Goal: Task Accomplishment & Management: Manage account settings

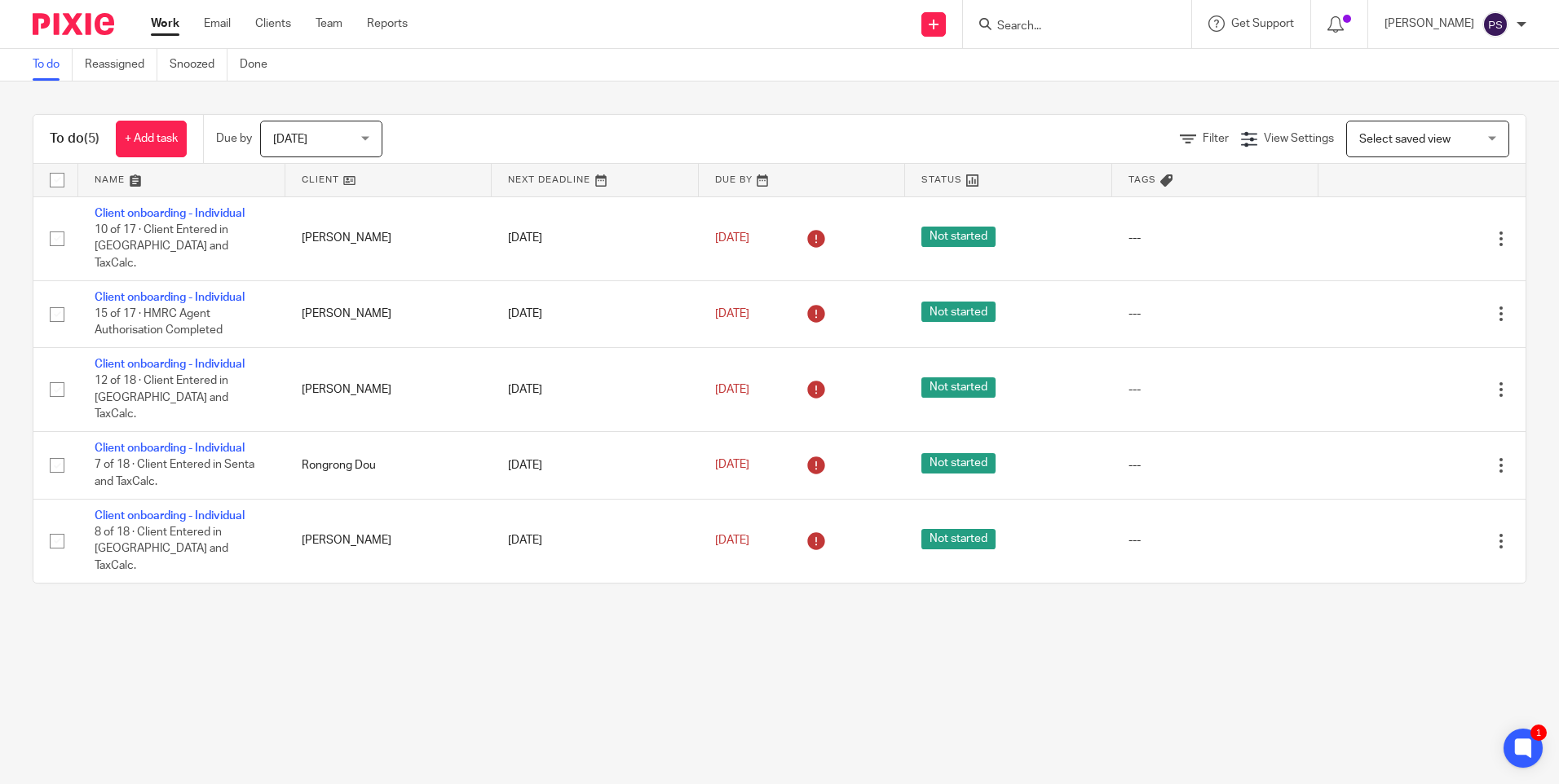
click at [1063, 21] on input "Search" at bounding box center [1069, 27] width 147 height 14
paste input "Ferguson Investments London Lim"
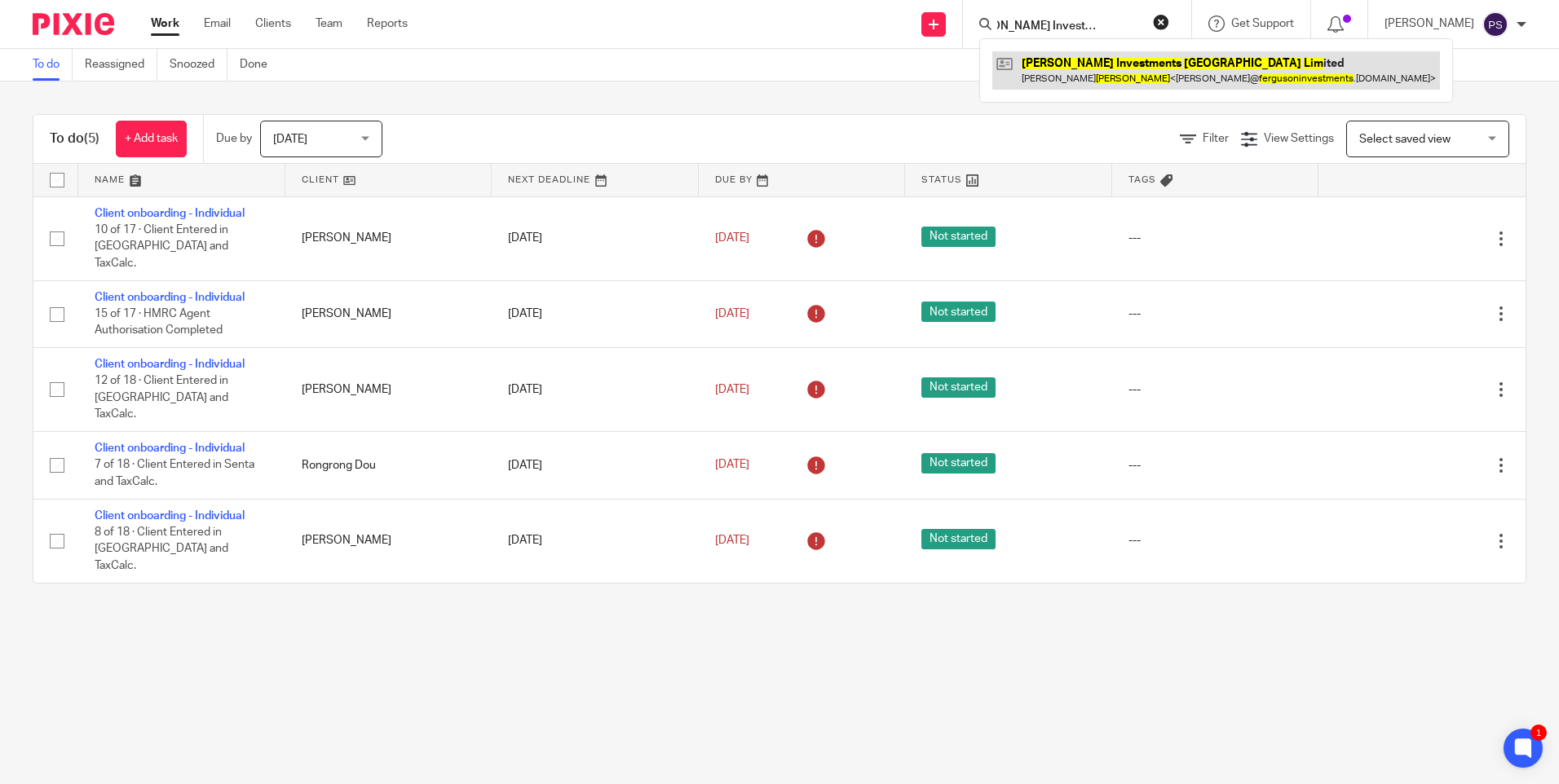
type input "Ferguson Investments London Lim"
click at [1077, 75] on link at bounding box center [1216, 70] width 447 height 38
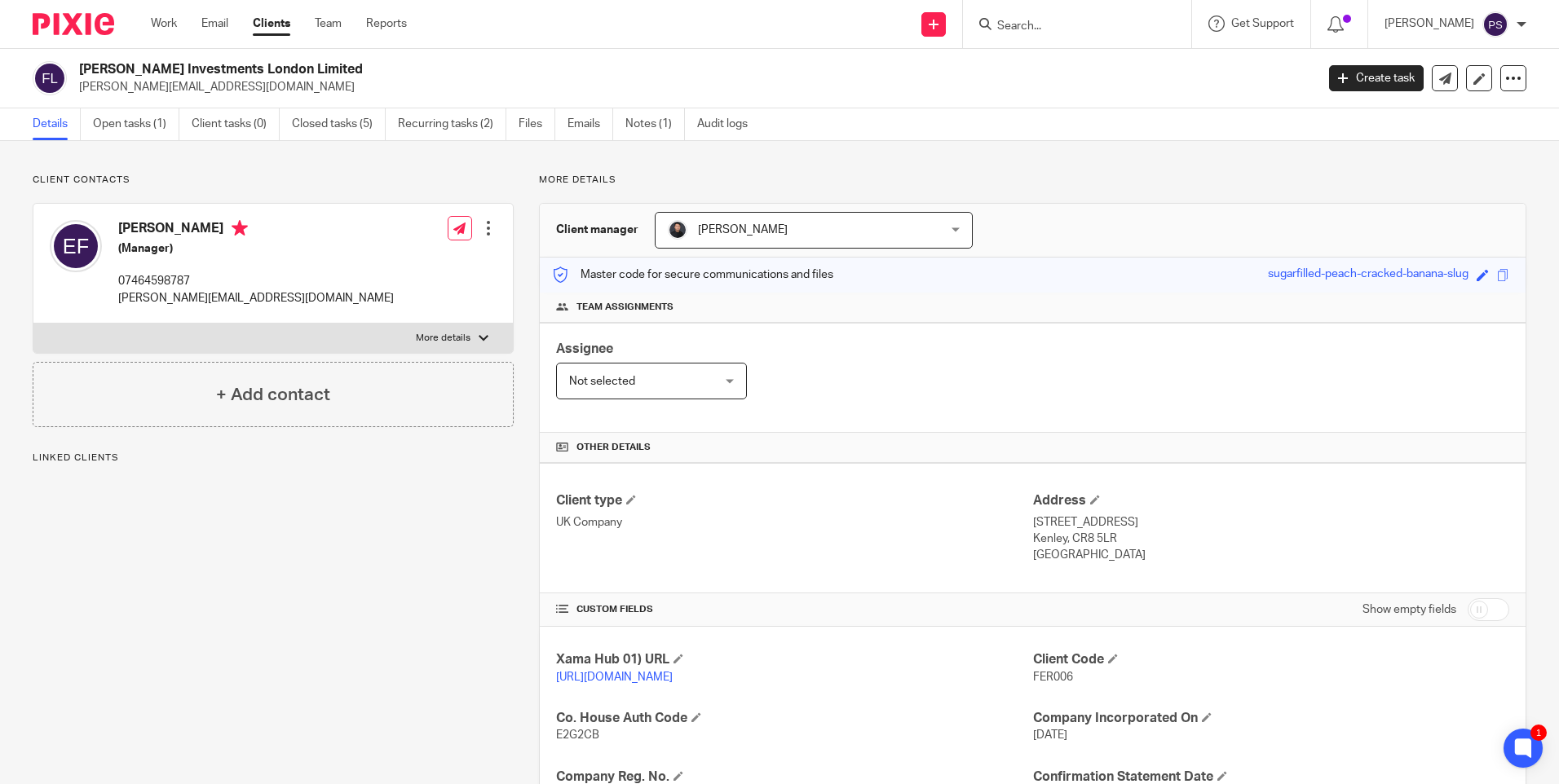
click at [1054, 678] on span "FER006" at bounding box center [1053, 677] width 40 height 12
copy span "FER006"
click at [175, 159] on div "Client contacts Enrico Raymondo Ferguson (Manager) 07464598787 enrico@fergusoni…" at bounding box center [779, 588] width 1559 height 895
drag, startPoint x: 353, startPoint y: 162, endPoint x: 324, endPoint y: 119, distance: 51.9
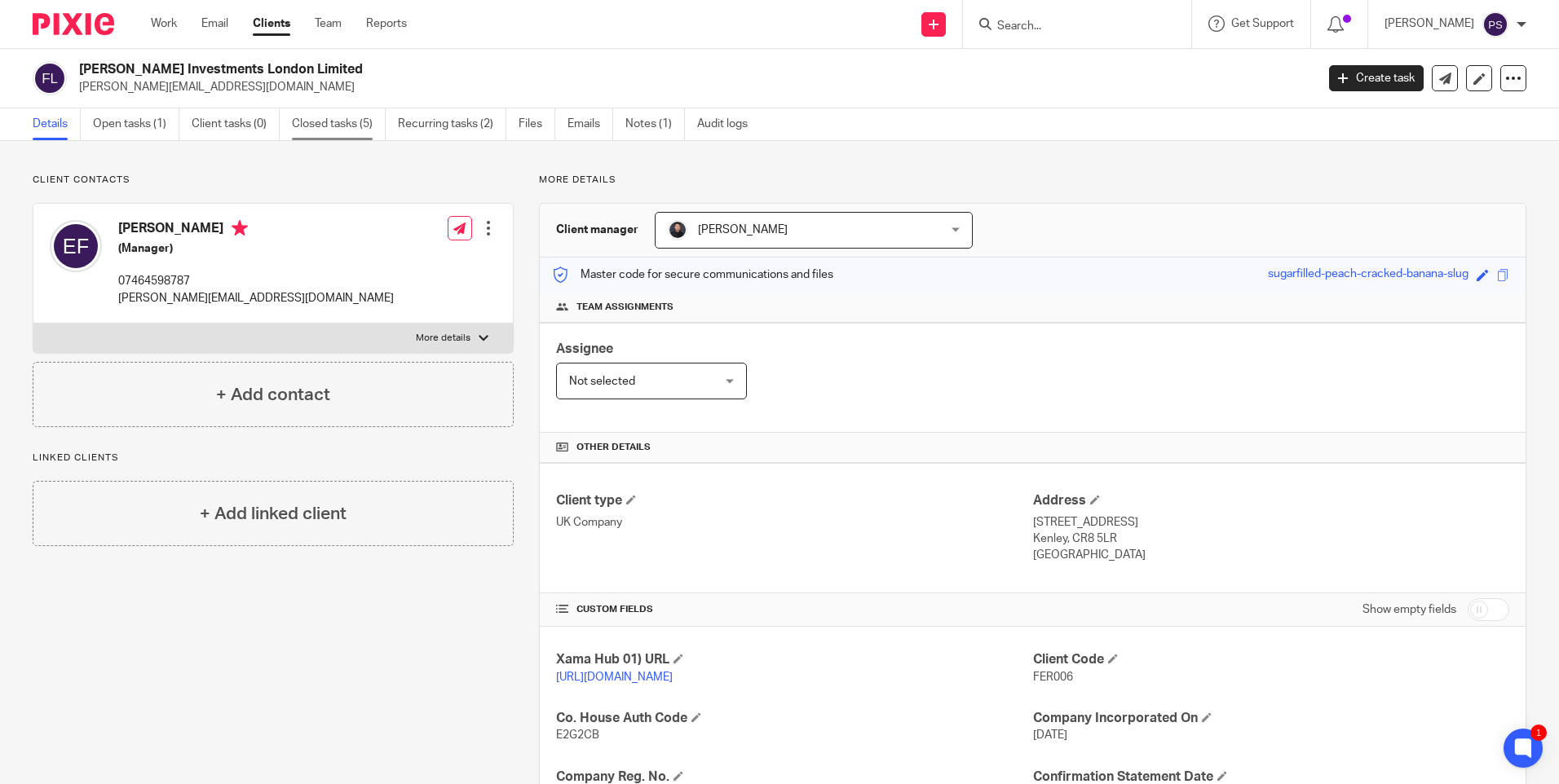
click at [352, 161] on div "Client contacts Enrico Raymondo Ferguson (Manager) 07464598787 enrico@fergusoni…" at bounding box center [779, 588] width 1559 height 895
click at [1059, 32] on input "Search" at bounding box center [1069, 27] width 147 height 14
paste input "Jane"
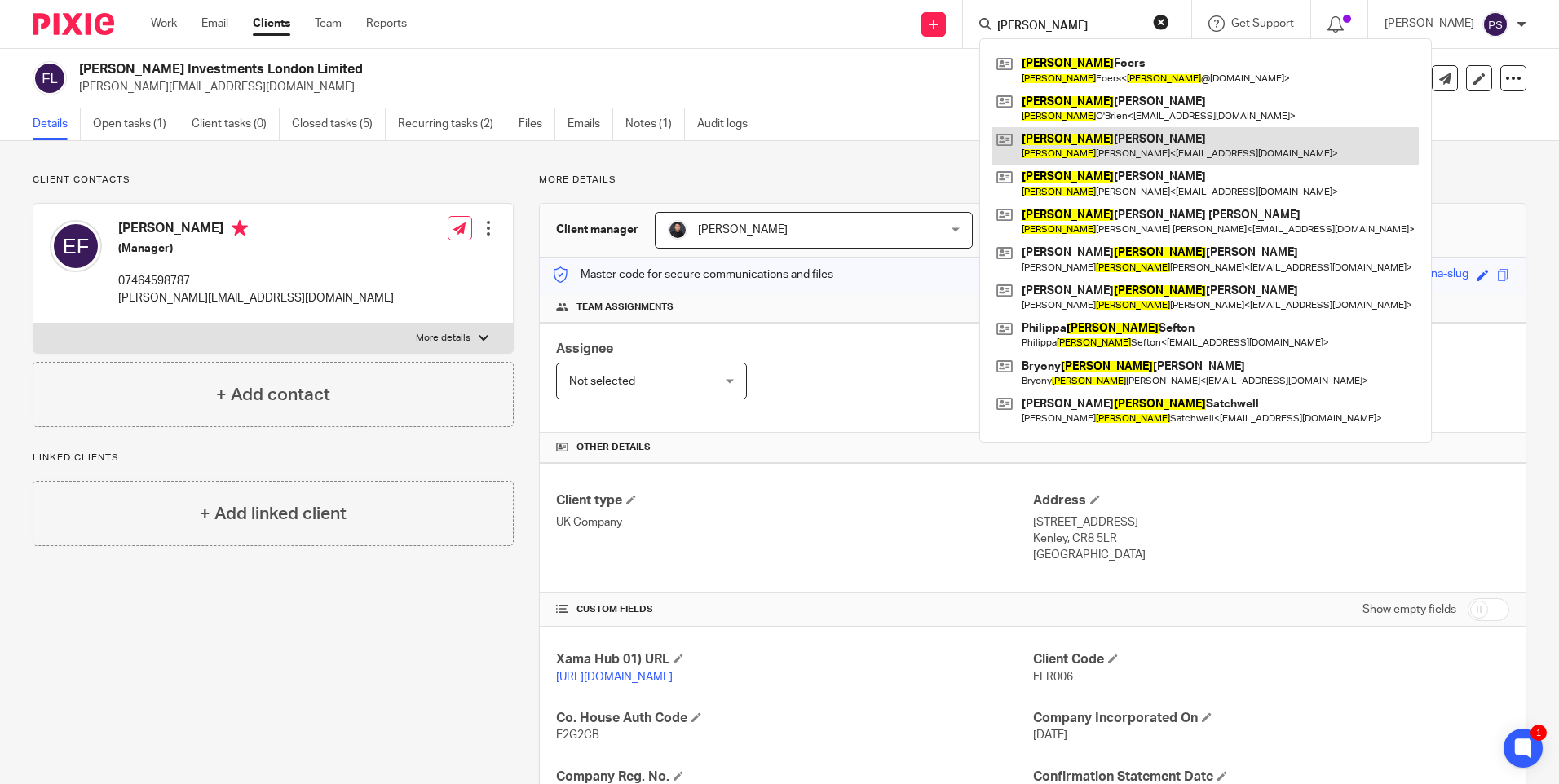
type input "Jane"
click at [1072, 153] on link at bounding box center [1205, 146] width 427 height 38
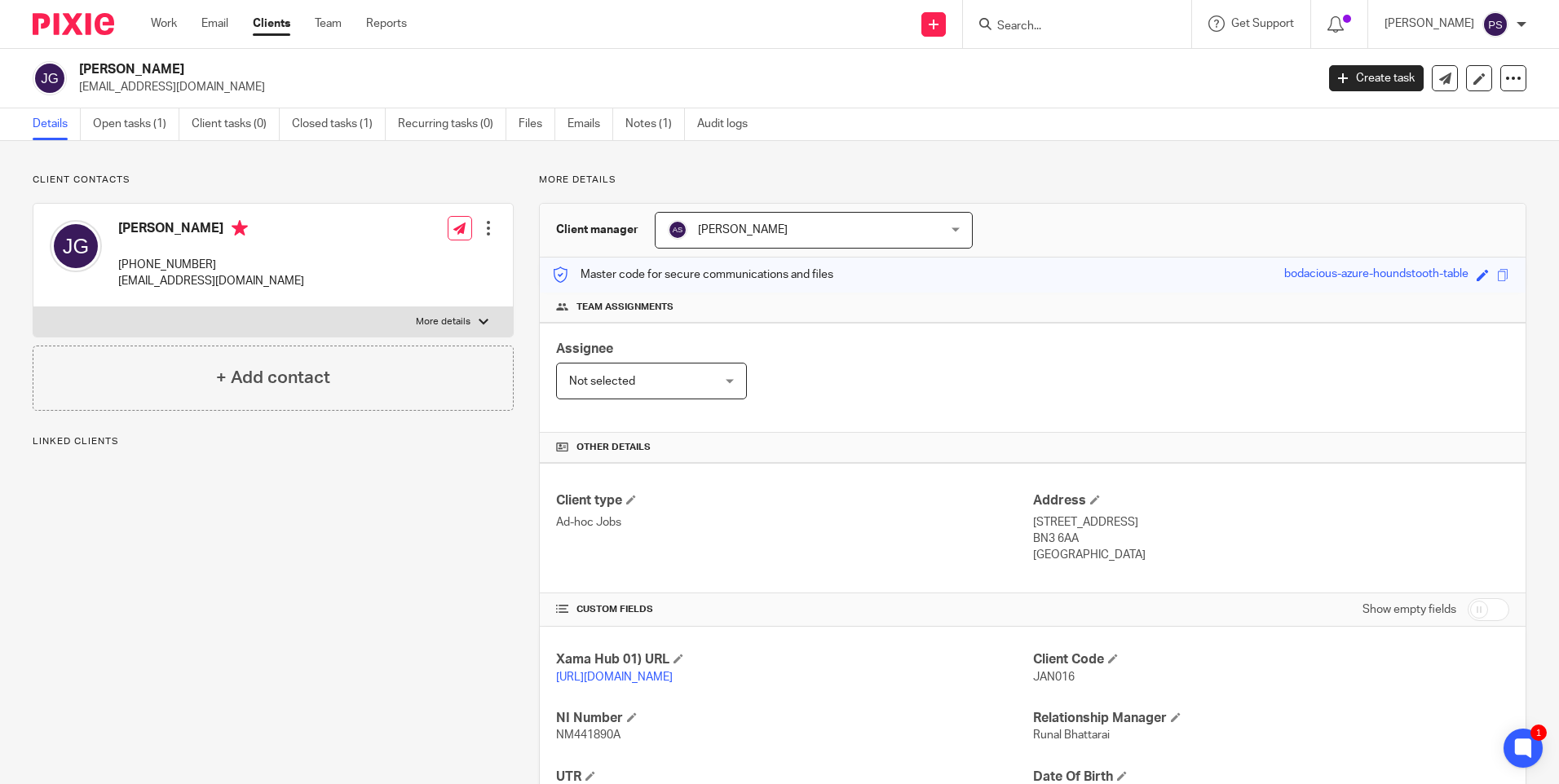
click at [148, 88] on p "[EMAIL_ADDRESS][DOMAIN_NAME]" at bounding box center [691, 87] width 1225 height 16
click at [148, 88] on p "janegateley@hotmail.co.uk" at bounding box center [691, 87] width 1225 height 16
copy main "janegateley@hotmail.co.uk Create task Update from Companies House Export data M…"
click at [1069, 32] on input "Search" at bounding box center [1069, 27] width 147 height 14
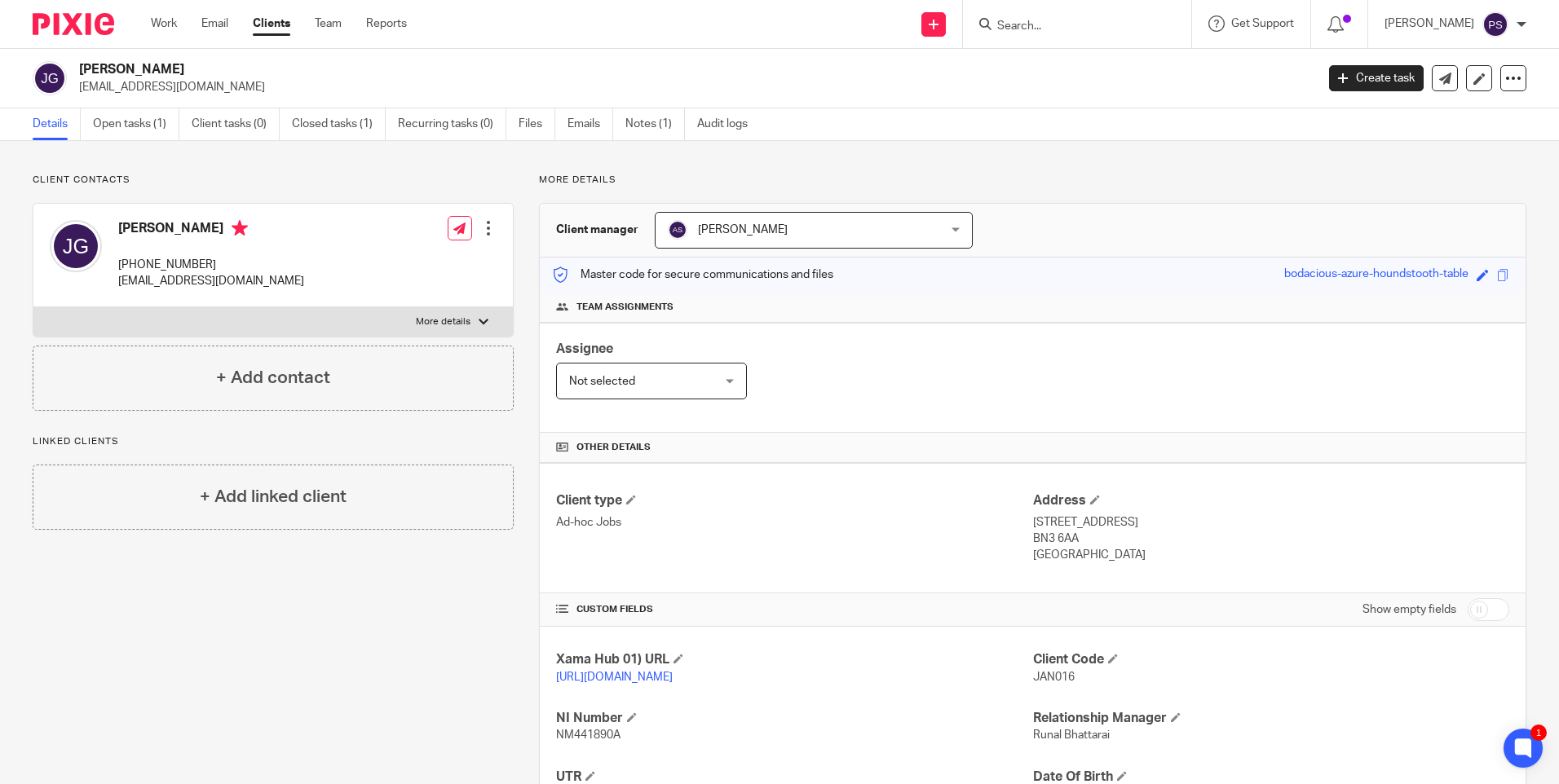
click at [1062, 32] on input "Search" at bounding box center [1069, 27] width 147 height 14
paste input "[EMAIL_ADDRESS][DOMAIN_NAME]"
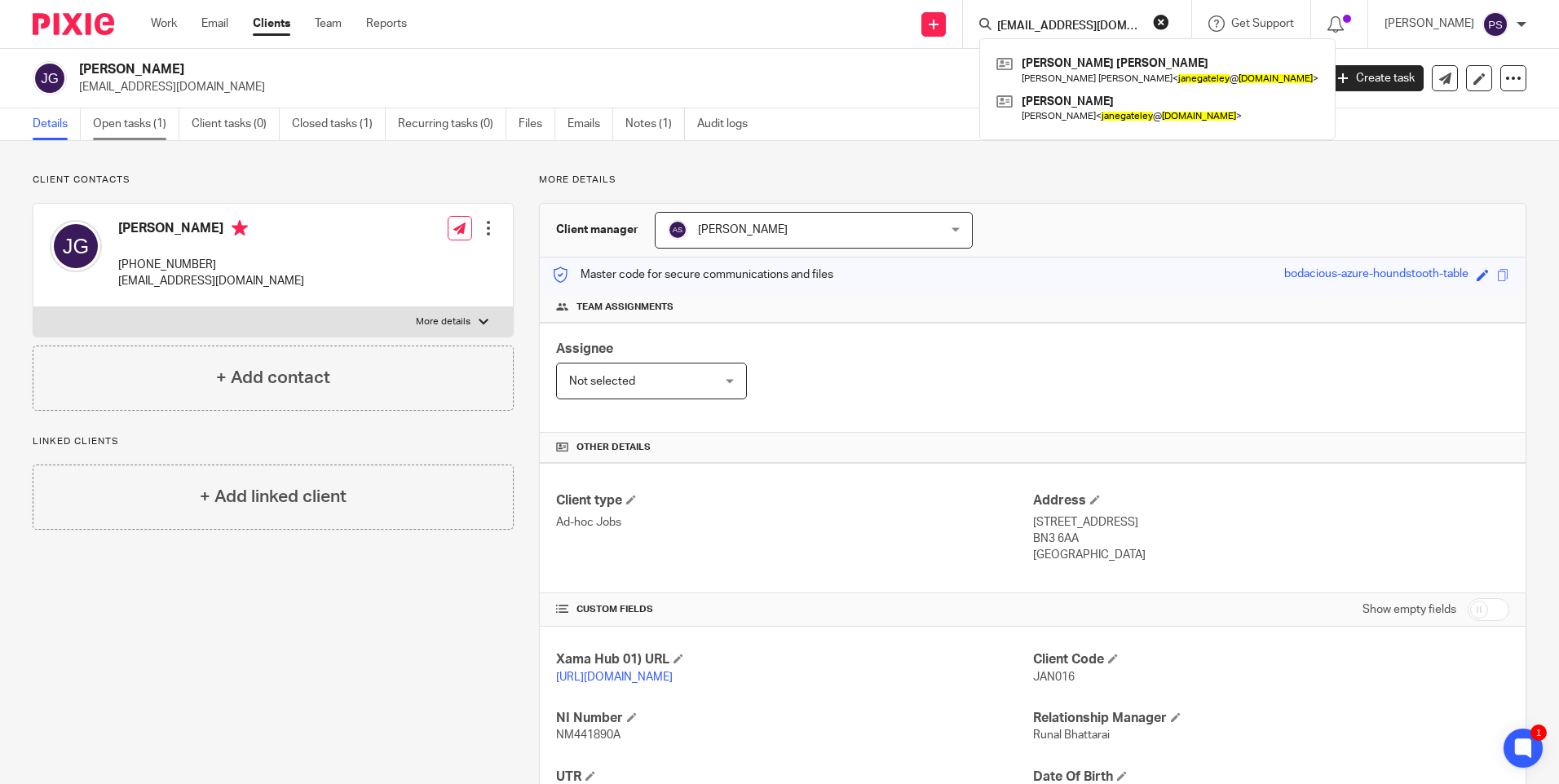
type input "janegateley@hotmail.co.uk"
click at [123, 121] on link "Open tasks (1)" at bounding box center [136, 124] width 87 height 32
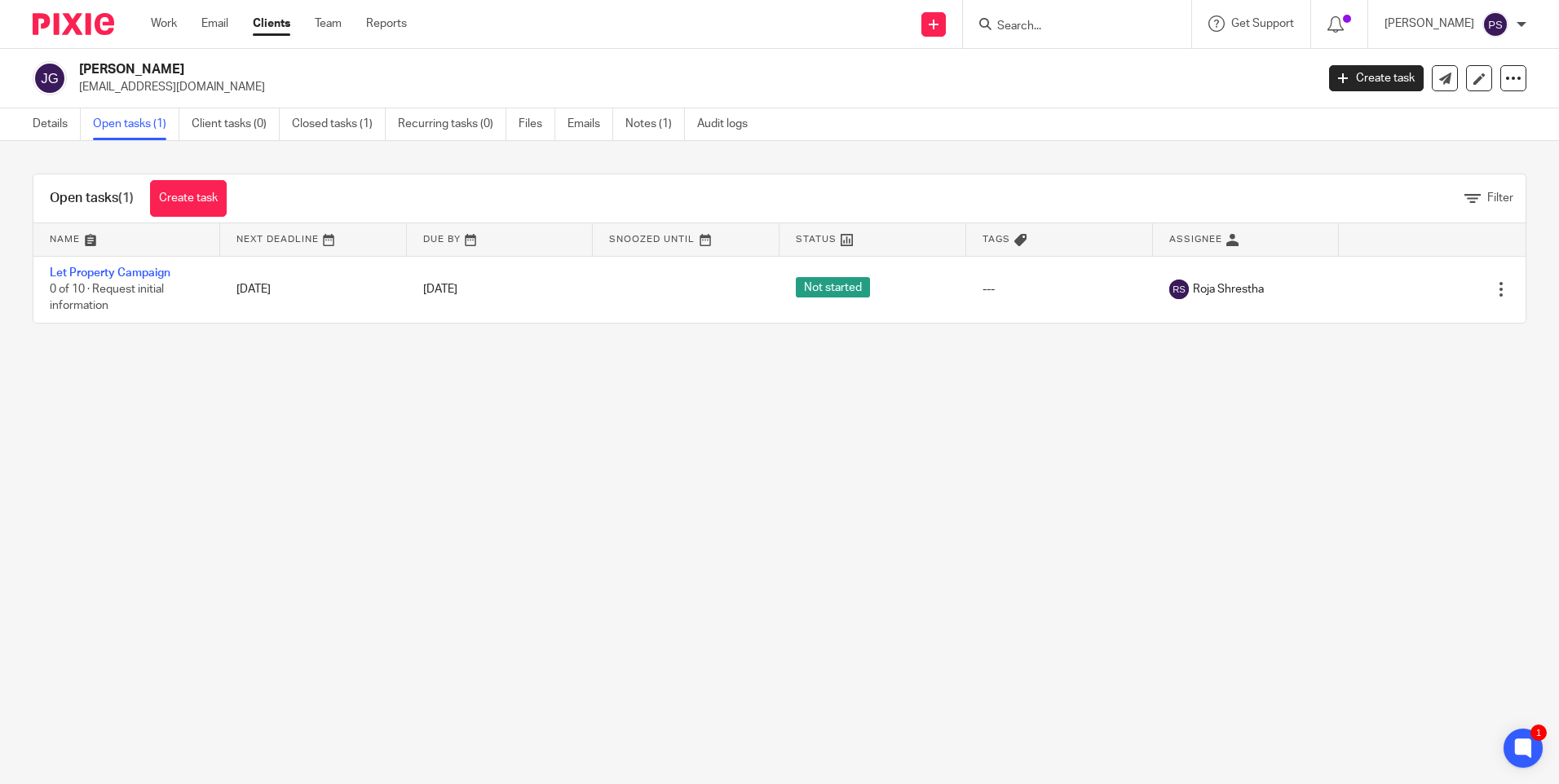
click at [64, 134] on link "Details" at bounding box center [56, 124] width 48 height 32
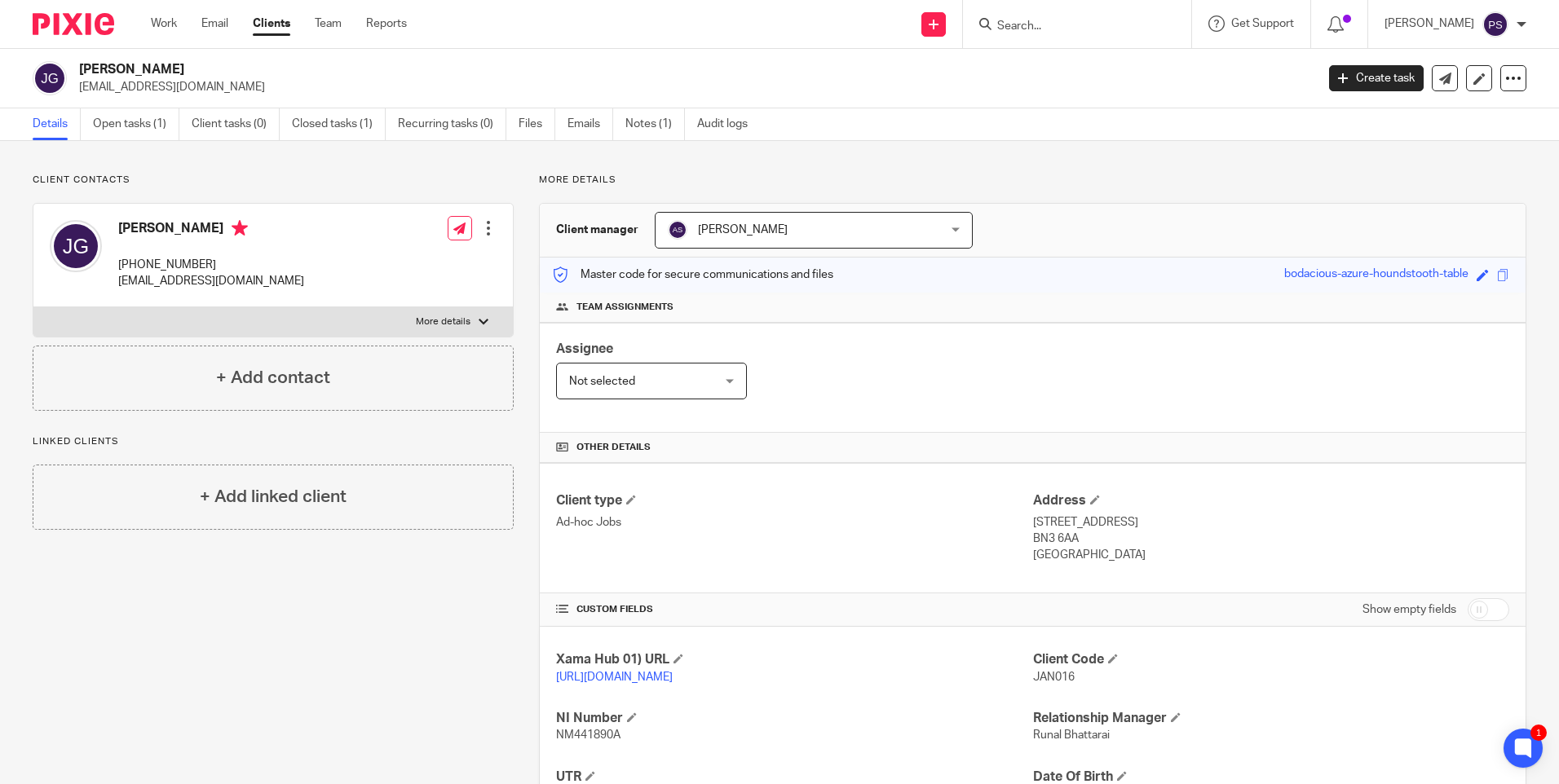
click at [241, 168] on div "Client contacts [PERSON_NAME] [PHONE_NUMBER] [EMAIL_ADDRESS][DOMAIN_NAME] Edit …" at bounding box center [779, 559] width 1559 height 836
click at [1046, 27] on input "Search" at bounding box center [1069, 27] width 147 height 14
paste input "[PERSON_NAME][EMAIL_ADDRESS][PERSON_NAME][DOMAIN_NAME]"
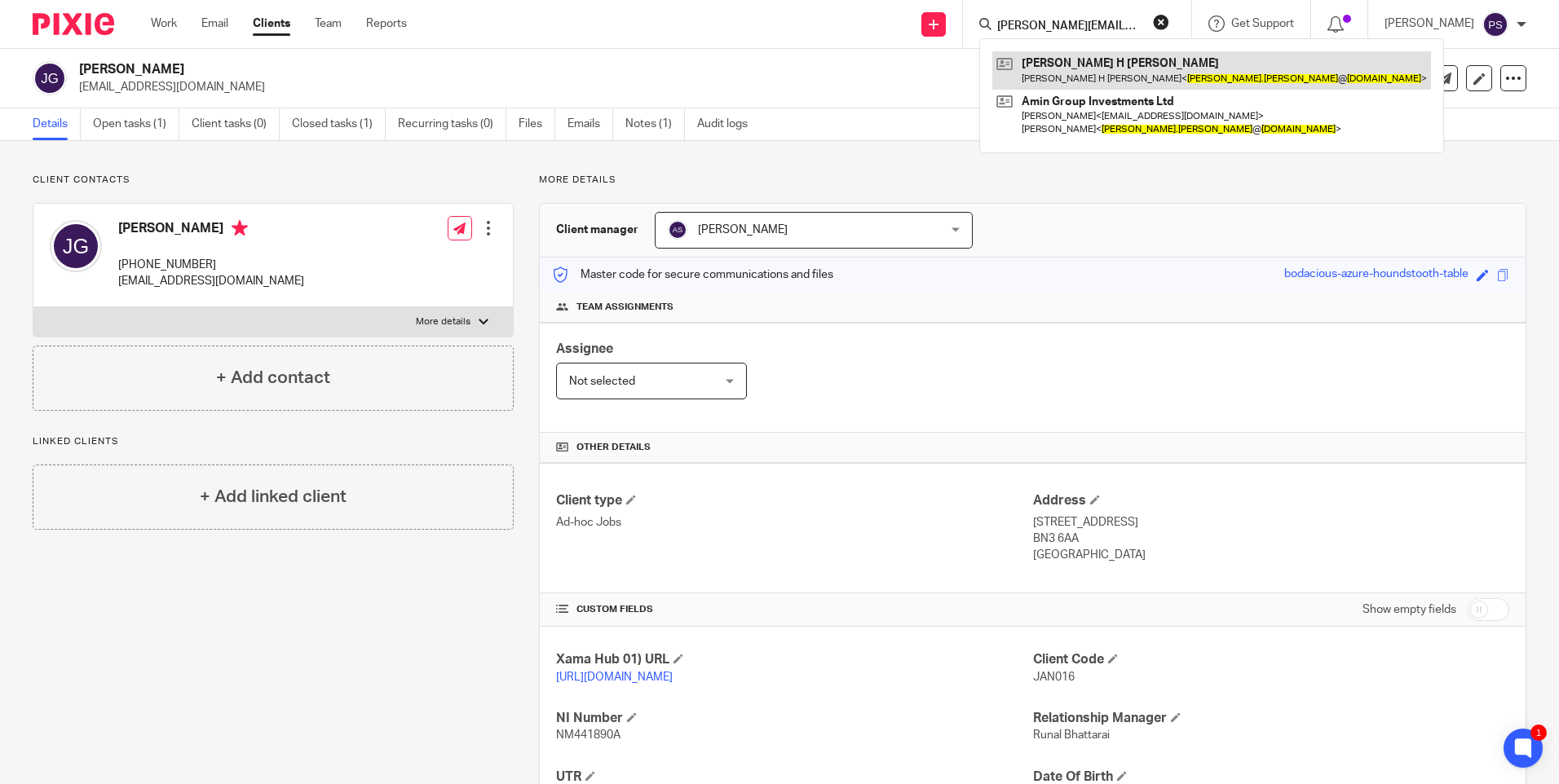
type input "[PERSON_NAME][EMAIL_ADDRESS][PERSON_NAME][DOMAIN_NAME]"
click at [1061, 63] on link at bounding box center [1211, 70] width 438 height 38
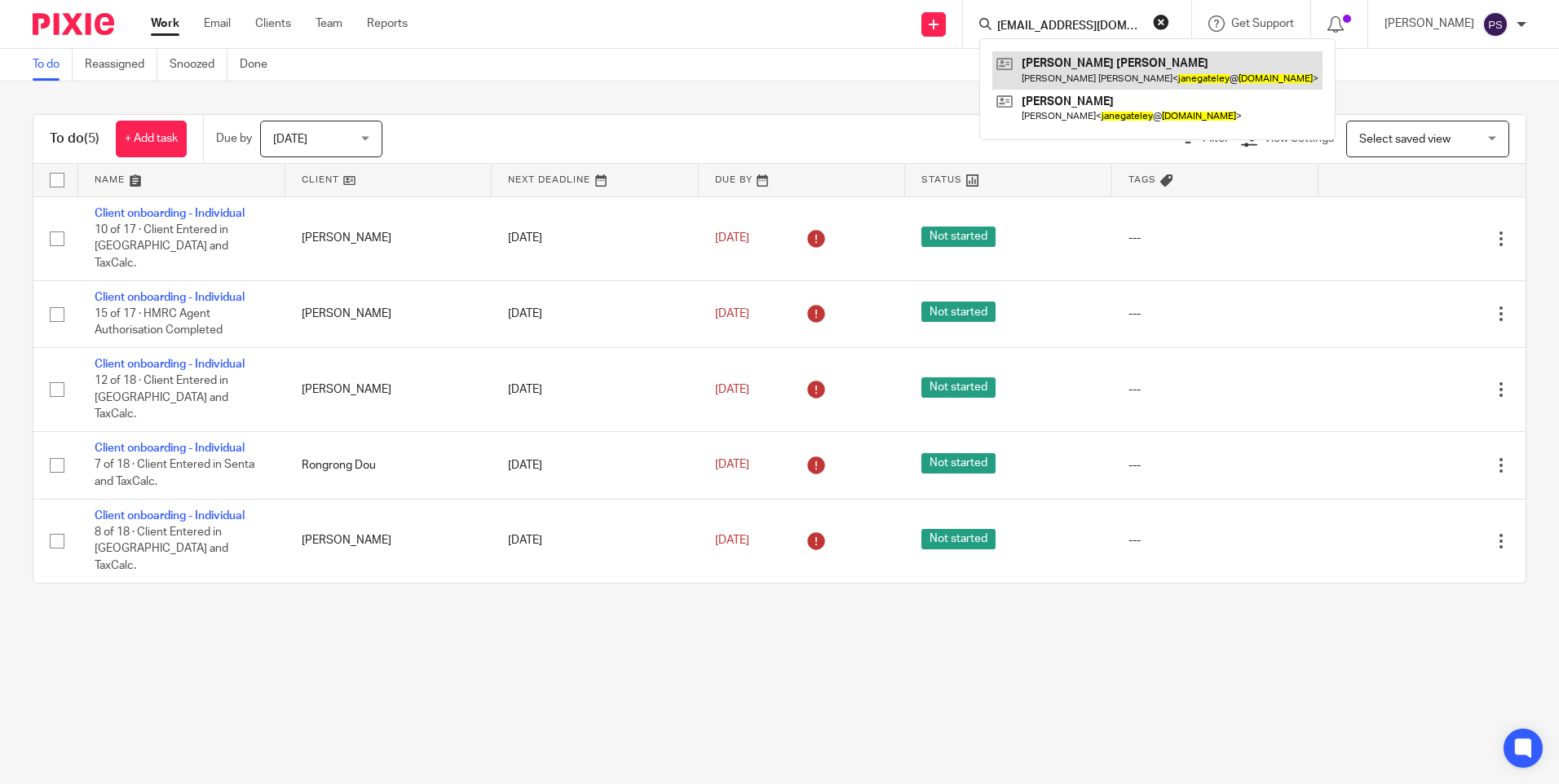
type input "[EMAIL_ADDRESS][DOMAIN_NAME]"
click at [1054, 53] on link at bounding box center [1157, 70] width 330 height 38
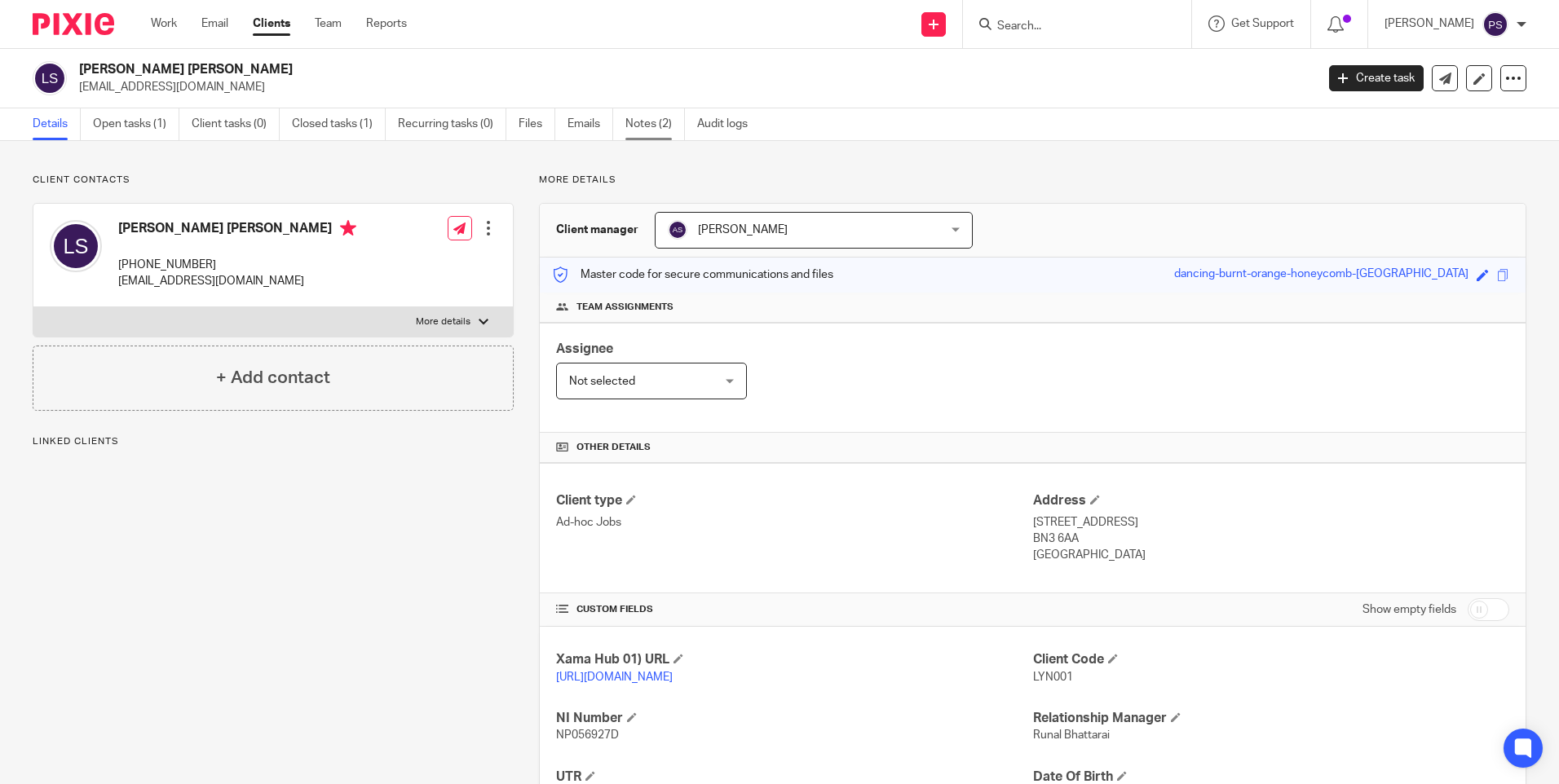
click at [640, 125] on link "Notes (2)" at bounding box center [655, 124] width 60 height 32
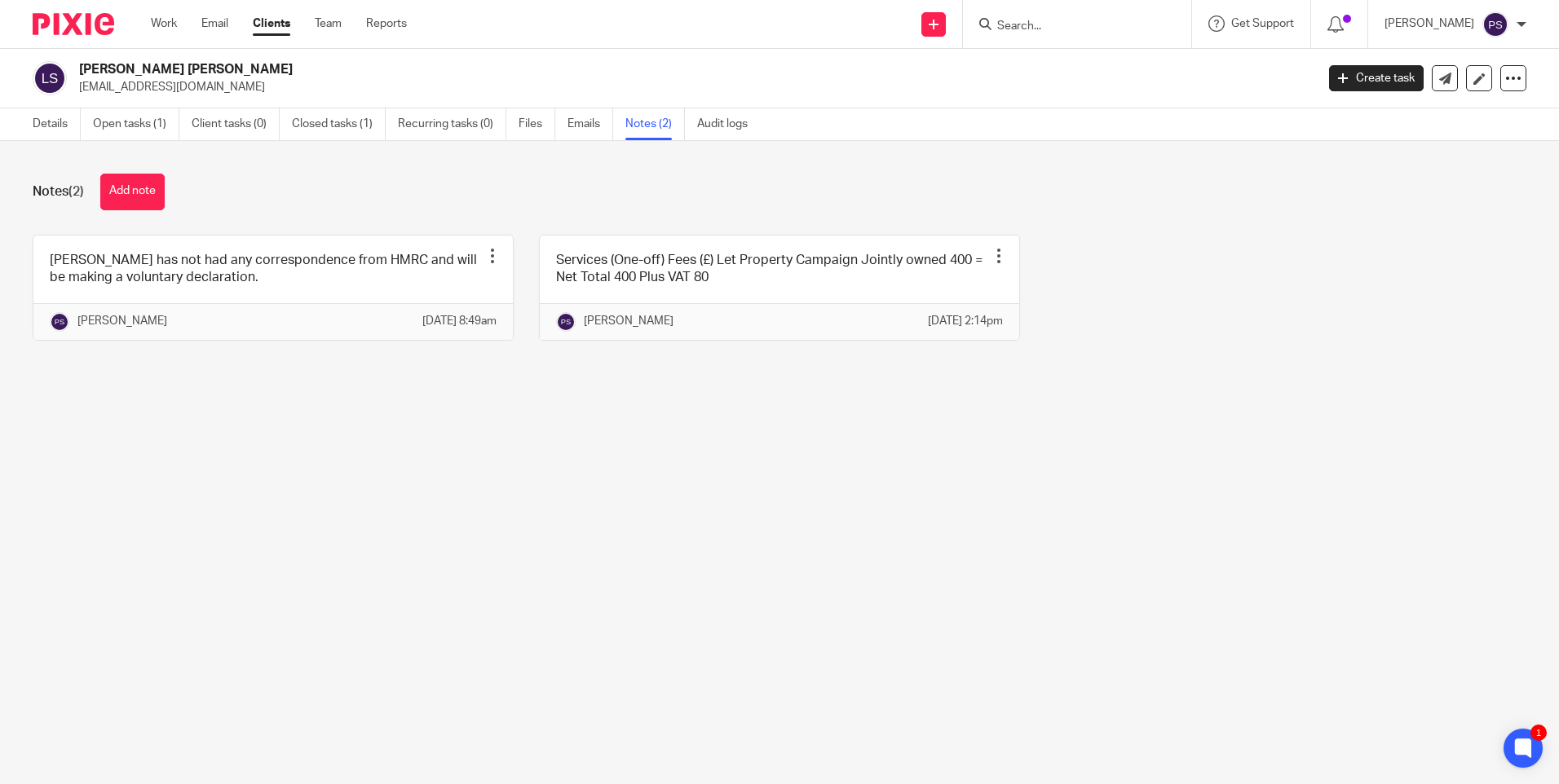
click at [1038, 24] on input "Search" at bounding box center [1069, 27] width 147 height 14
paste input "[PERSON_NAME][EMAIL_ADDRESS][PERSON_NAME][DOMAIN_NAME]"
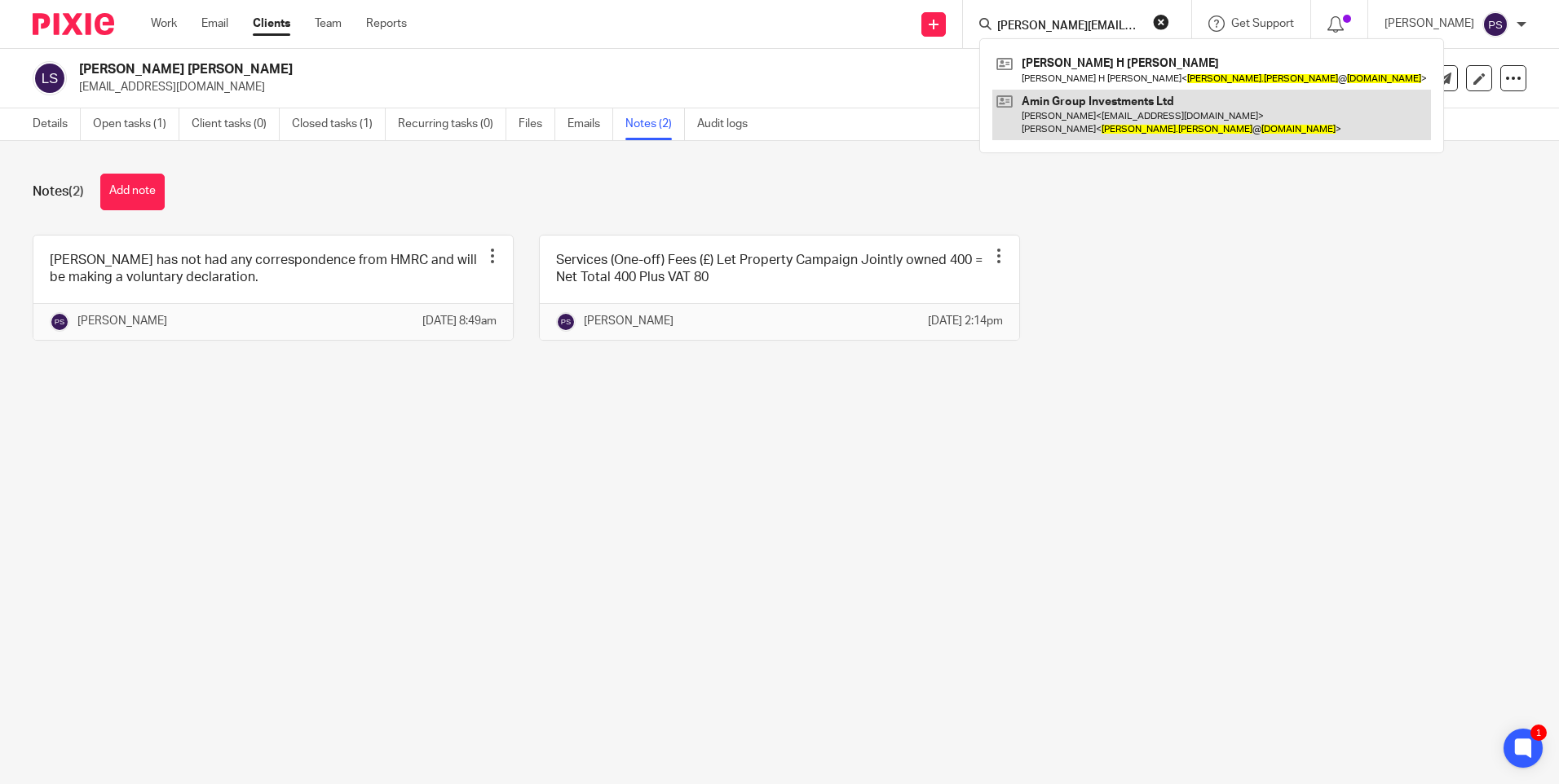
type input "[PERSON_NAME][EMAIL_ADDRESS][PERSON_NAME][DOMAIN_NAME]"
click at [1053, 104] on link at bounding box center [1211, 114] width 438 height 51
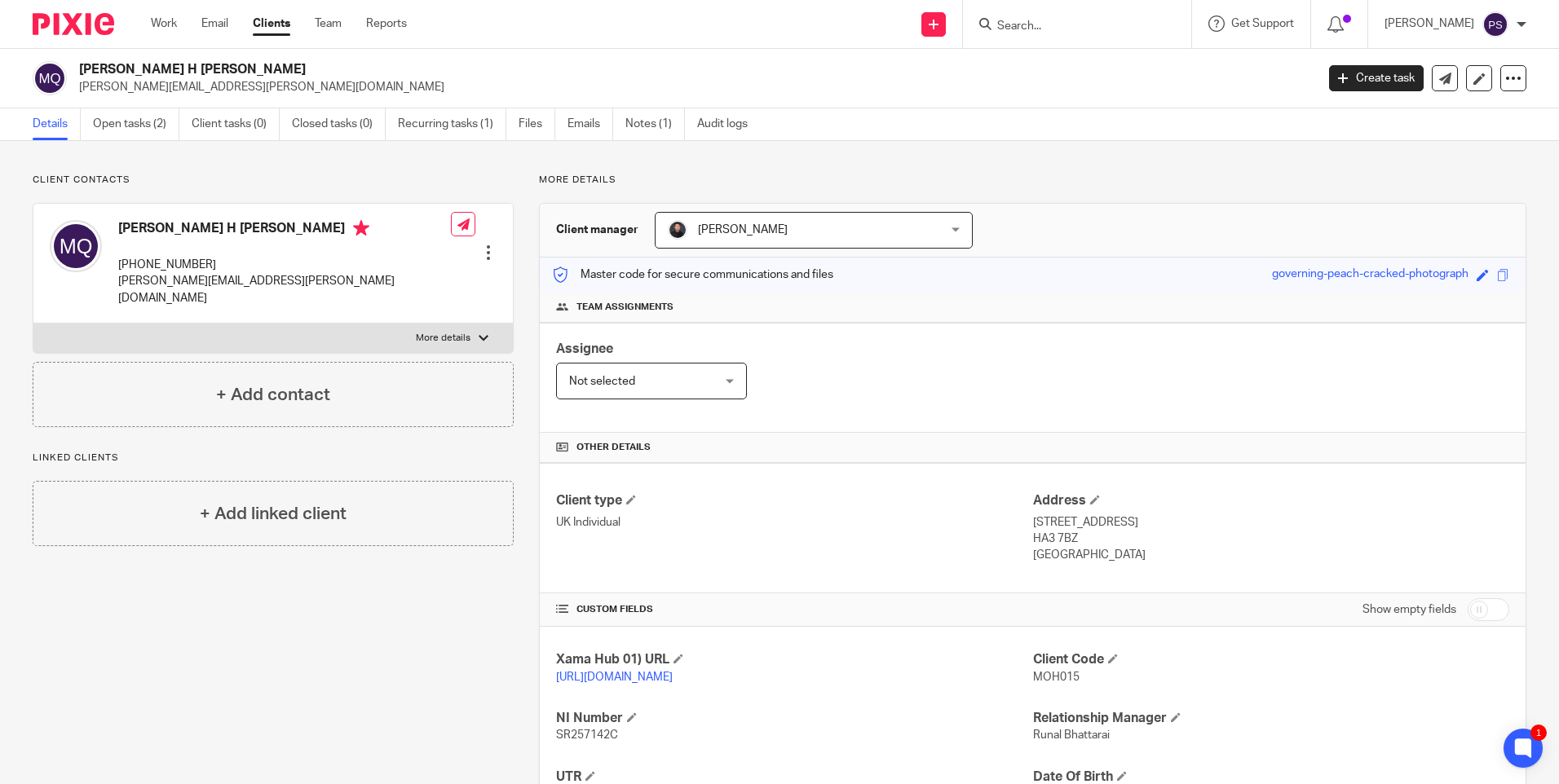
drag, startPoint x: 335, startPoint y: 595, endPoint x: 195, endPoint y: 330, distance: 299.7
click at [335, 595] on div "Client contacts [PERSON_NAME] H [PERSON_NAME] [PHONE_NUMBER] [PERSON_NAME][EMAI…" at bounding box center [260, 559] width 506 height 771
click at [184, 173] on div "Client contacts [PERSON_NAME] H [PERSON_NAME] [PHONE_NUMBER] [PERSON_NAME][EMAI…" at bounding box center [779, 559] width 1559 height 836
click at [127, 127] on link "Open tasks (2)" at bounding box center [136, 124] width 87 height 32
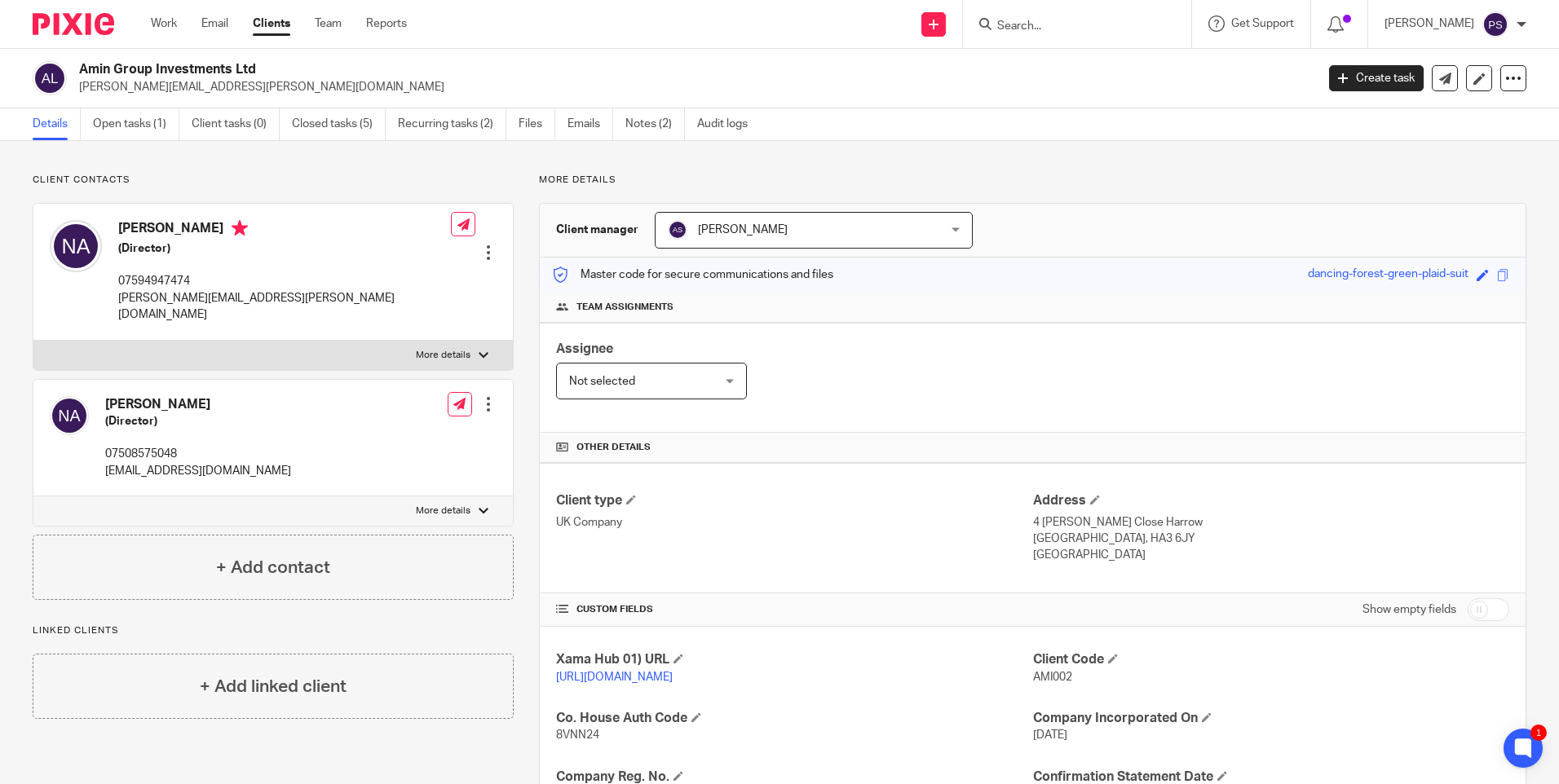
click at [1067, 27] on input "Search" at bounding box center [1069, 27] width 147 height 14
paste input "[PERSON_NAME]"
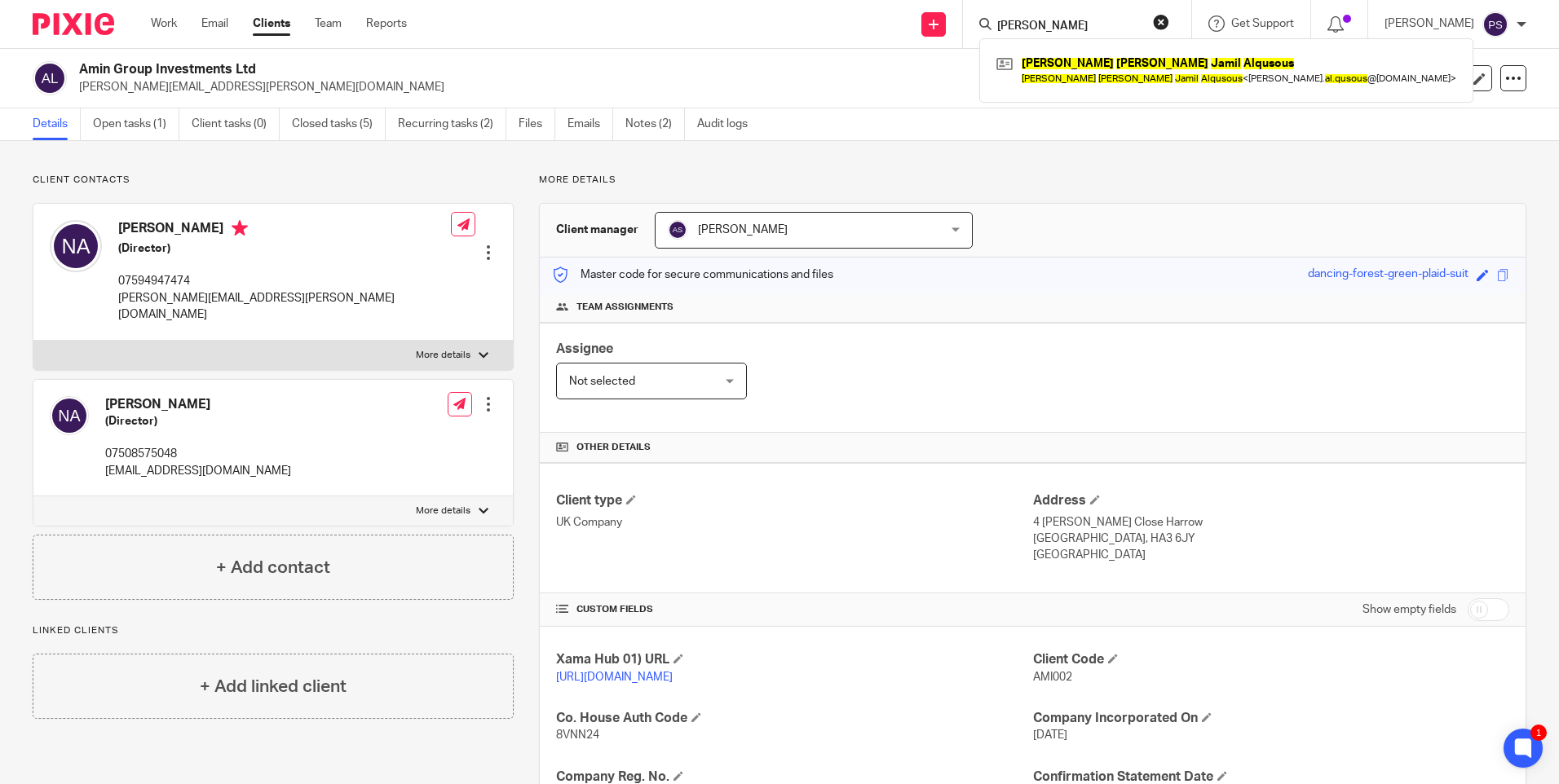
type input "[PERSON_NAME]"
click at [1169, 24] on button "reset" at bounding box center [1161, 21] width 16 height 16
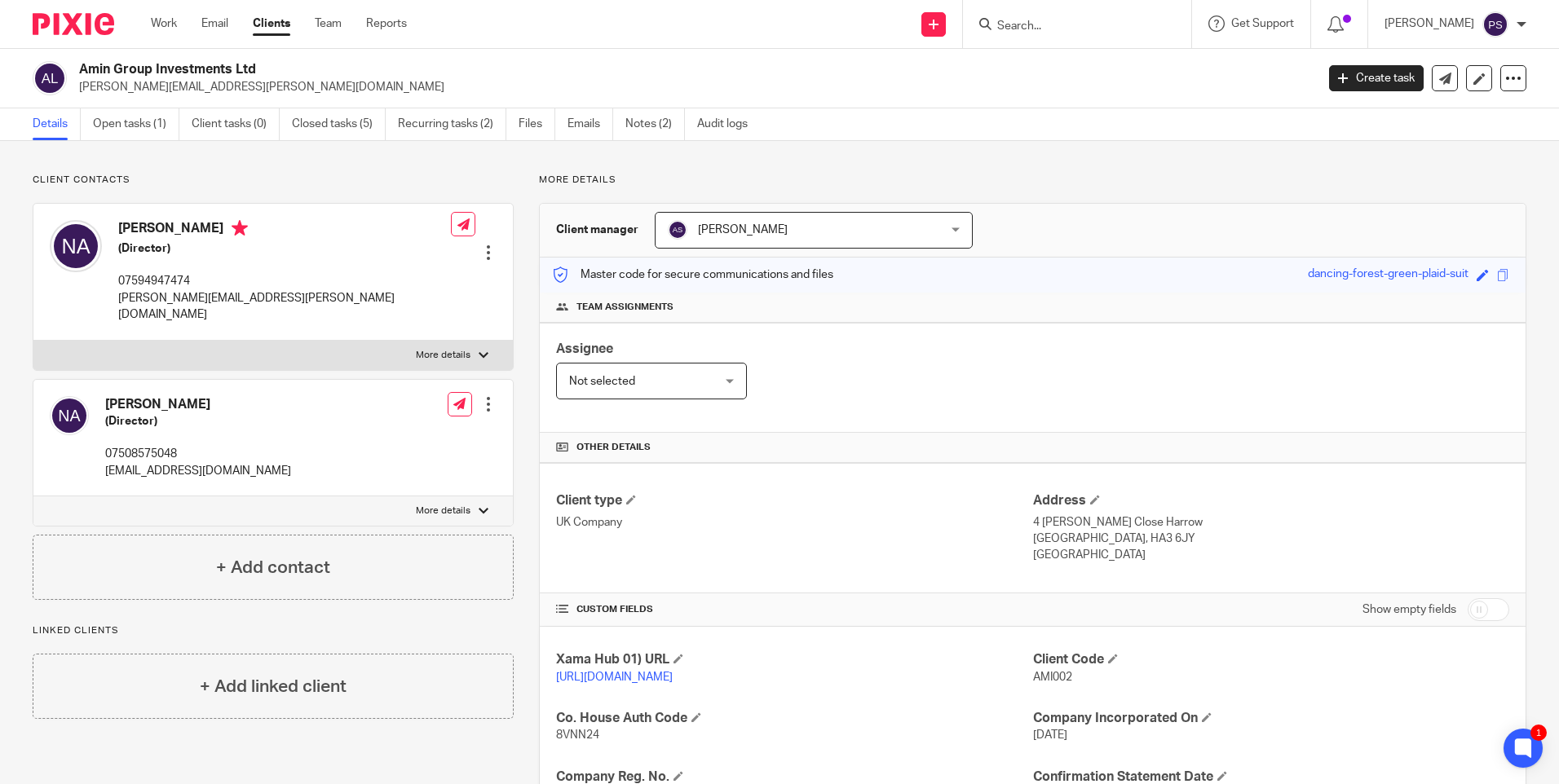
click at [1044, 25] on input "Search" at bounding box center [1069, 27] width 147 height 14
paste input "[EMAIL_ADDRESS][DOMAIN_NAME]"
type input "[EMAIL_ADDRESS][DOMAIN_NAME]"
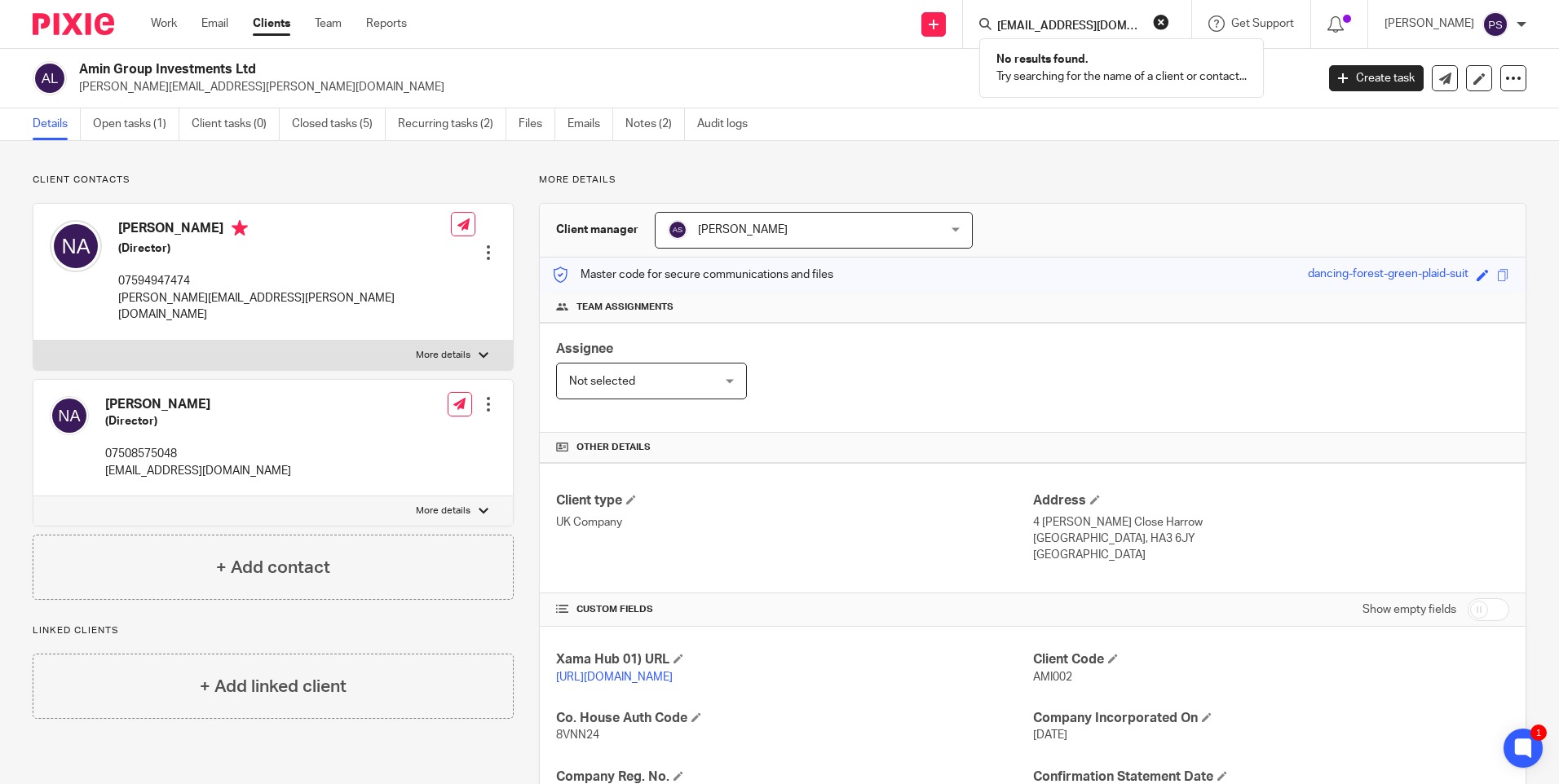
click at [1169, 21] on button "reset" at bounding box center [1161, 21] width 16 height 16
click at [1084, 30] on input "Search" at bounding box center [1069, 27] width 147 height 14
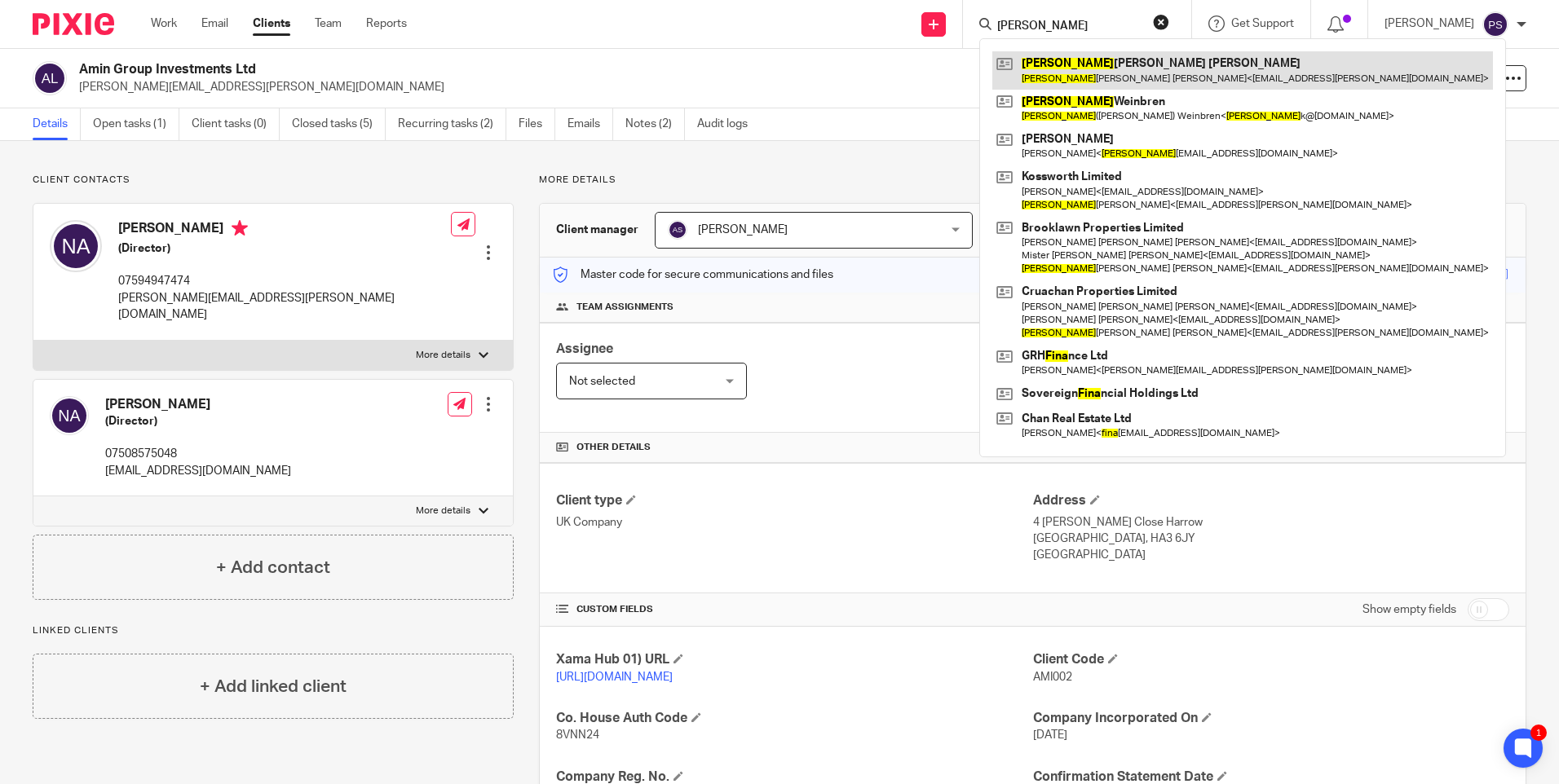
type input "fiona"
click at [1093, 70] on link at bounding box center [1242, 70] width 501 height 38
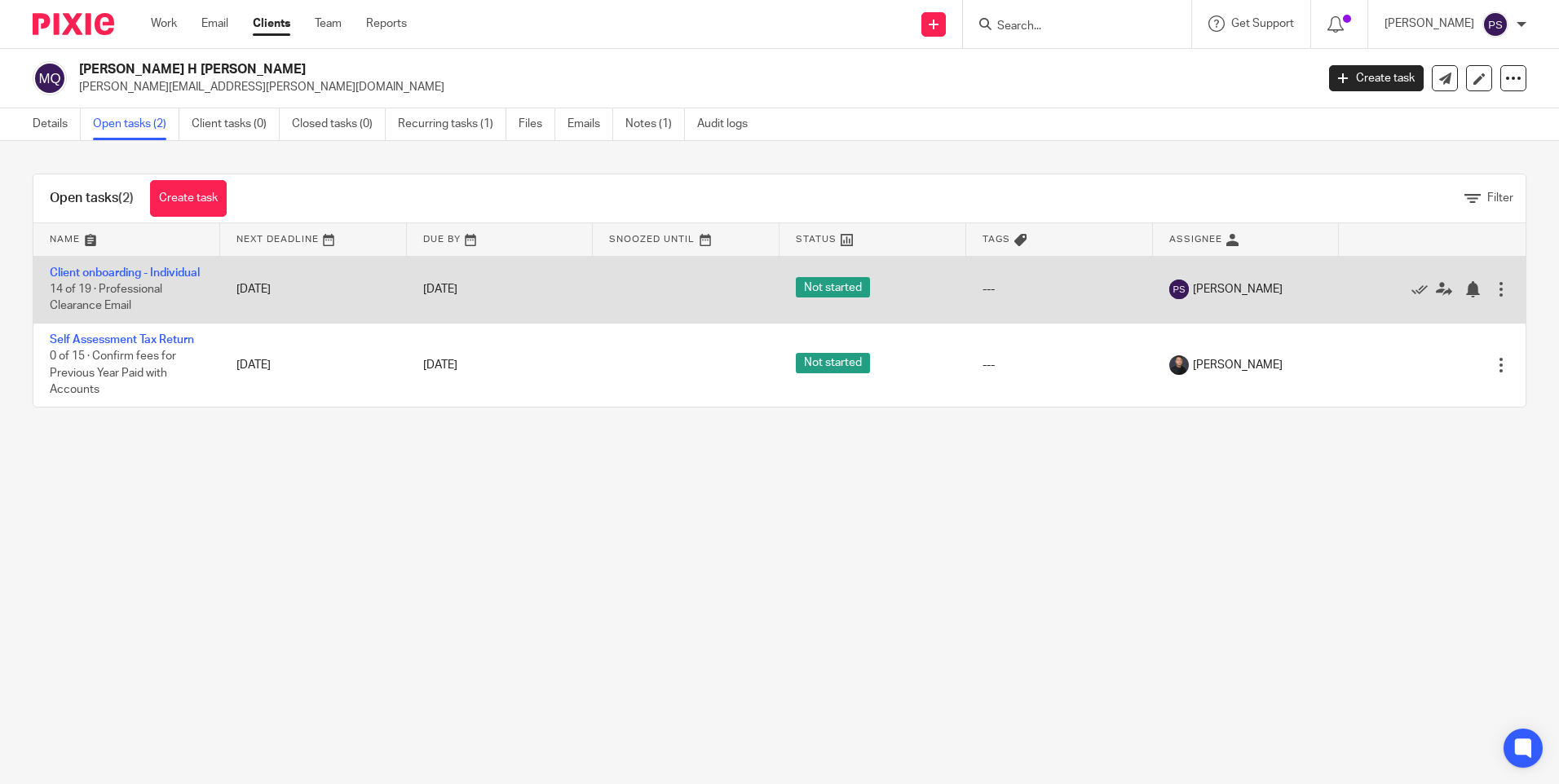
click at [81, 261] on td "Client onboarding - Individual 14 of 19 · Professional Clearance Email" at bounding box center [126, 289] width 187 height 67
click at [76, 274] on link "Client onboarding - Individual" at bounding box center [125, 273] width 150 height 12
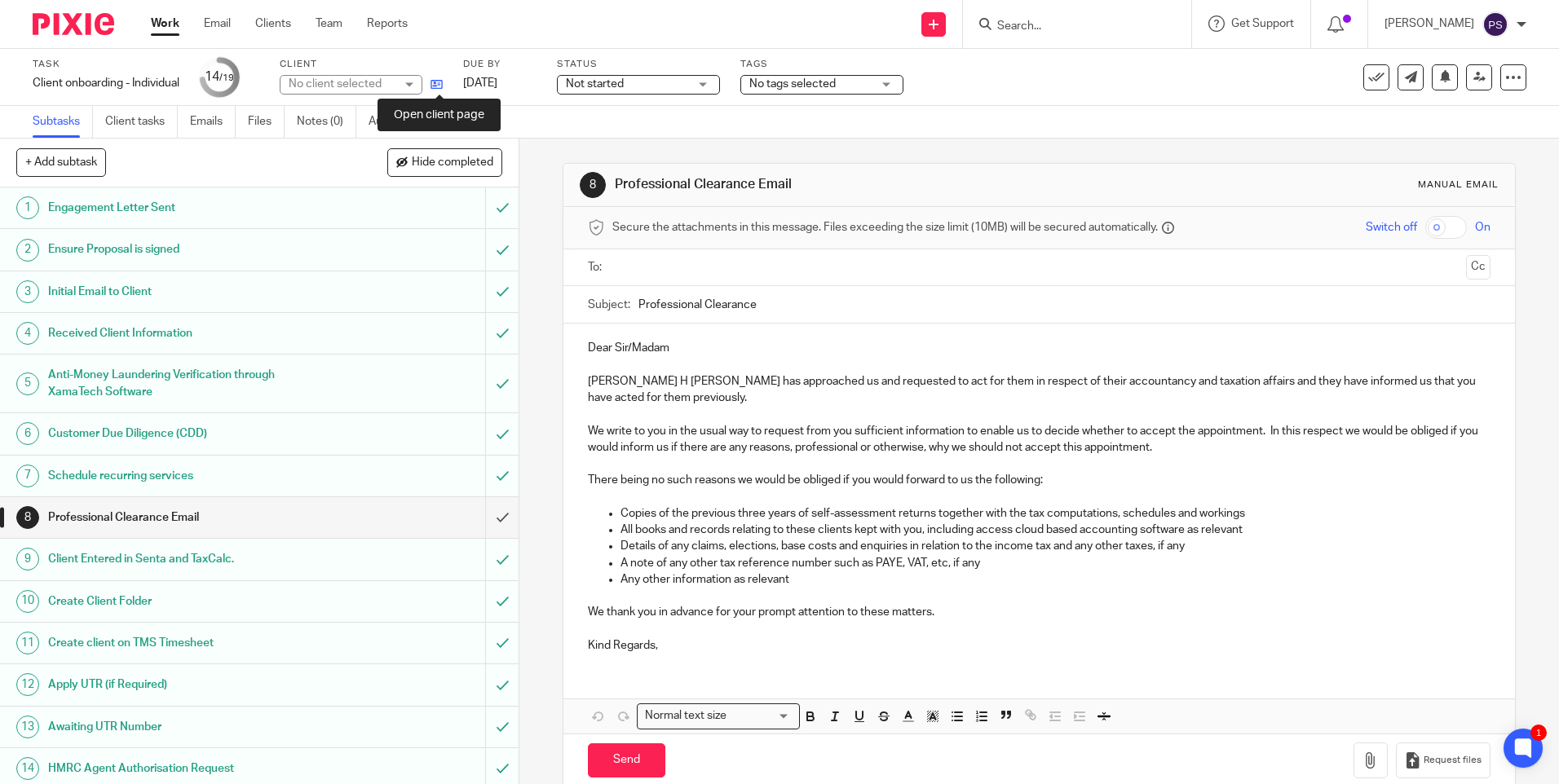
click at [442, 83] on icon at bounding box center [436, 84] width 13 height 13
click at [1050, 21] on input "Search" at bounding box center [1069, 27] width 147 height 14
paste input "santho12345@yahoo.com"
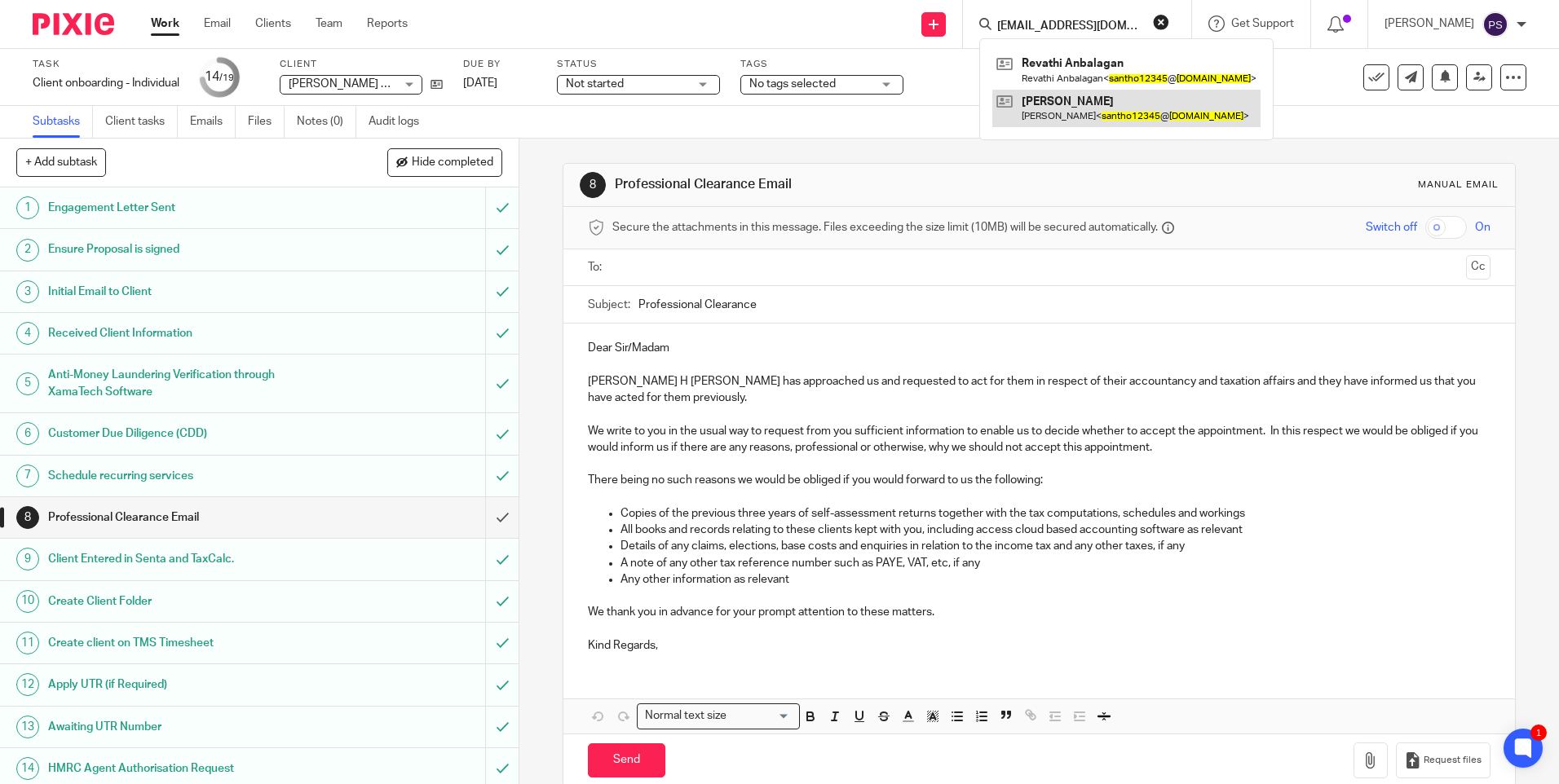
type input "santho12345@yahoo.com"
click link
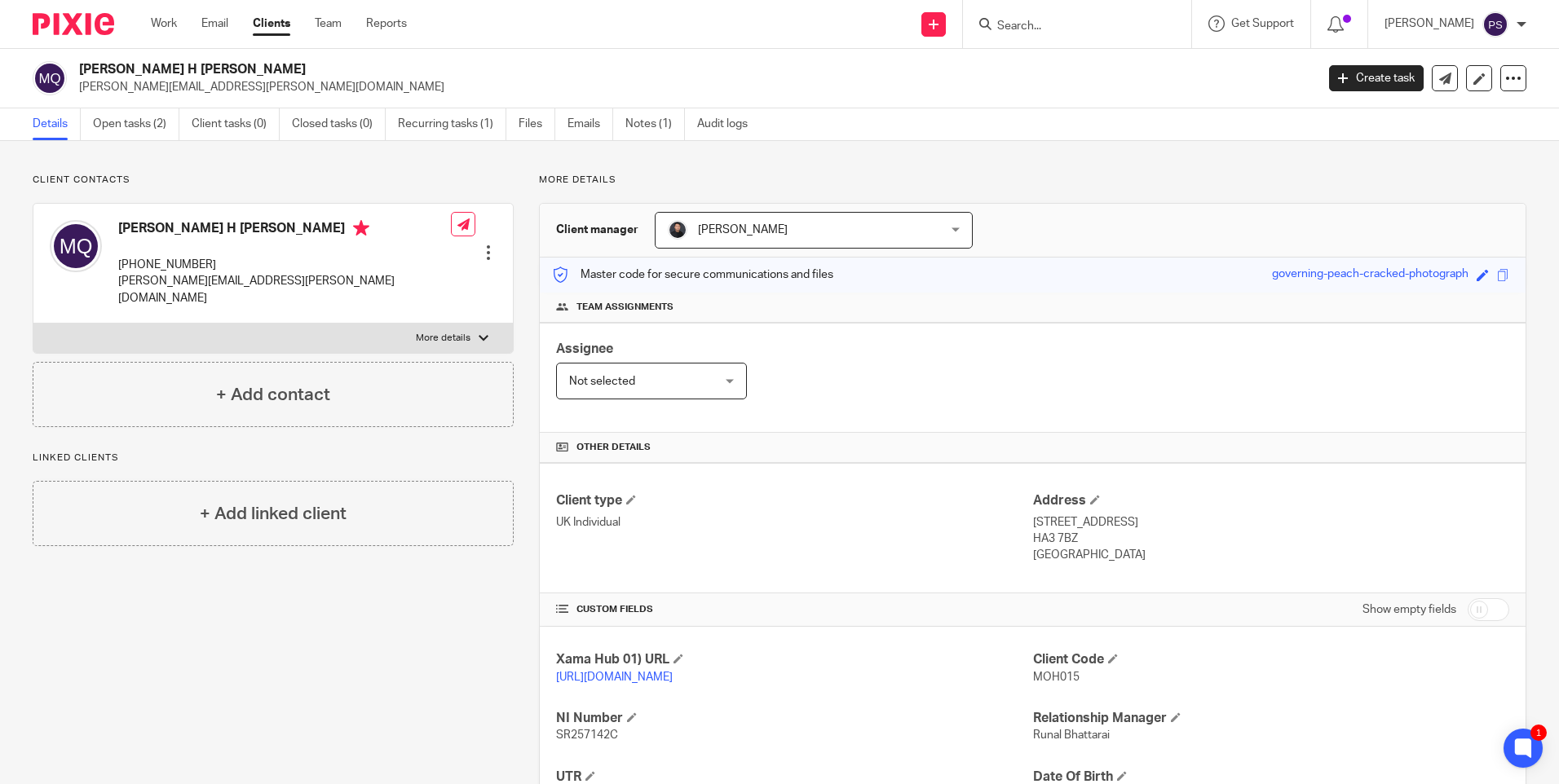
click at [1069, 32] on input "Search" at bounding box center [1069, 27] width 147 height 14
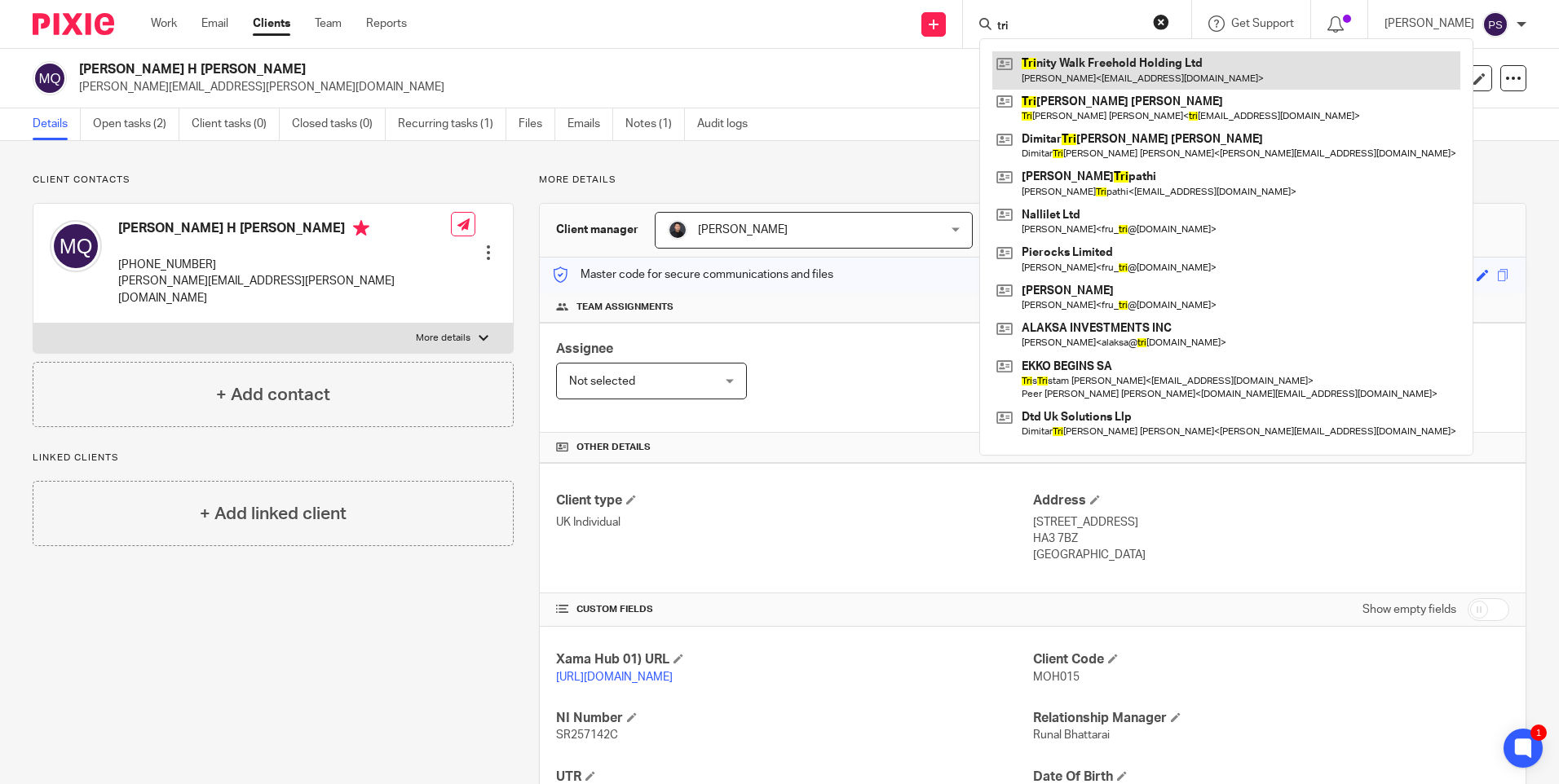
type input "tri"
click at [1057, 63] on link at bounding box center [1225, 70] width 468 height 38
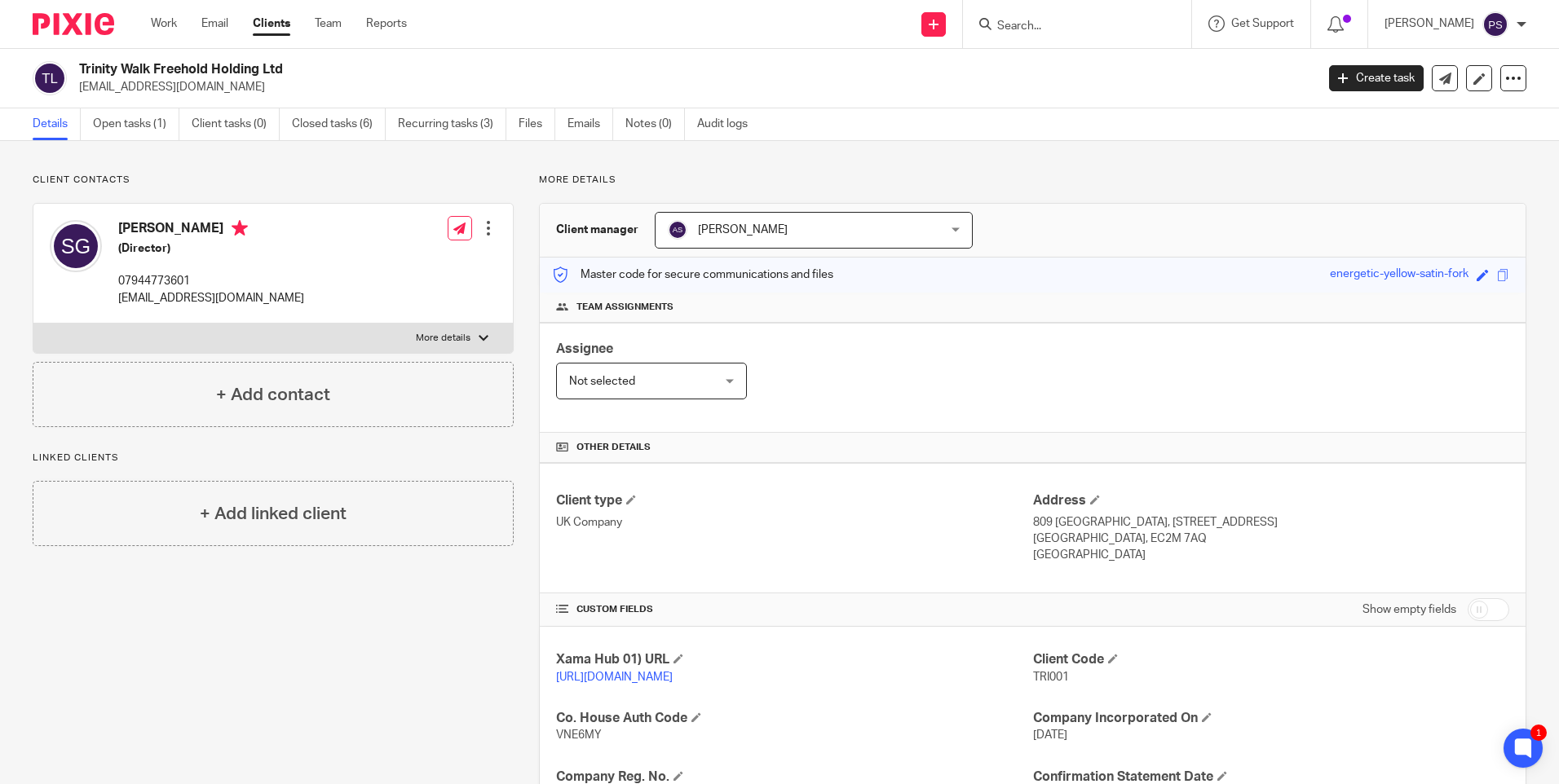
click at [237, 65] on h2 "Trinity Walk Freehold Holding Ltd" at bounding box center [568, 69] width 979 height 17
copy div "Trinity Walk Freehold Holding Ltd"
click at [1040, 23] on input "Search" at bounding box center [1069, 27] width 147 height 14
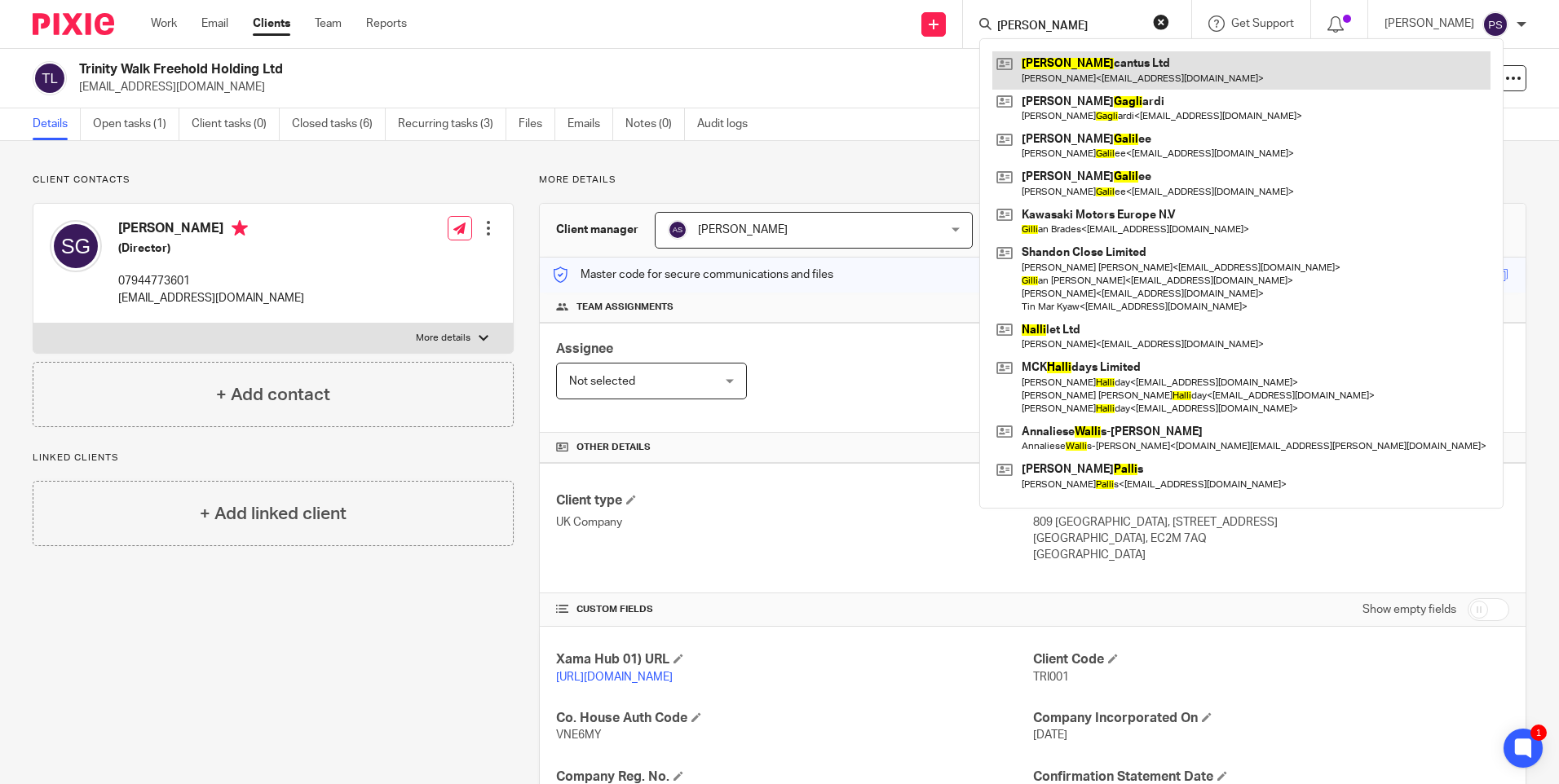
type input "[PERSON_NAME]"
click at [1063, 62] on link at bounding box center [1241, 70] width 498 height 38
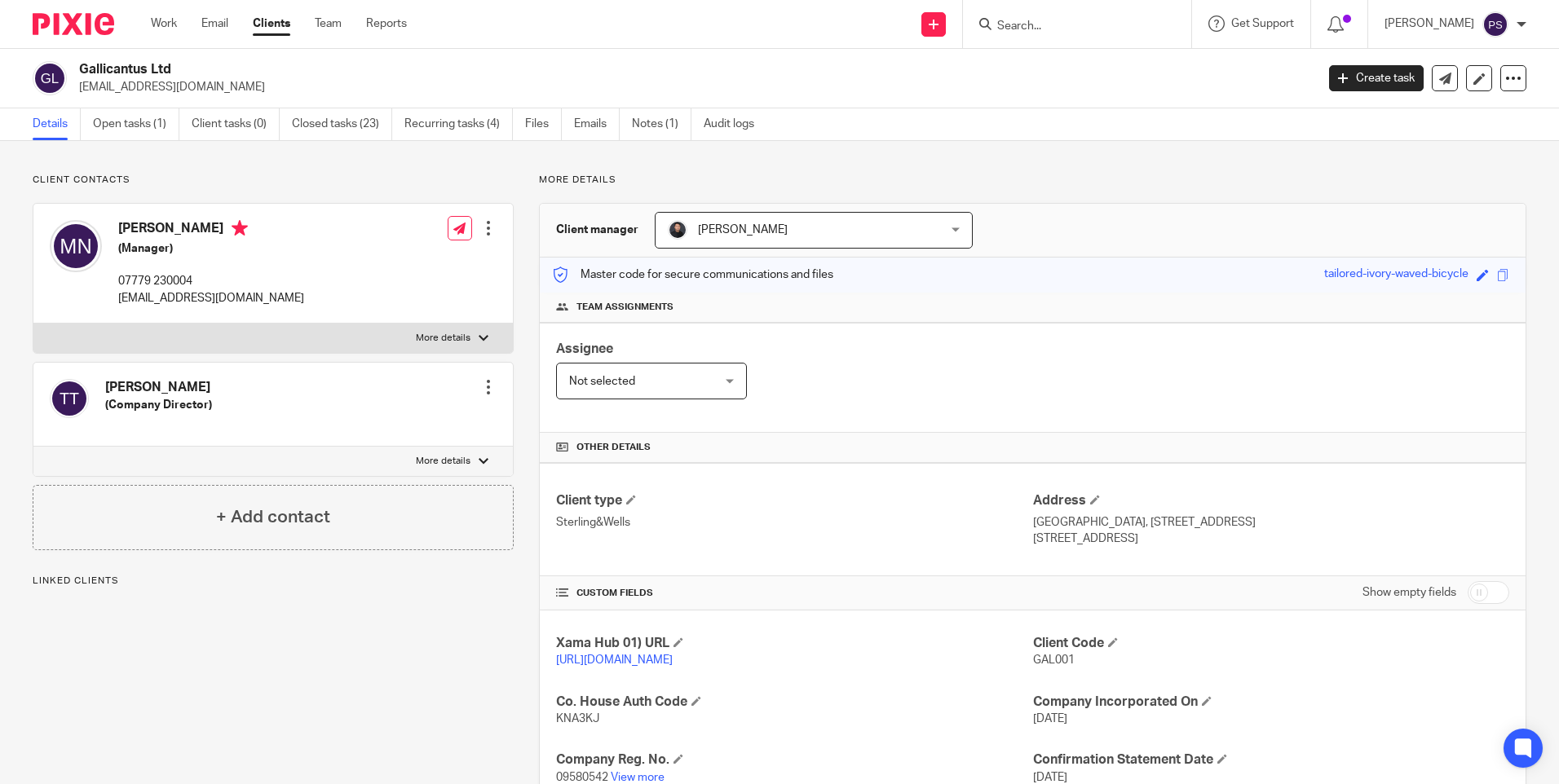
click at [141, 64] on h2 "Gallicantus Ltd" at bounding box center [568, 69] width 979 height 17
drag, startPoint x: 0, startPoint y: 0, endPoint x: 141, endPoint y: 64, distance: 154.8
click at [141, 64] on h2 "Gallicantus Ltd" at bounding box center [568, 69] width 979 height 17
copy div "Gallicantus Ltd"
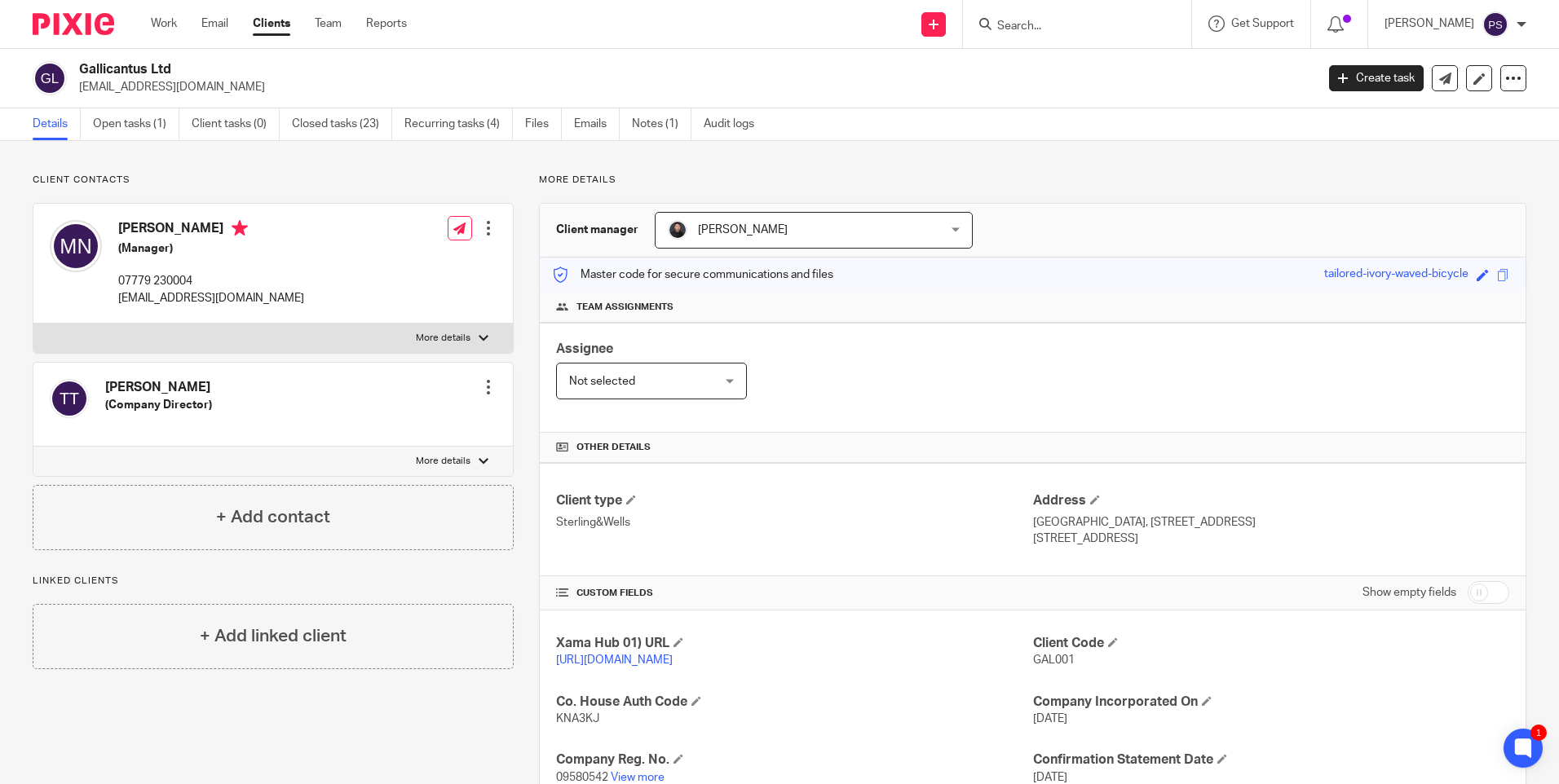
click at [1116, 30] on input "Search" at bounding box center [1069, 27] width 147 height 14
paste input "markliddy@hotmail.com"
type input "markliddy@hotmail.com"
click at [1169, 25] on button "reset" at bounding box center [1161, 21] width 16 height 16
click at [1040, 26] on input "Search" at bounding box center [1069, 27] width 147 height 14
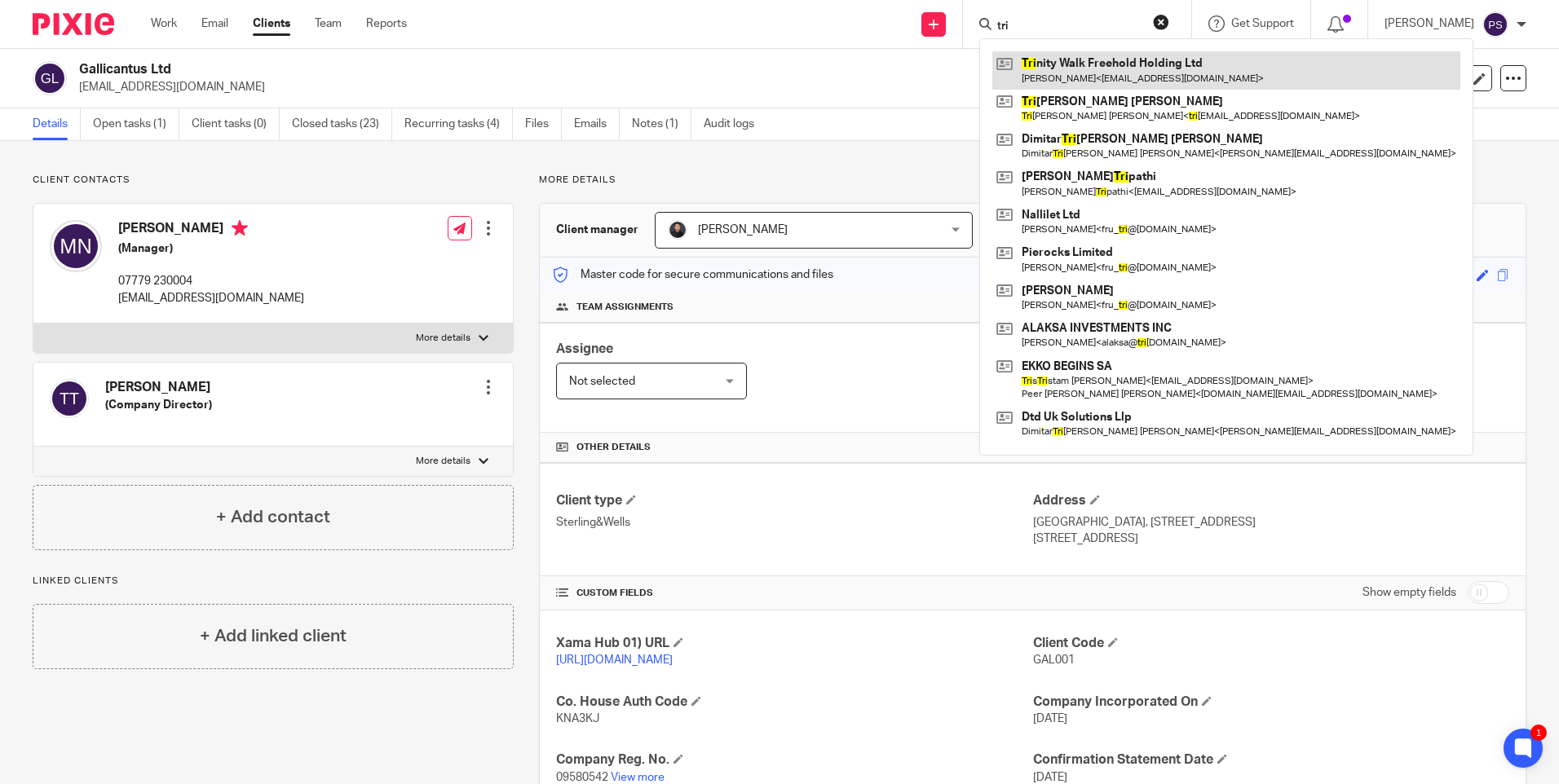
type input "tri"
click at [1105, 64] on link at bounding box center [1225, 70] width 468 height 38
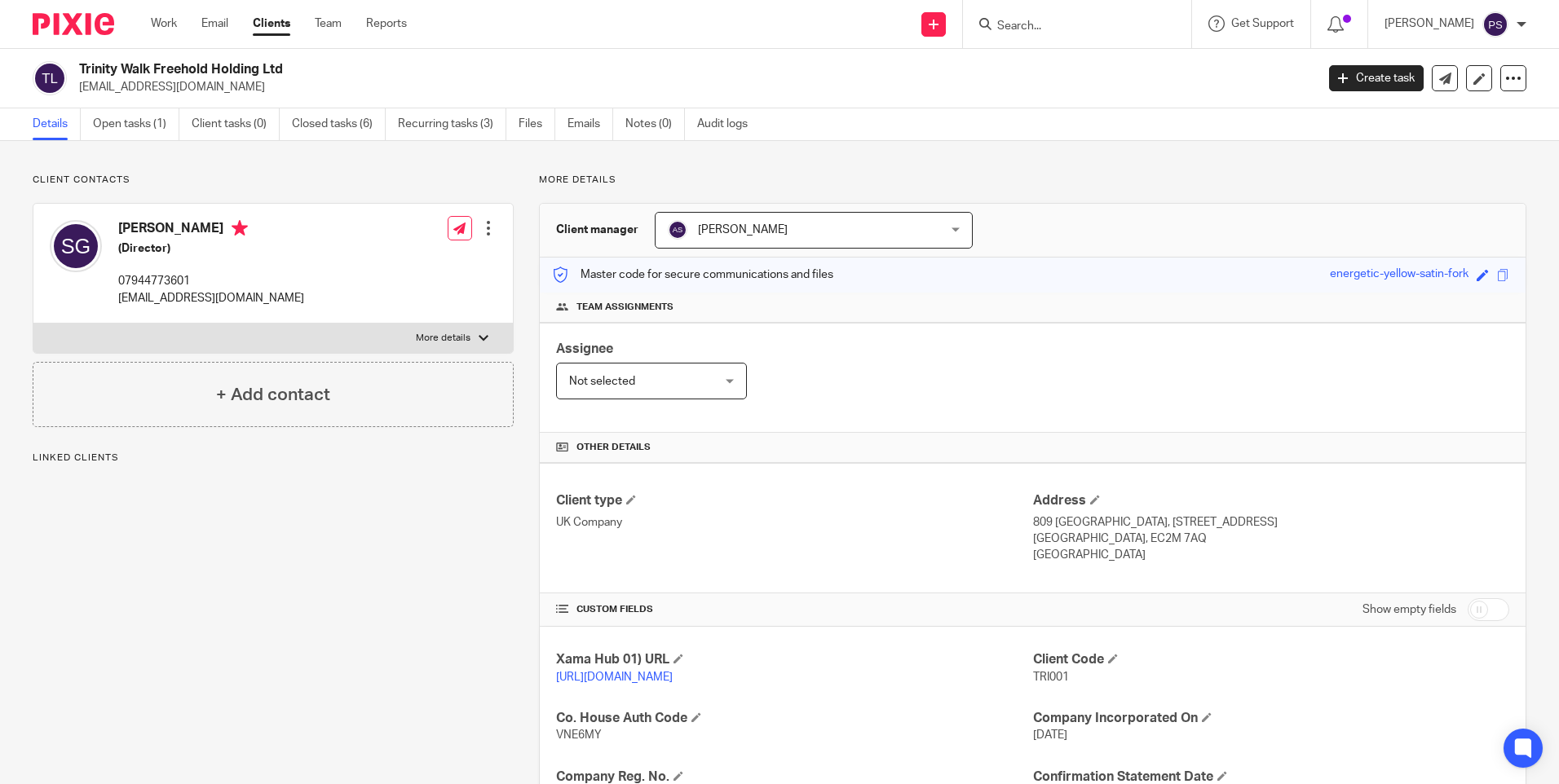
click at [251, 67] on h2 "Trinity Walk Freehold Holding Ltd" at bounding box center [568, 69] width 979 height 17
copy div "Trinity Walk Freehold Holding Ltd"
click at [1037, 23] on input "Search" at bounding box center [1069, 27] width 147 height 14
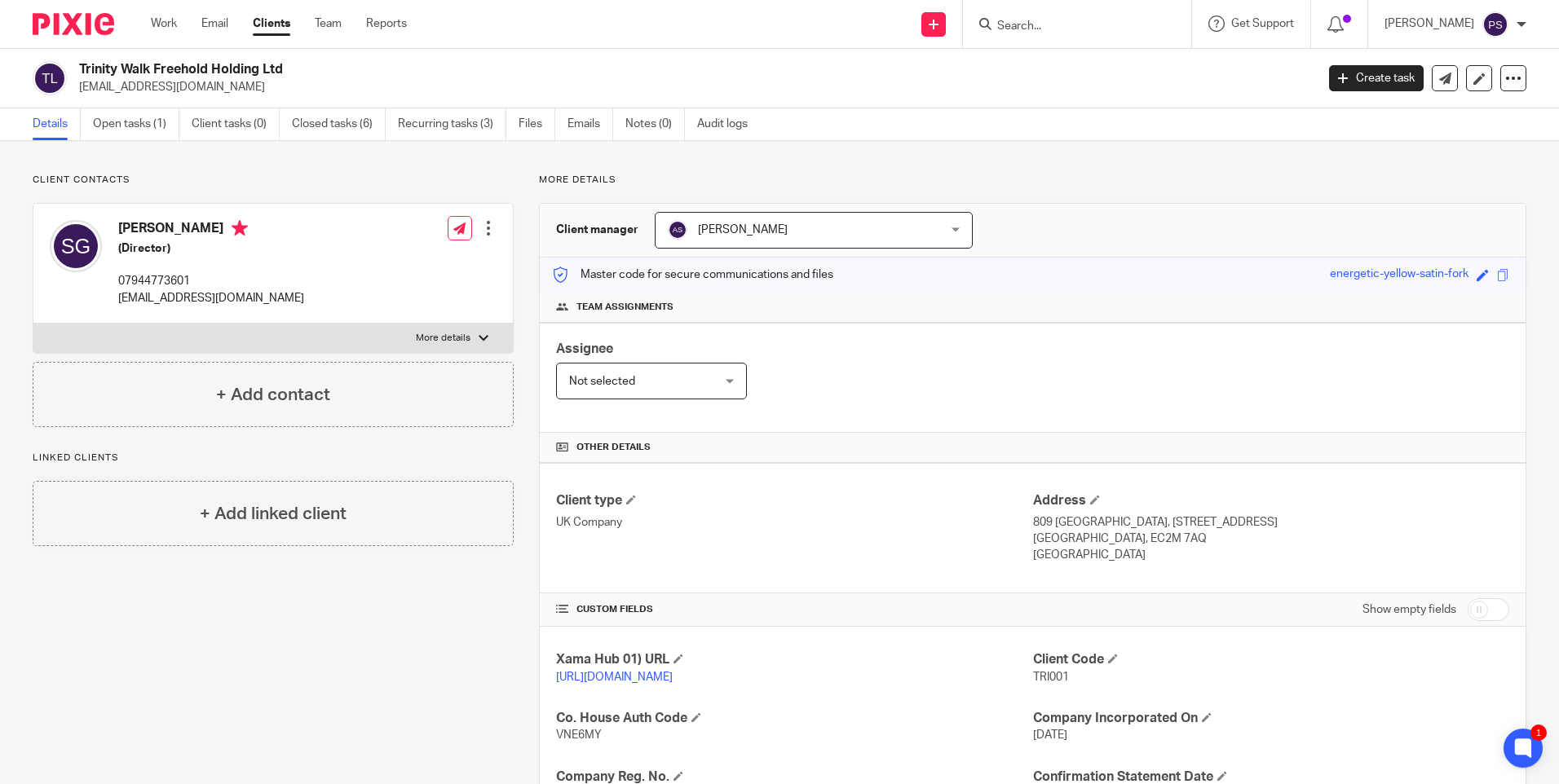
paste input "santho12345@yahoo.com"
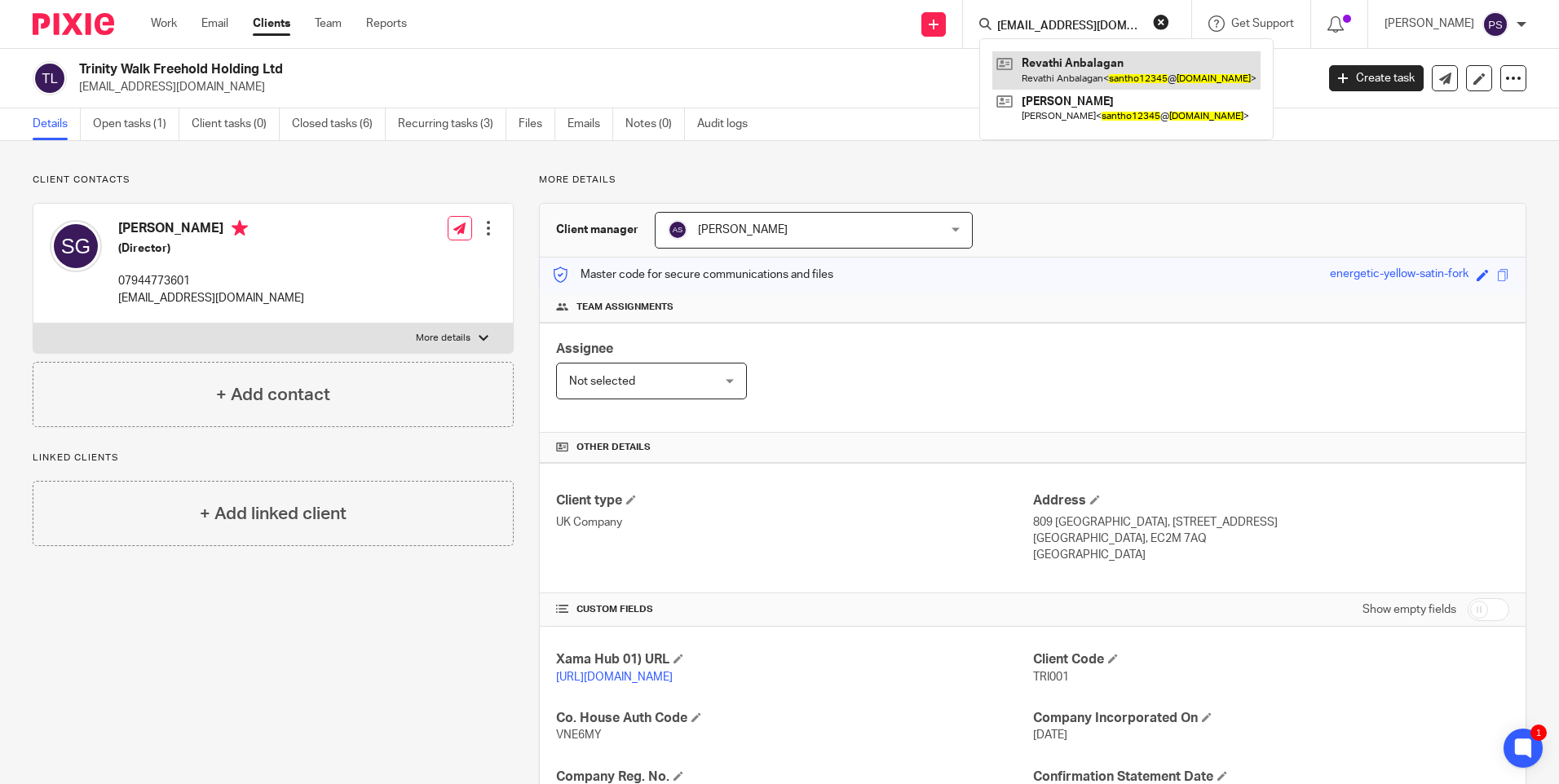
type input "santho12345@yahoo.com"
click at [1057, 54] on link at bounding box center [1126, 70] width 268 height 38
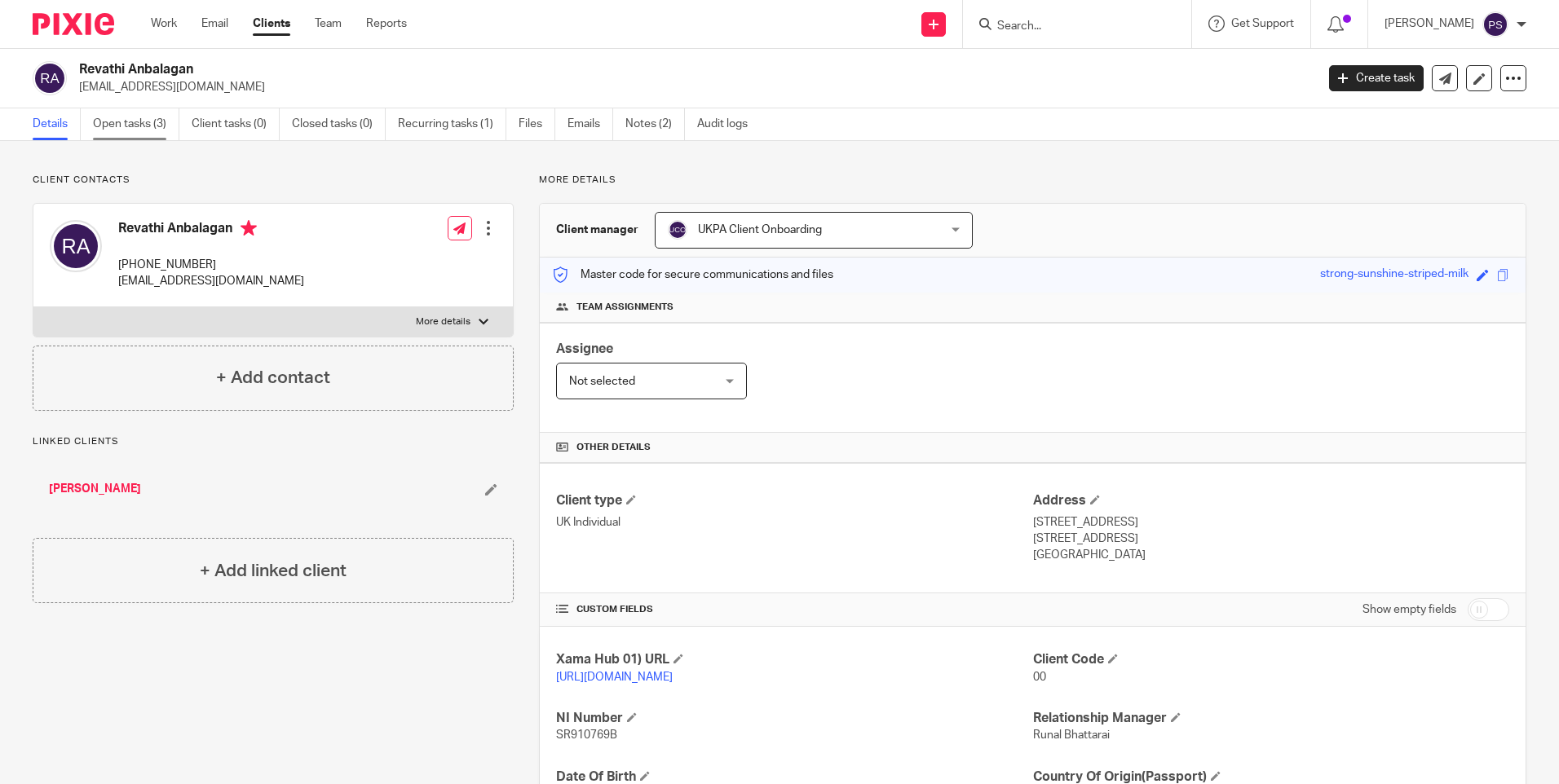
click at [146, 131] on link "Open tasks (3)" at bounding box center [136, 124] width 87 height 32
click at [106, 133] on link "Open tasks (2)" at bounding box center [136, 124] width 87 height 32
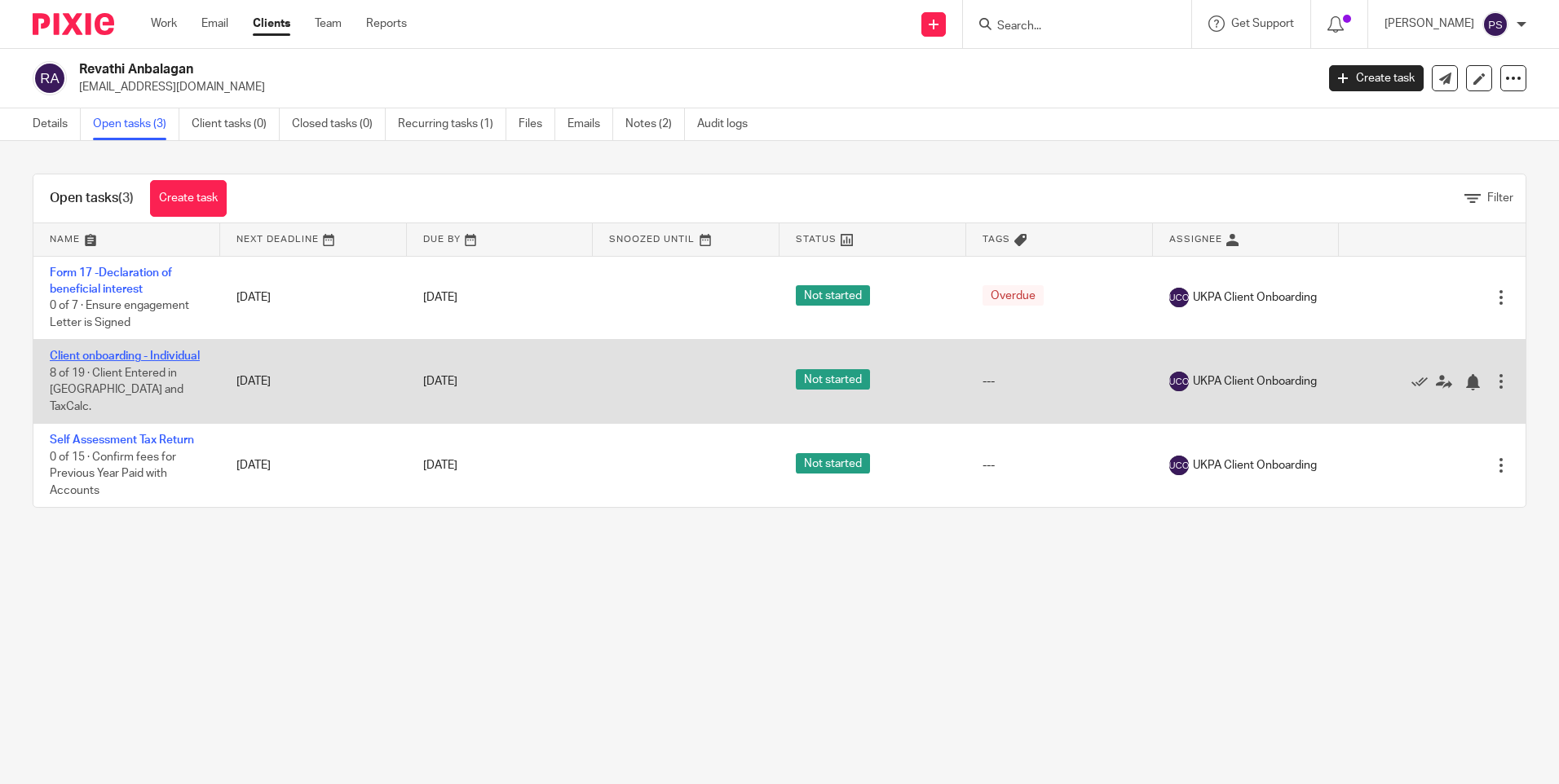
click at [87, 355] on link "Client onboarding - Individual" at bounding box center [125, 356] width 150 height 12
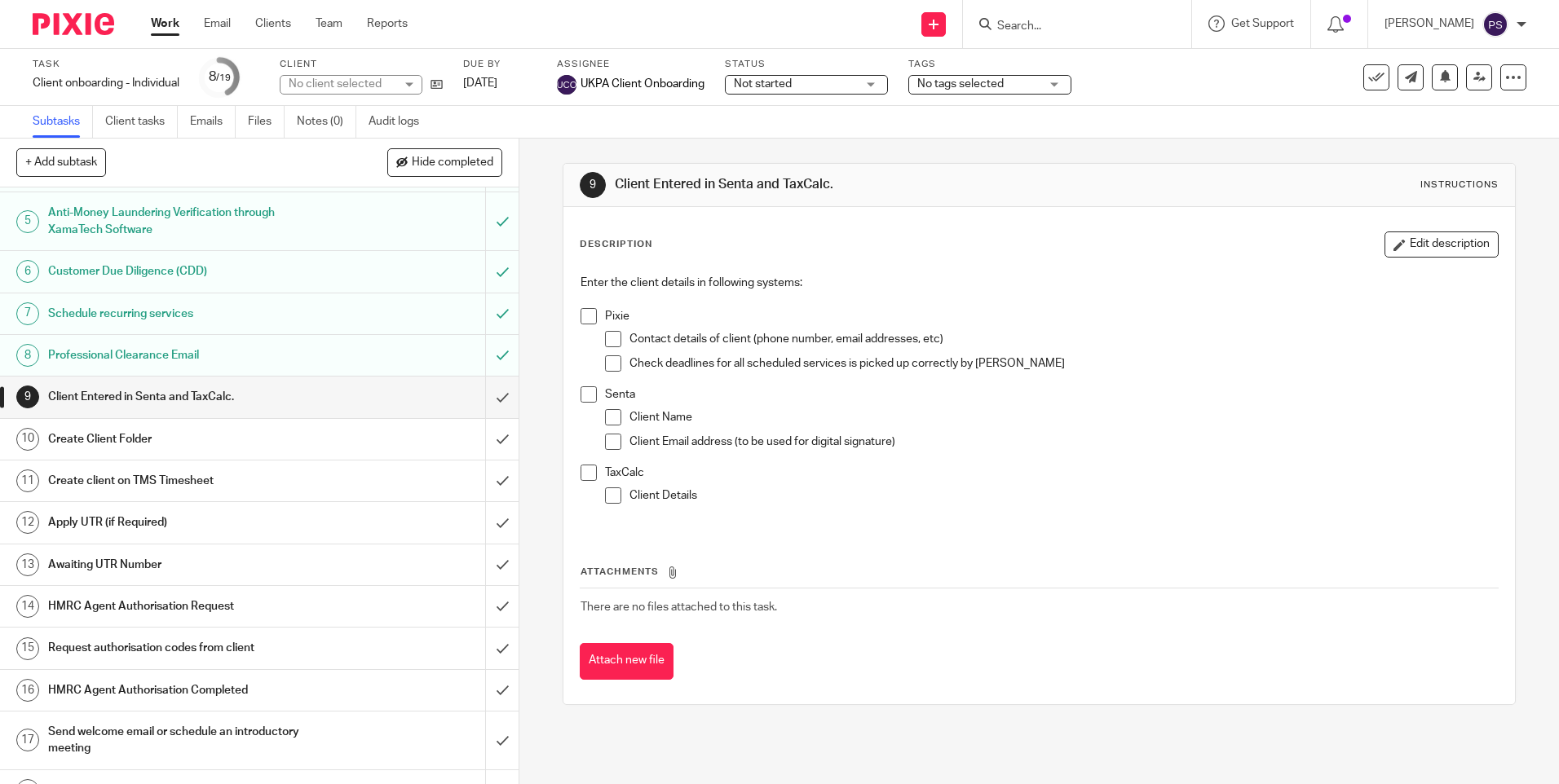
scroll to position [163, 0]
click at [443, 83] on icon at bounding box center [436, 84] width 13 height 13
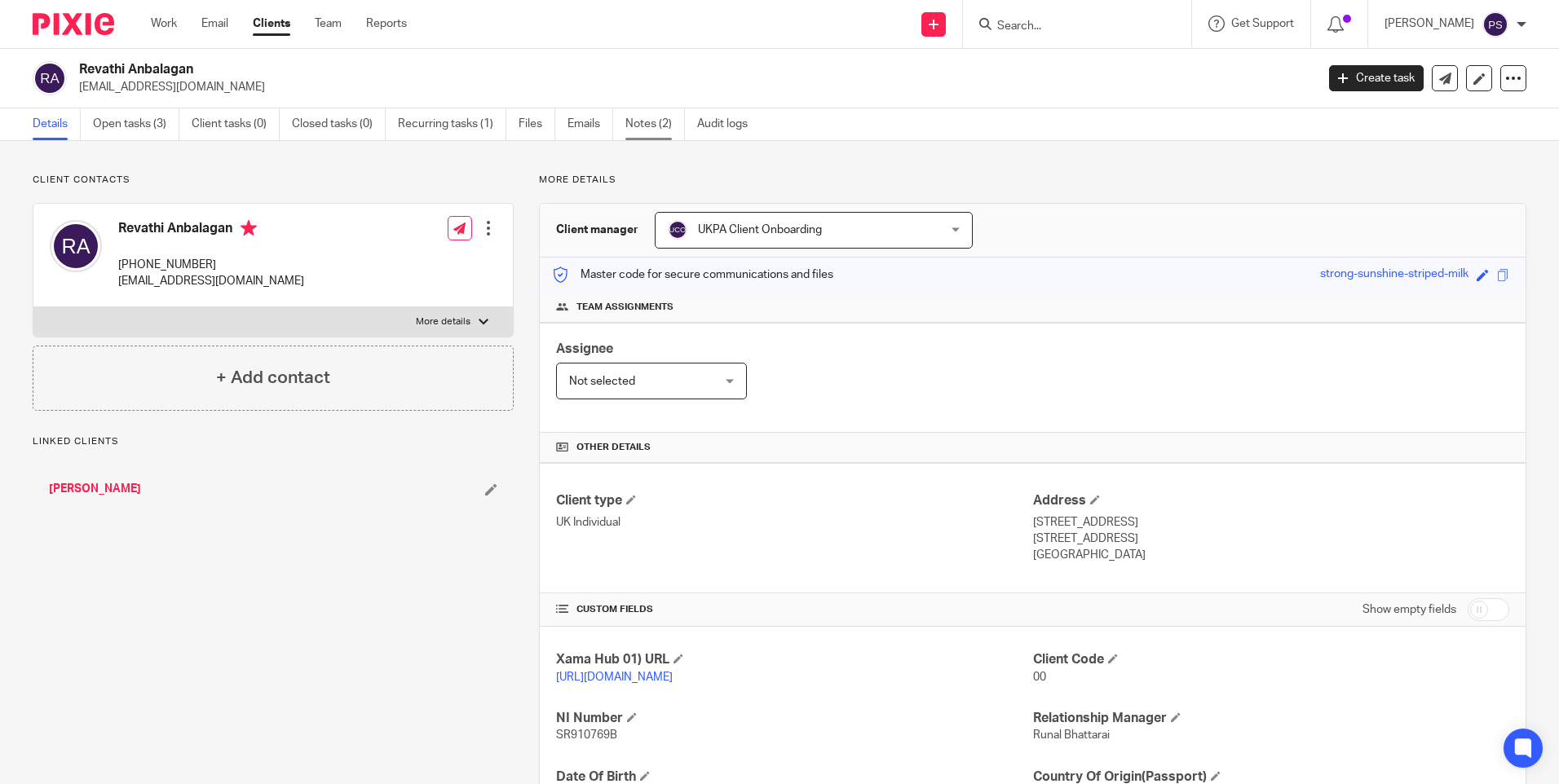
click at [638, 124] on link "Notes (2)" at bounding box center [655, 124] width 60 height 32
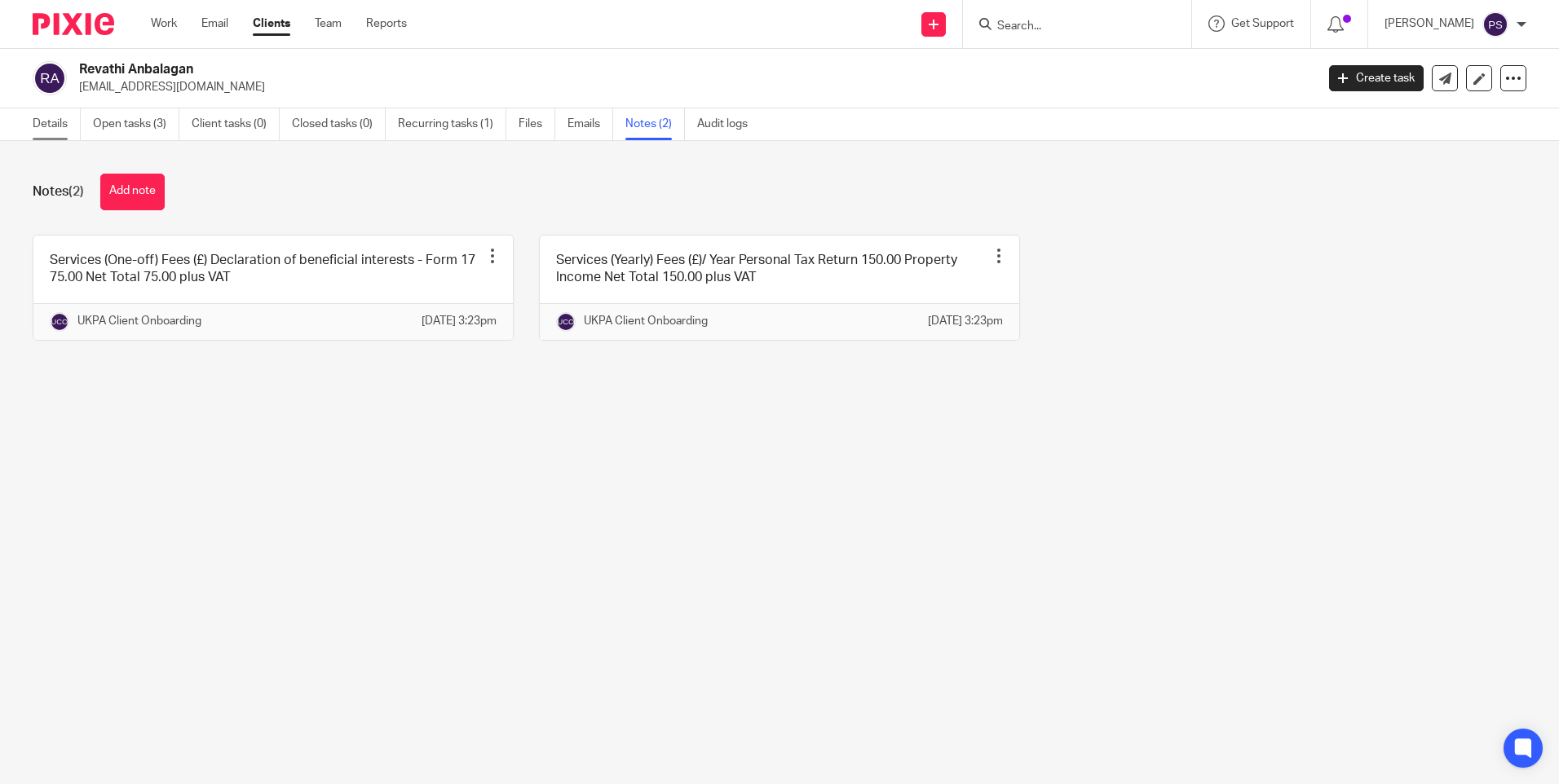
click at [44, 129] on link "Details" at bounding box center [56, 124] width 48 height 32
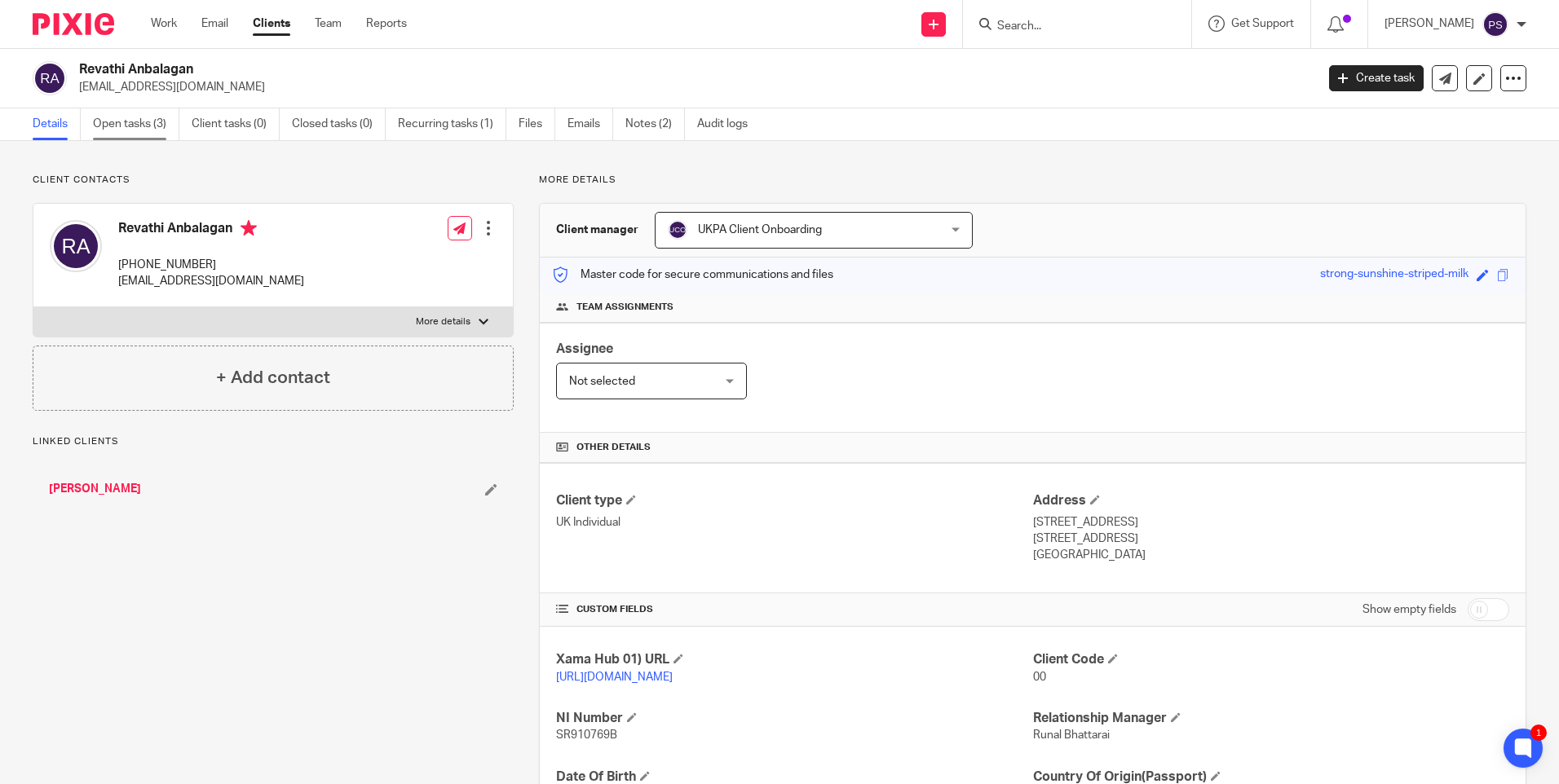
drag, startPoint x: 144, startPoint y: 122, endPoint x: 153, endPoint y: 125, distance: 9.5
click at [144, 122] on link "Open tasks (3)" at bounding box center [136, 124] width 87 height 32
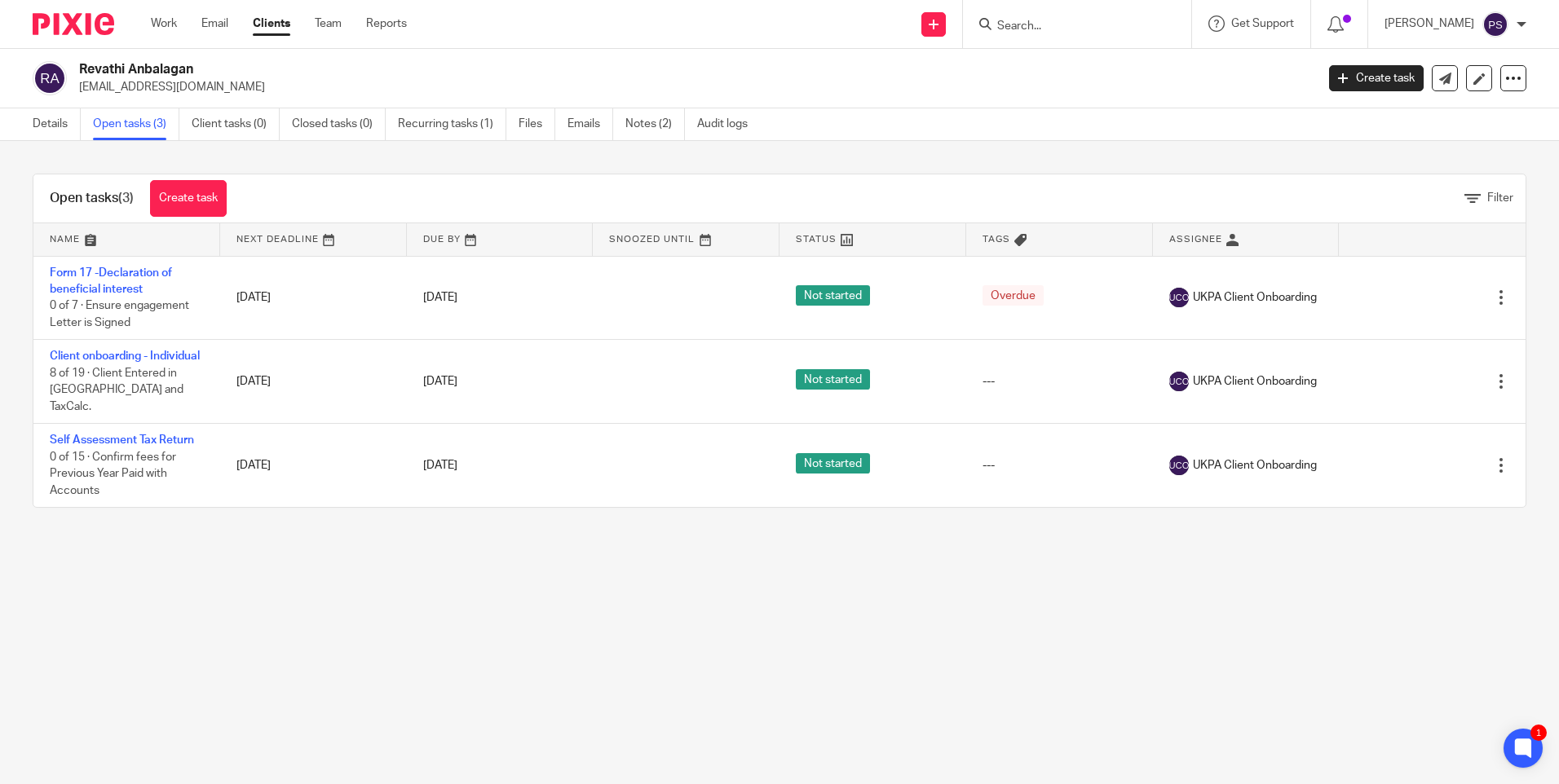
click at [195, 86] on p "[EMAIL_ADDRESS][DOMAIN_NAME]" at bounding box center [691, 87] width 1225 height 16
click at [194, 86] on p "[EMAIL_ADDRESS][DOMAIN_NAME]" at bounding box center [691, 87] width 1225 height 16
copy main "santho12345@yahoo.com Create task Update from Companies House Export data Merge…"
click at [219, 71] on h2 "Revathi Anbalagan" at bounding box center [568, 69] width 979 height 17
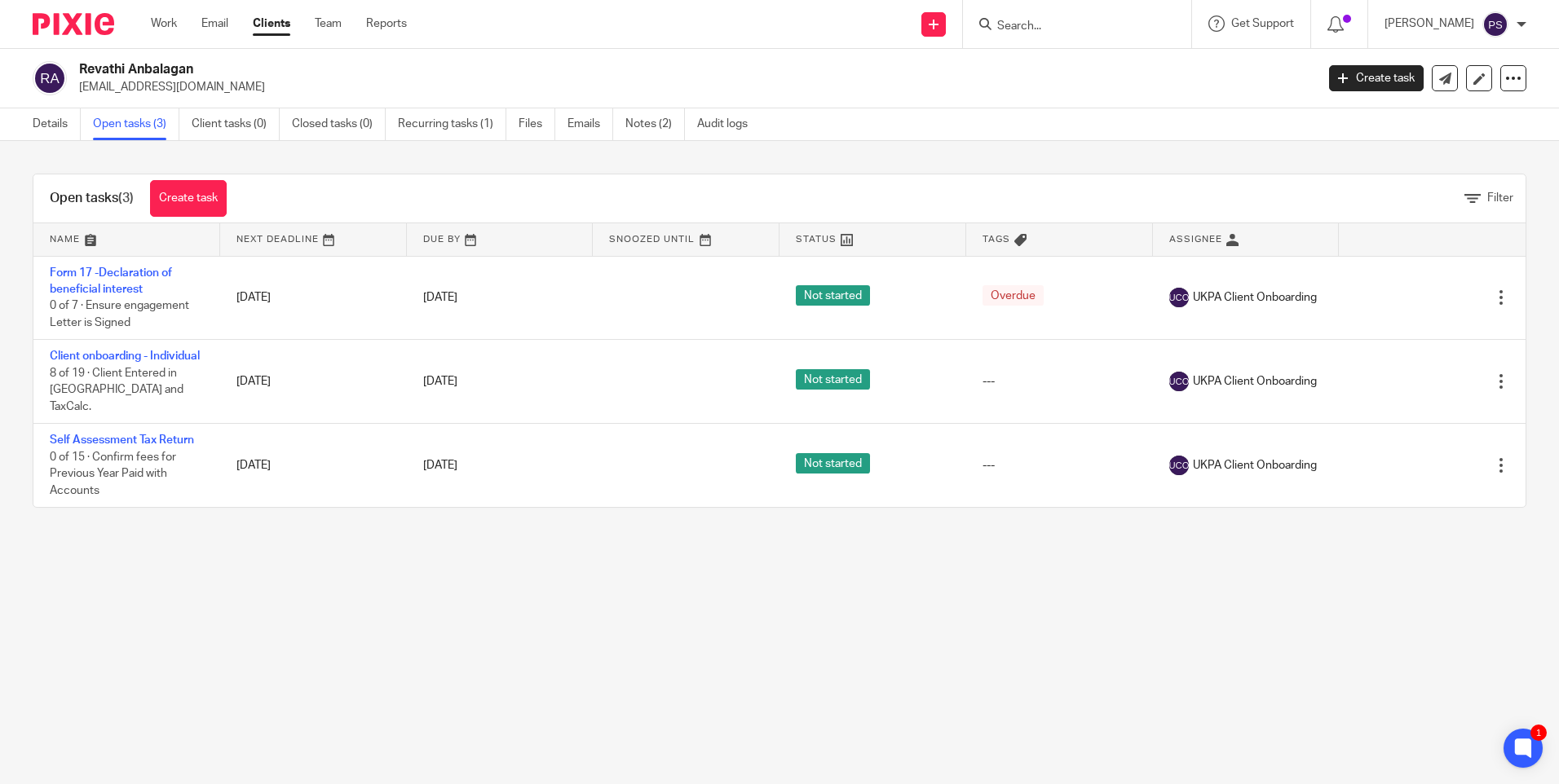
click at [1081, 31] on input "Search" at bounding box center [1069, 27] width 147 height 14
type input "feel at"
click at [1072, 76] on link at bounding box center [1130, 70] width 275 height 38
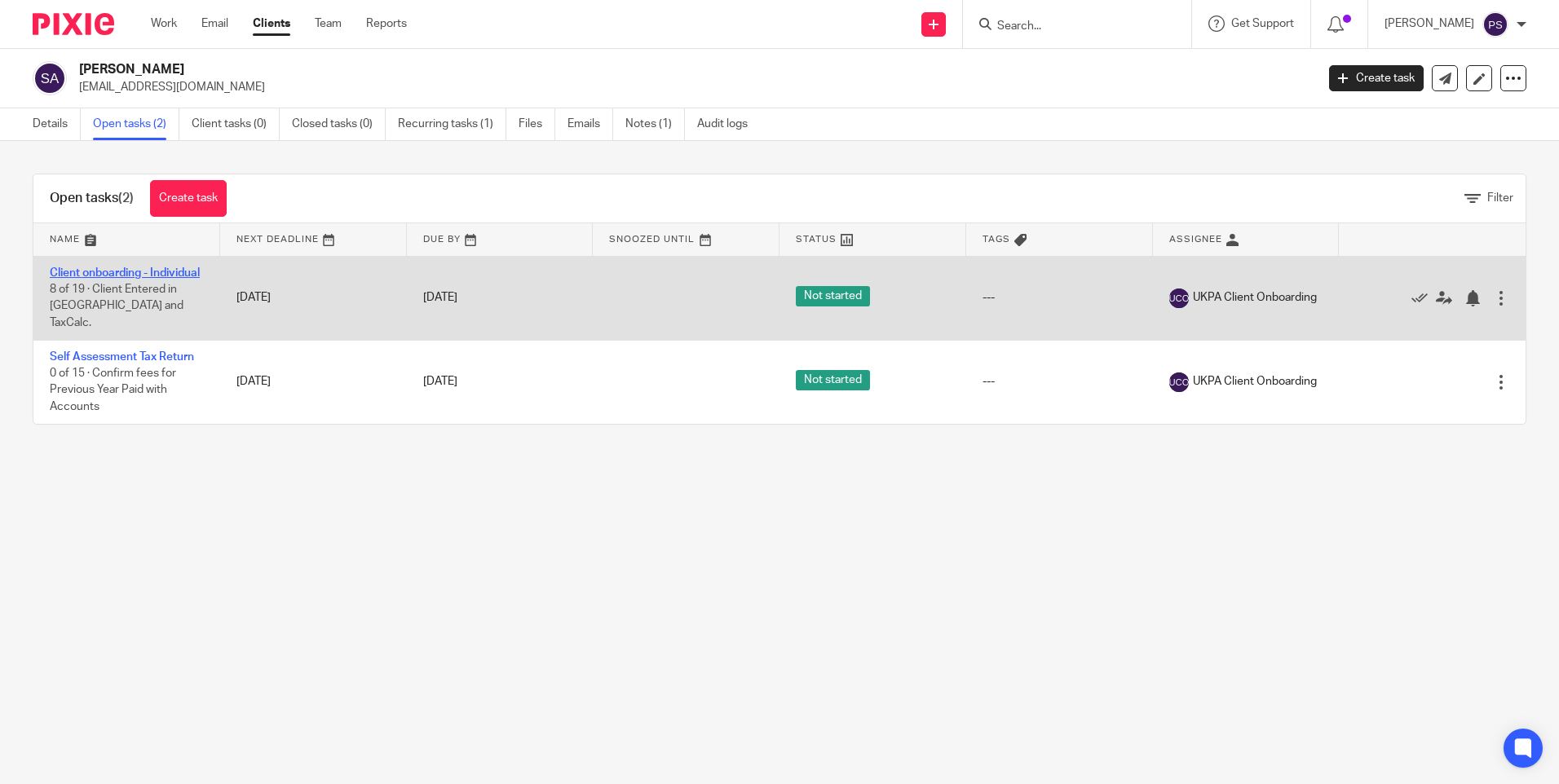
click at [55, 267] on link "Client onboarding - Individual" at bounding box center [125, 273] width 150 height 12
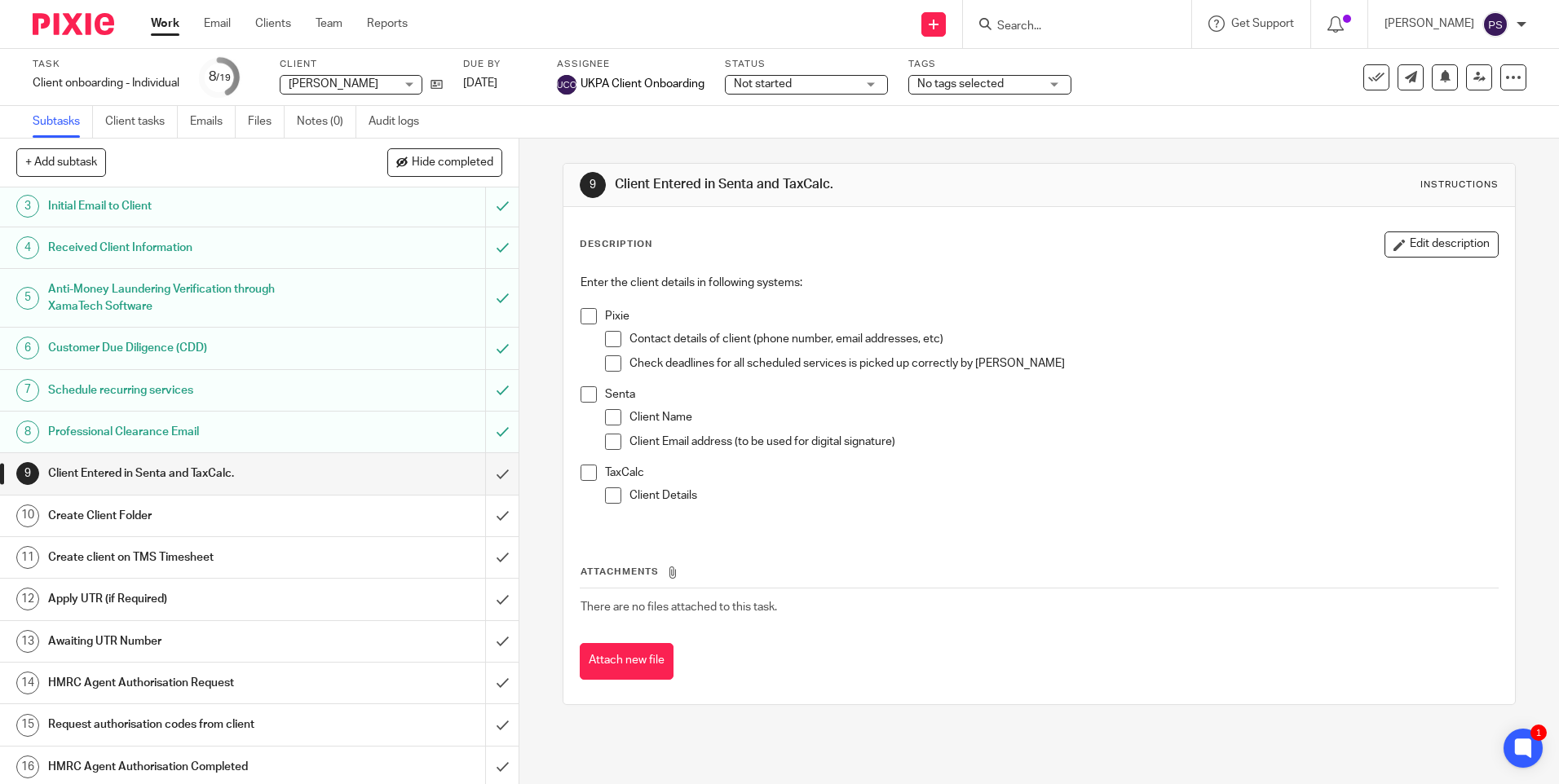
scroll to position [232, 0]
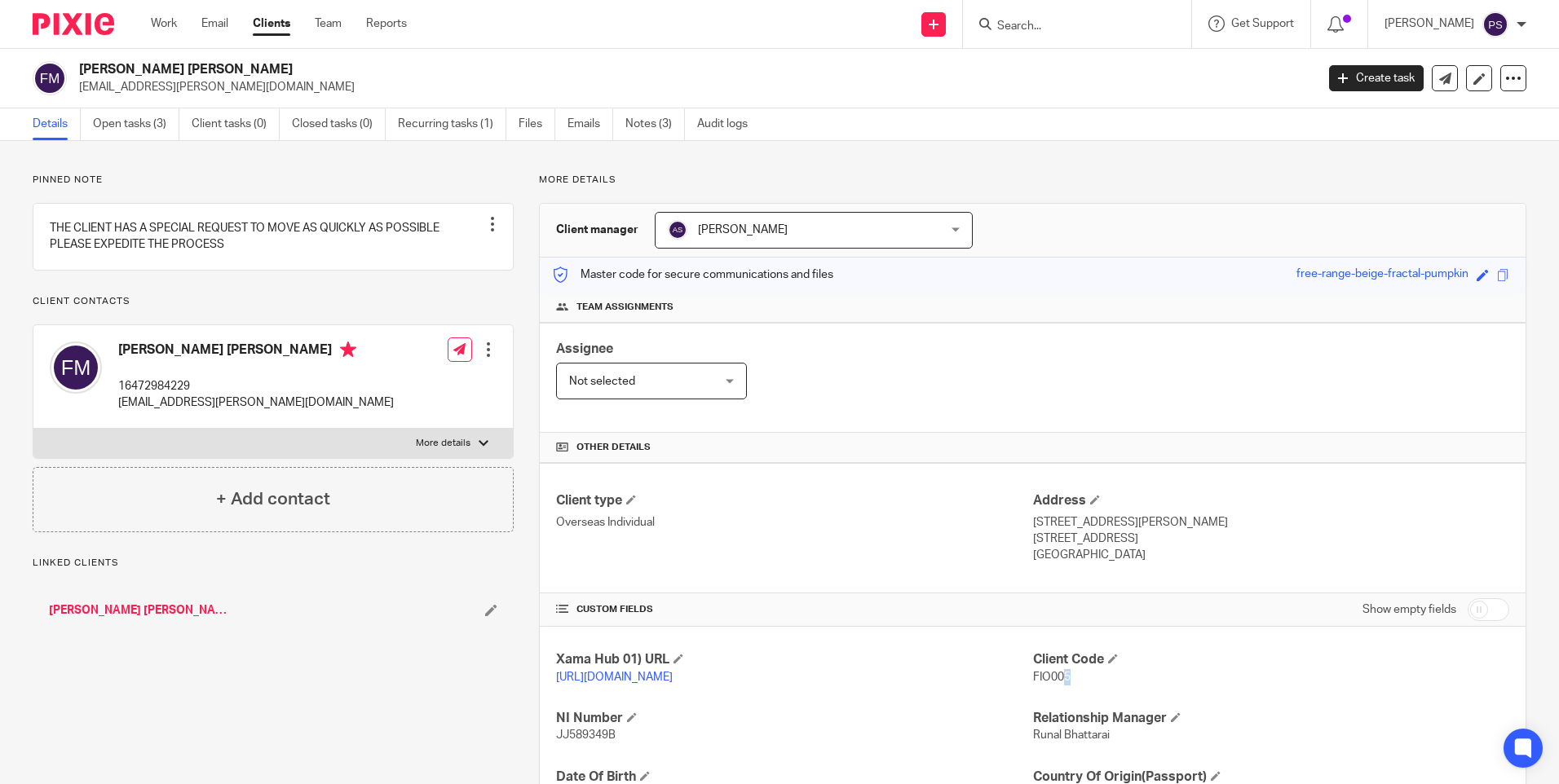
click at [1057, 676] on span "FIO005" at bounding box center [1052, 677] width 38 height 12
click at [201, 67] on h2 "[PERSON_NAME] [PERSON_NAME]" at bounding box center [568, 69] width 979 height 17
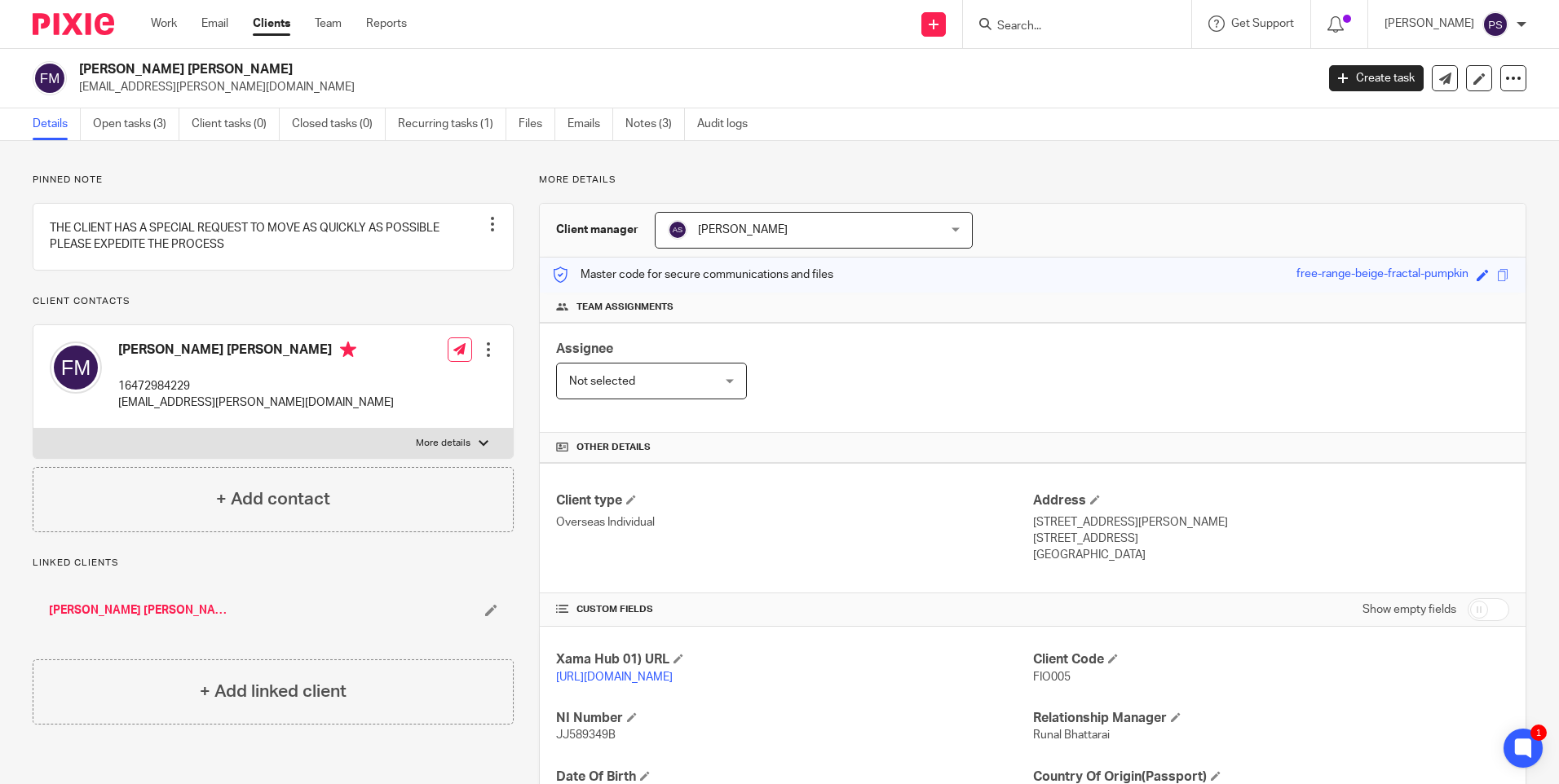
click at [201, 67] on h2 "Fiona Blair Amanda Martin" at bounding box center [568, 69] width 979 height 17
copy div "Fiona Blair Amanda Martin"
click at [333, 81] on p "kw.martin@hotmail.co.uk" at bounding box center [691, 87] width 1225 height 16
click at [161, 133] on link "Open tasks (3)" at bounding box center [136, 124] width 87 height 32
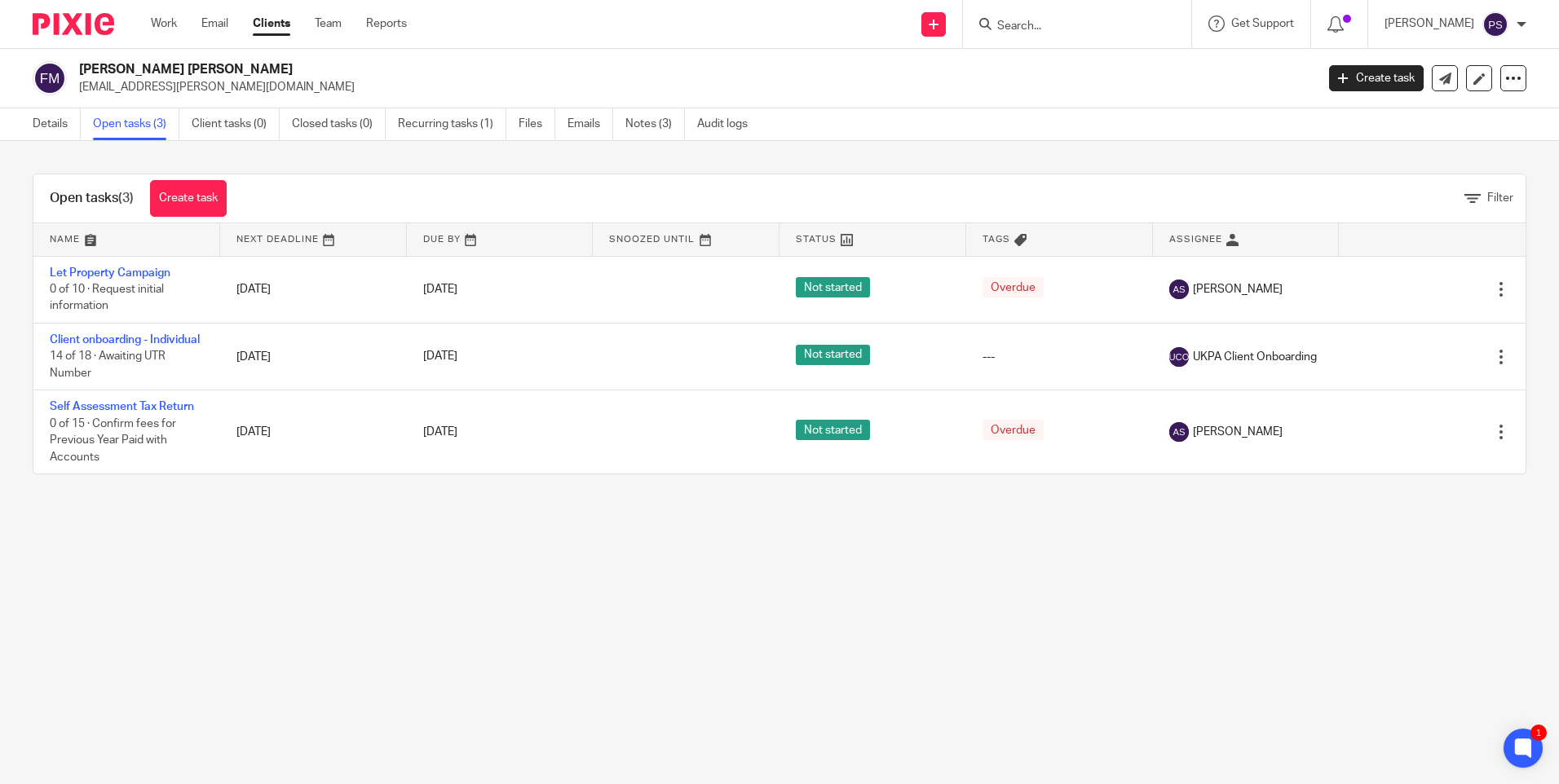
click at [1064, 22] on input "Search" at bounding box center [1069, 27] width 147 height 14
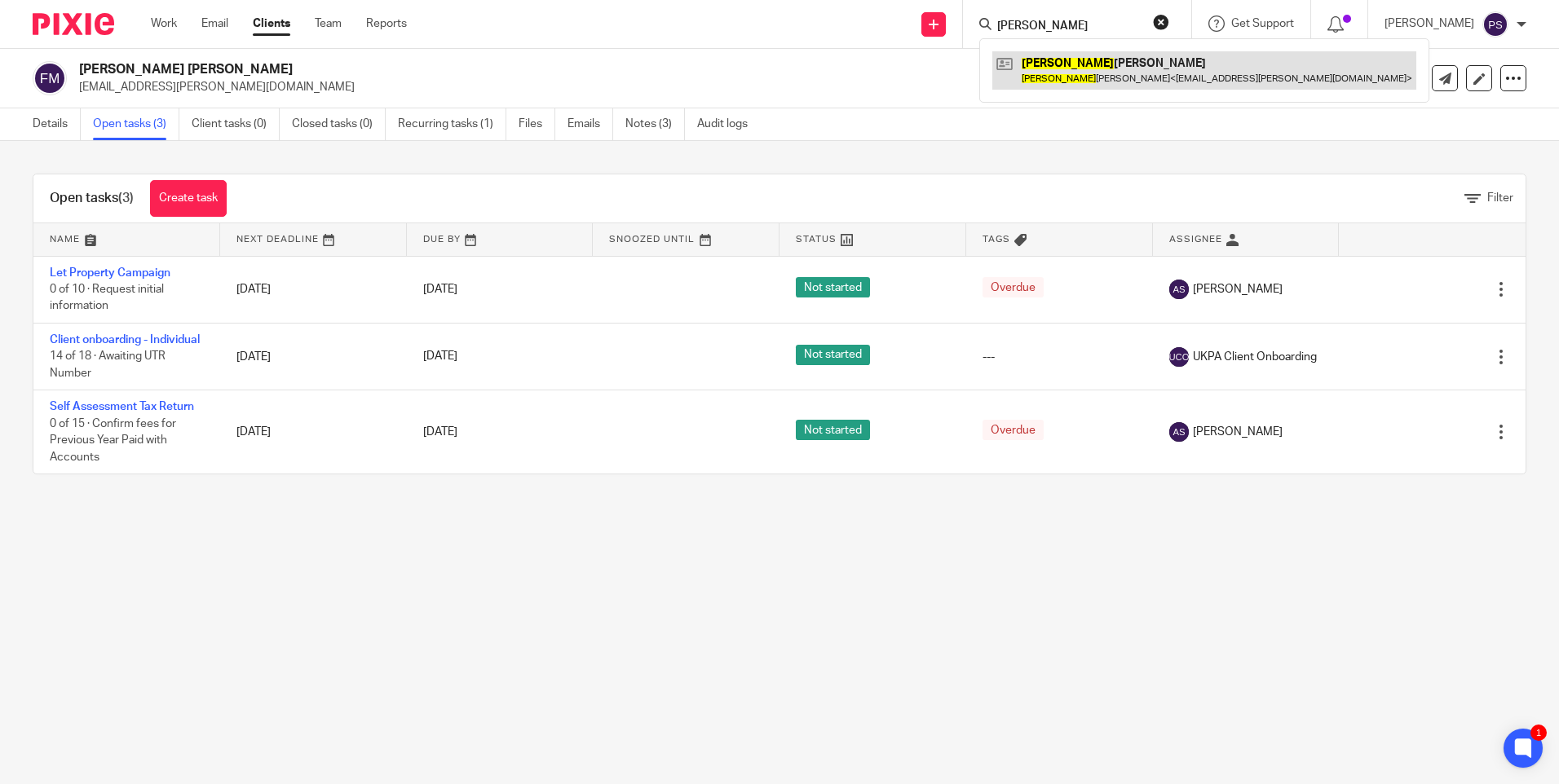
type input "[PERSON_NAME]"
click at [1079, 67] on link at bounding box center [1204, 70] width 424 height 38
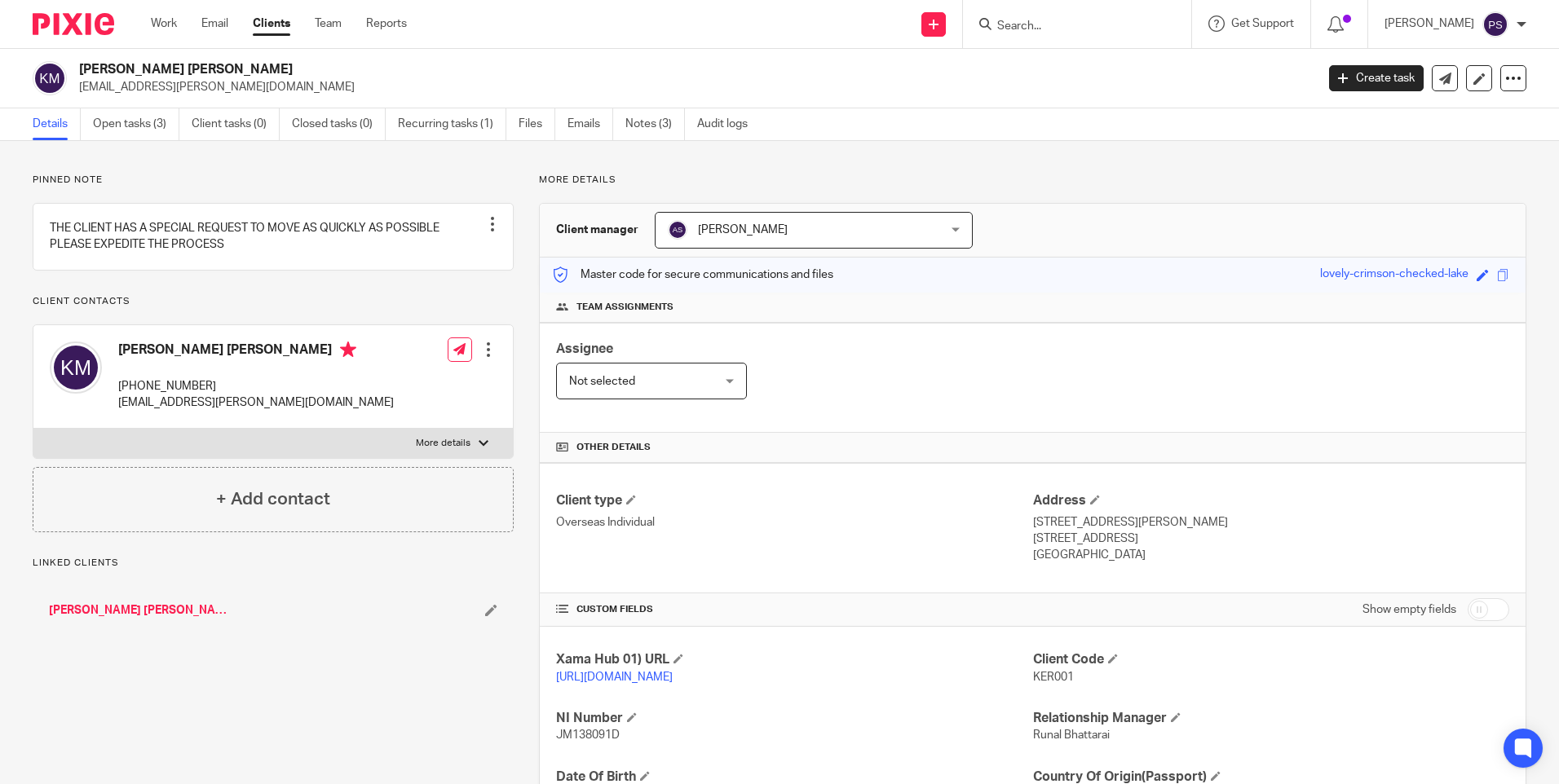
click at [1041, 673] on span "KER001" at bounding box center [1054, 677] width 41 height 12
drag, startPoint x: 0, startPoint y: 0, endPoint x: 1042, endPoint y: 673, distance: 1240.4
click at [1042, 673] on span "KER001" at bounding box center [1054, 677] width 41 height 12
copy span "KER001"
click at [174, 125] on link "Open tasks (3)" at bounding box center [136, 124] width 87 height 32
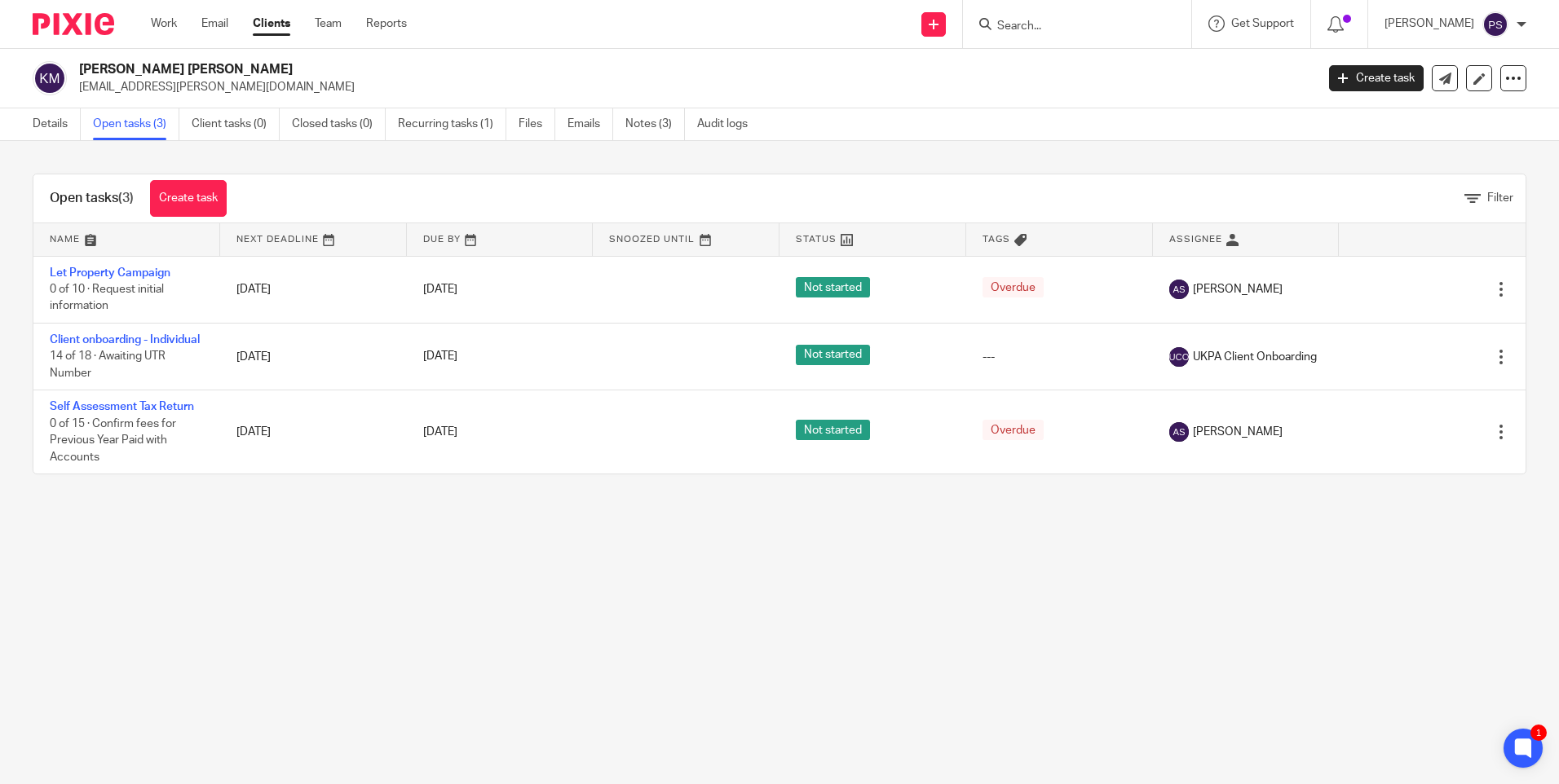
click at [184, 64] on h2 "[PERSON_NAME] [PERSON_NAME]" at bounding box center [568, 69] width 979 height 17
copy div "[PERSON_NAME] [PERSON_NAME]"
click at [1078, 37] on div at bounding box center [1076, 24] width 228 height 48
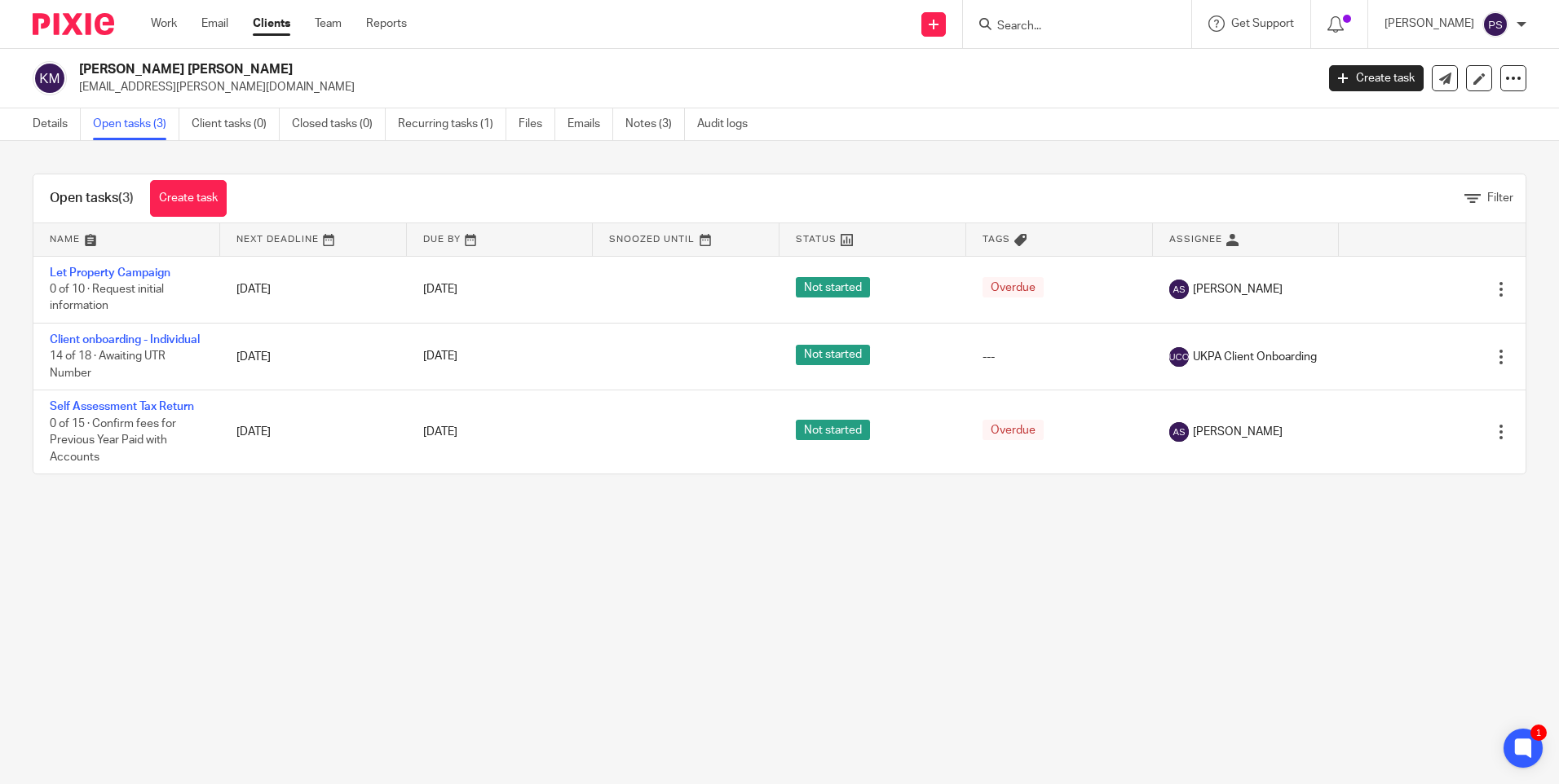
click at [1063, 21] on input "Search" at bounding box center [1069, 27] width 147 height 14
paste input "[EMAIL_ADDRESS][DOMAIN_NAME]"
type input "[EMAIL_ADDRESS][DOMAIN_NAME]"
click at [1063, 60] on link at bounding box center [1109, 70] width 234 height 38
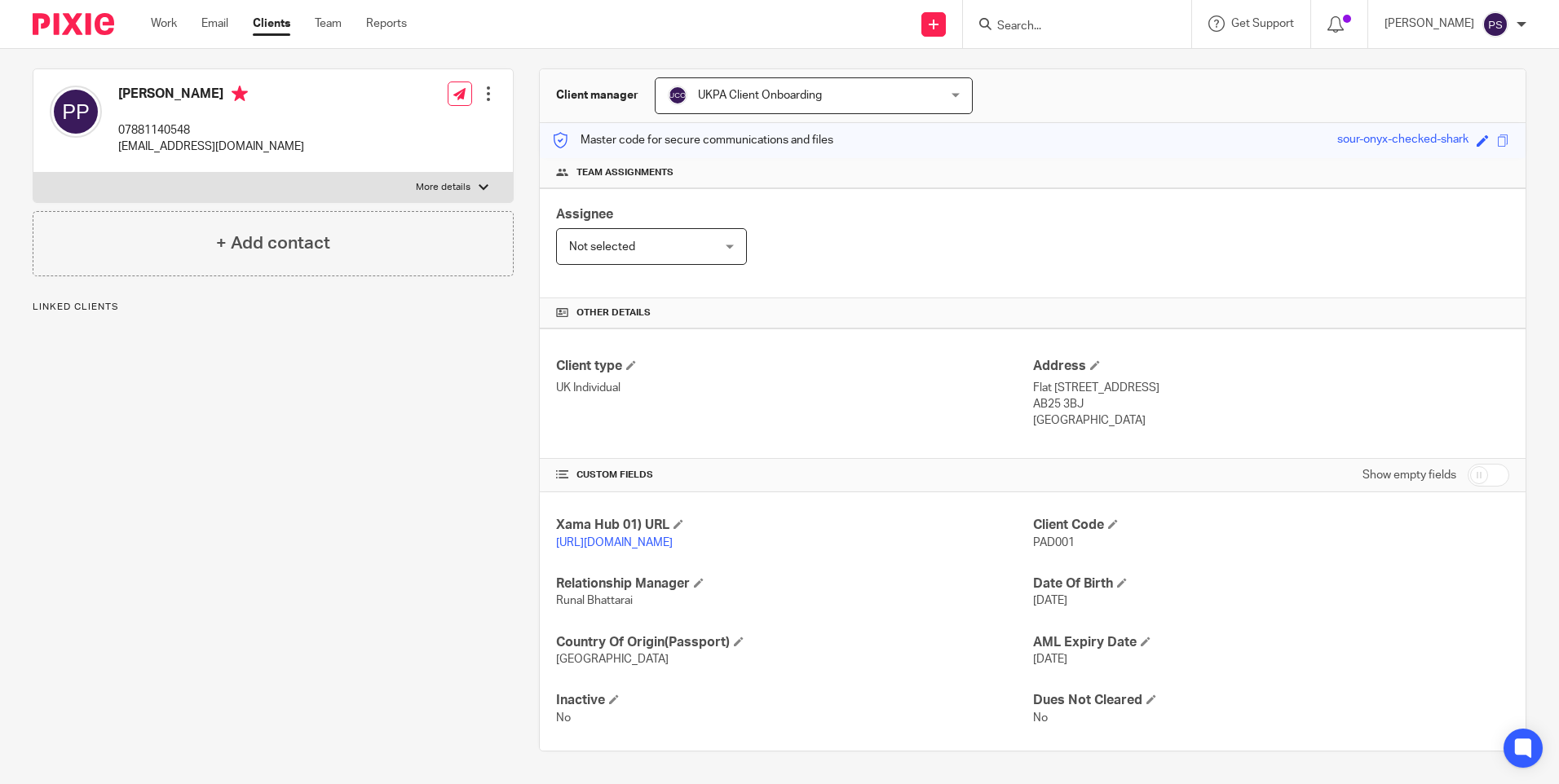
scroll to position [152, 0]
click at [275, 566] on div "Client contacts [PERSON_NAME] 07881140548 [EMAIL_ADDRESS][DOMAIN_NAME] Edit con…" at bounding box center [260, 395] width 506 height 712
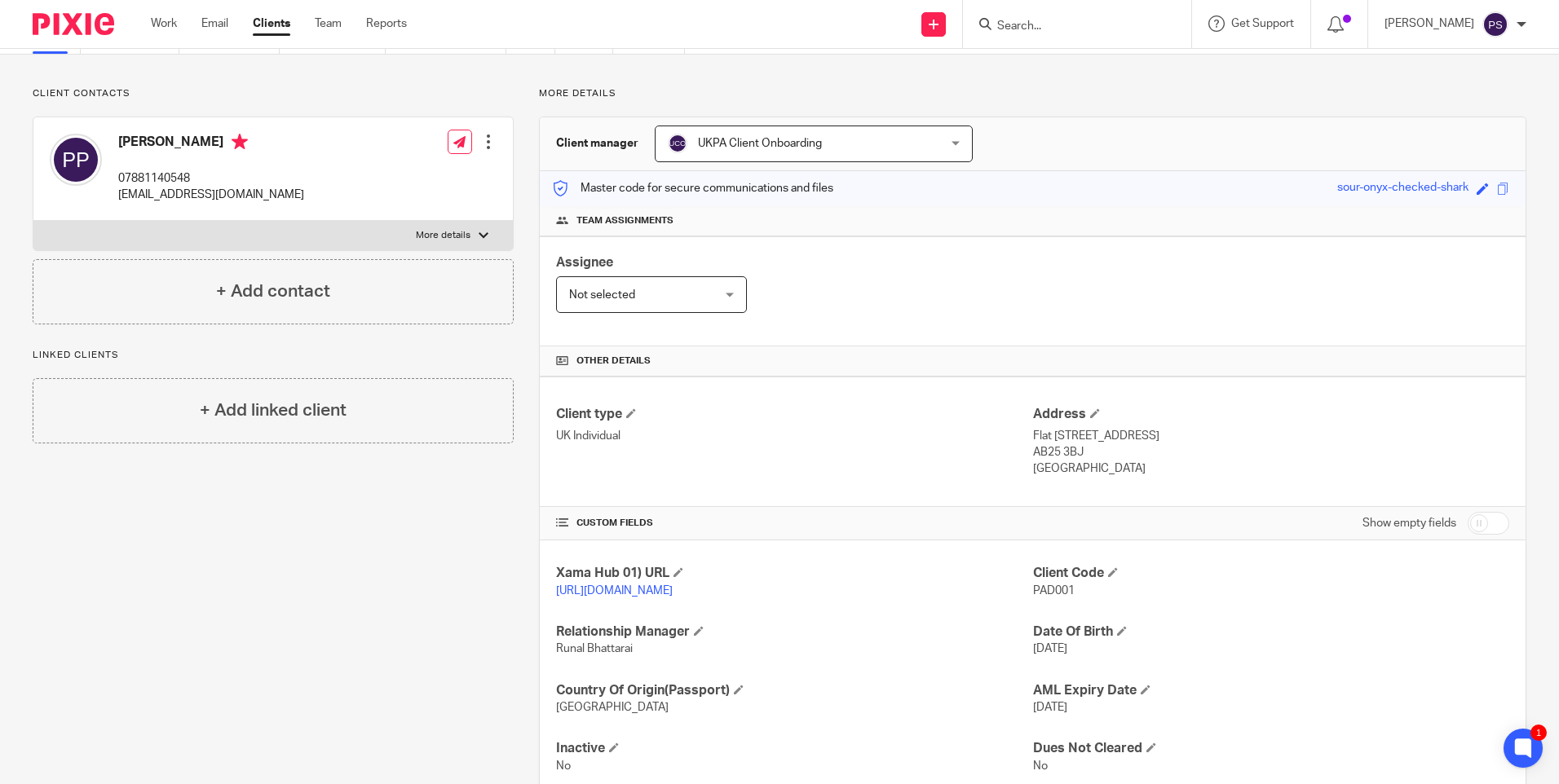
scroll to position [0, 0]
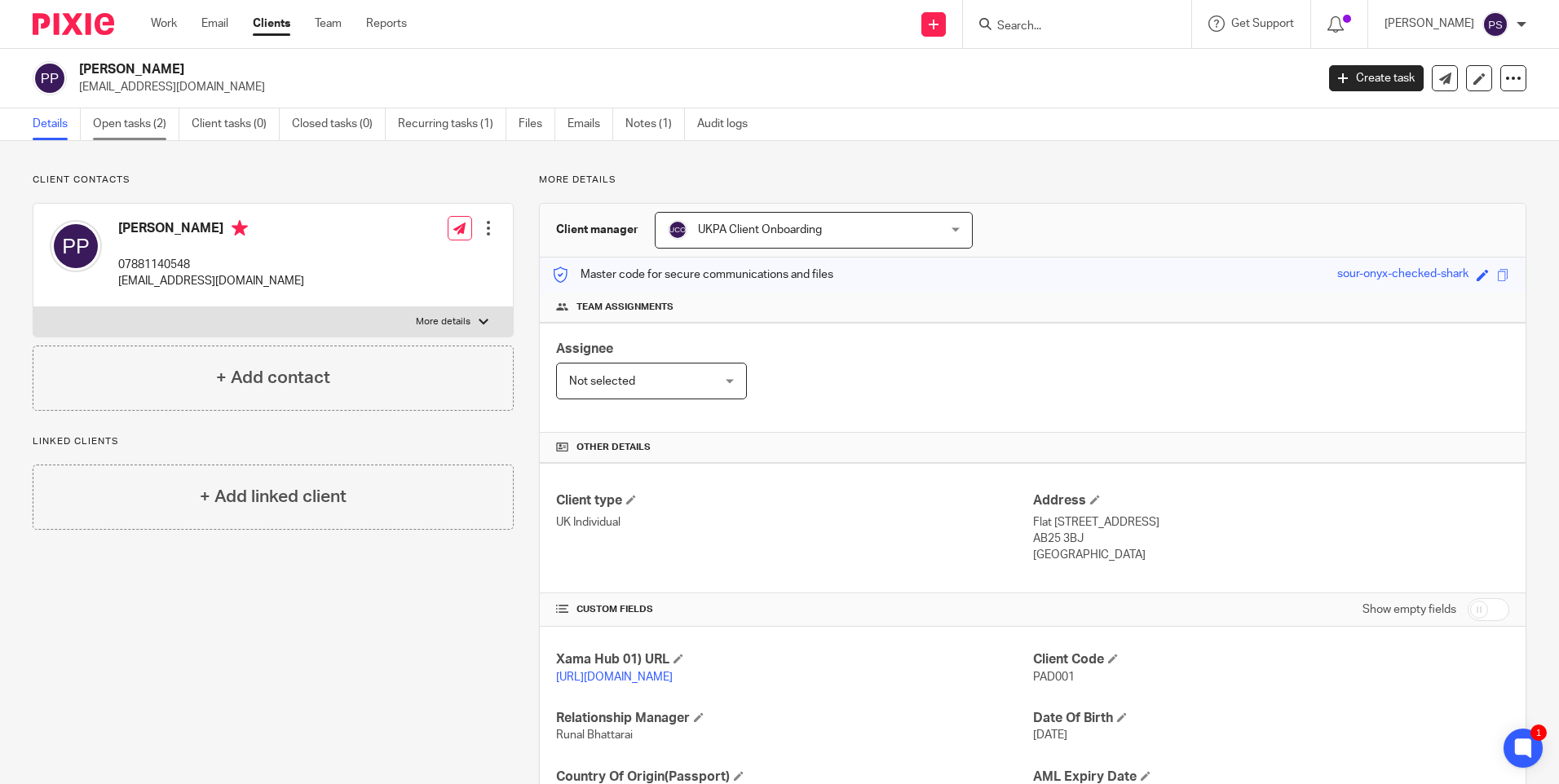
click at [141, 133] on link "Open tasks (2)" at bounding box center [136, 124] width 87 height 32
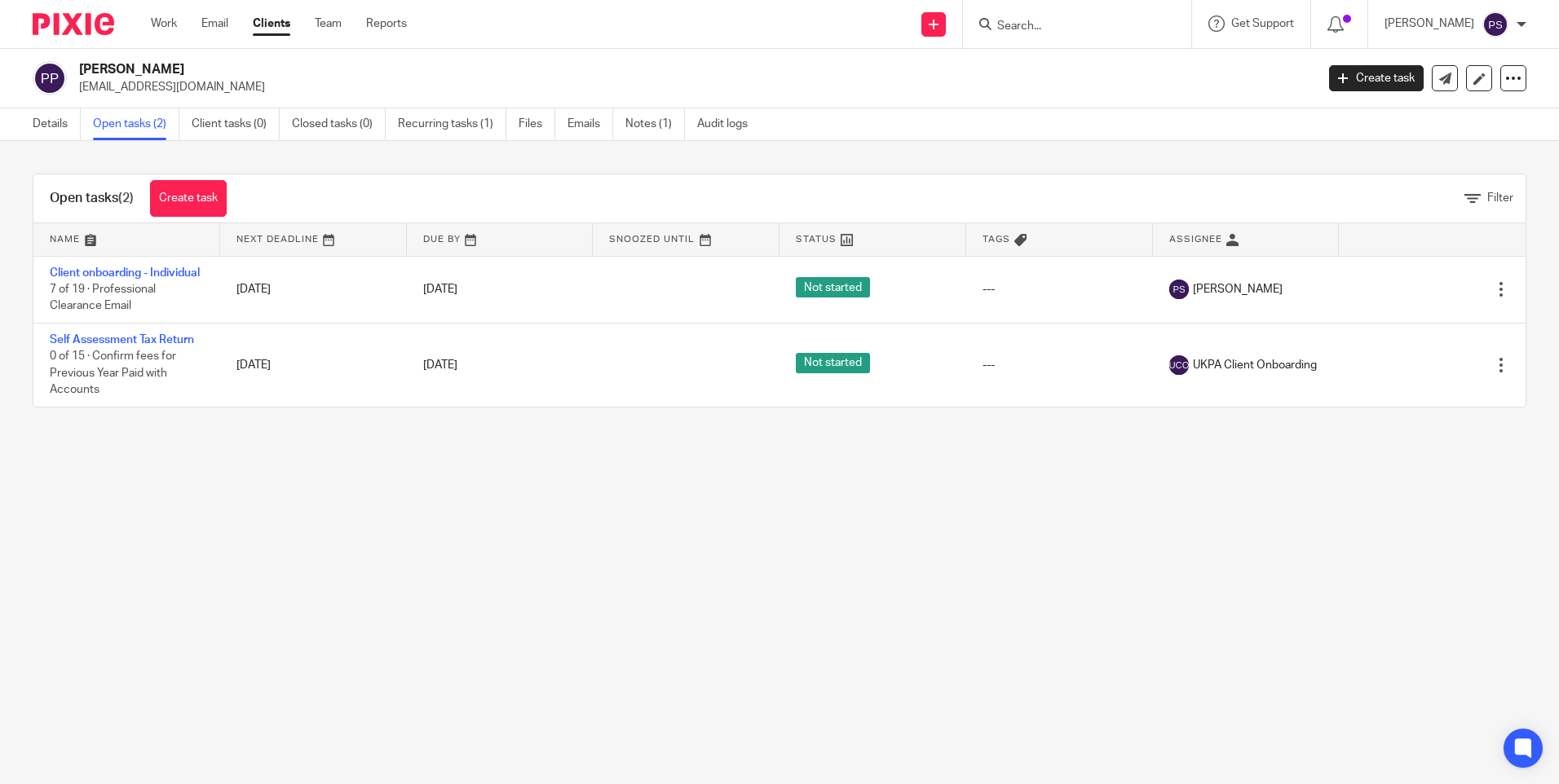
click at [78, 281] on td "Client onboarding - Individual 7 of 19 · Professional Clearance Email" at bounding box center [126, 289] width 187 height 67
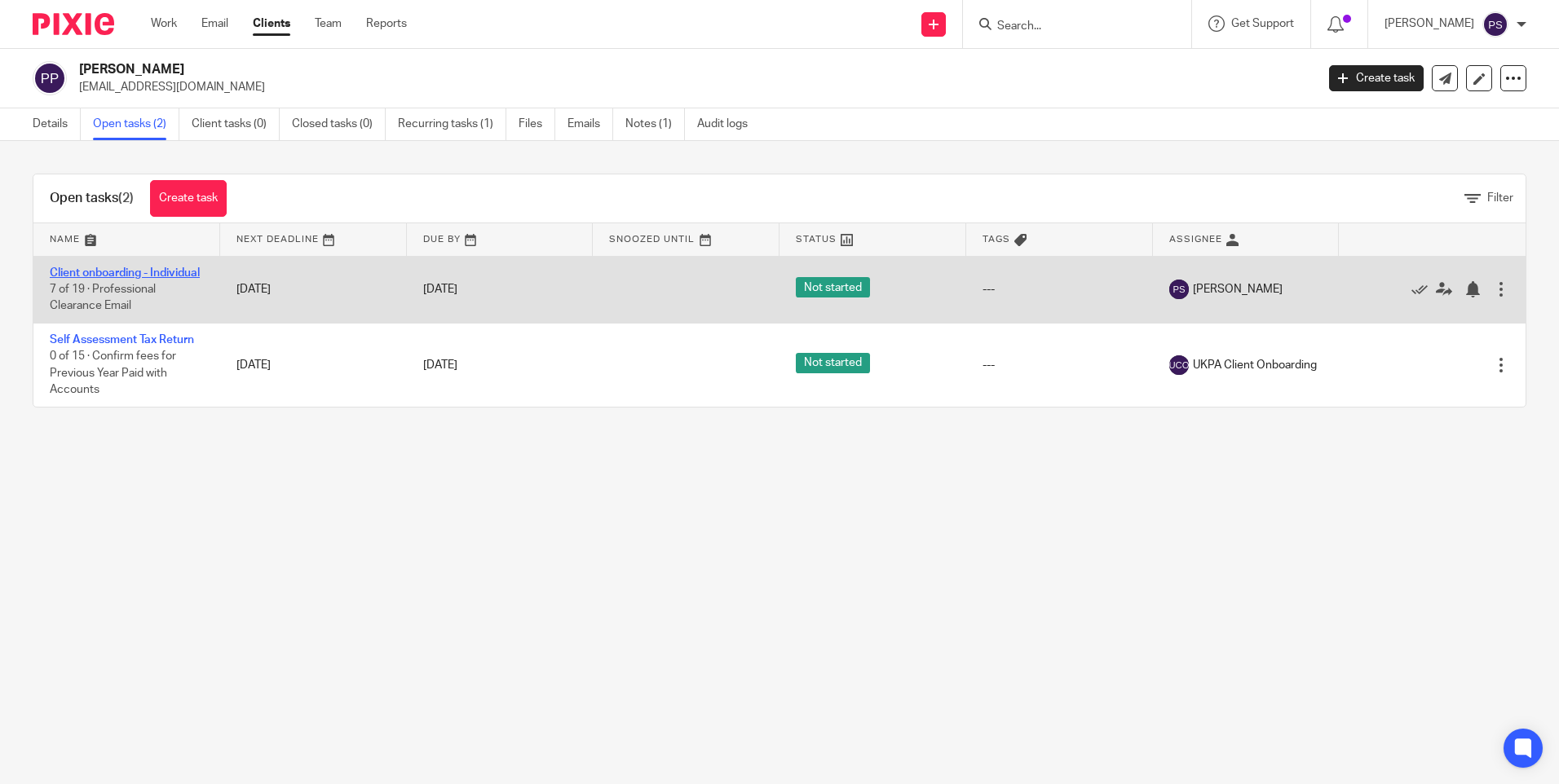
click at [80, 267] on link "Client onboarding - Individual" at bounding box center [125, 273] width 150 height 12
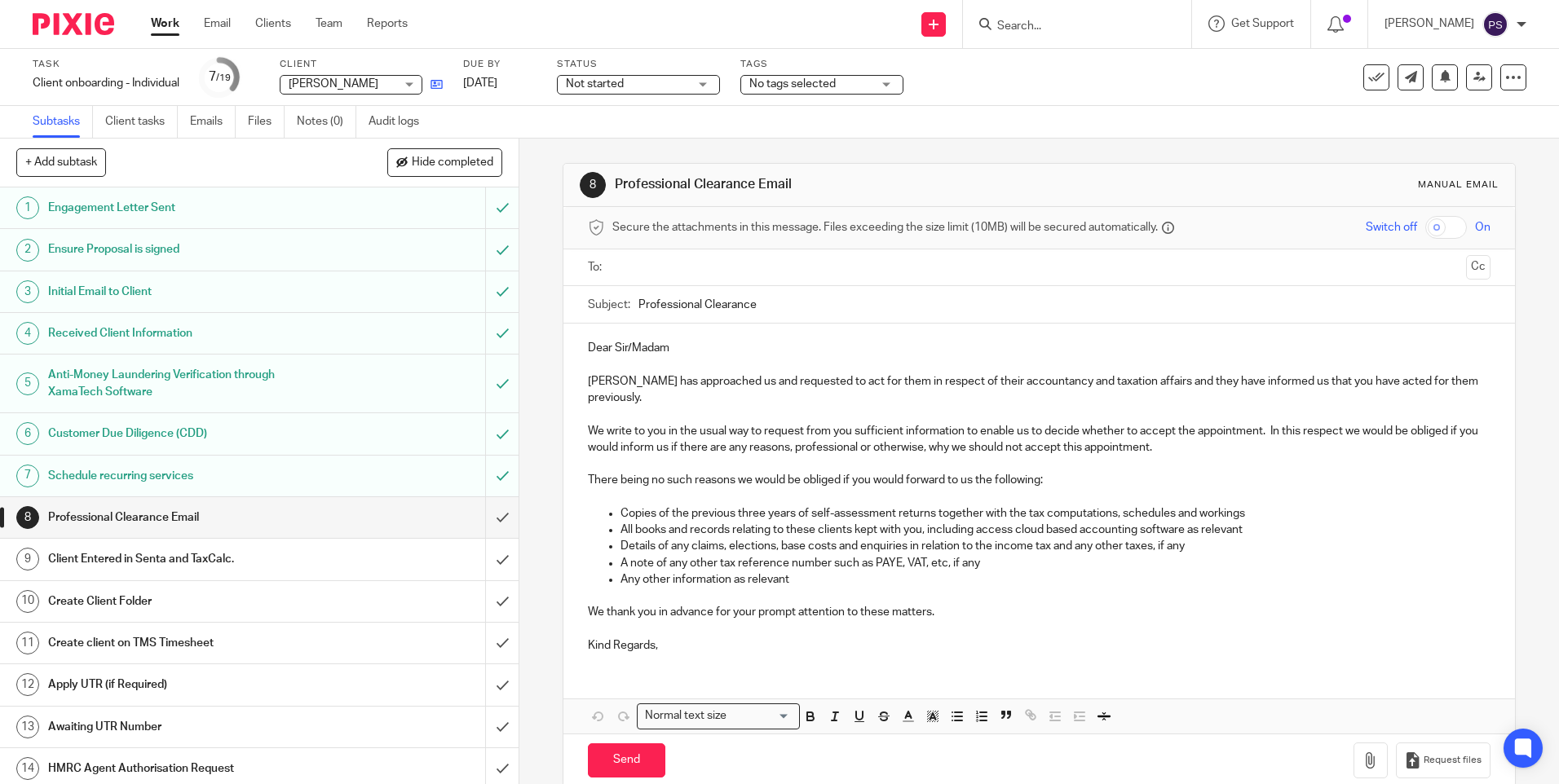
click at [442, 83] on icon at bounding box center [436, 84] width 13 height 13
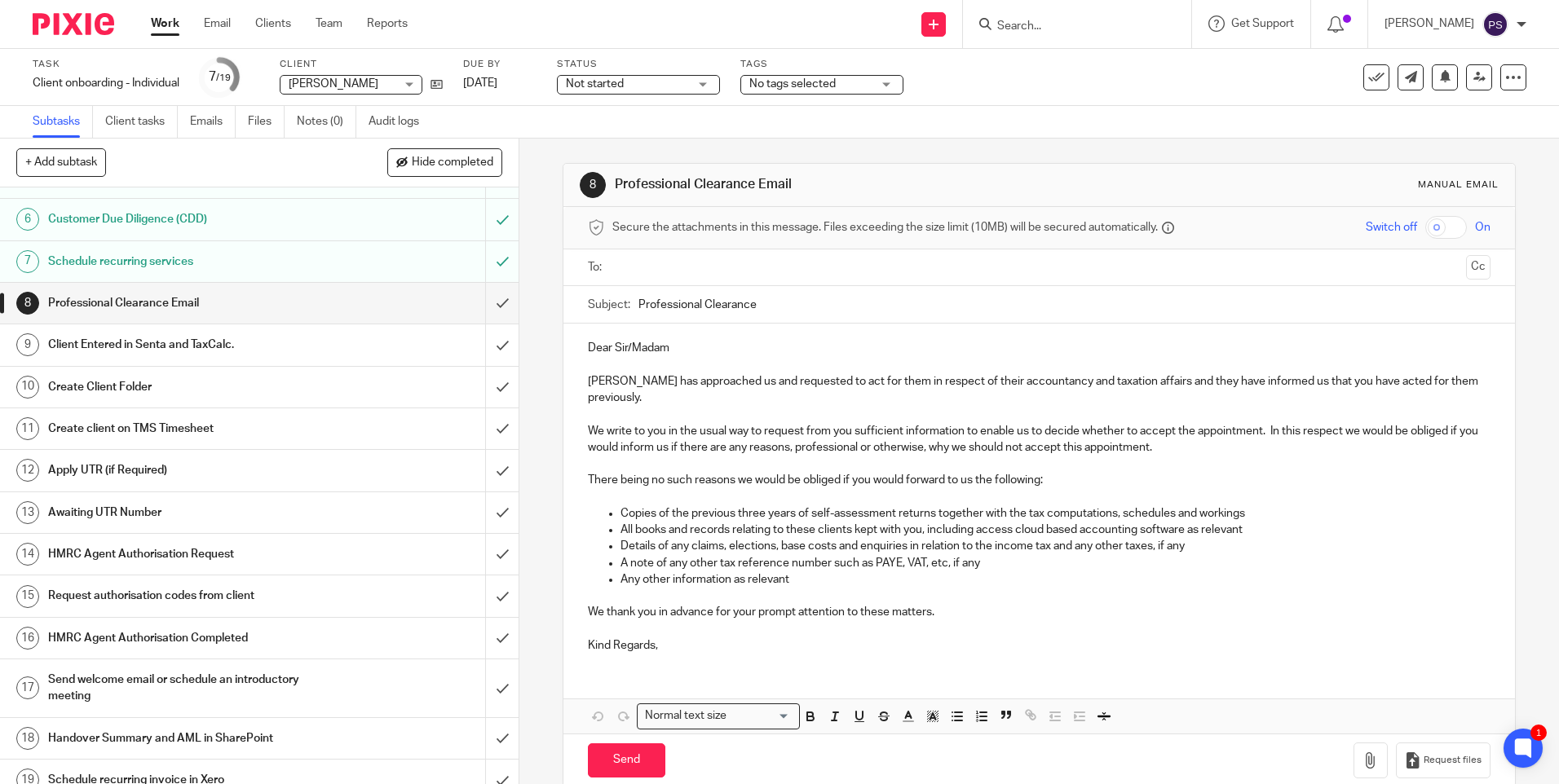
scroll to position [232, 0]
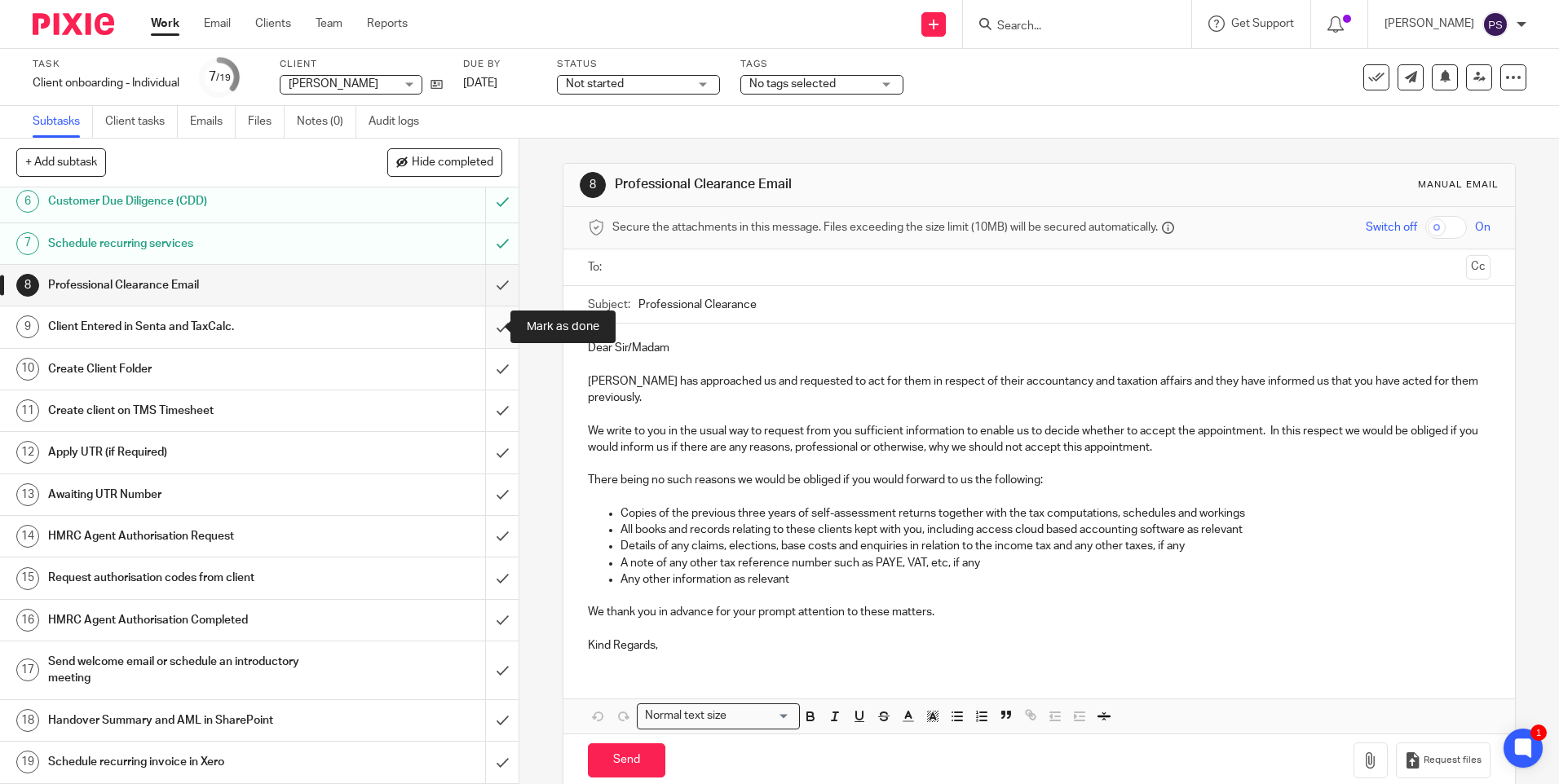
click at [491, 327] on input "submit" at bounding box center [259, 327] width 519 height 41
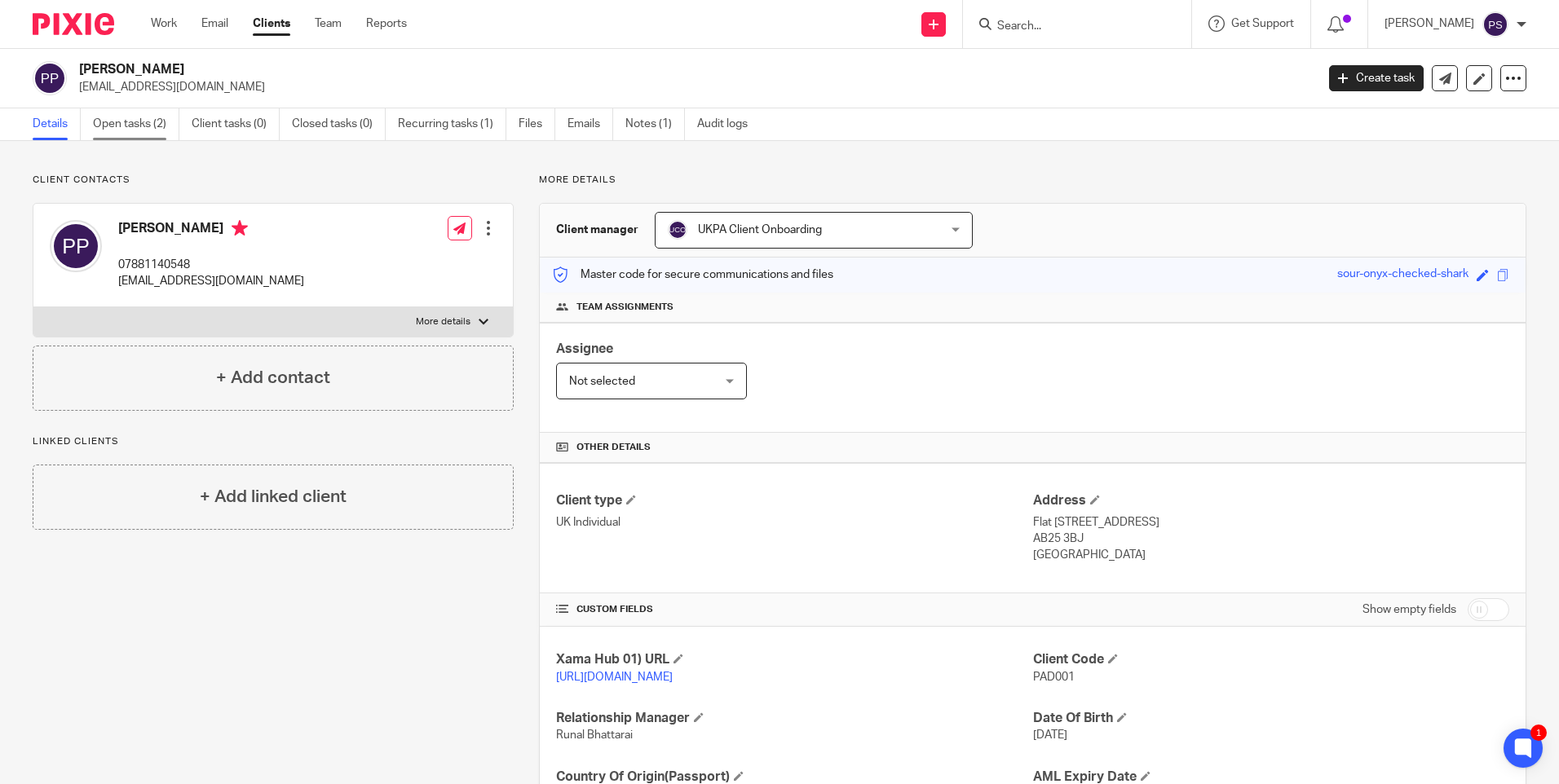
click at [130, 123] on link "Open tasks (2)" at bounding box center [136, 124] width 87 height 32
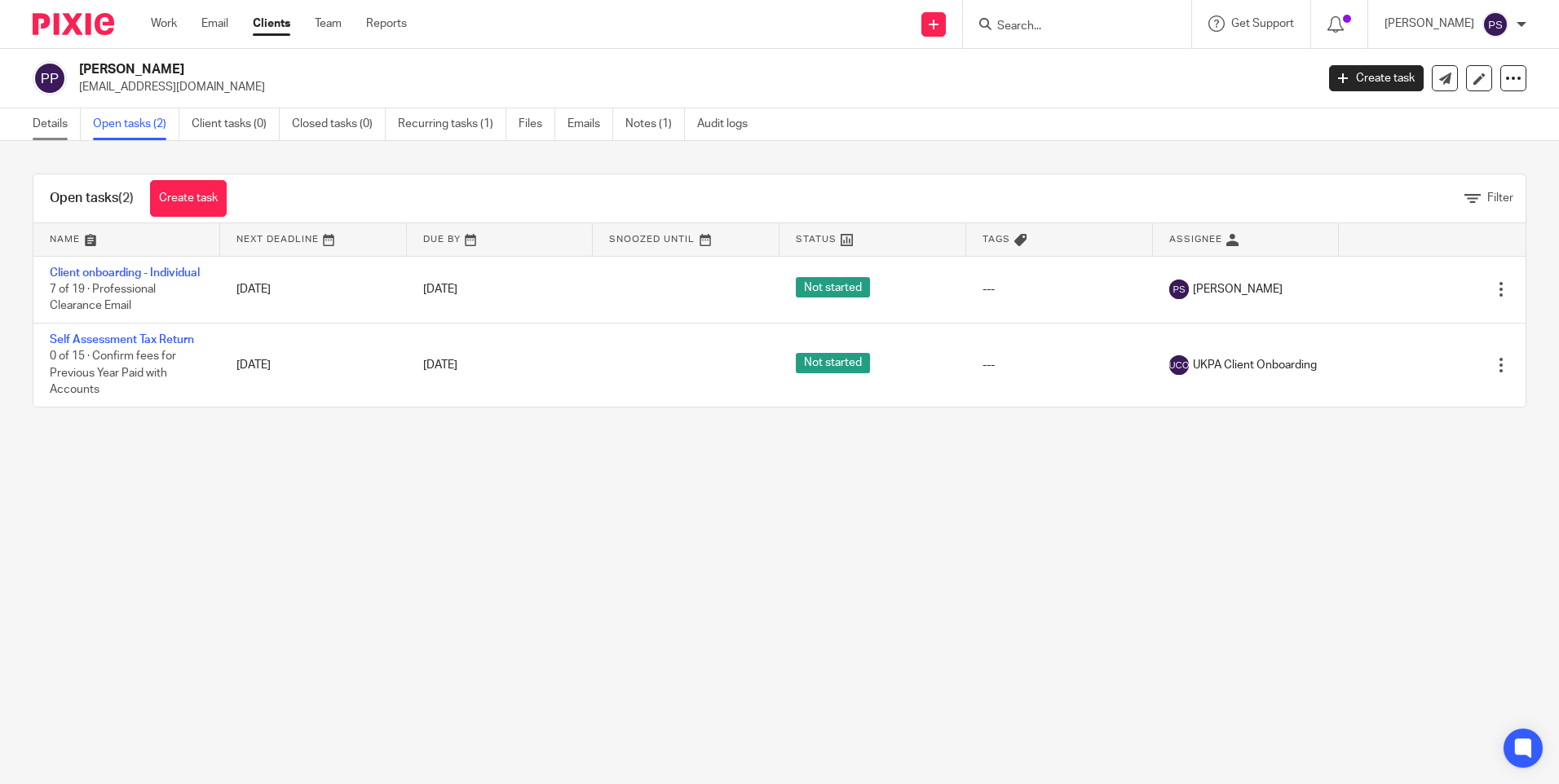
click at [60, 129] on link "Details" at bounding box center [56, 124] width 48 height 32
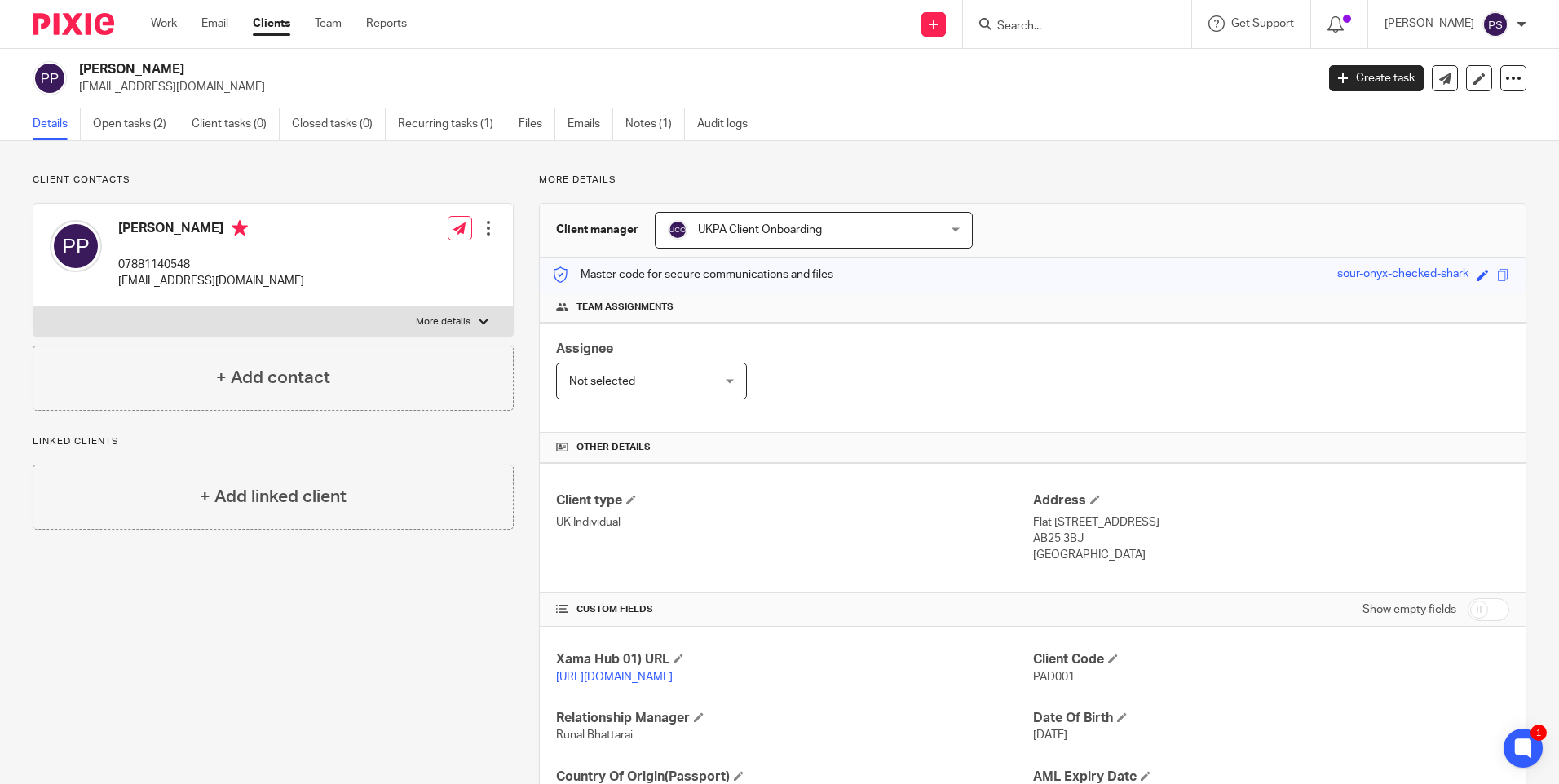
click at [351, 175] on p "Client contacts" at bounding box center [273, 180] width 481 height 13
click at [483, 595] on div "Client contacts Padmanabhan Pavithran 07881140548 batpavi@gmail.com Edit contac…" at bounding box center [260, 529] width 506 height 712
click at [191, 174] on p "Client contacts" at bounding box center [273, 180] width 481 height 13
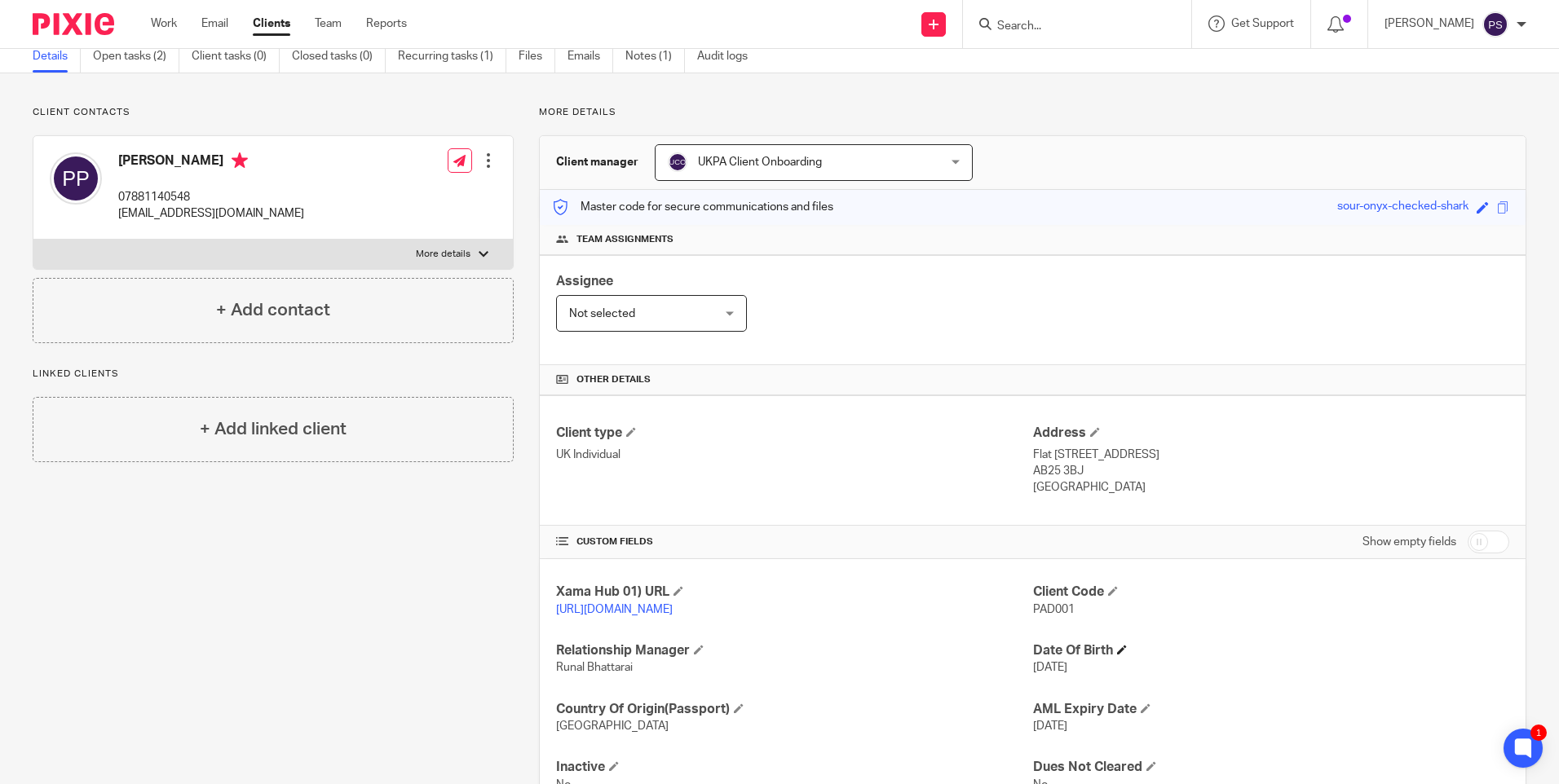
scroll to position [152, 0]
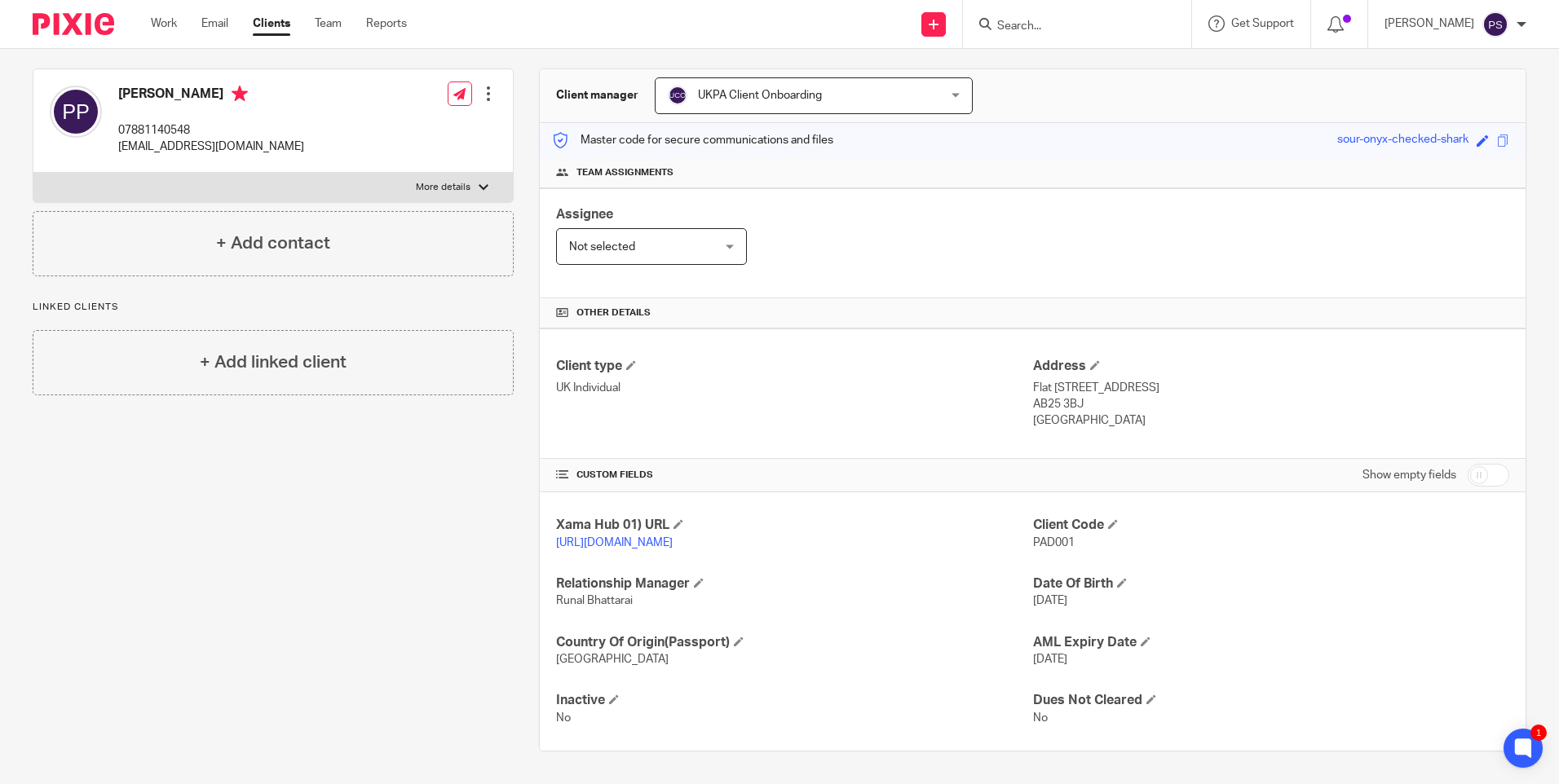
click at [1045, 535] on p "PAD001" at bounding box center [1271, 543] width 476 height 16
click at [1046, 535] on p "PAD001" at bounding box center [1271, 543] width 476 height 16
copy span "PAD001"
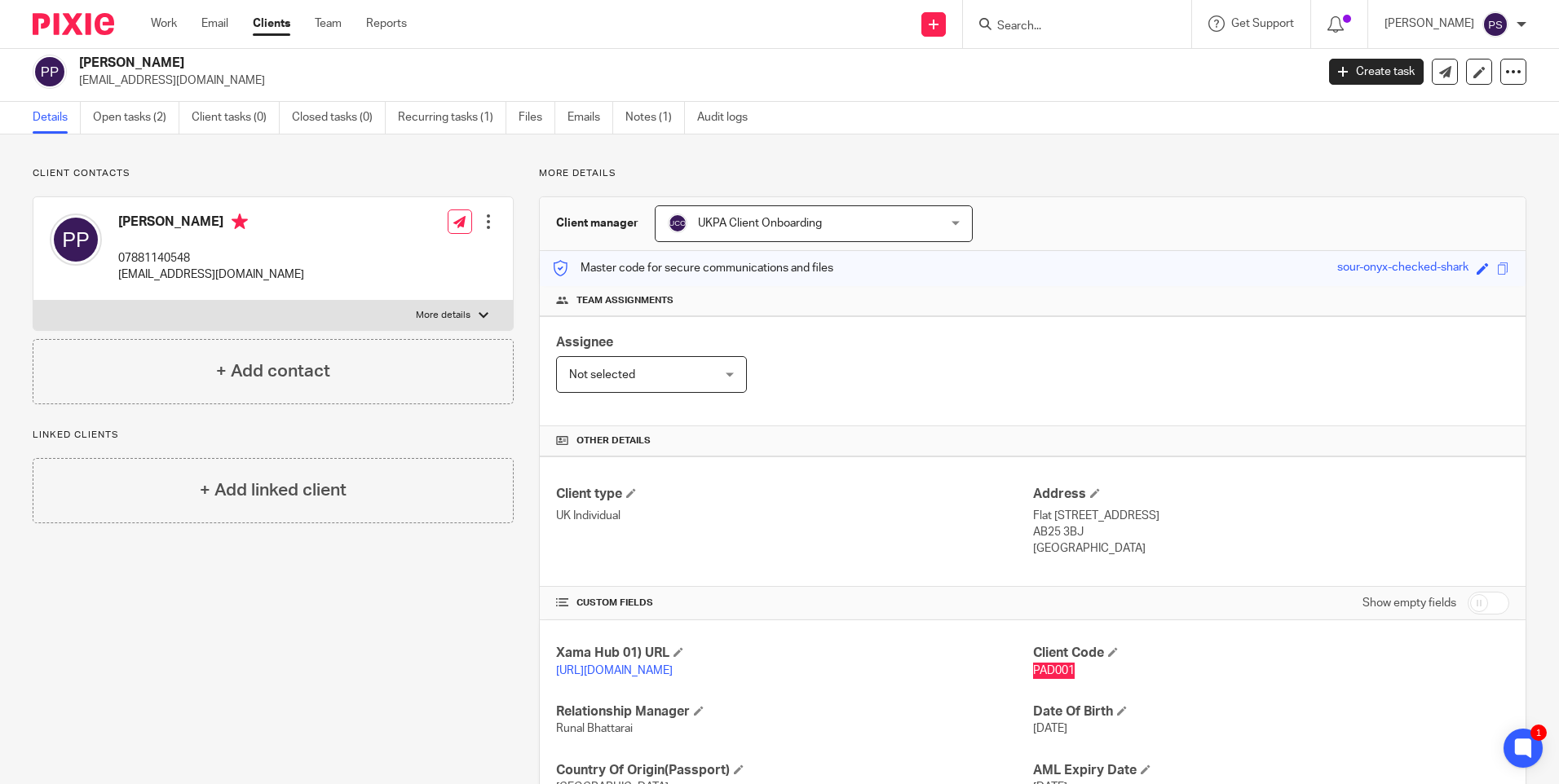
scroll to position [0, 0]
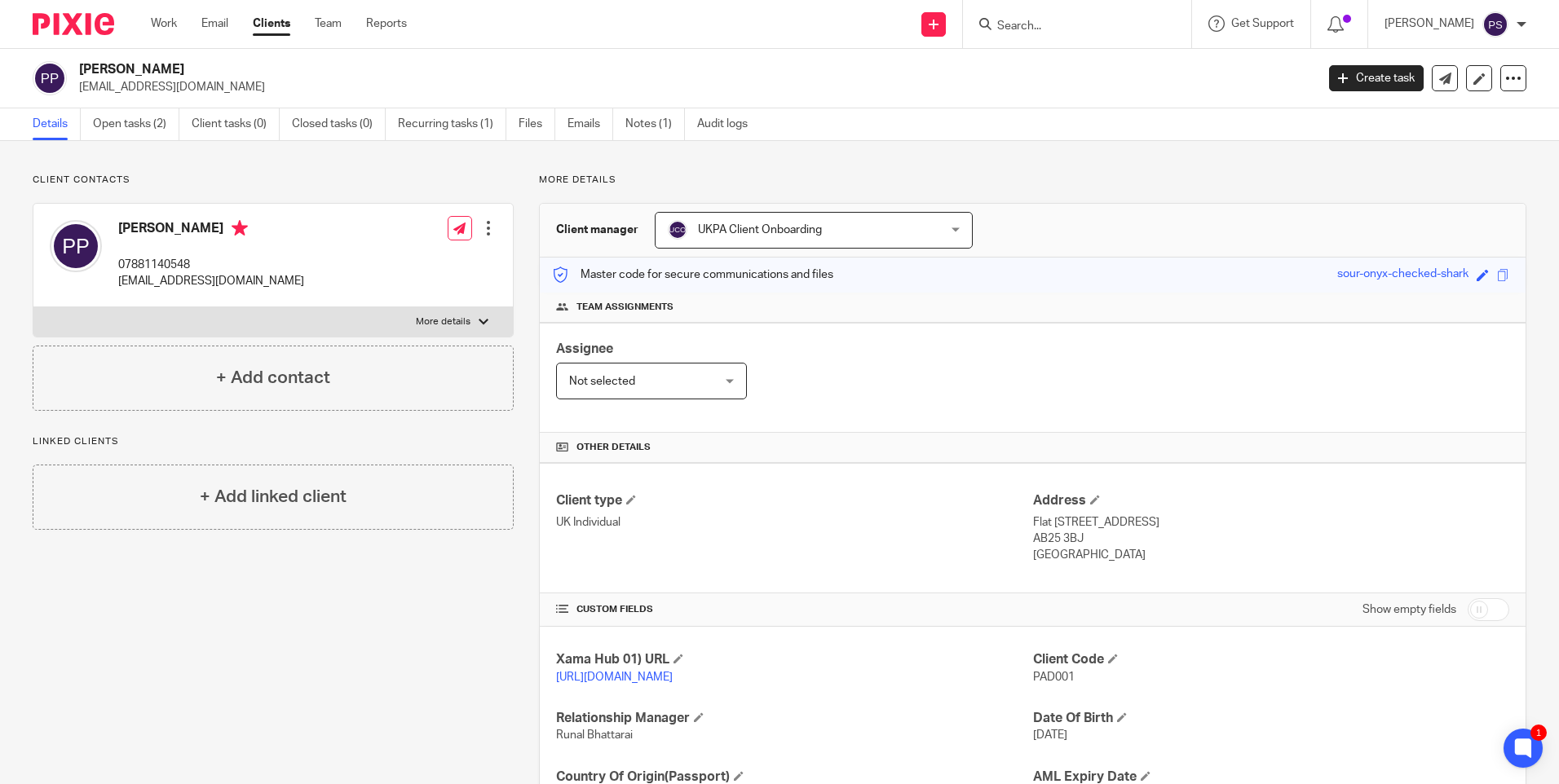
click at [196, 65] on h2 "[PERSON_NAME]" at bounding box center [568, 69] width 979 height 17
copy div "[PERSON_NAME]"
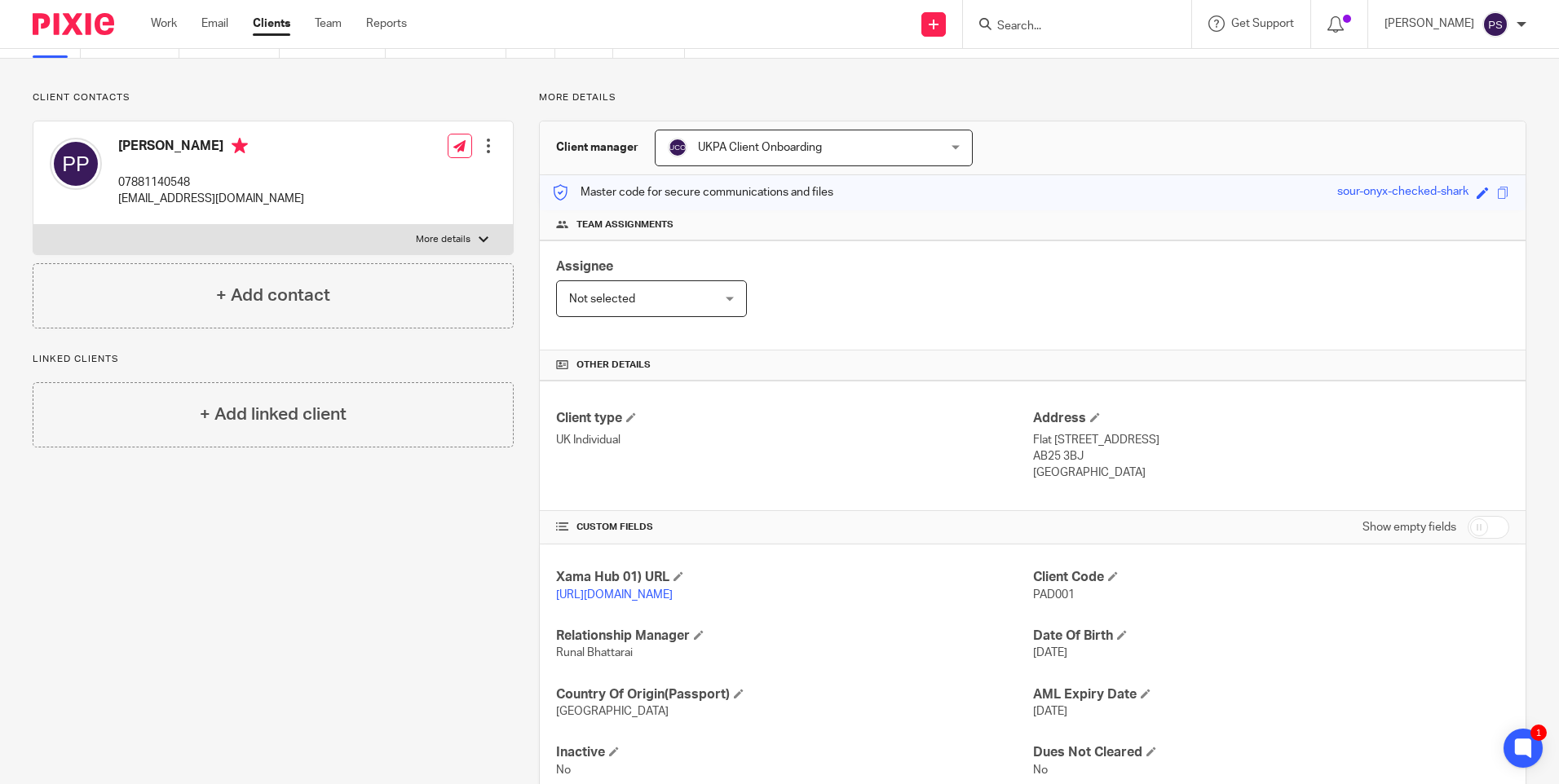
scroll to position [152, 0]
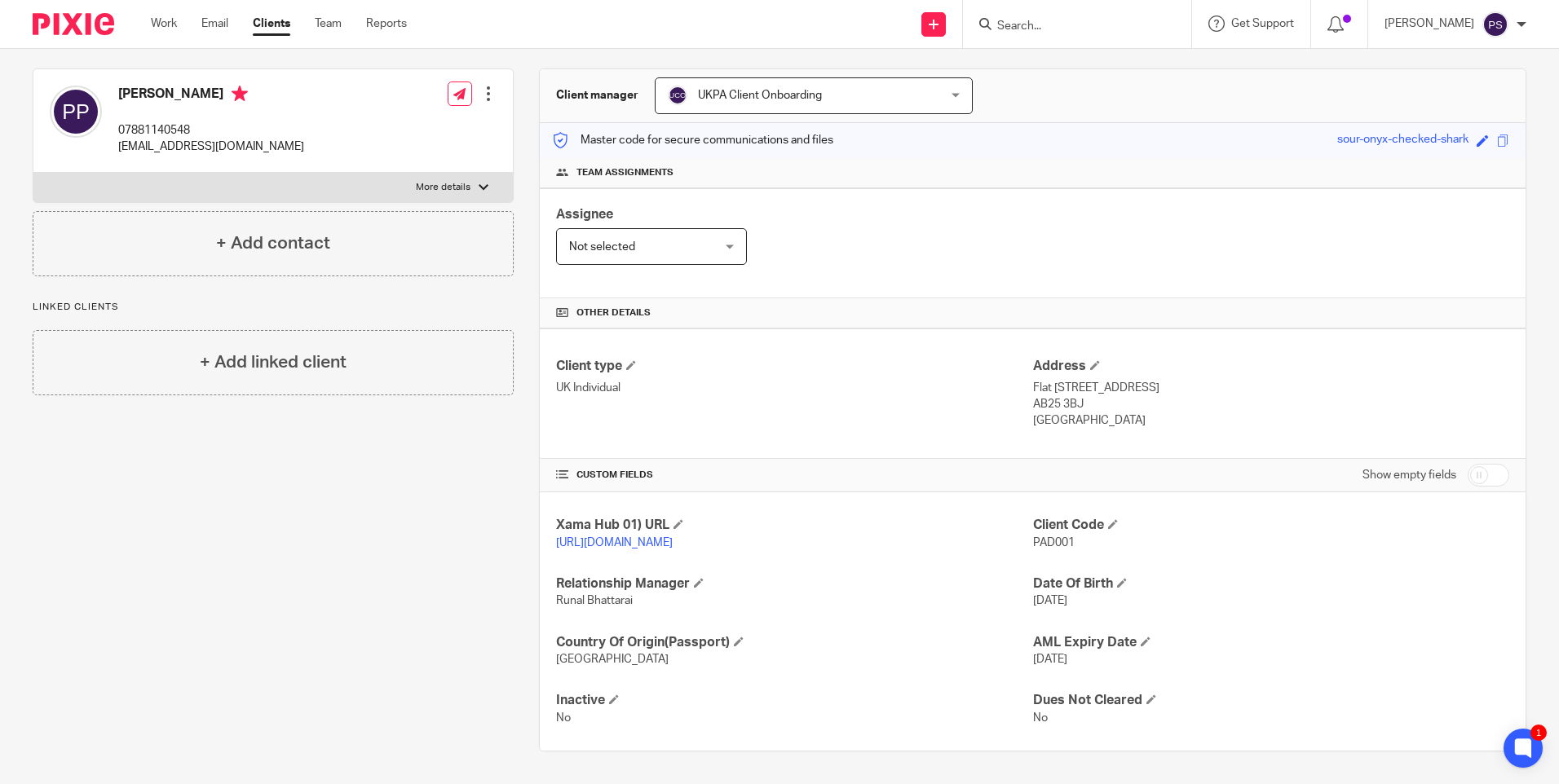
drag, startPoint x: 1025, startPoint y: 373, endPoint x: 1125, endPoint y: 376, distance: 100.0
click at [1125, 380] on p "Flat 17 Cedar Court, Ashgrove Road, Aberdeen, Aberdeenshire" at bounding box center [1271, 388] width 476 height 16
copy p "Flat 17 Cedar Court"
drag, startPoint x: 1133, startPoint y: 365, endPoint x: 1265, endPoint y: 368, distance: 132.0
click at [1265, 380] on p "Flat 17 Cedar Court, Ashgrove Road, Aberdeen, Aberdeenshire" at bounding box center [1271, 388] width 476 height 16
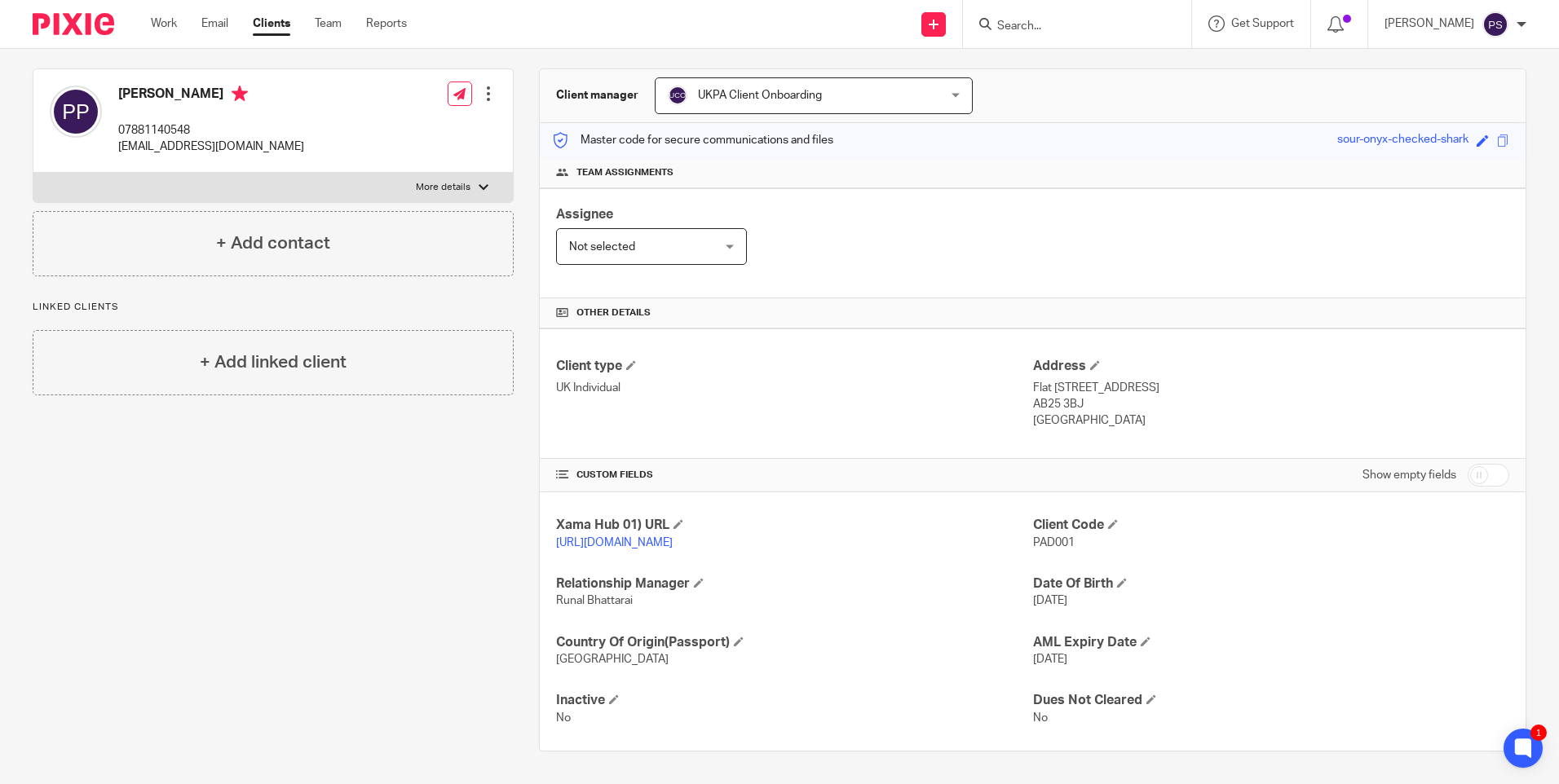
copy p "Ashgrove Road, Aberdeen"
click at [1313, 380] on p "Flat 17 Cedar Court, Ashgrove Road, Aberdeen, Aberdeenshire" at bounding box center [1271, 388] width 476 height 16
copy p "Aberdeenshire"
click at [1058, 396] on p "AB25 3BJ" at bounding box center [1271, 404] width 476 height 16
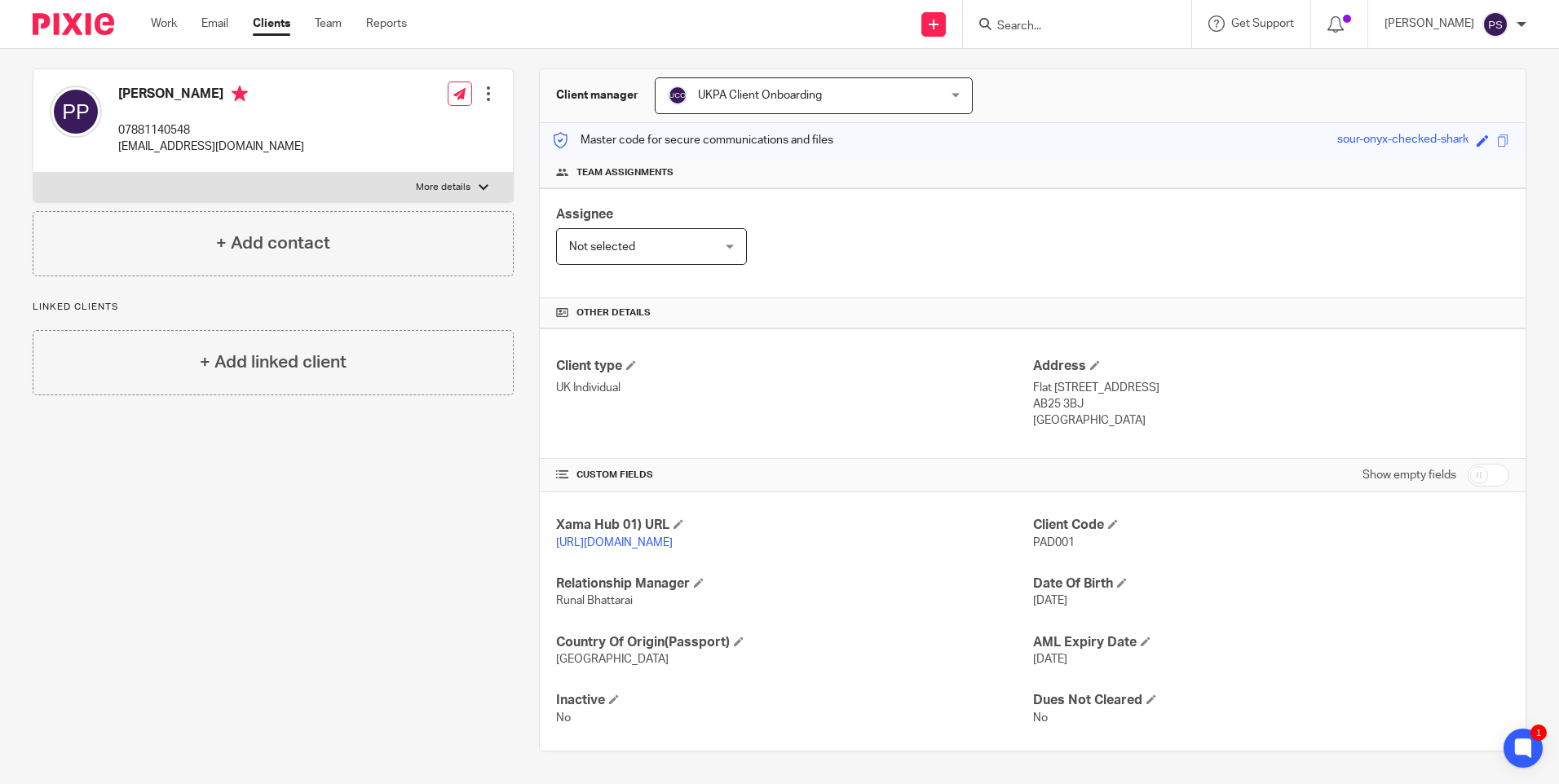
click at [1058, 396] on p "AB25 3BJ" at bounding box center [1271, 404] width 476 height 16
copy div "AB25 3BJ"
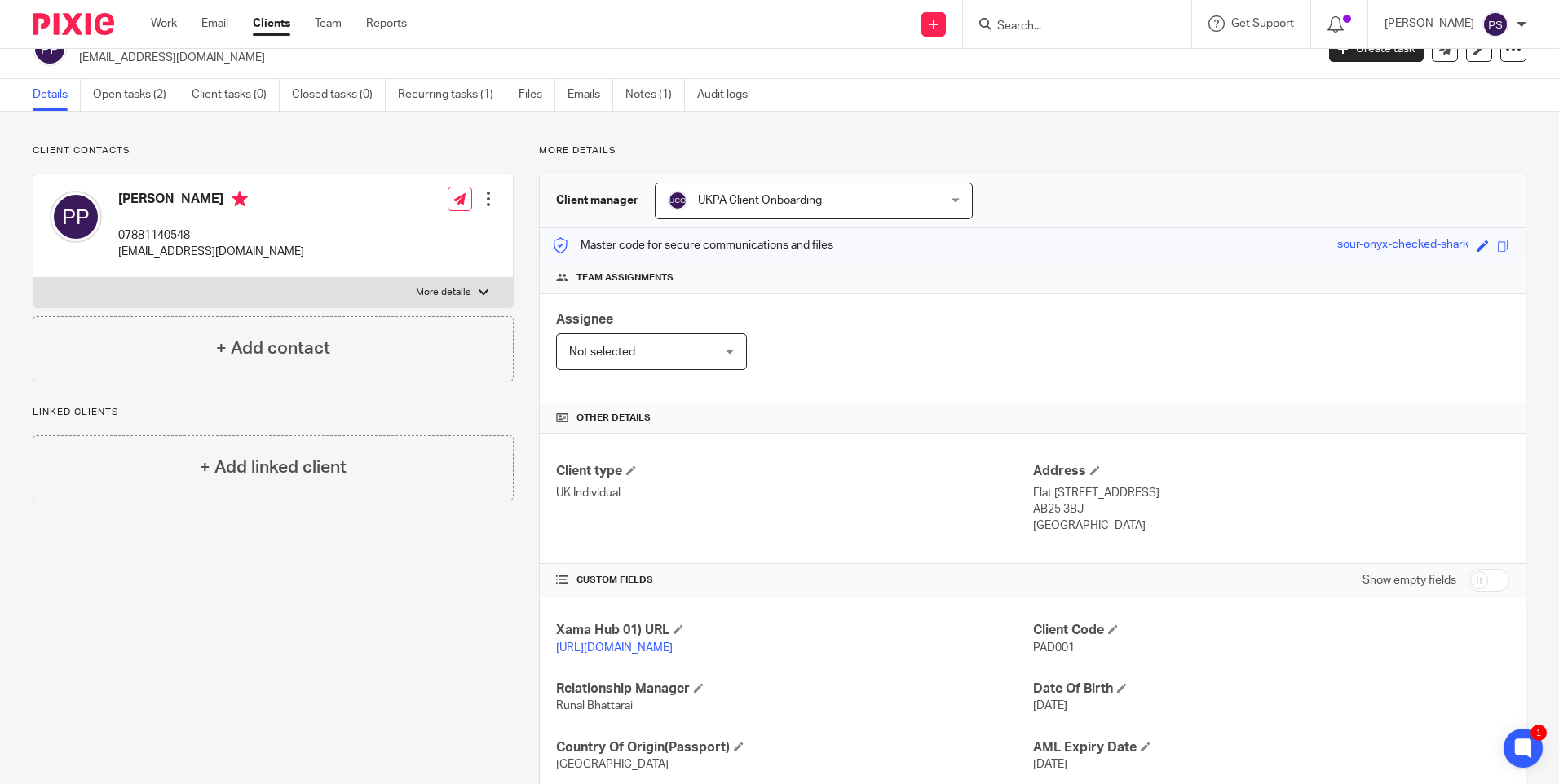
scroll to position [0, 0]
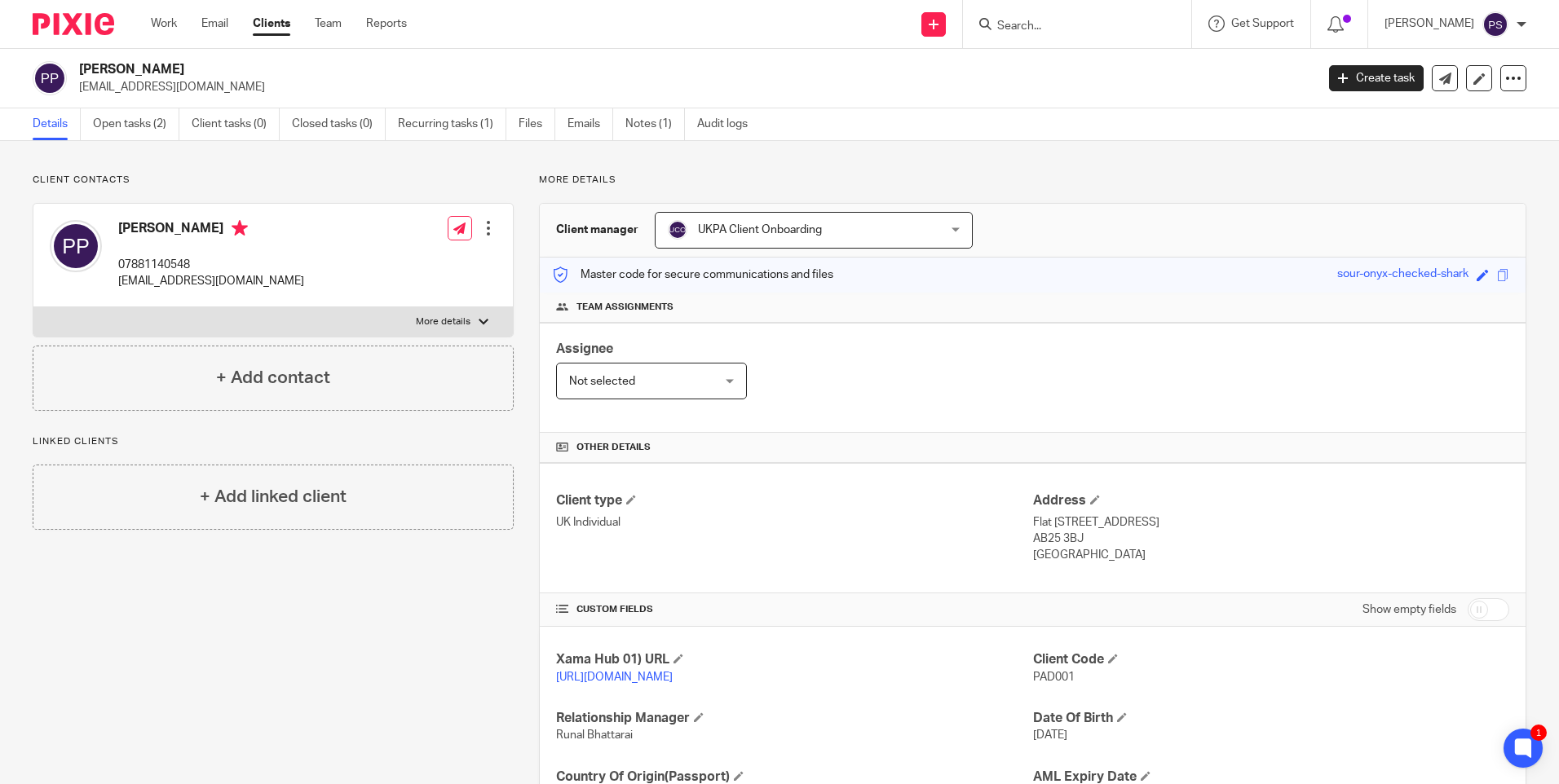
click at [165, 261] on p "07881140548" at bounding box center [211, 265] width 186 height 16
copy p "07881140548"
click at [178, 284] on p "batpavi@gmail.com" at bounding box center [211, 281] width 186 height 16
click at [179, 284] on p "batpavi@gmail.com" at bounding box center [211, 281] width 186 height 16
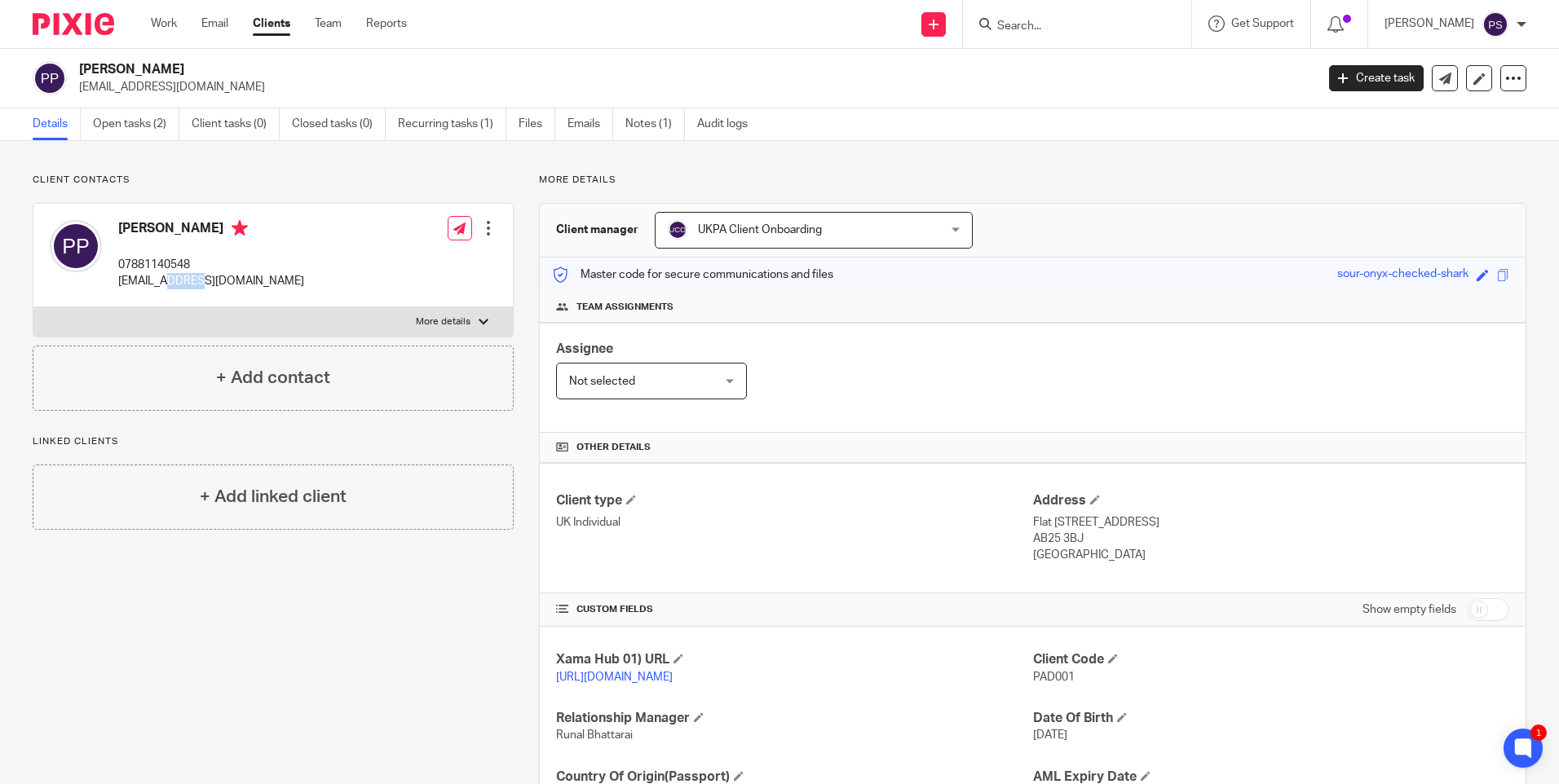
drag, startPoint x: 179, startPoint y: 284, endPoint x: 188, endPoint y: 273, distance: 14.2
click at [188, 273] on p "batpavi@gmail.com" at bounding box center [211, 281] width 186 height 16
click at [202, 73] on h2 "[PERSON_NAME]" at bounding box center [568, 69] width 979 height 17
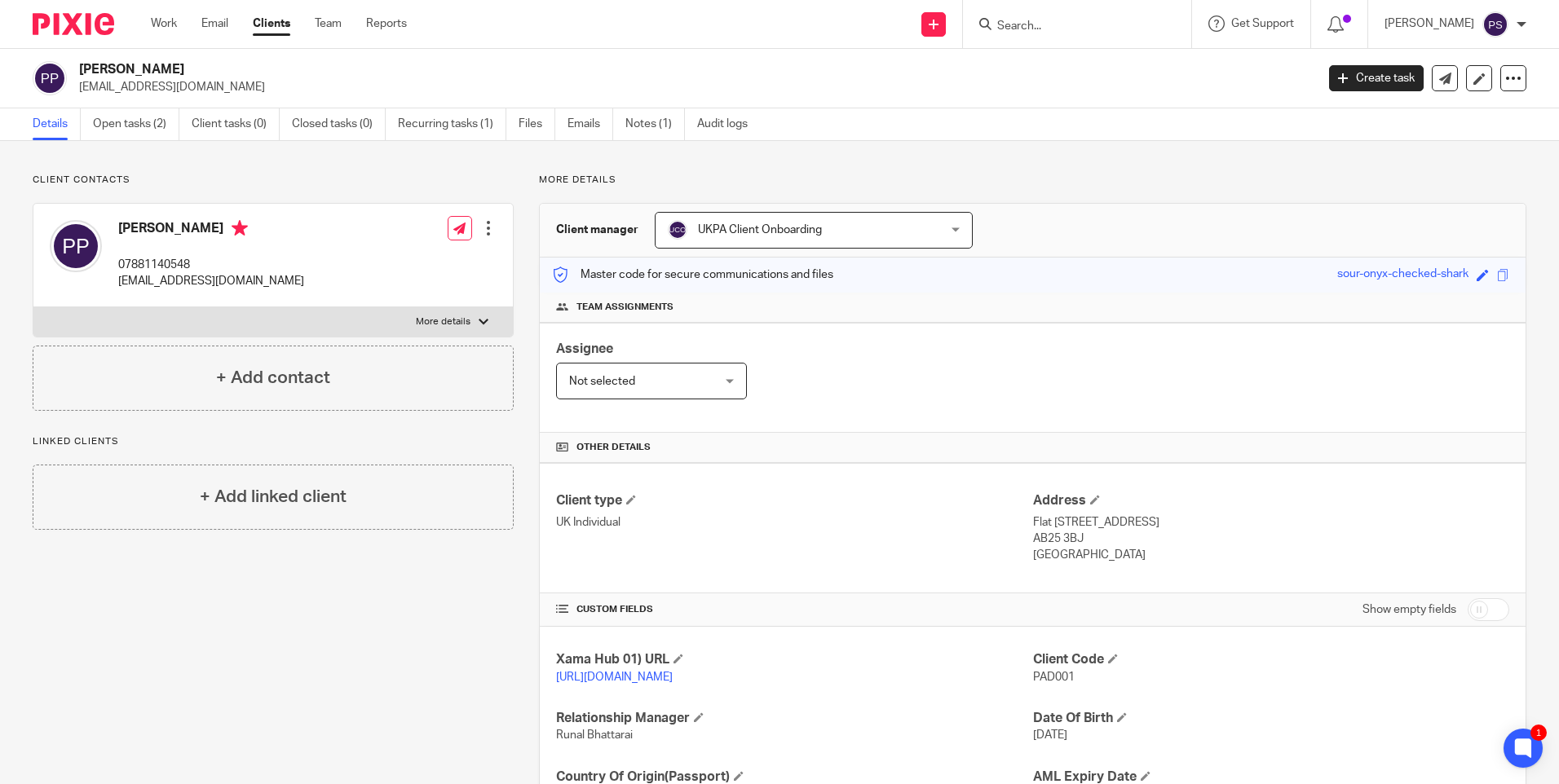
click at [203, 72] on h2 "[PERSON_NAME]" at bounding box center [568, 69] width 979 height 17
click at [204, 72] on h2 "[PERSON_NAME]" at bounding box center [568, 69] width 979 height 17
copy div "[PERSON_NAME]"
click at [179, 281] on p "batpavi@gmail.com" at bounding box center [211, 281] width 186 height 16
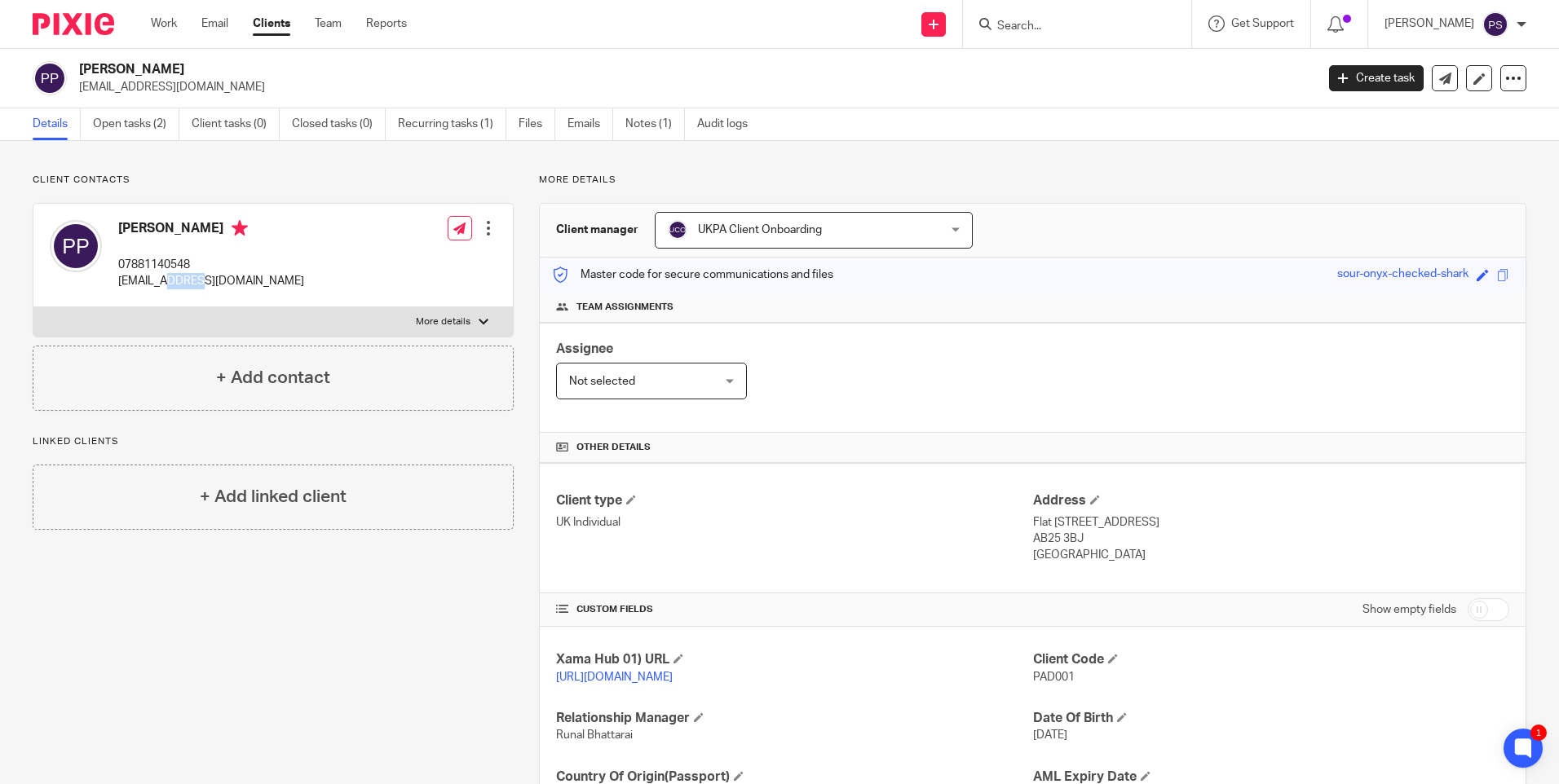
click at [179, 281] on p "batpavi@gmail.com" at bounding box center [211, 281] width 186 height 16
copy div "batpavi@gmail.com"
click at [223, 177] on p "Client contacts" at bounding box center [273, 180] width 481 height 13
click at [845, 240] on span "UKPA Client Onboarding" at bounding box center [789, 230] width 243 height 34
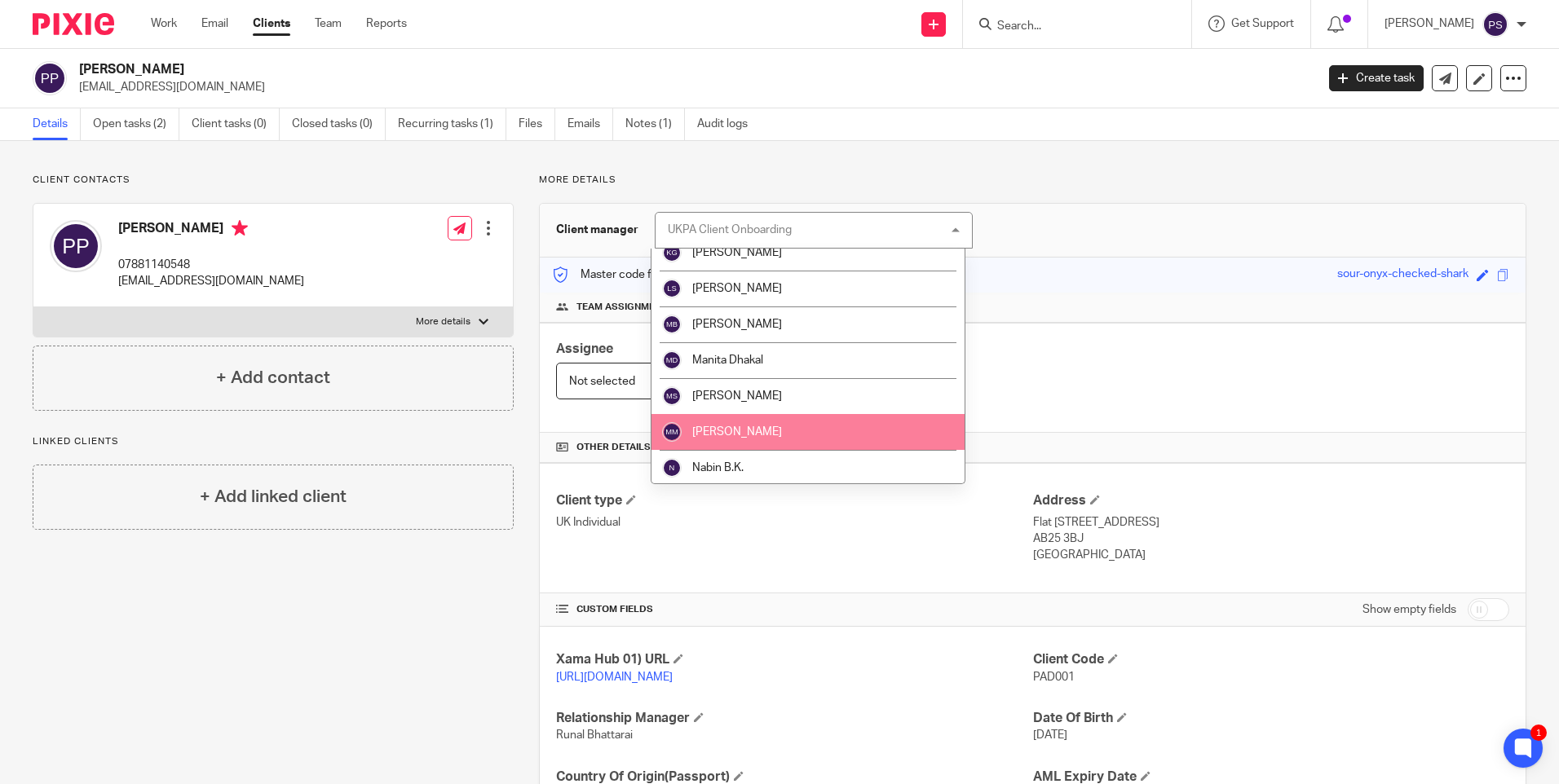
scroll to position [1385, 0]
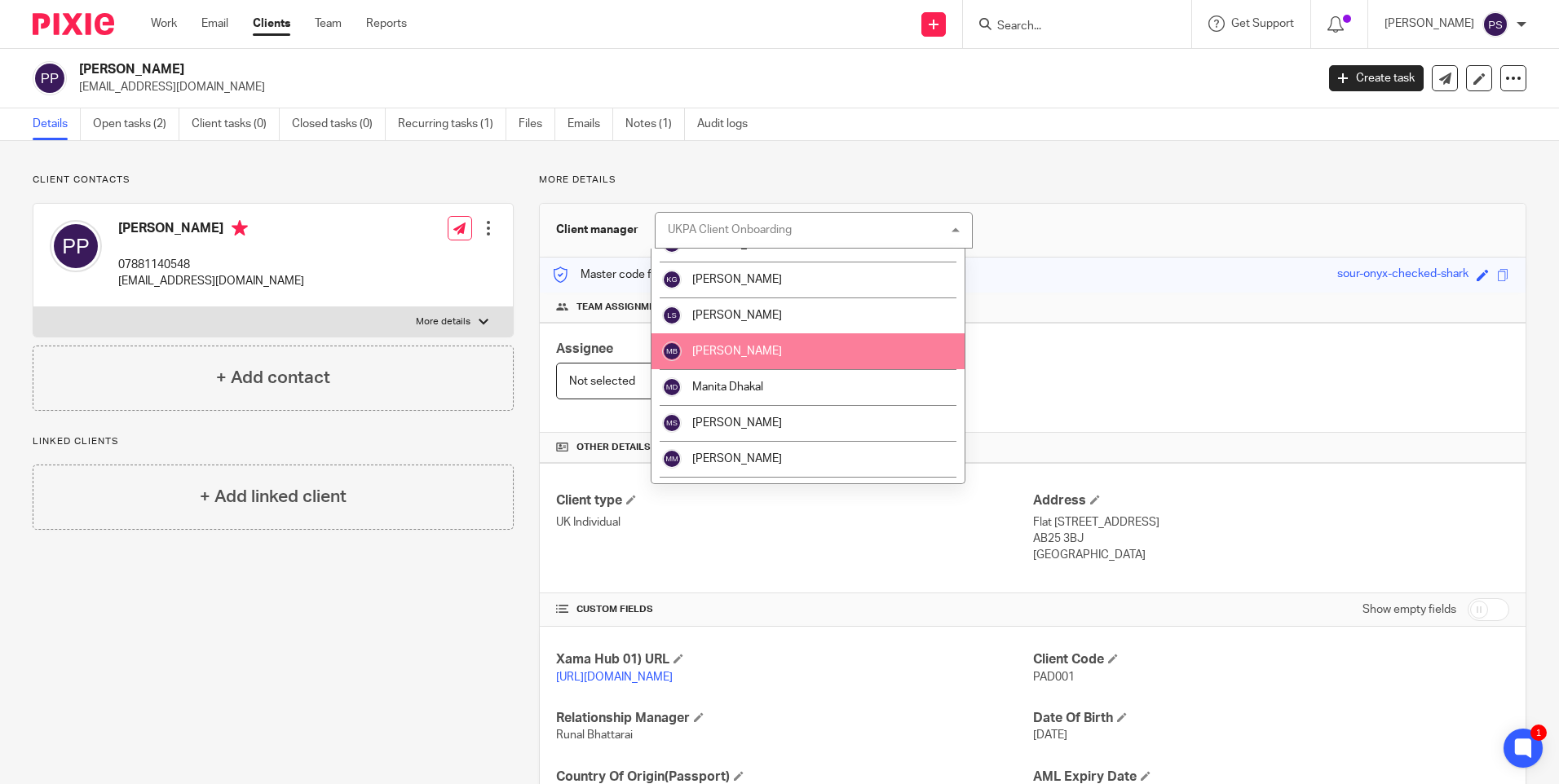
click at [728, 351] on span "Manish Bhandari" at bounding box center [737, 350] width 89 height 12
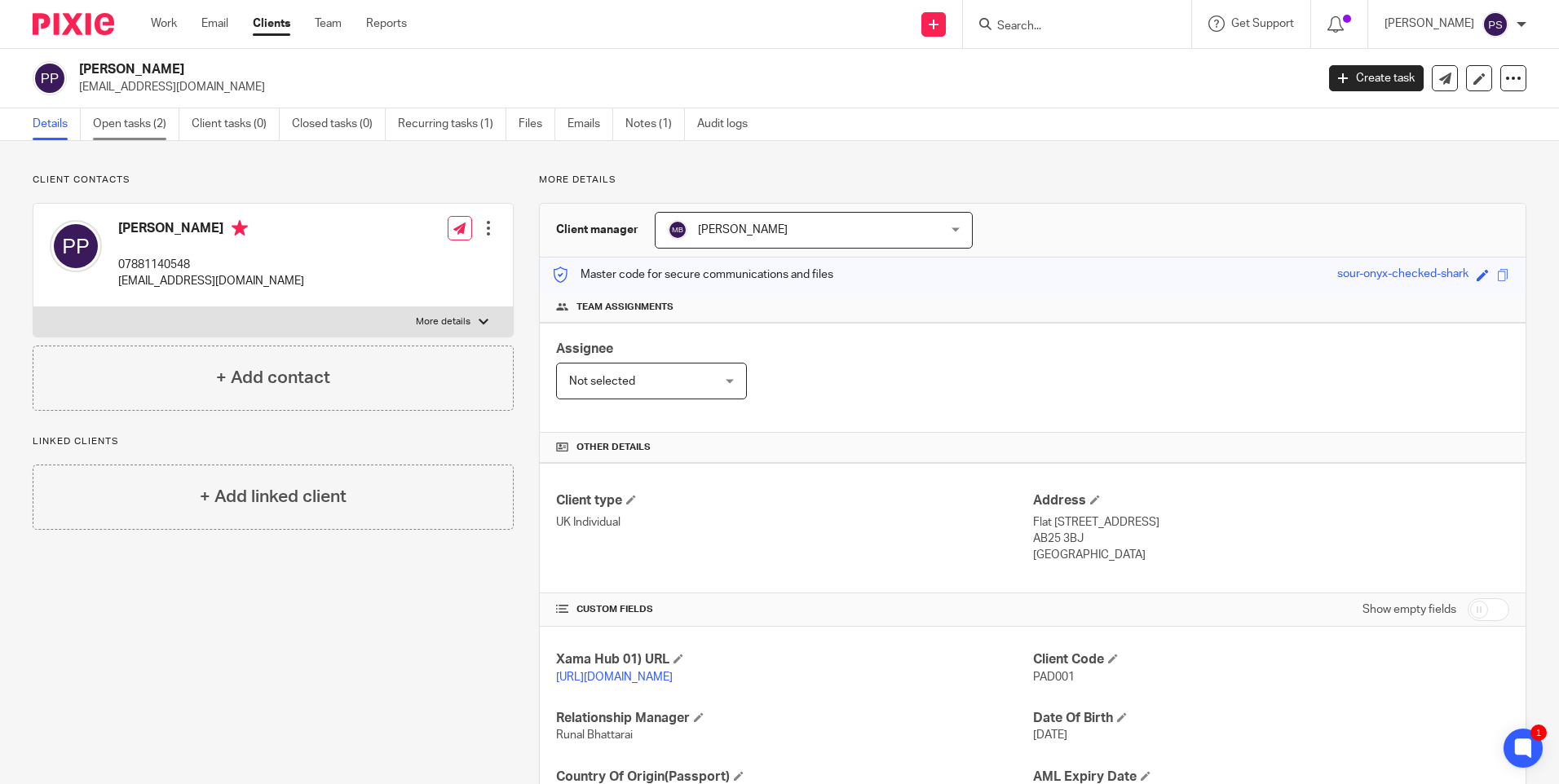
click at [121, 123] on link "Open tasks (2)" at bounding box center [136, 124] width 87 height 32
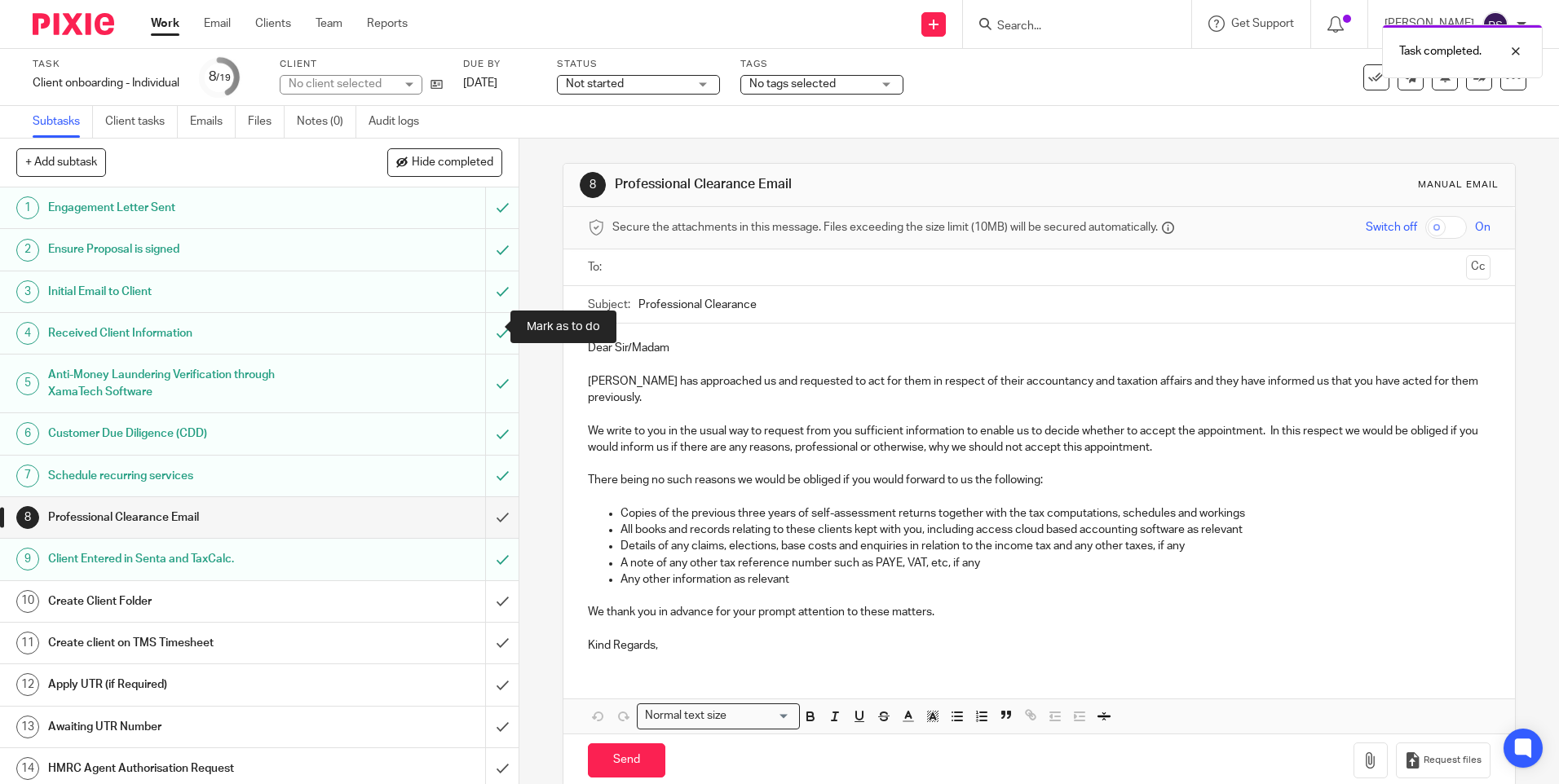
scroll to position [232, 0]
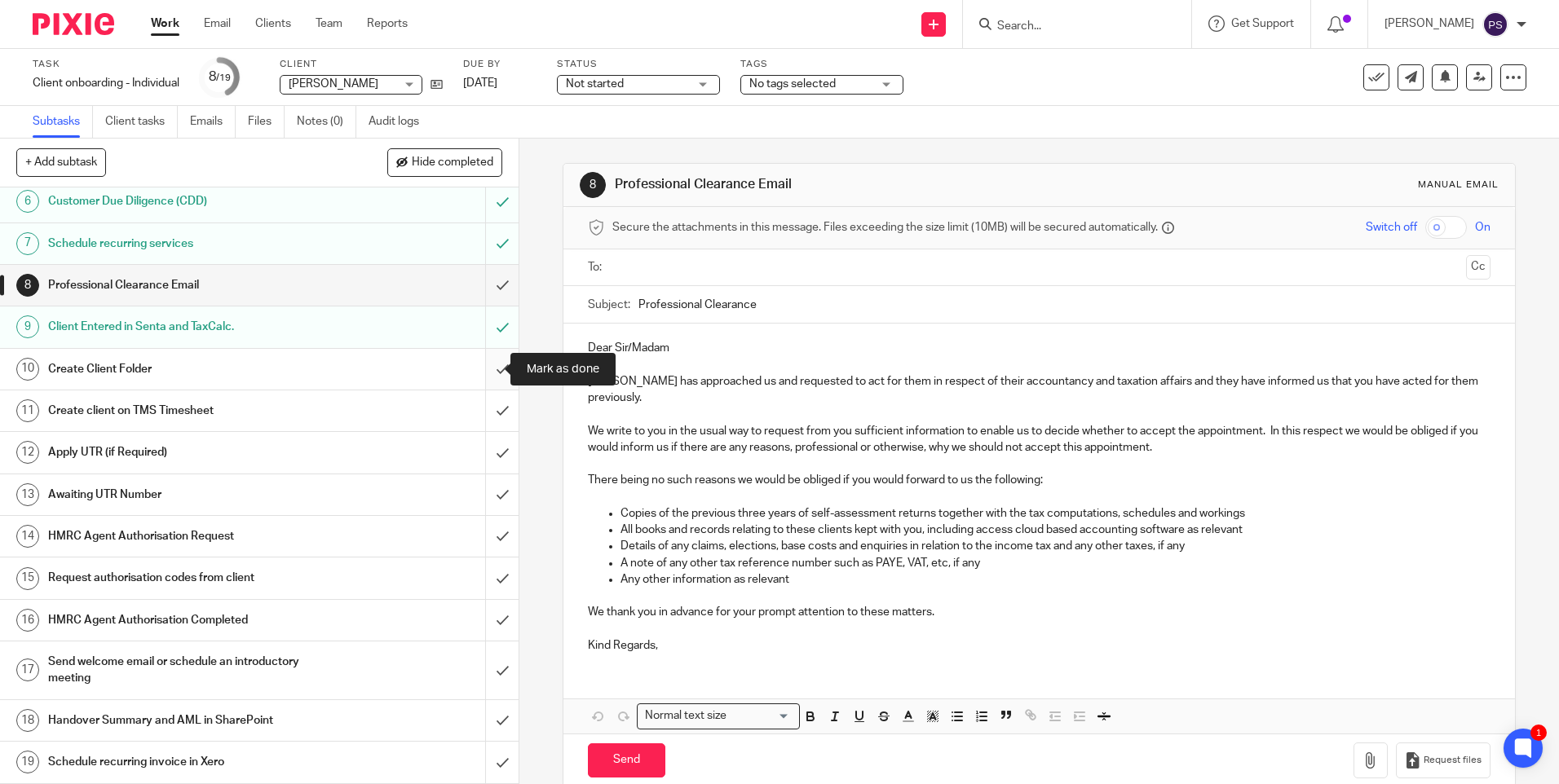
click at [479, 372] on input "submit" at bounding box center [259, 369] width 519 height 41
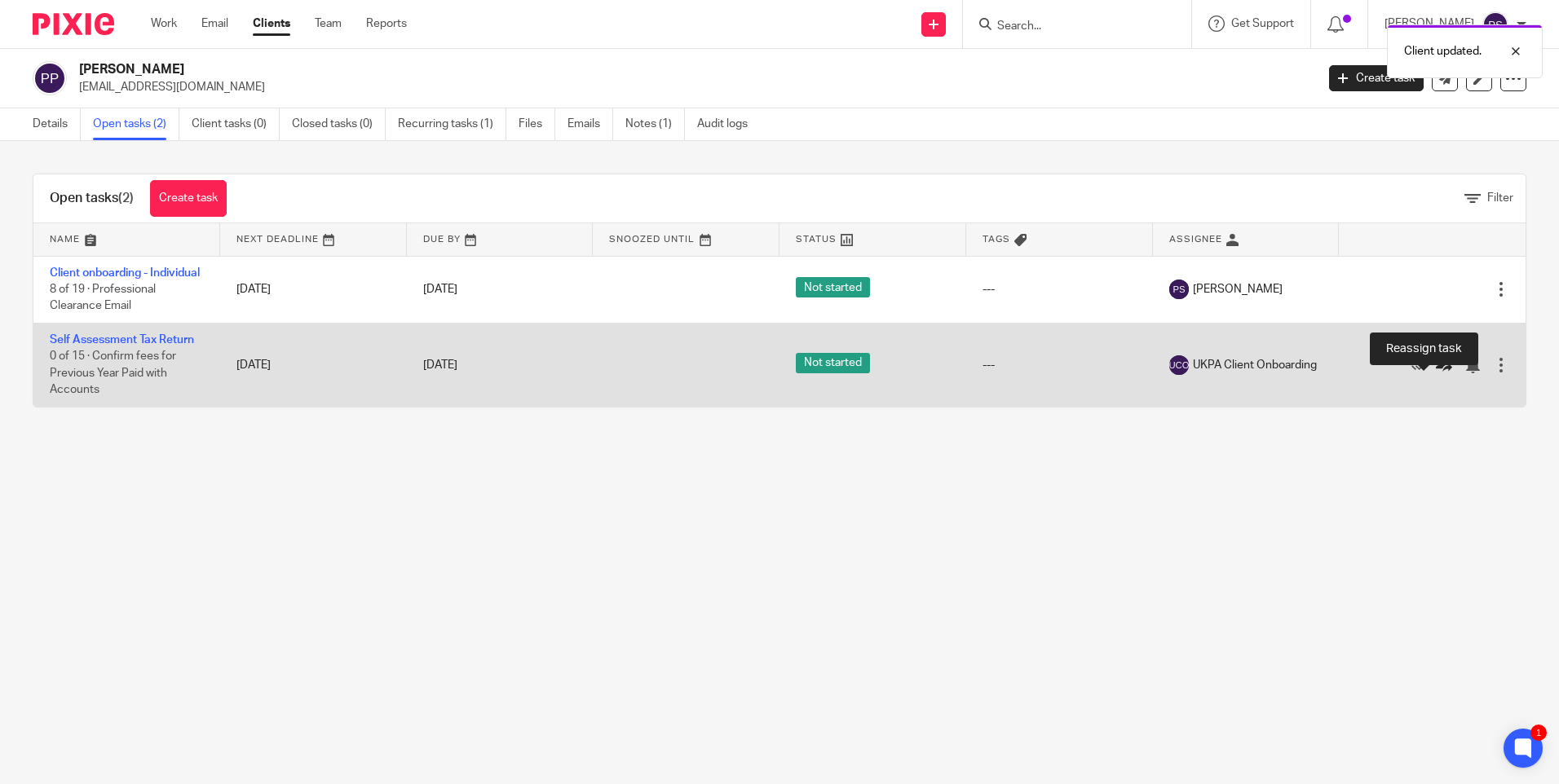
click at [1436, 373] on icon at bounding box center [1444, 365] width 16 height 16
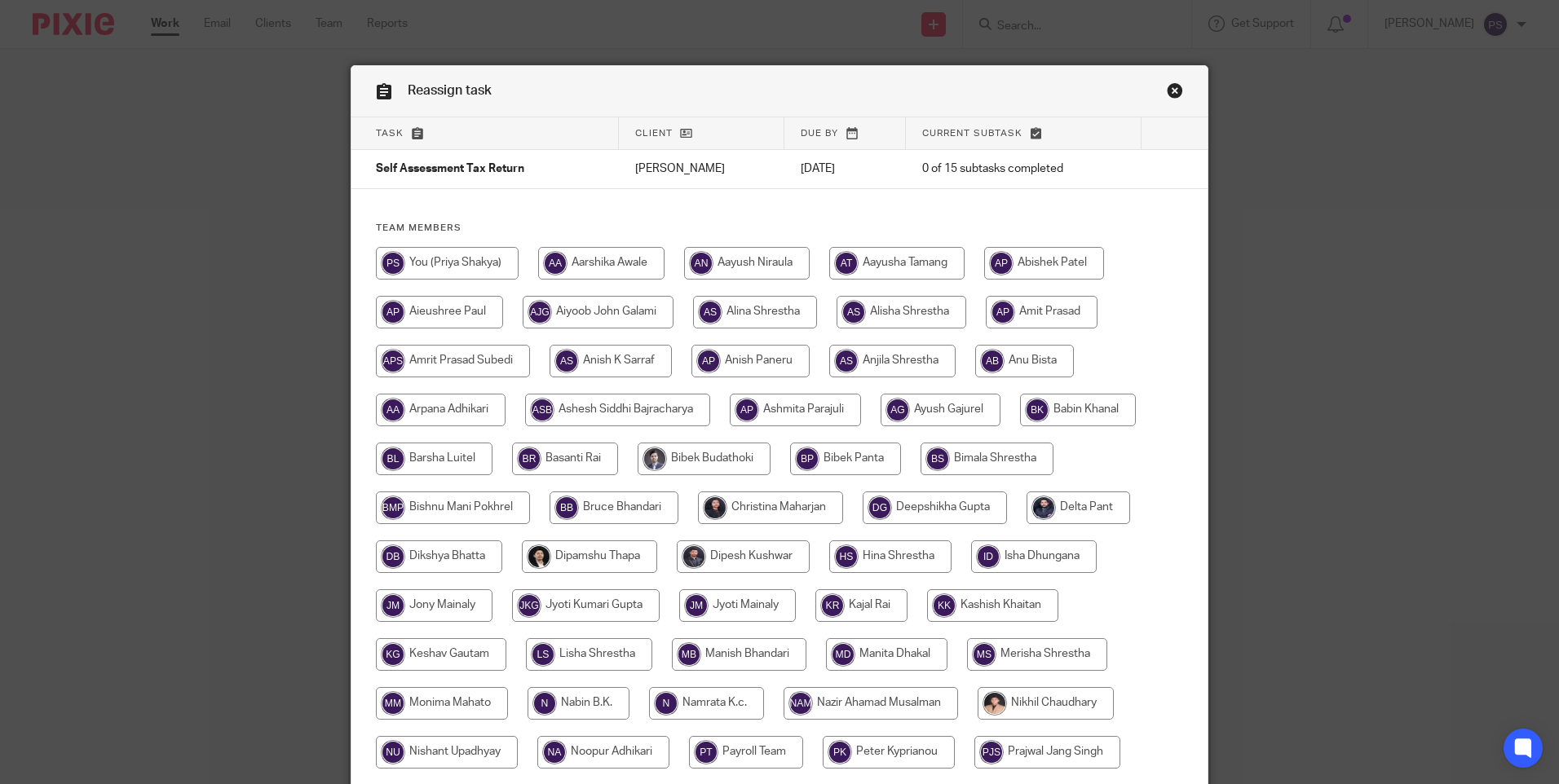
scroll to position [163, 0]
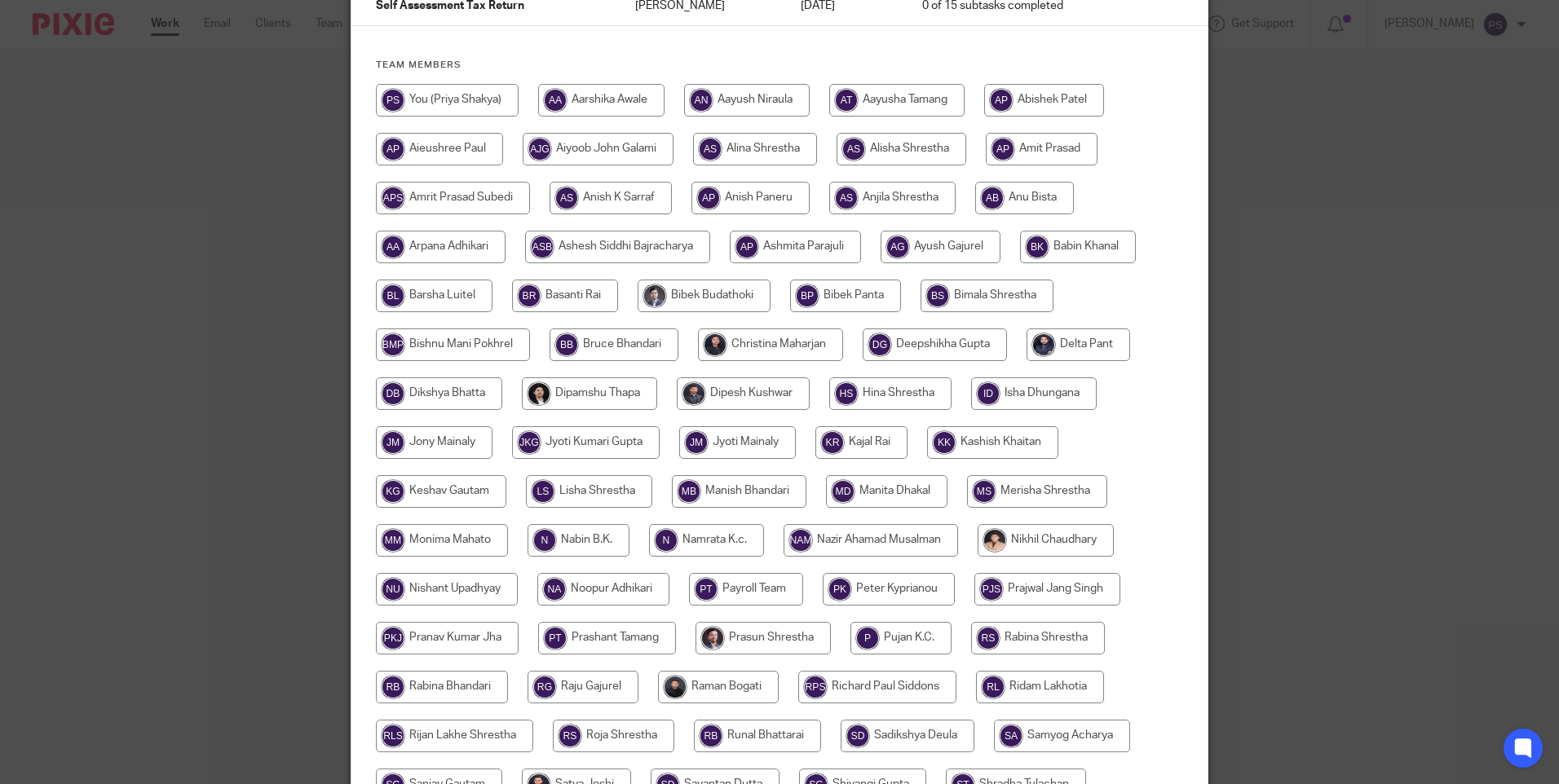
click at [740, 492] on input "radio" at bounding box center [739, 491] width 134 height 32
radio input "true"
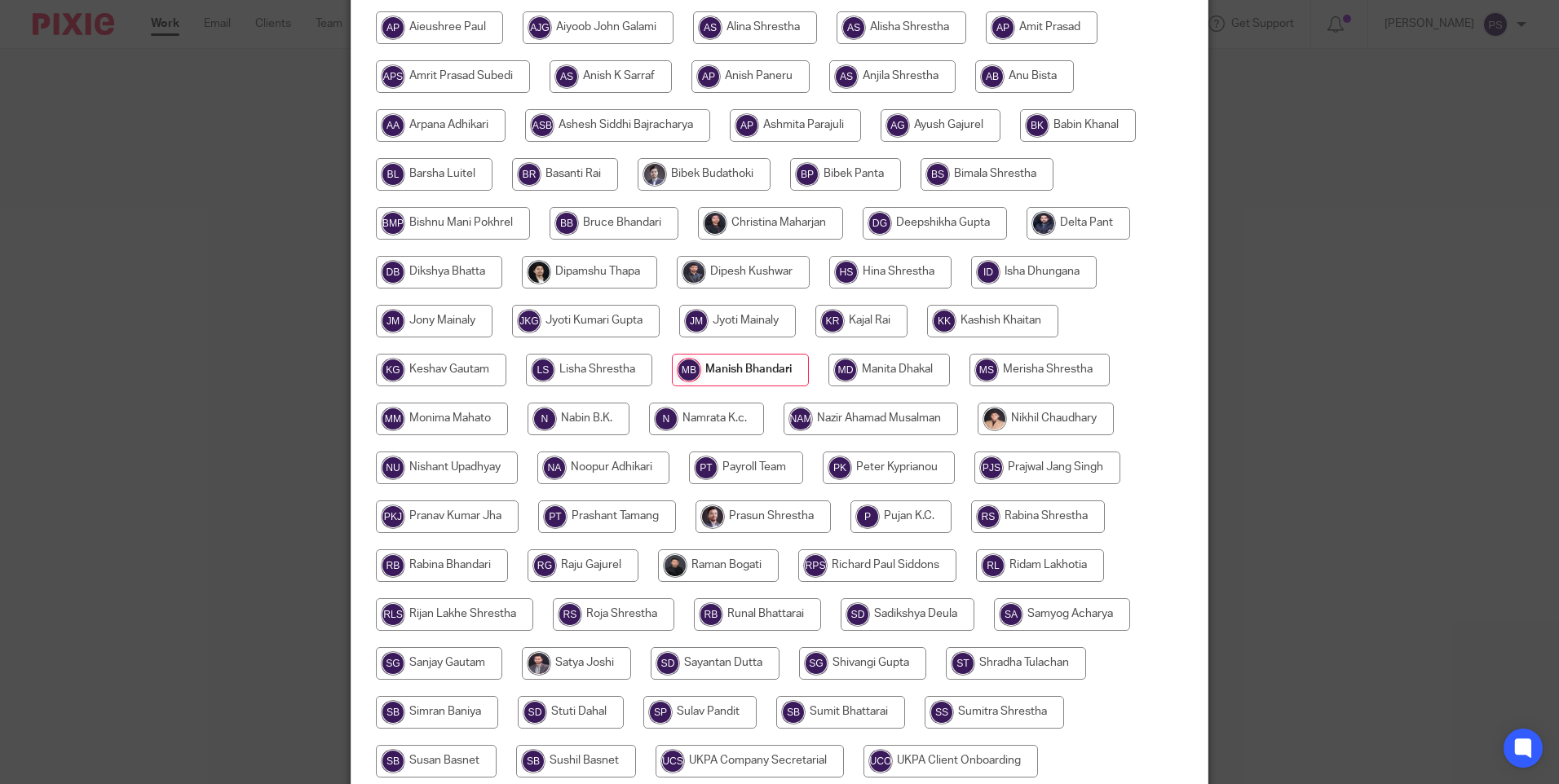
scroll to position [477, 0]
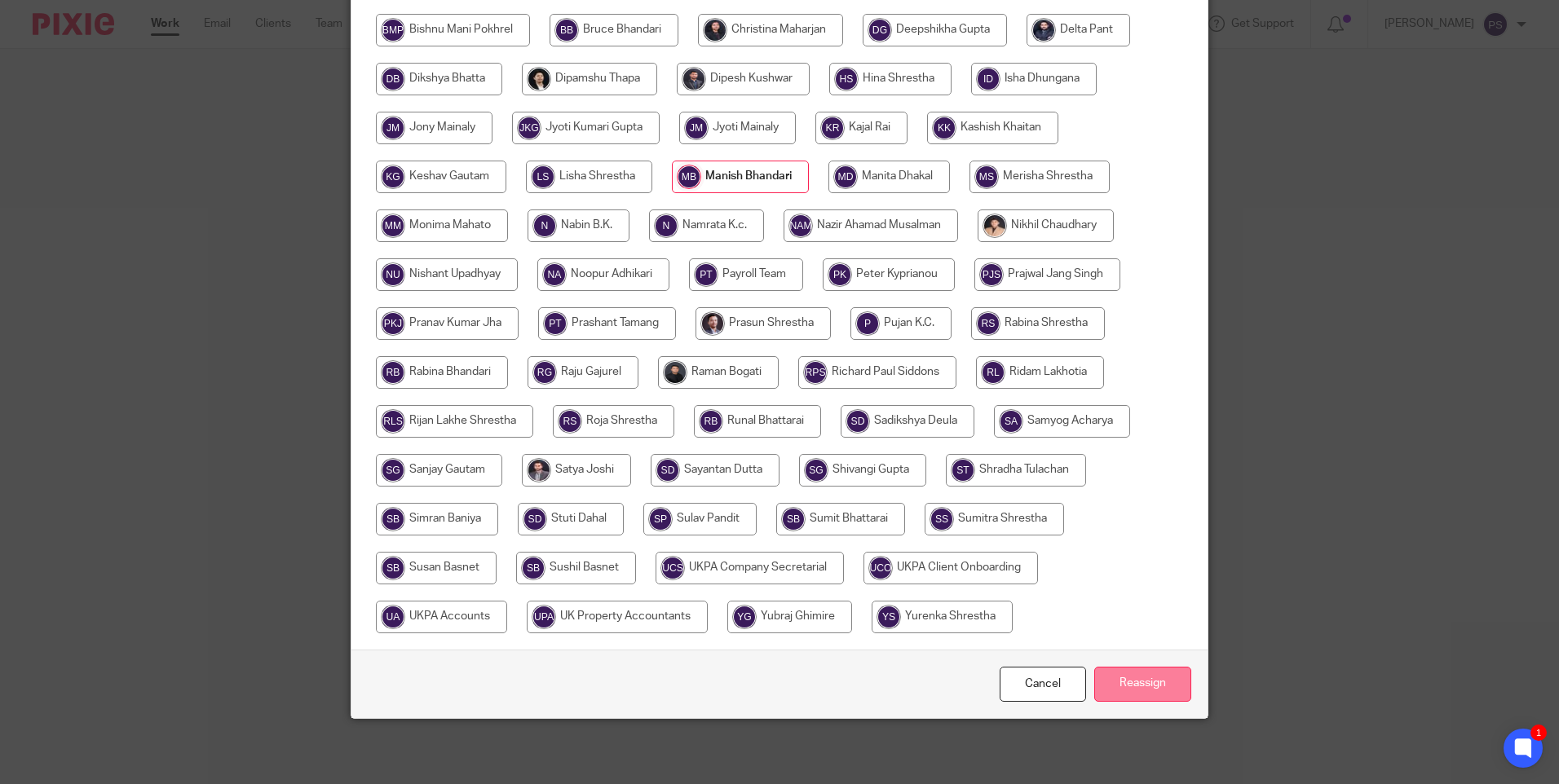
click at [1127, 683] on input "Reassign" at bounding box center [1142, 683] width 97 height 35
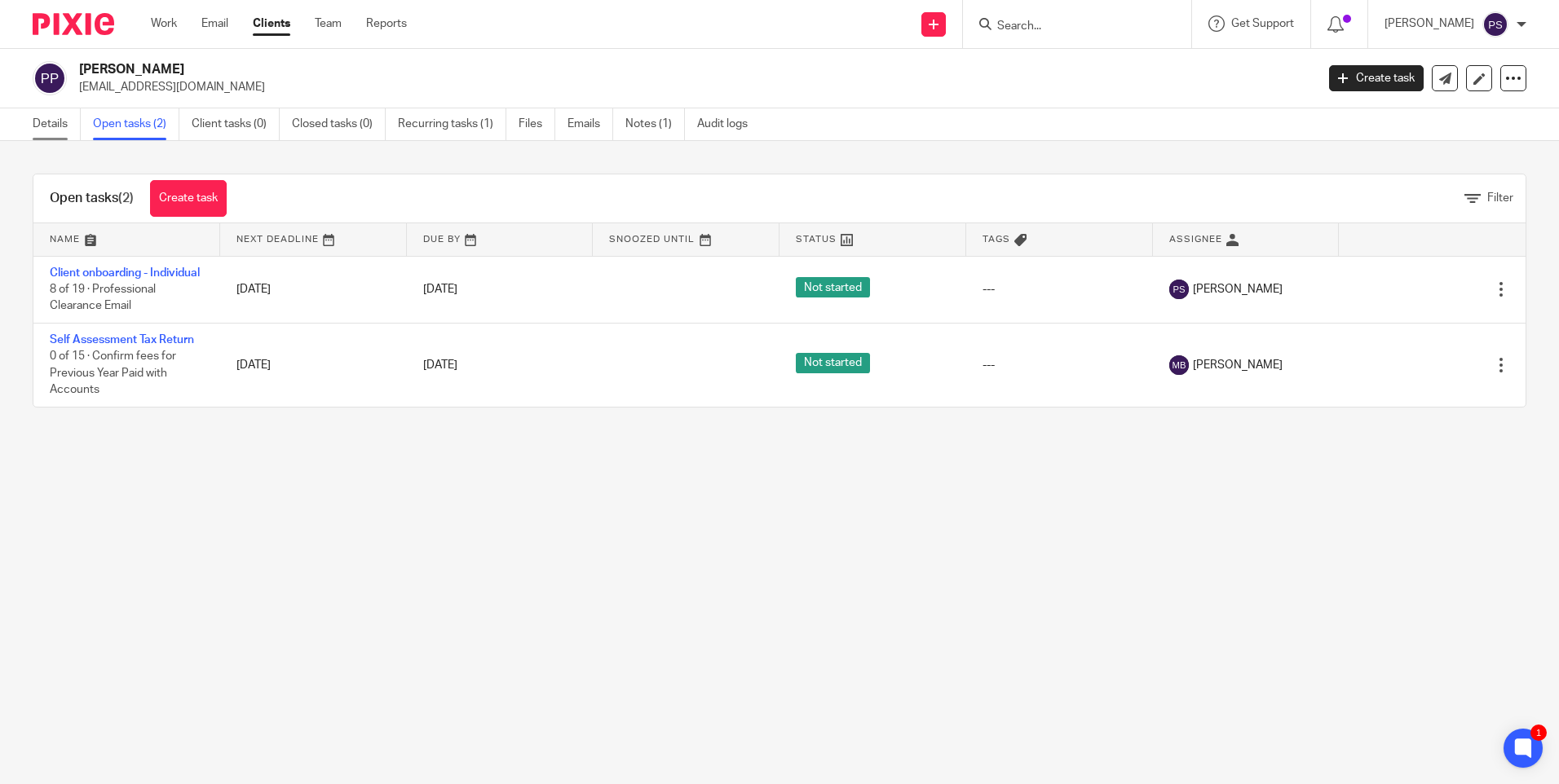
click at [40, 121] on link "Details" at bounding box center [56, 124] width 48 height 32
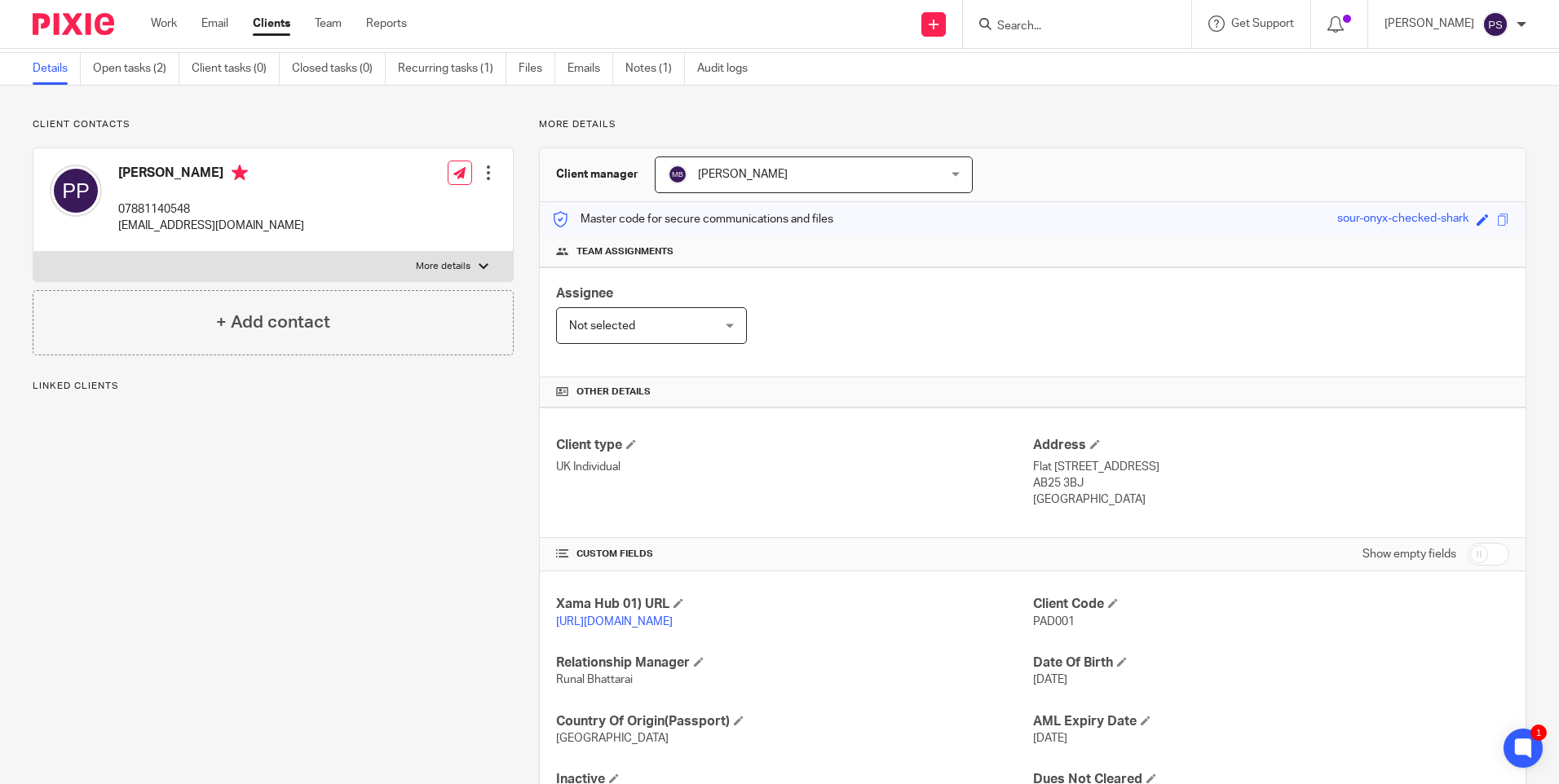
scroll to position [152, 0]
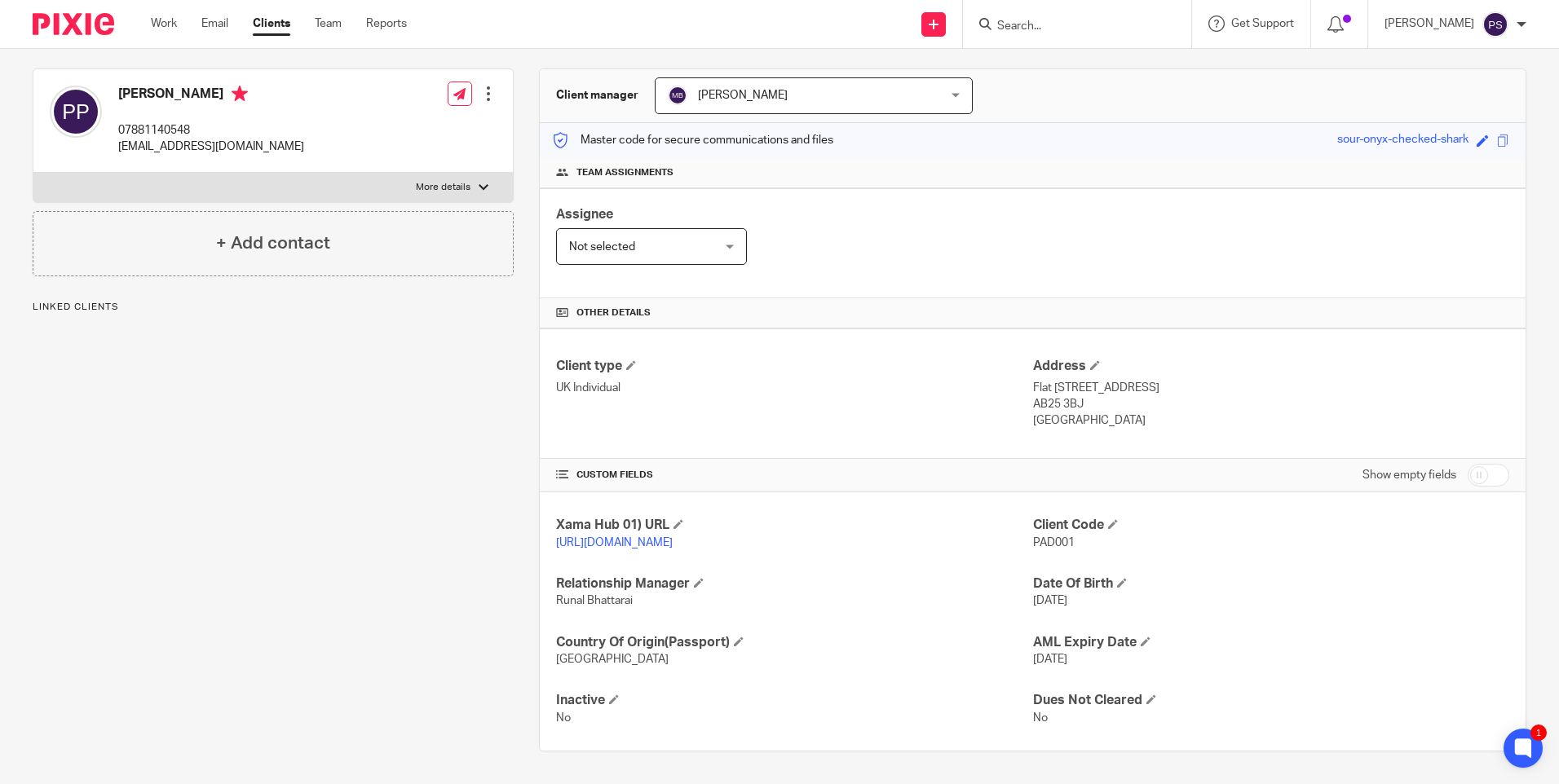
click at [1044, 537] on span "PAD001" at bounding box center [1054, 543] width 41 height 12
copy span "PAD001"
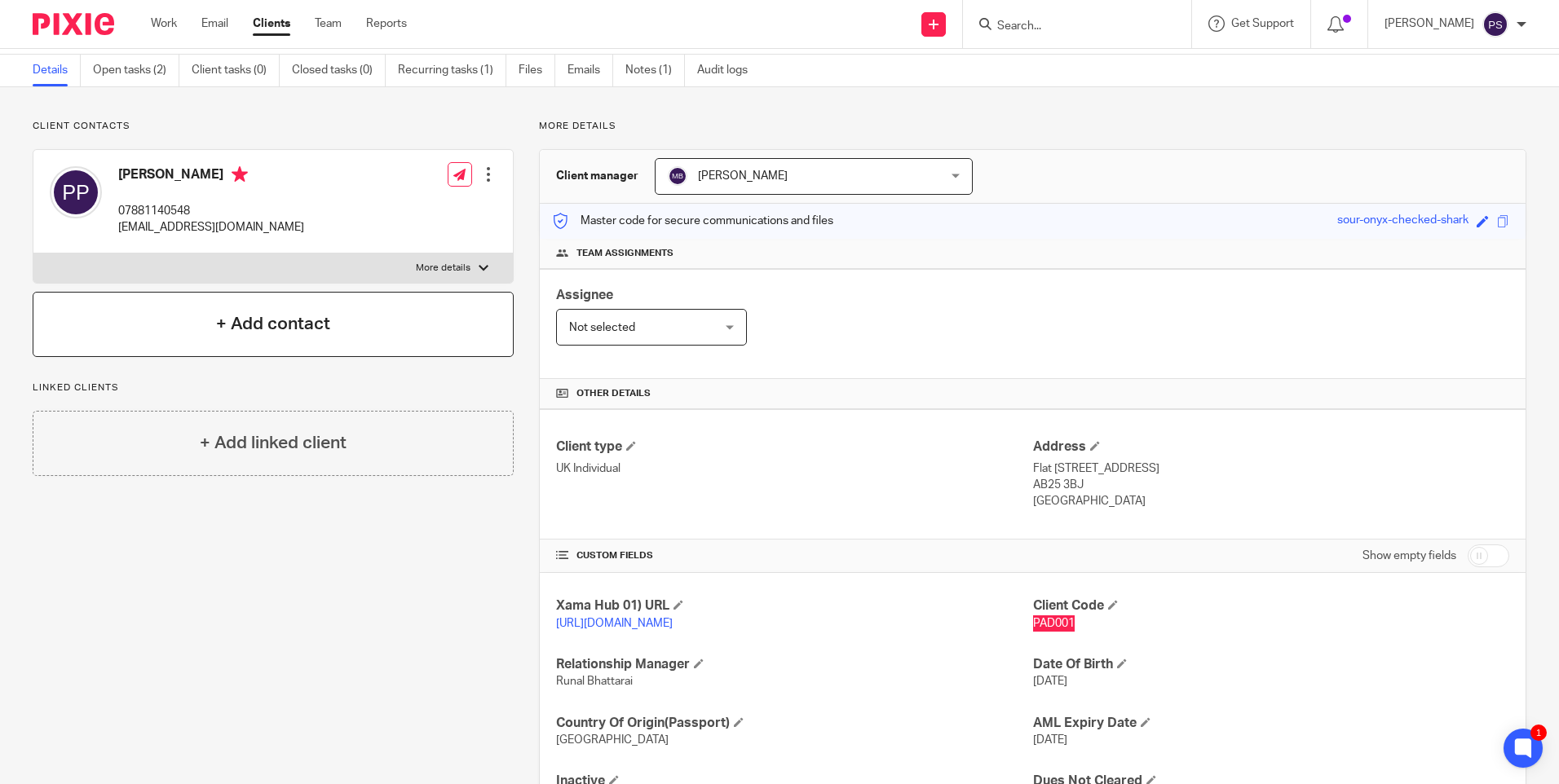
scroll to position [0, 0]
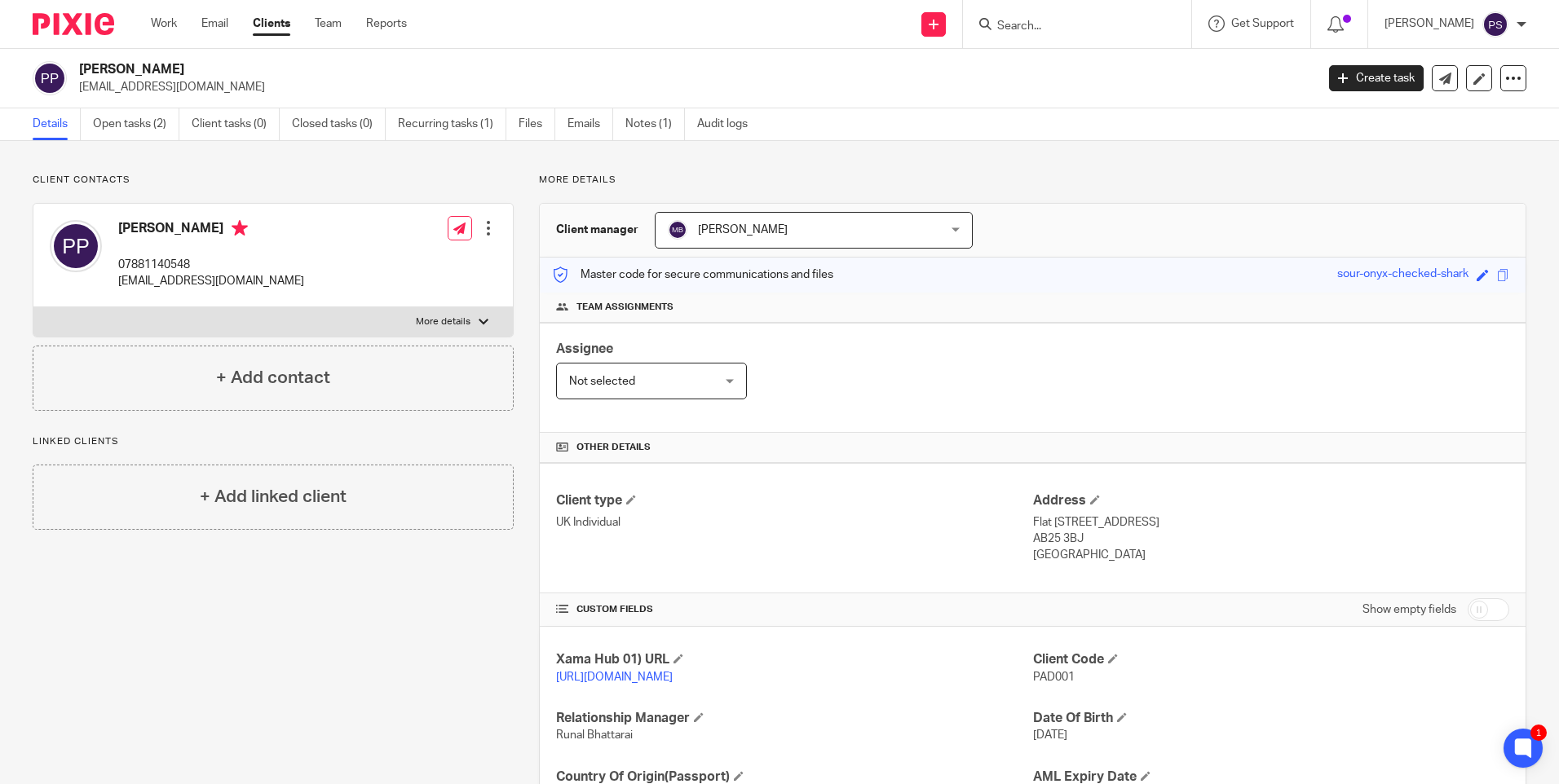
click at [125, 69] on h2 "[PERSON_NAME]" at bounding box center [568, 69] width 979 height 17
copy h2 "[PERSON_NAME]"
click at [194, 70] on h2 "[PERSON_NAME]" at bounding box center [568, 69] width 979 height 17
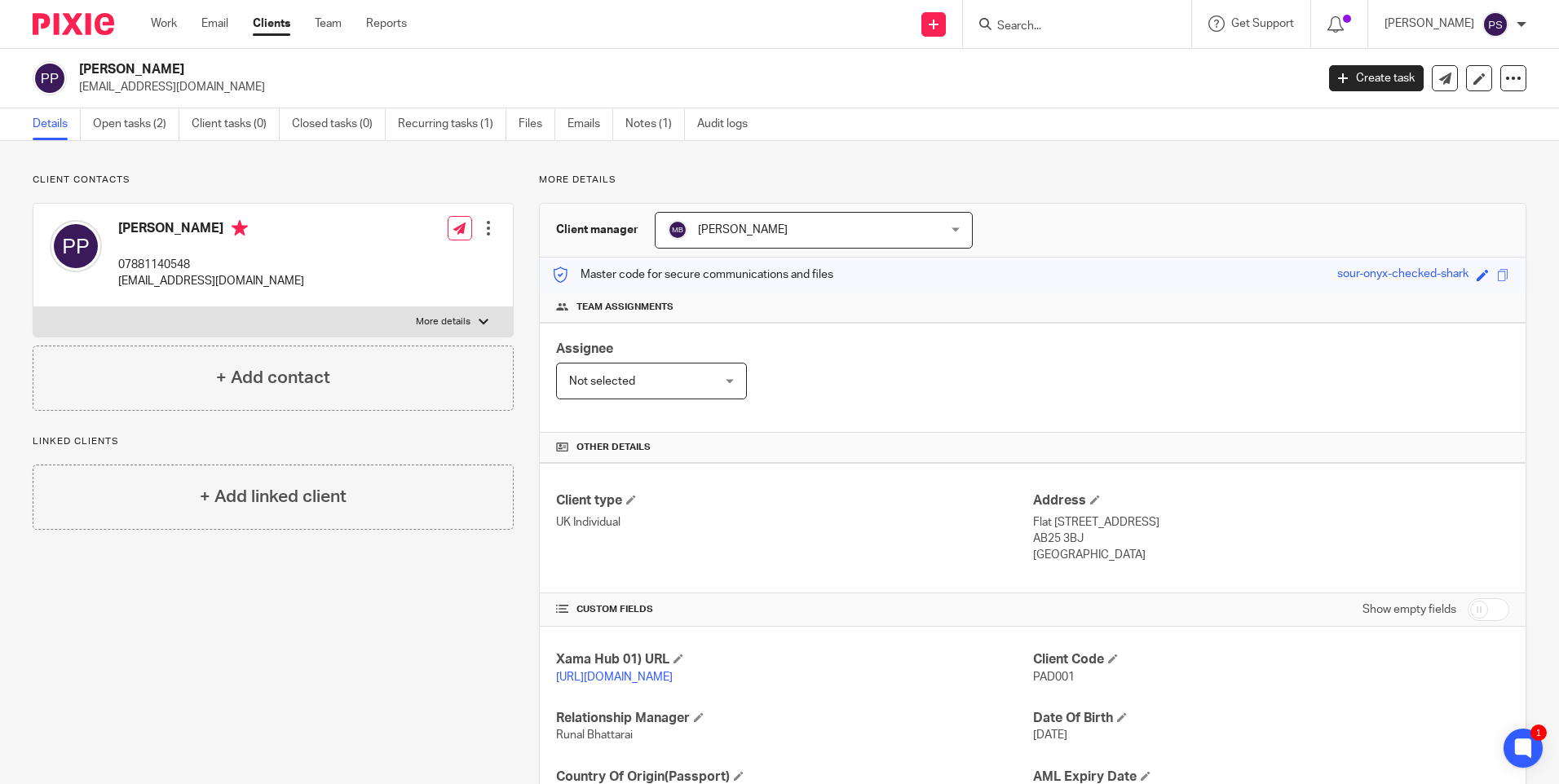
click at [194, 70] on h2 "[PERSON_NAME]" at bounding box center [568, 69] width 979 height 17
copy div "[PERSON_NAME]"
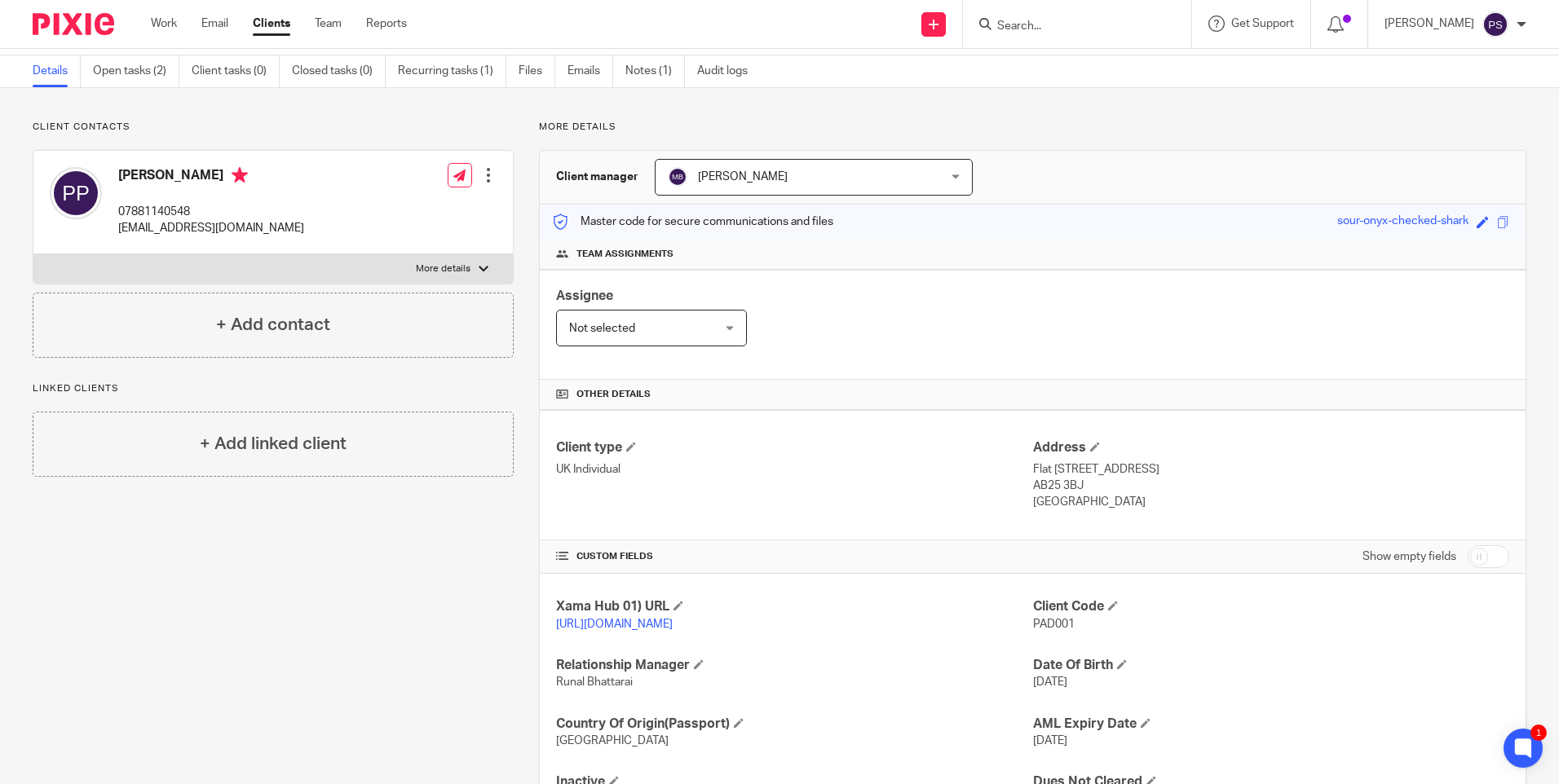
scroll to position [81, 0]
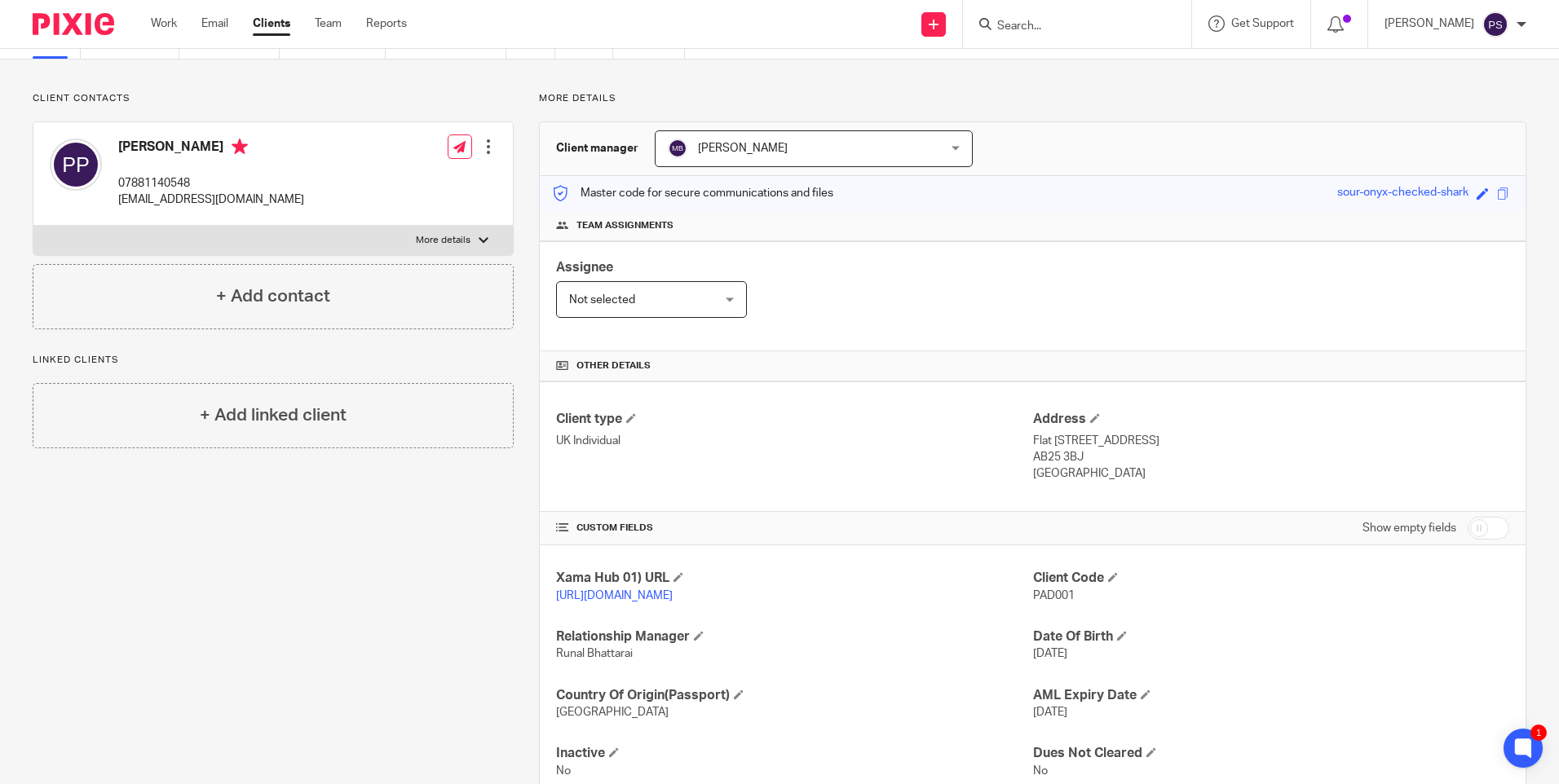
click at [1063, 593] on span "PAD001" at bounding box center [1054, 595] width 41 height 12
copy span "PAD001"
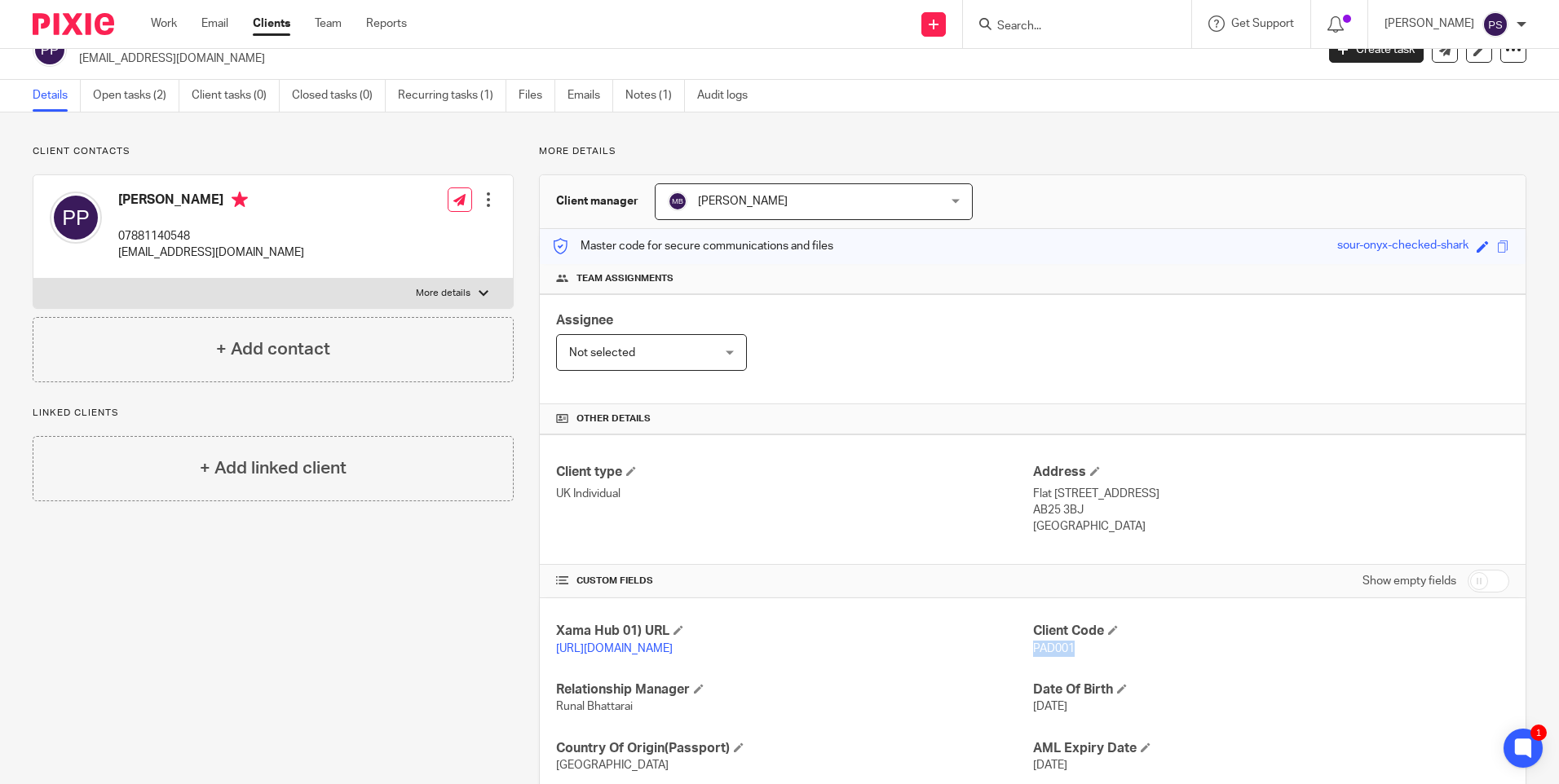
scroll to position [0, 0]
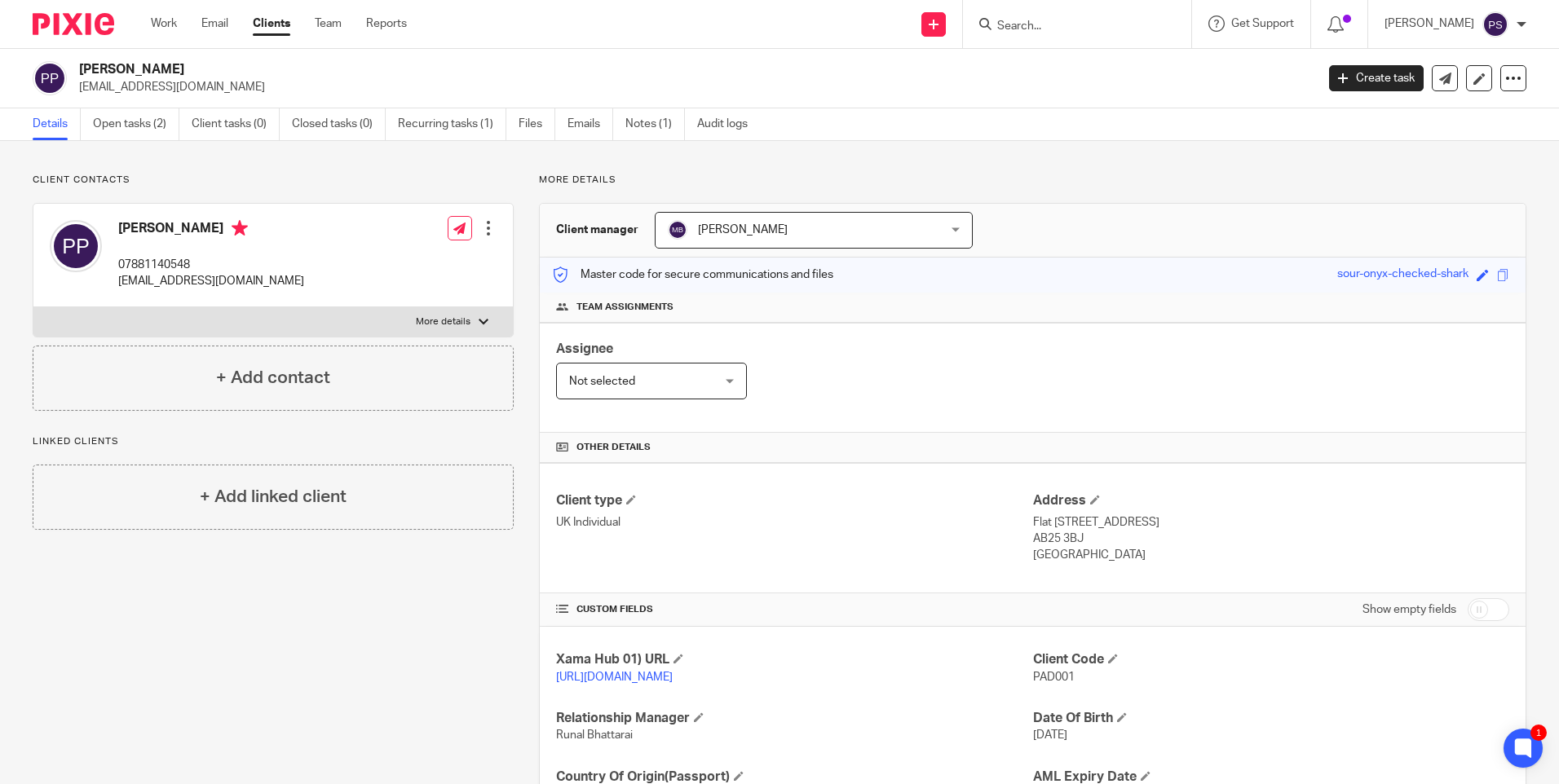
click at [203, 65] on h2 "[PERSON_NAME]" at bounding box center [568, 69] width 979 height 17
copy div "[PERSON_NAME]"
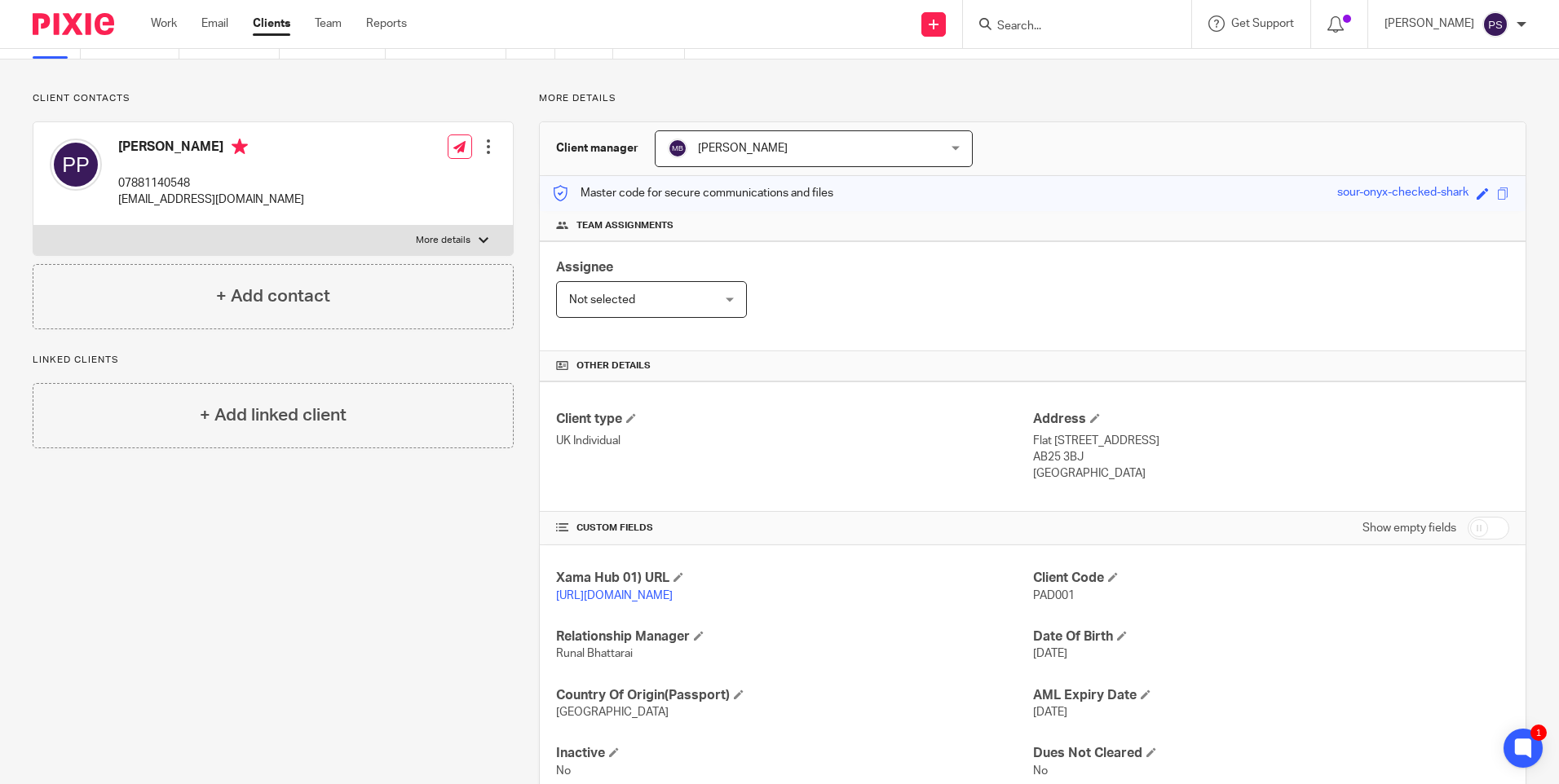
scroll to position [152, 0]
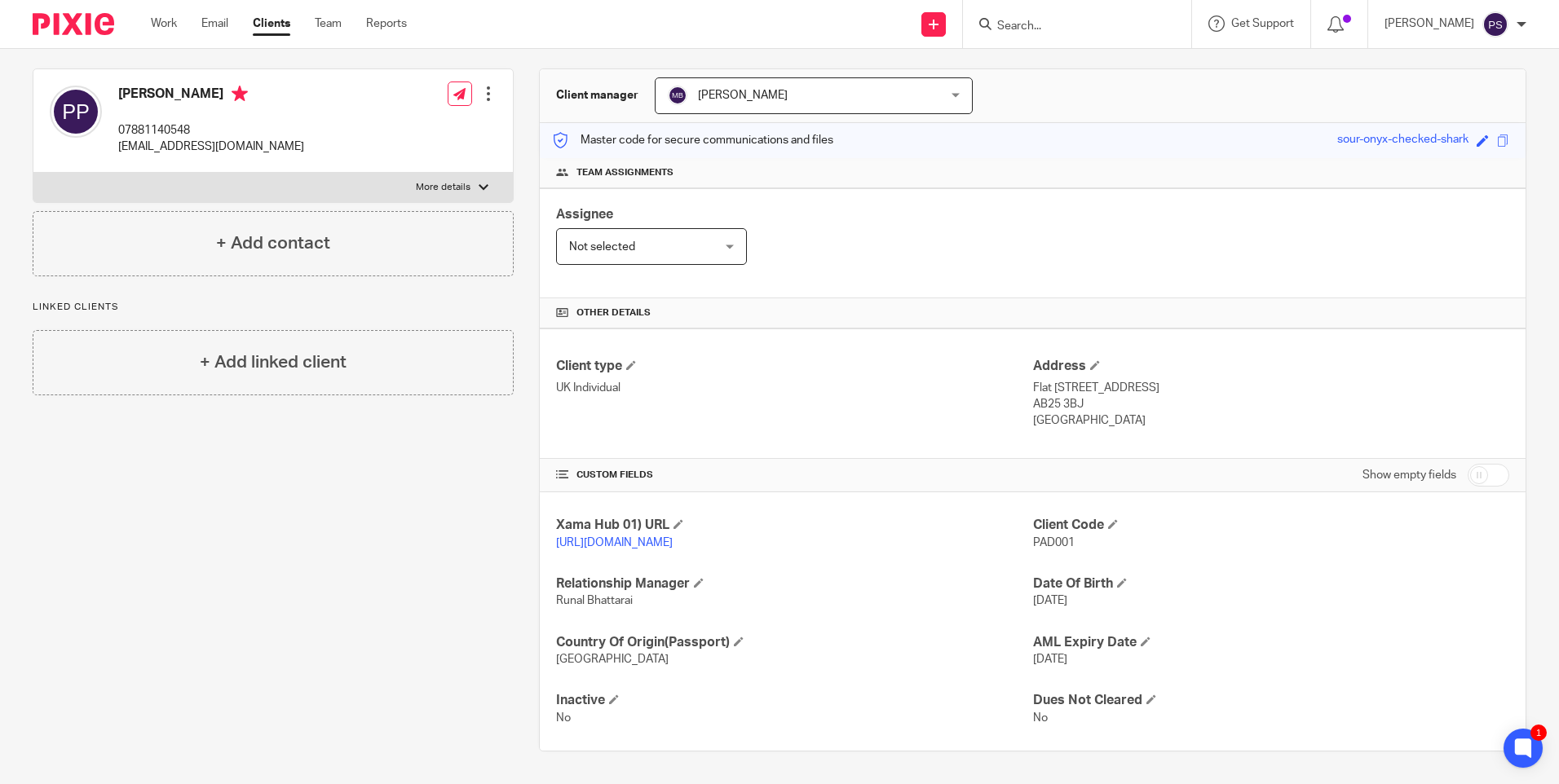
click at [1467, 464] on input "checkbox" at bounding box center [1487, 476] width 41 height 23
checkbox input "true"
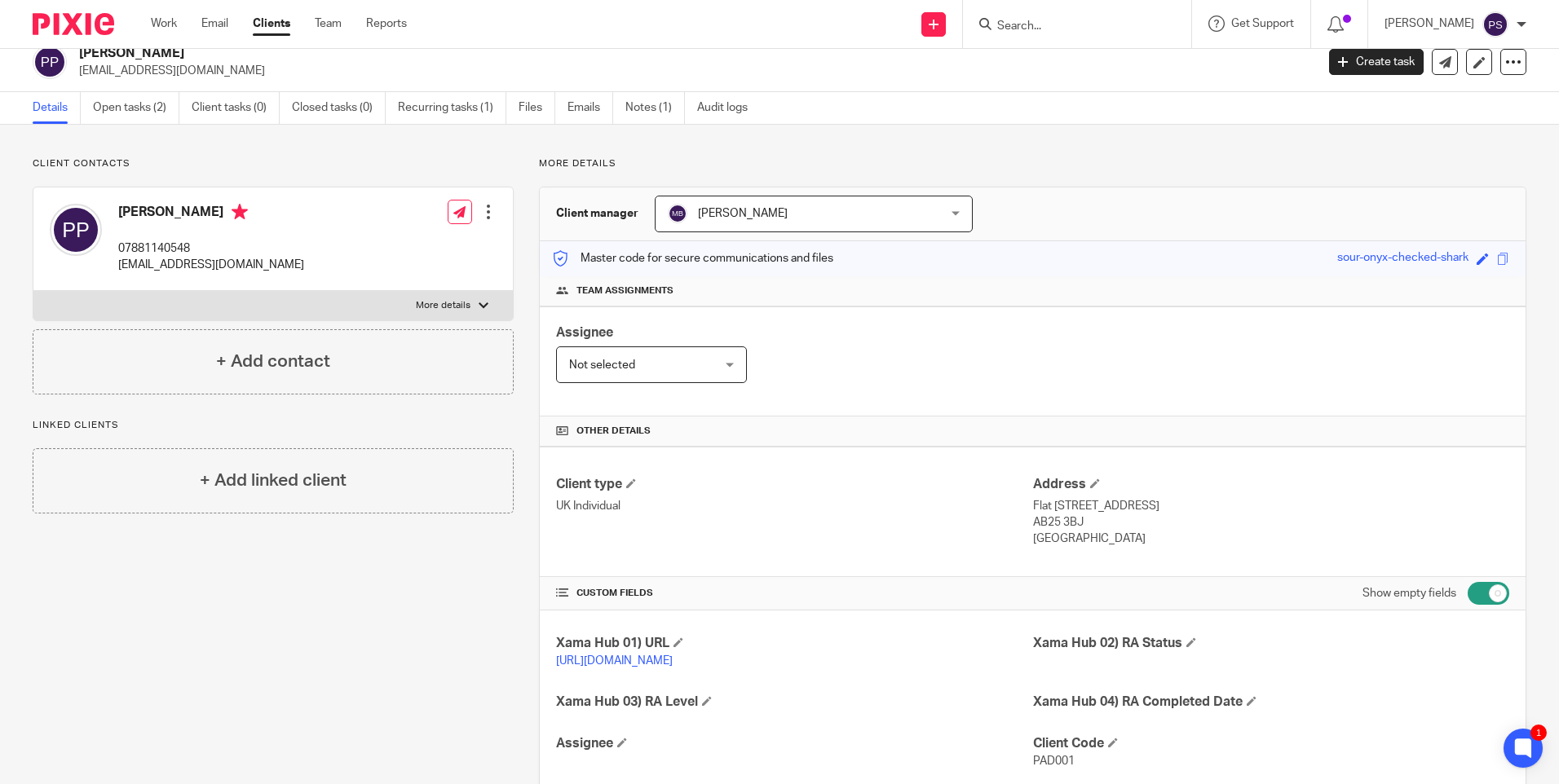
scroll to position [0, 0]
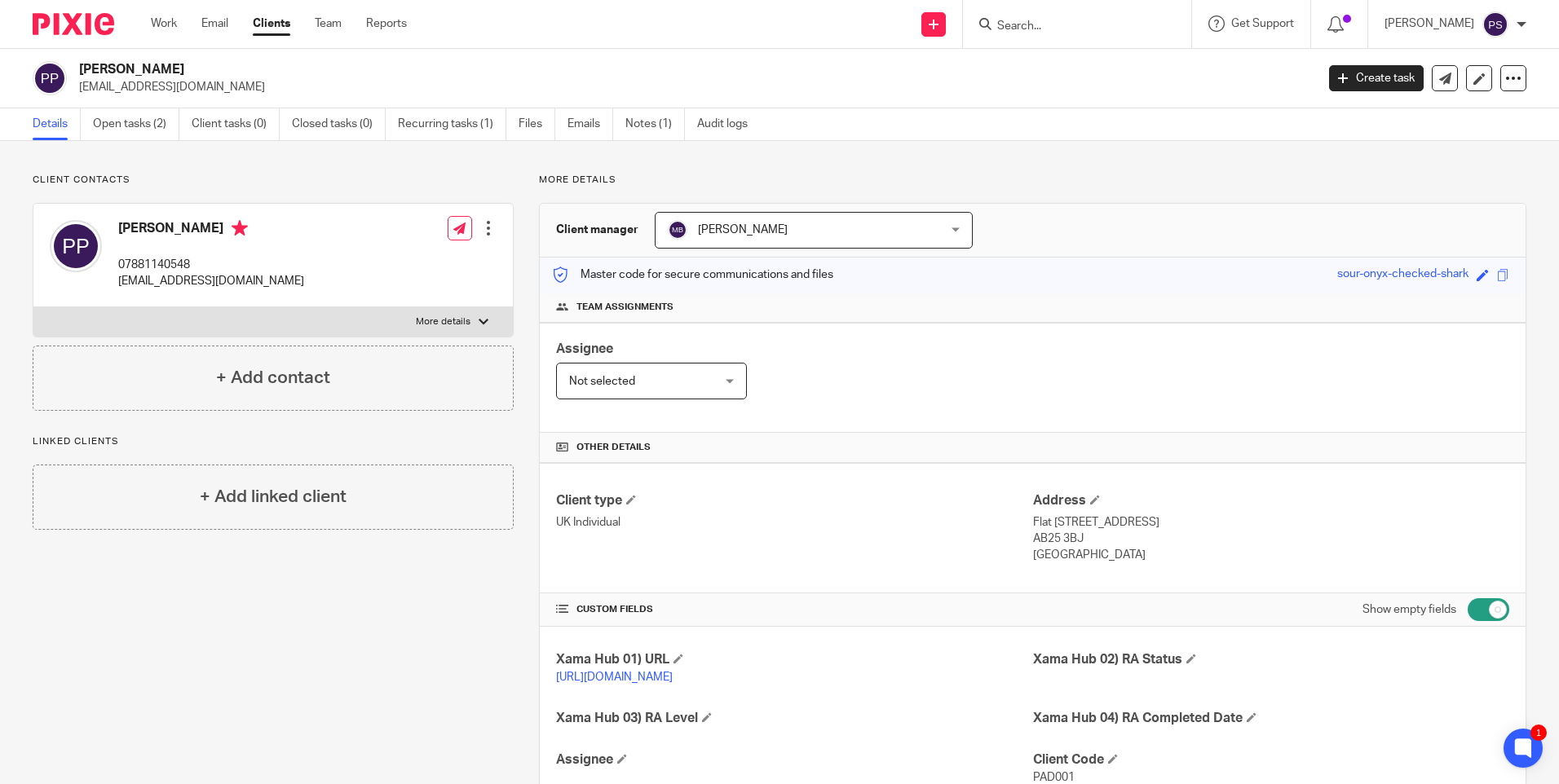
click at [165, 124] on link "Open tasks (2)" at bounding box center [136, 124] width 87 height 32
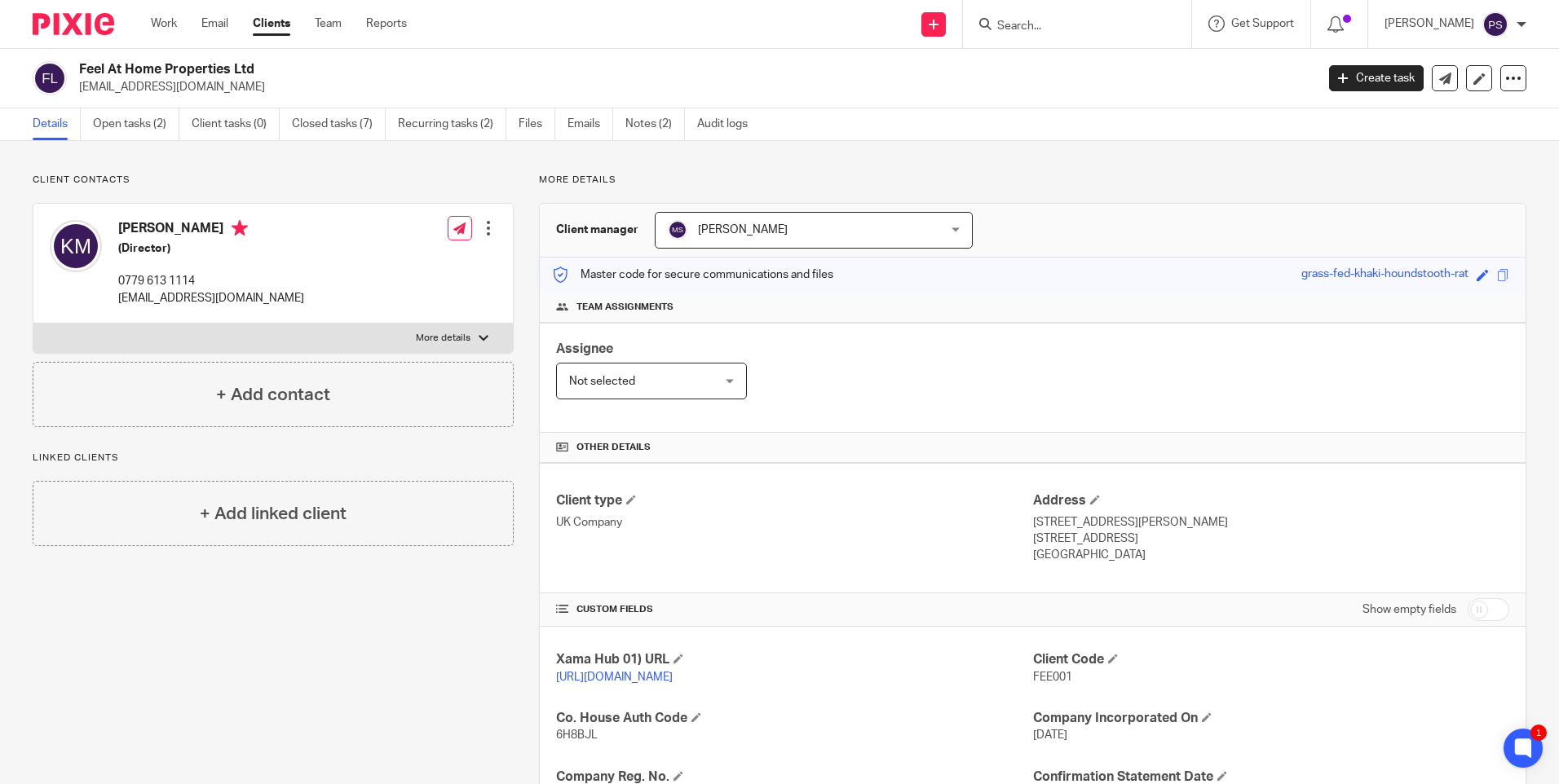
click at [232, 70] on h2 "Feel At Home Properties Ltd" at bounding box center [568, 69] width 979 height 17
copy div "Feel At Home Properties Ltd"
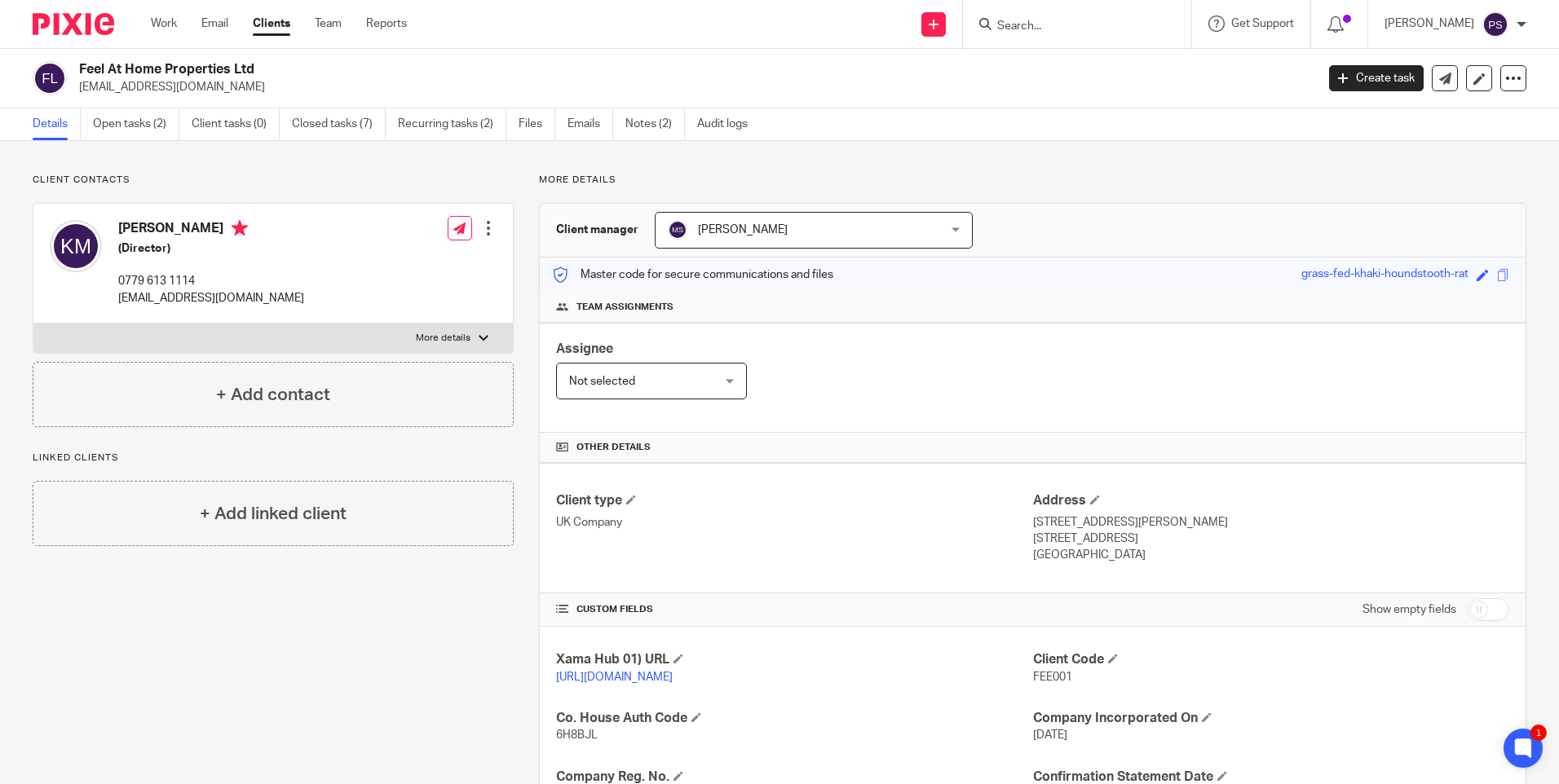
click at [1128, 22] on input "Search" at bounding box center [1069, 27] width 147 height 14
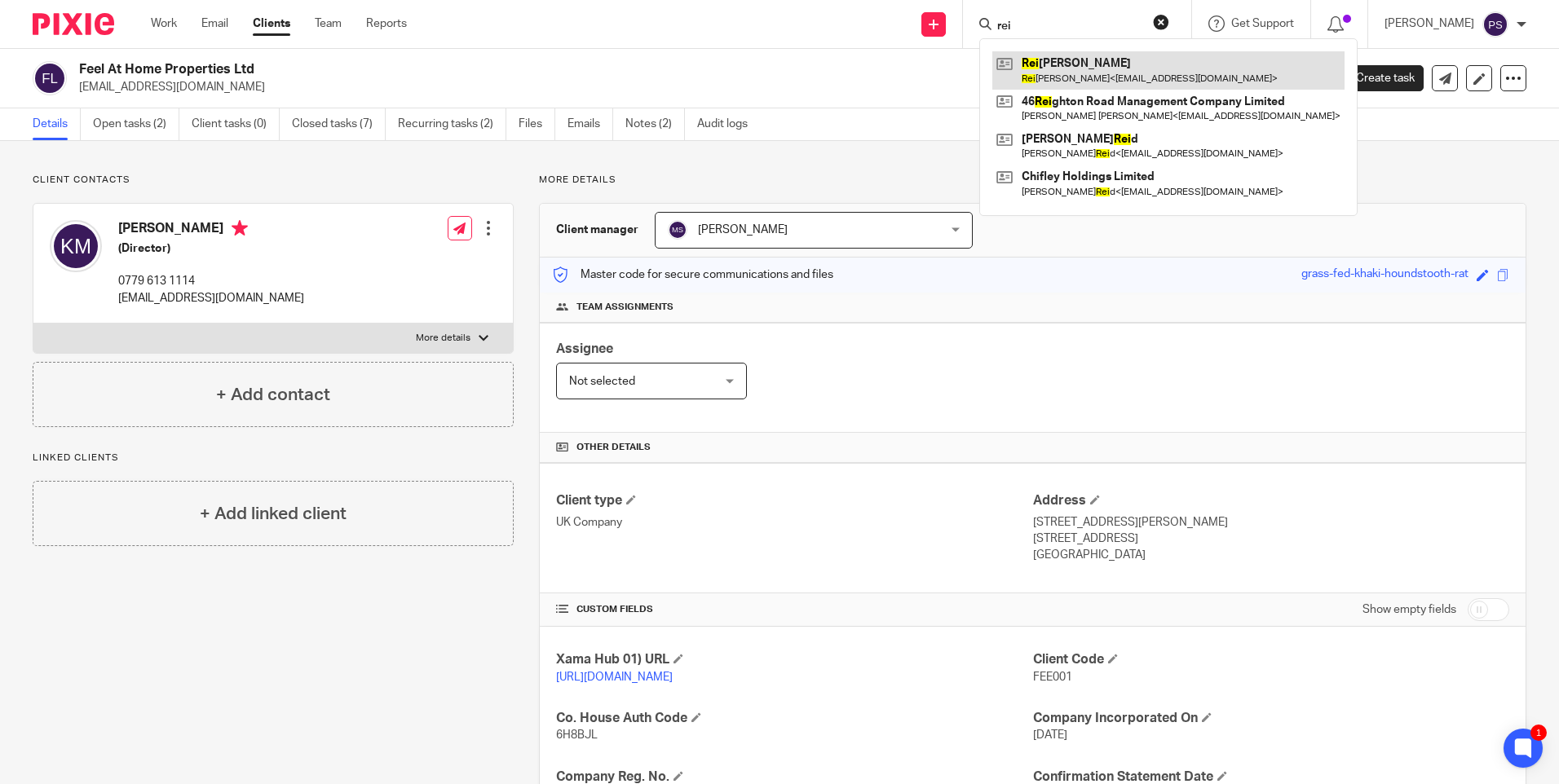
type input "rei"
click at [1176, 70] on link at bounding box center [1168, 70] width 352 height 38
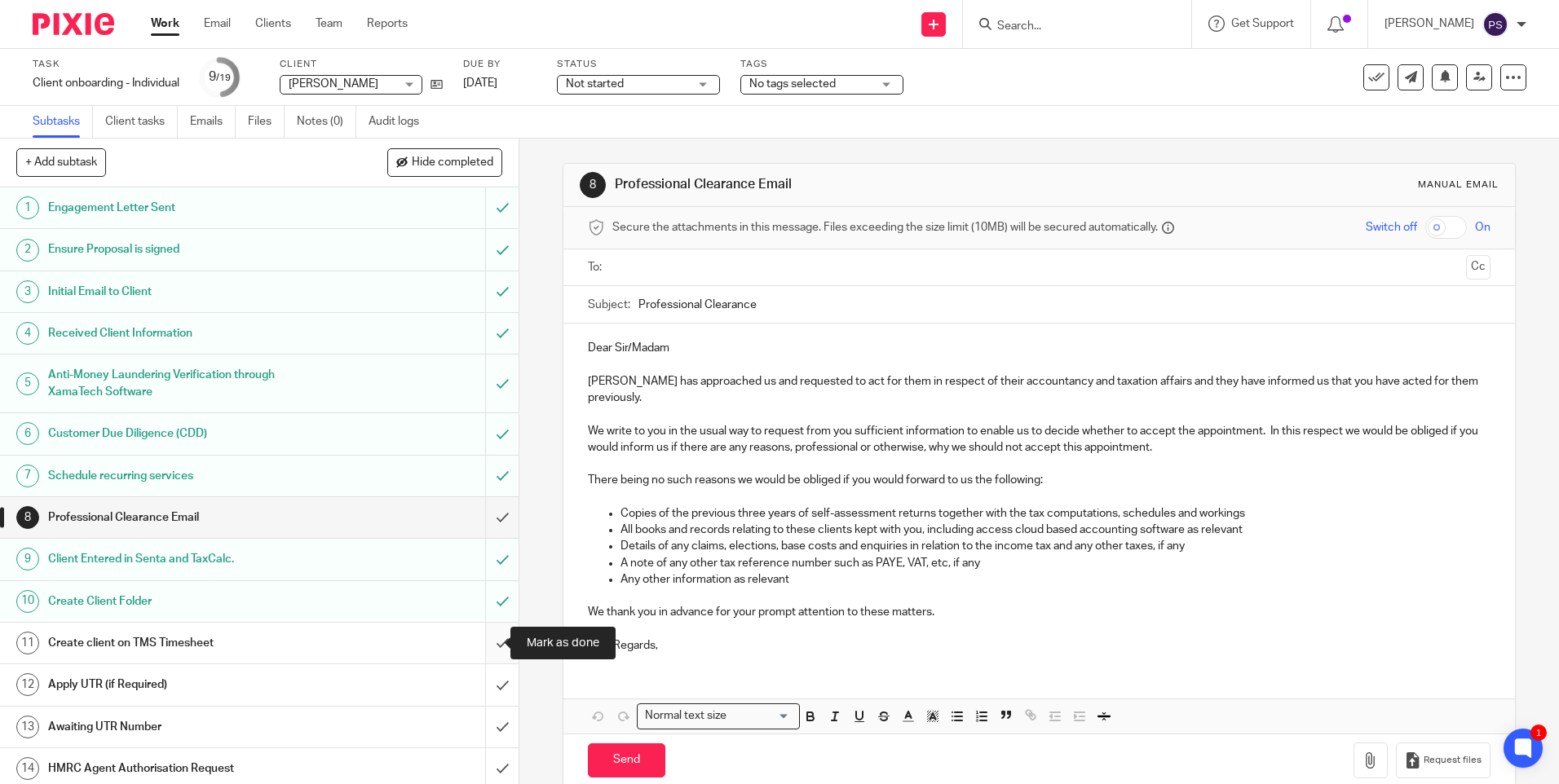
click at [483, 650] on input "submit" at bounding box center [259, 643] width 519 height 41
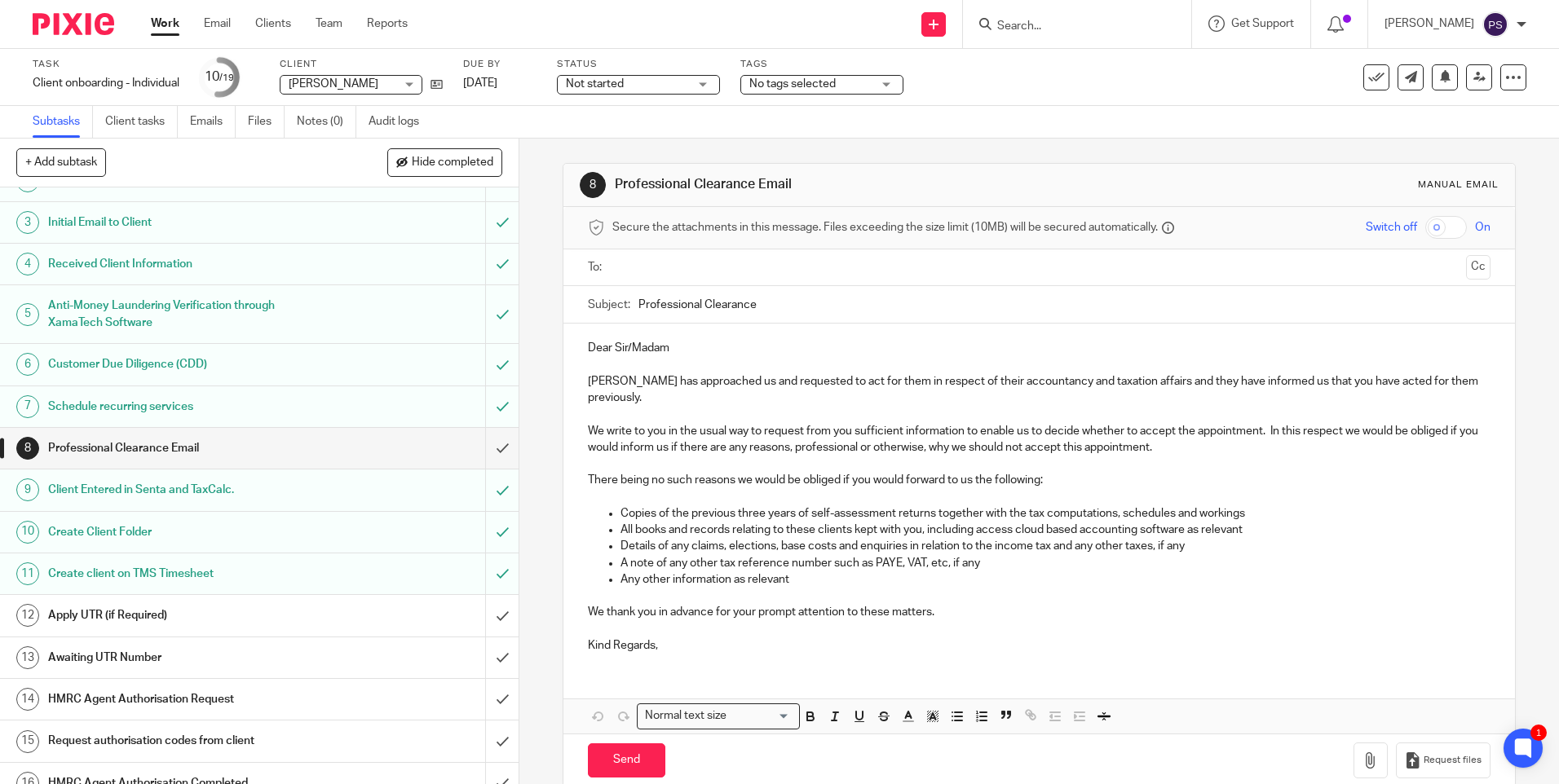
scroll to position [232, 0]
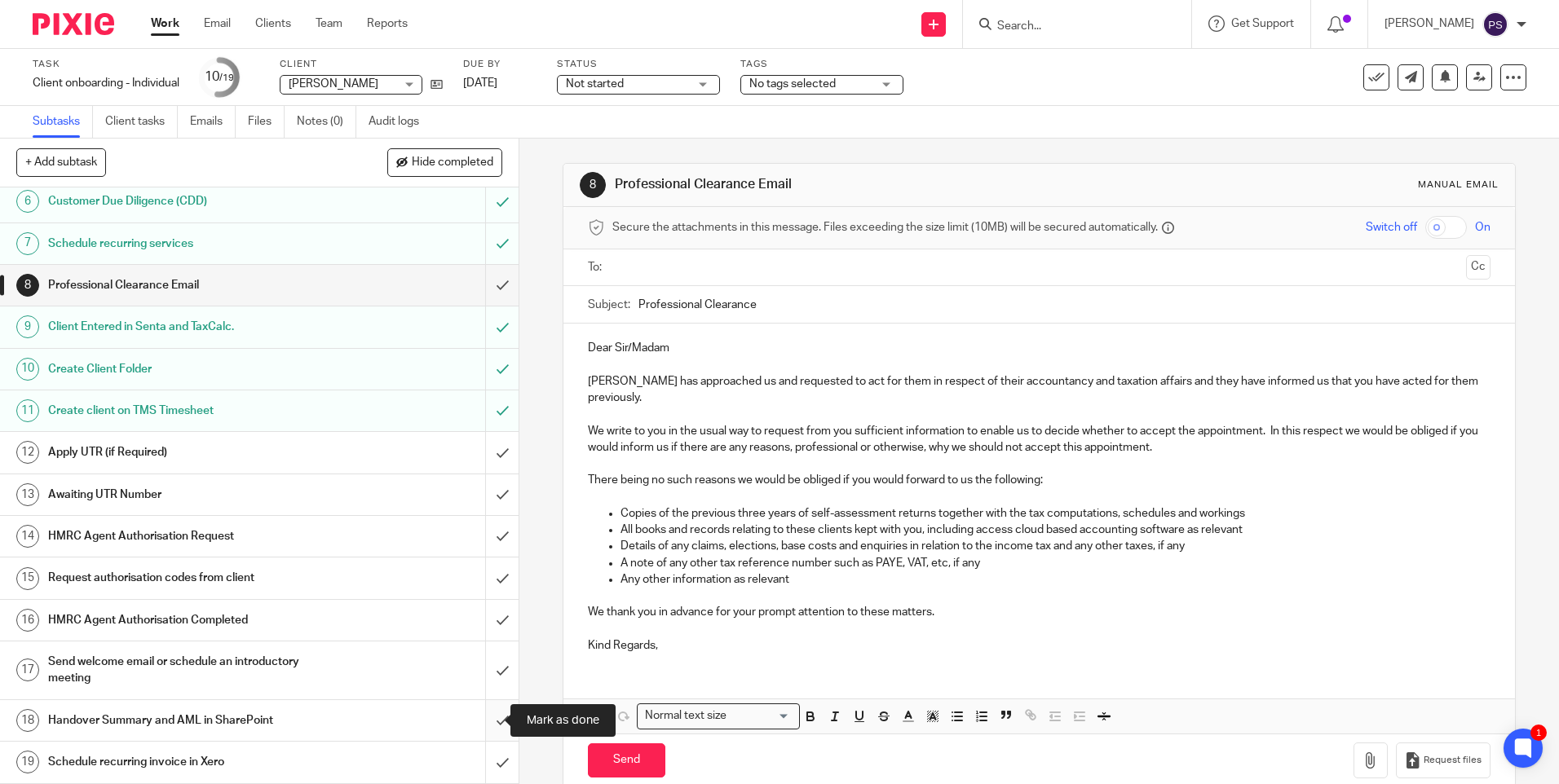
click at [492, 721] on input "submit" at bounding box center [259, 721] width 519 height 41
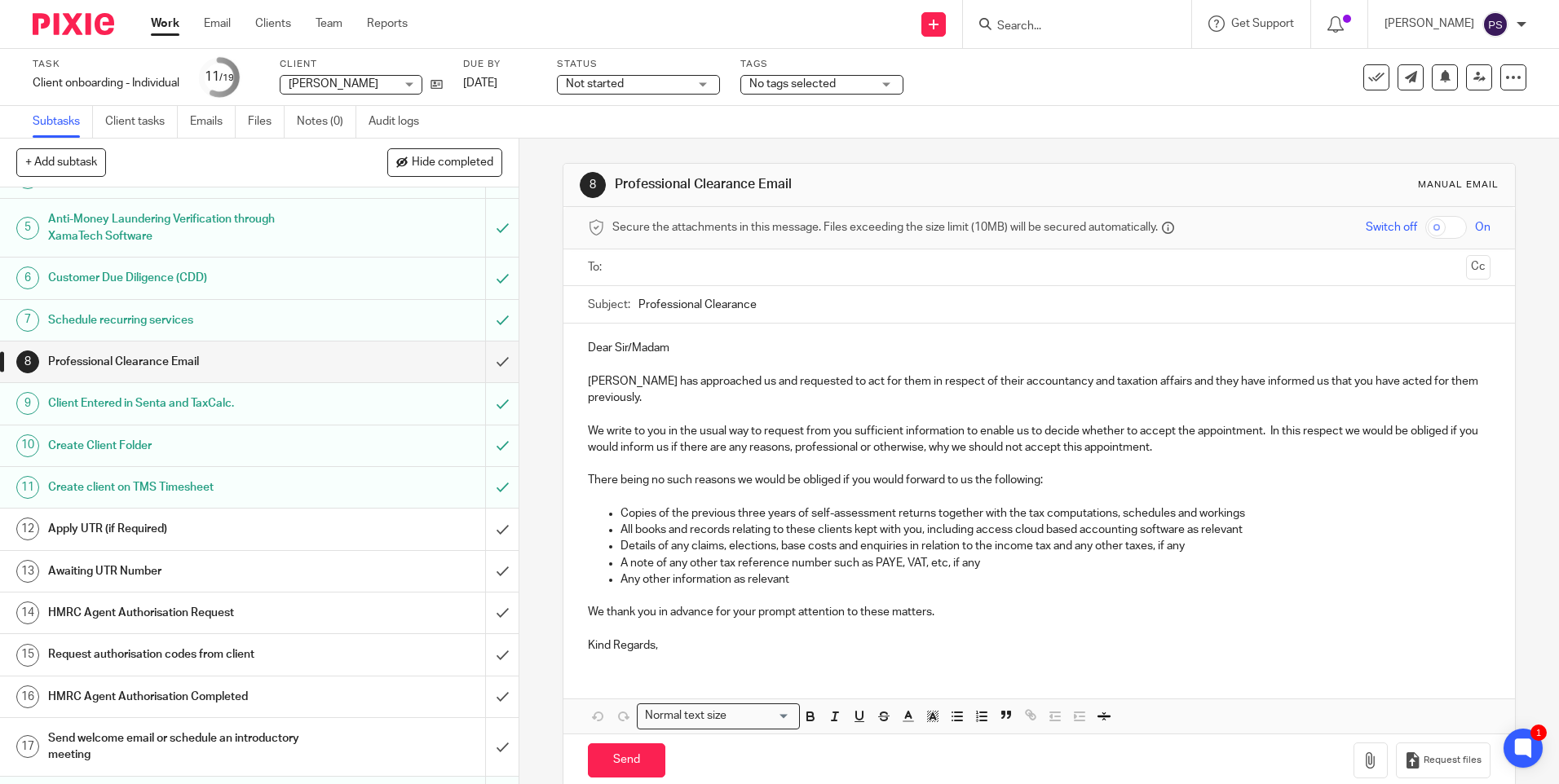
scroll to position [232, 0]
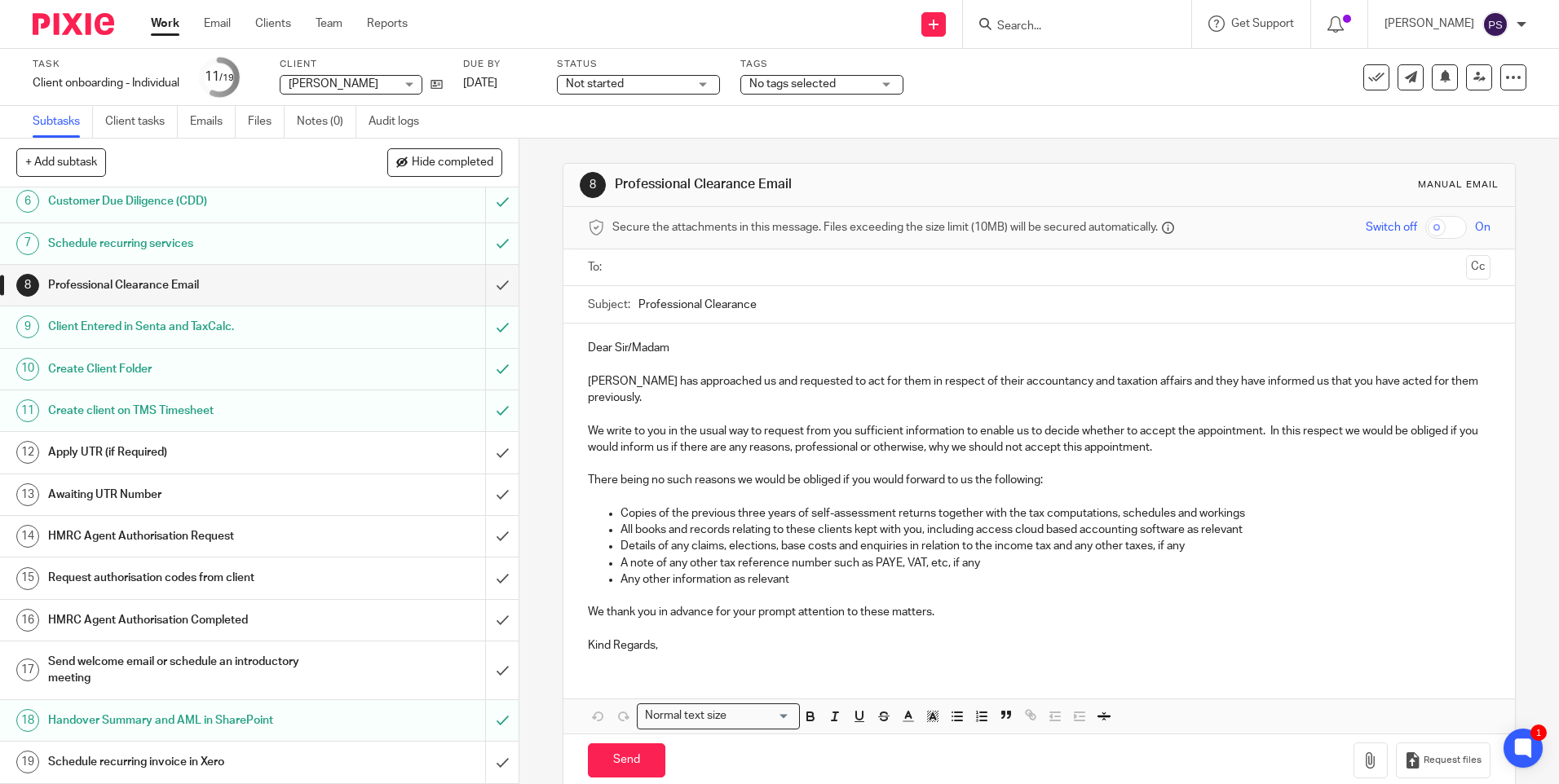
click at [1044, 30] on input "Search" at bounding box center [1069, 27] width 147 height 14
paste input "leegutcher@hotmail.co.uk"
type input "leegutcher@hotmail.co.uk"
click at [1057, 72] on link at bounding box center [1117, 70] width 251 height 38
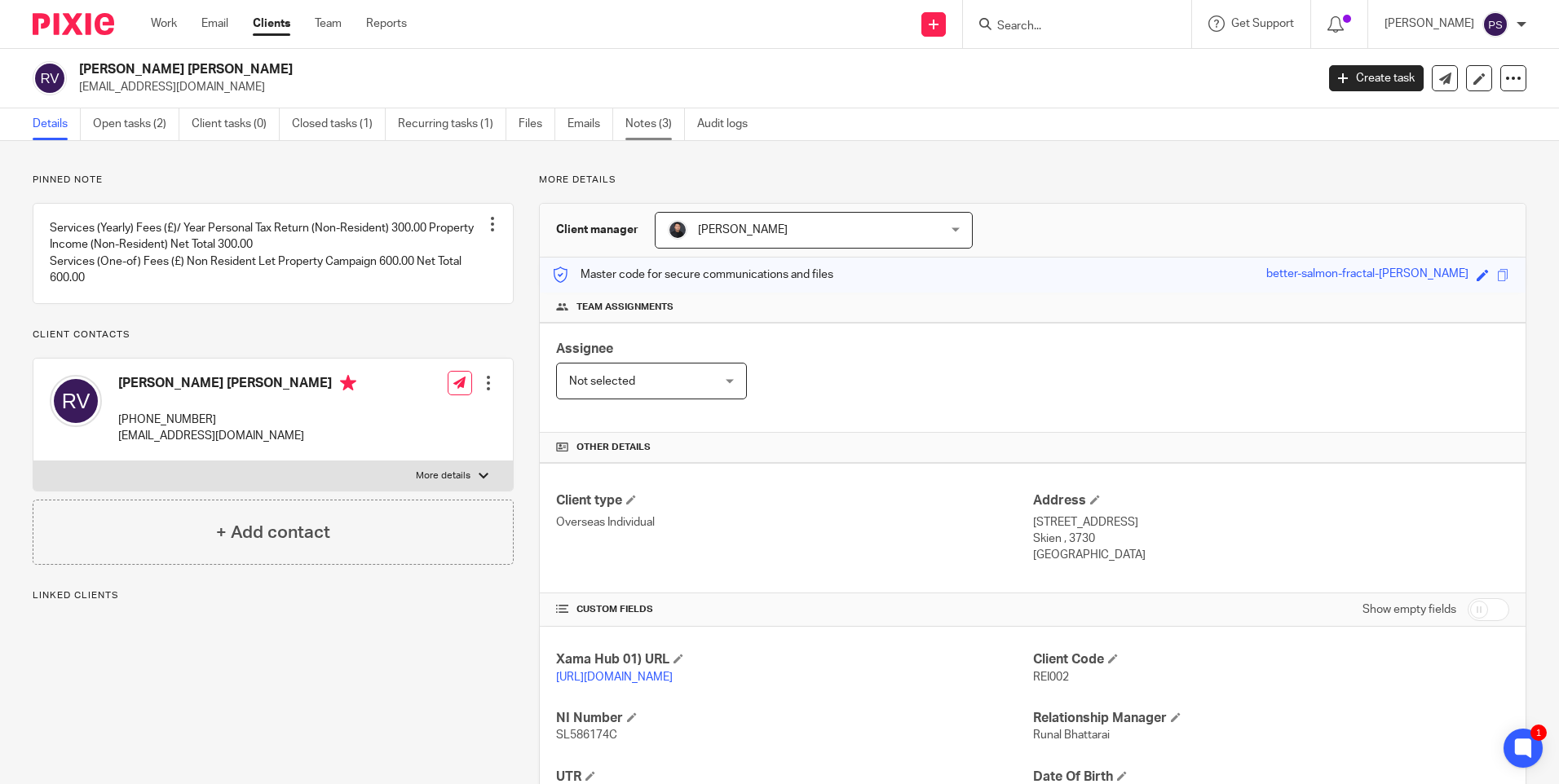
click at [642, 123] on link "Notes (3)" at bounding box center [655, 124] width 60 height 32
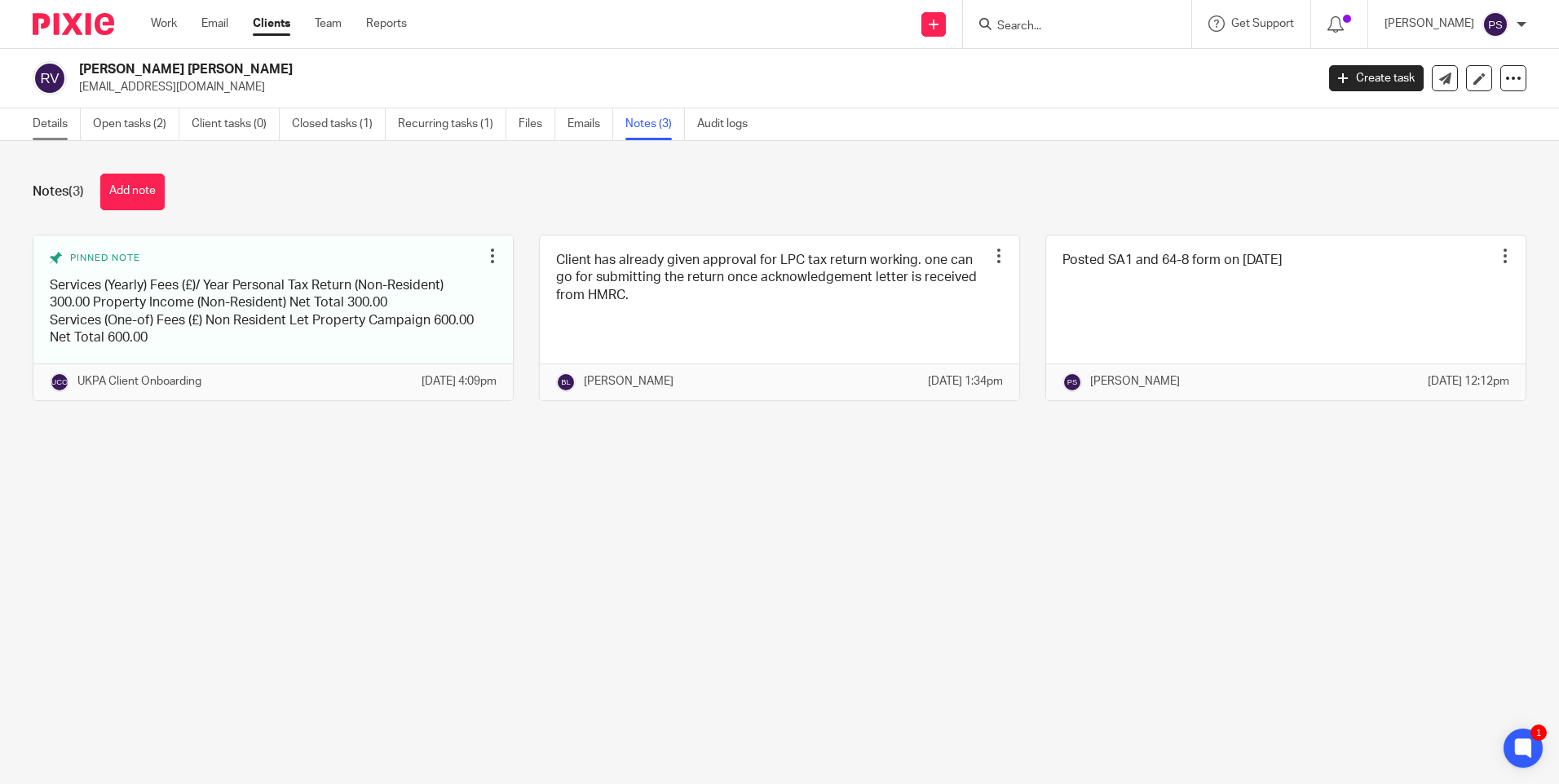
click at [58, 118] on link "Details" at bounding box center [56, 124] width 48 height 32
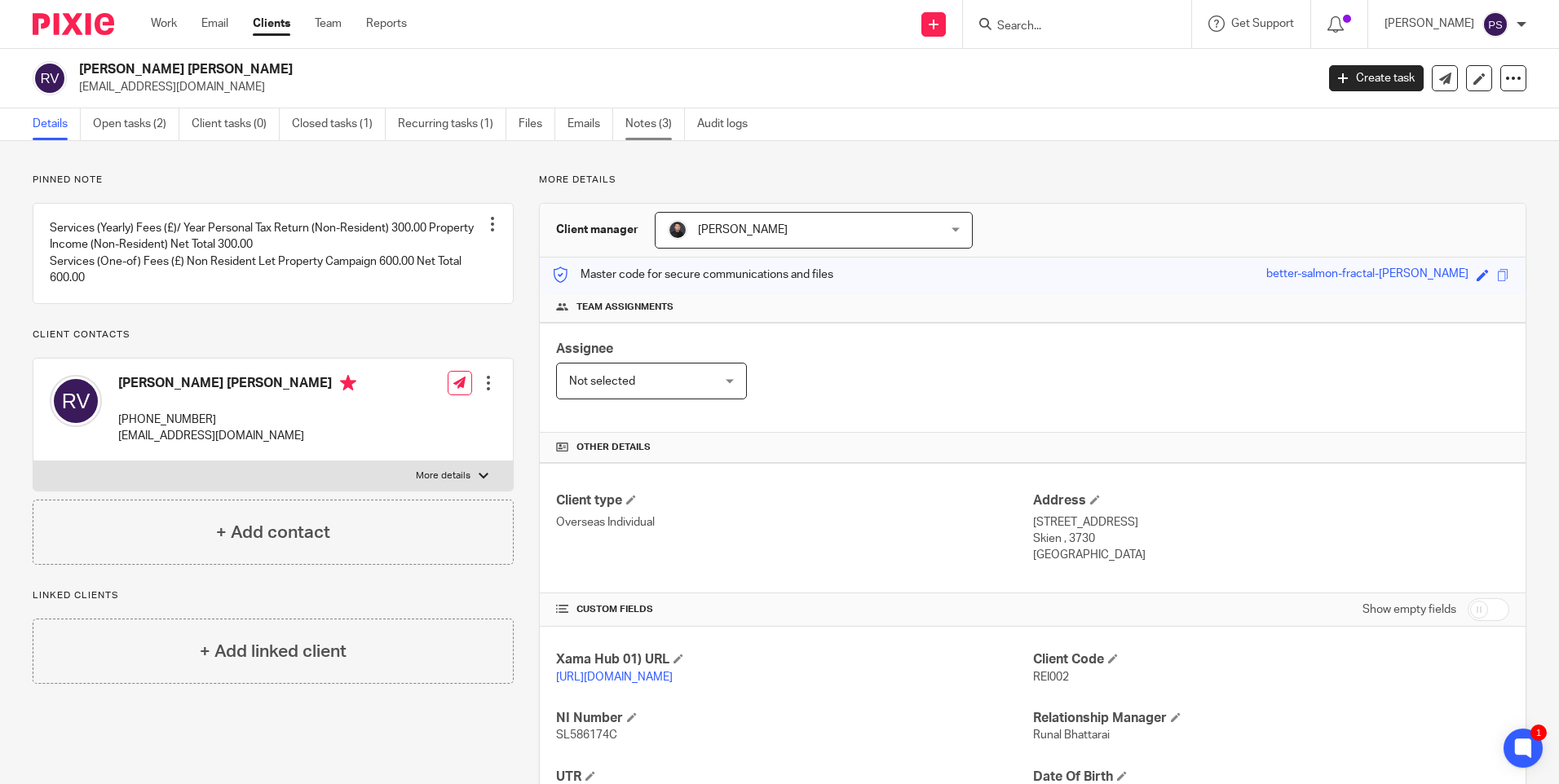
click at [639, 138] on link "Notes (3)" at bounding box center [655, 124] width 60 height 32
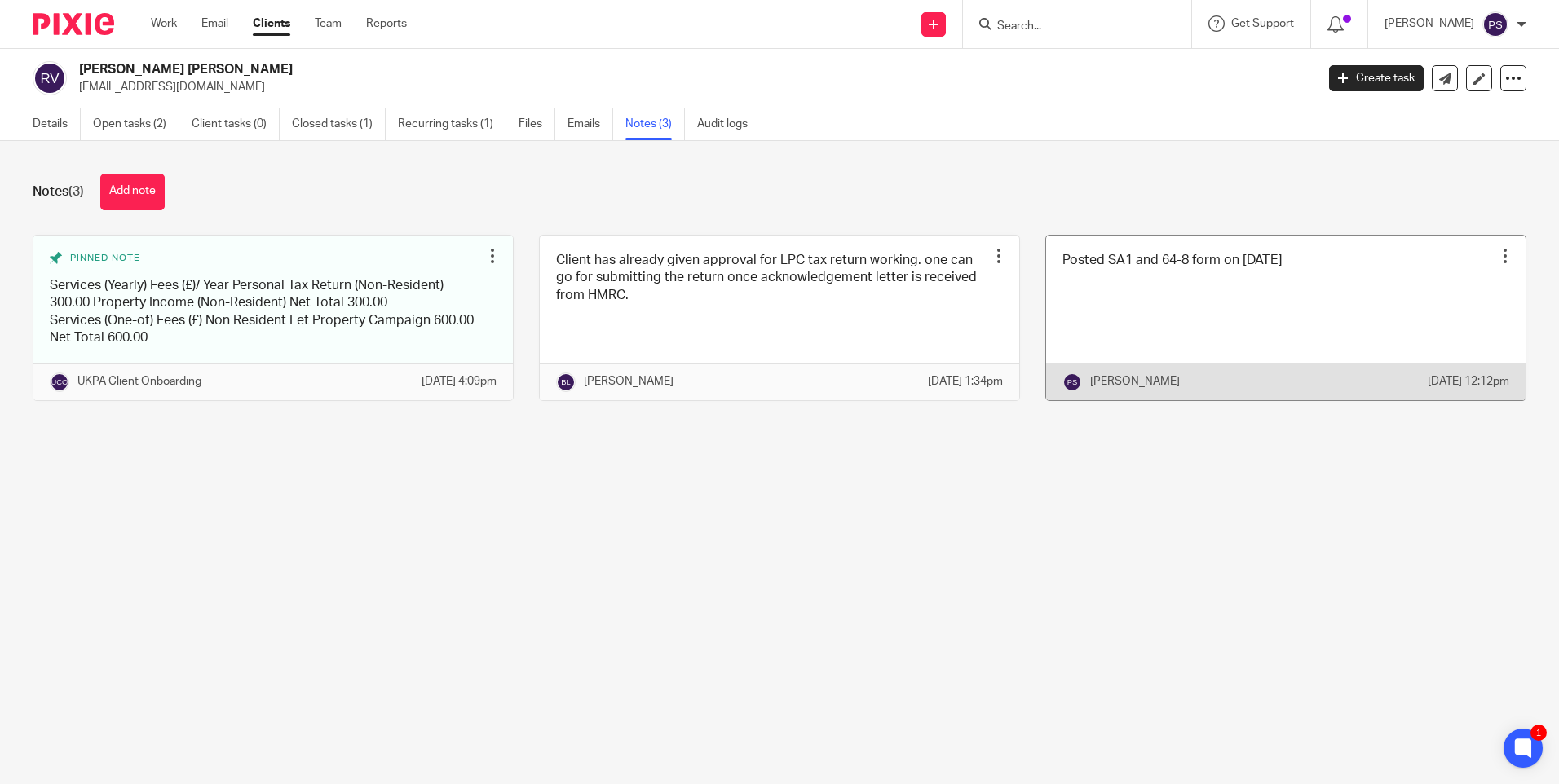
click at [1496, 254] on div at bounding box center [1504, 256] width 16 height 16
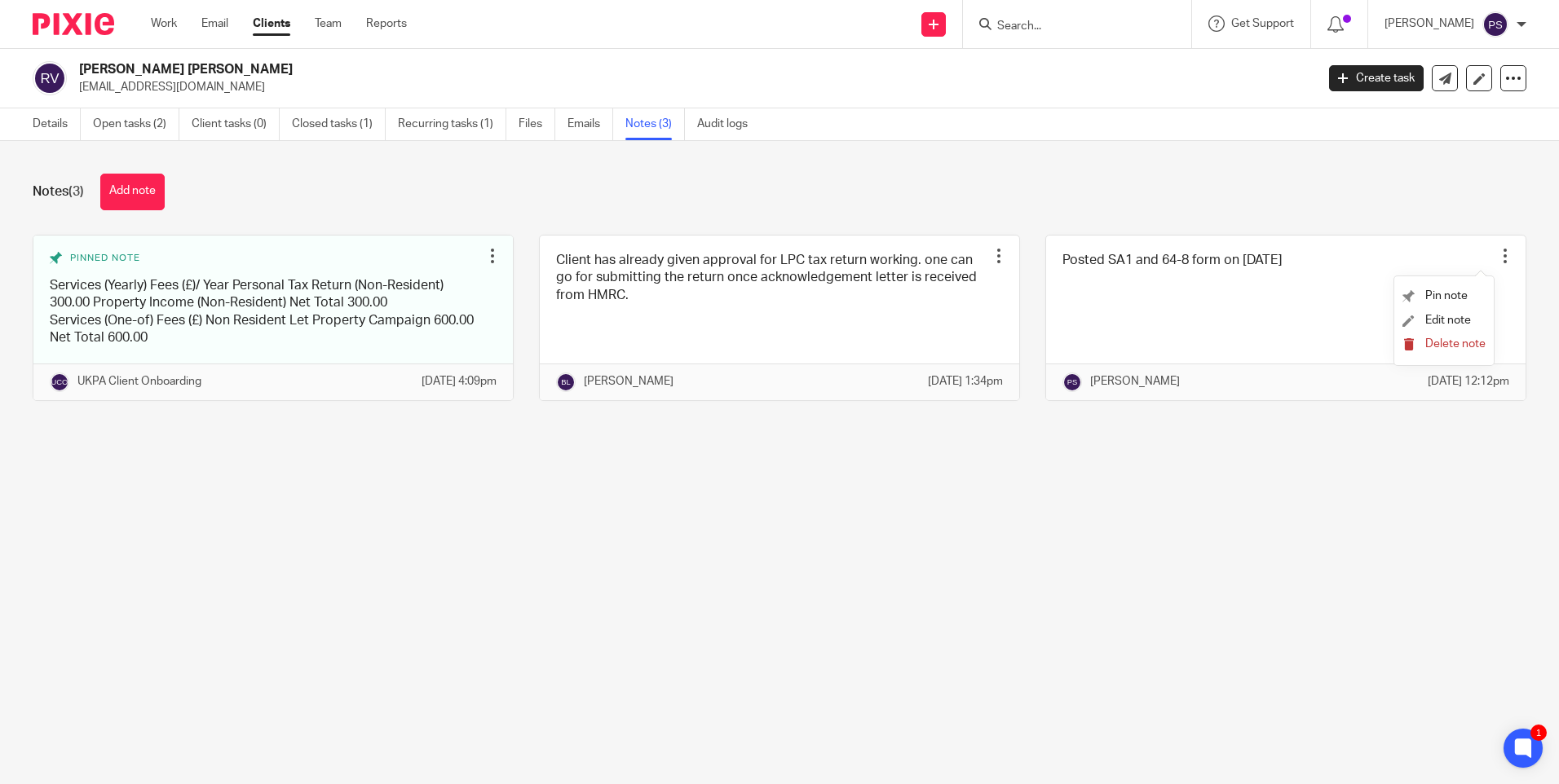
click at [1460, 344] on span "Delete note" at bounding box center [1454, 343] width 60 height 12
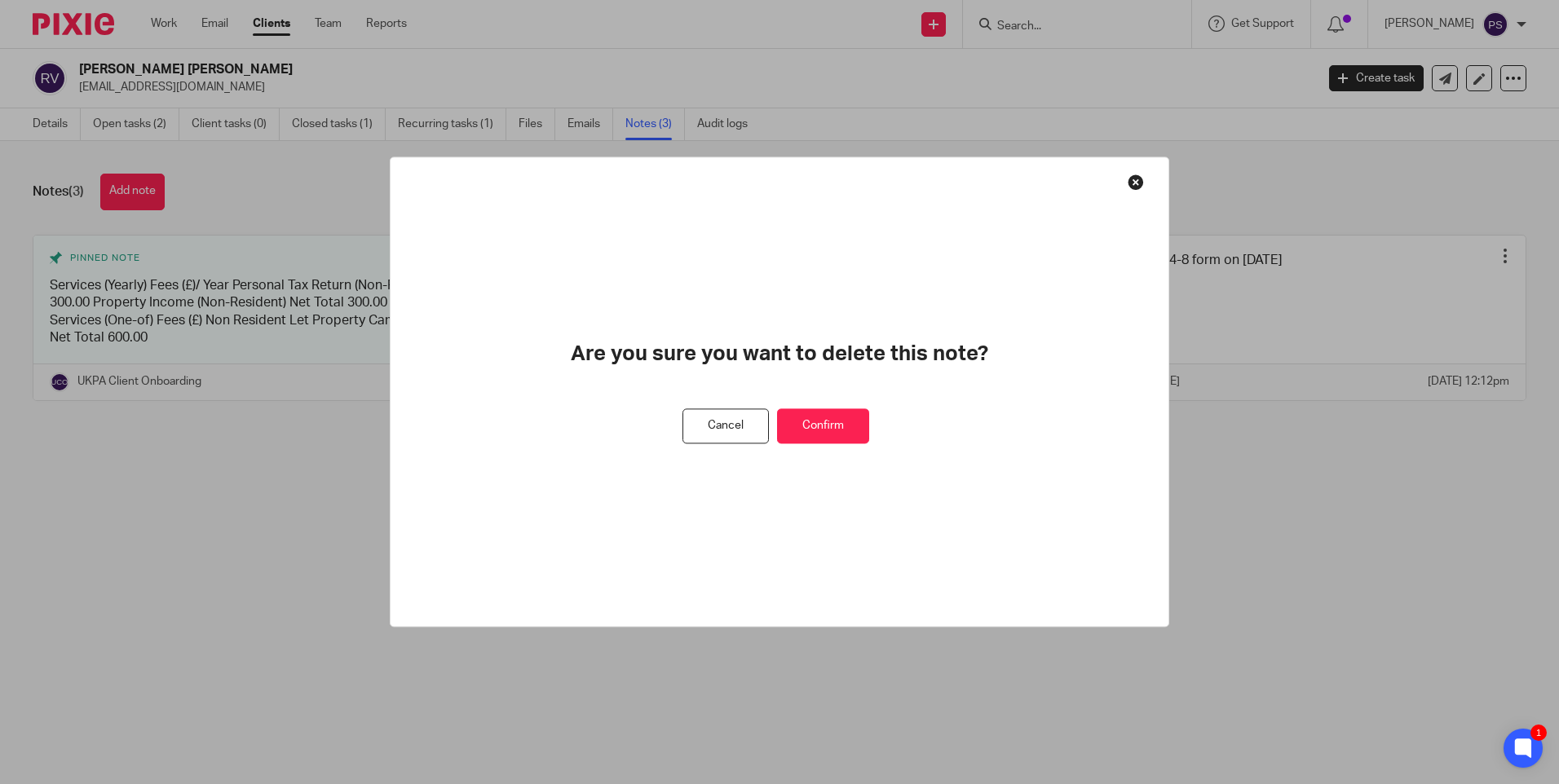
click at [1136, 184] on button at bounding box center [1135, 181] width 16 height 16
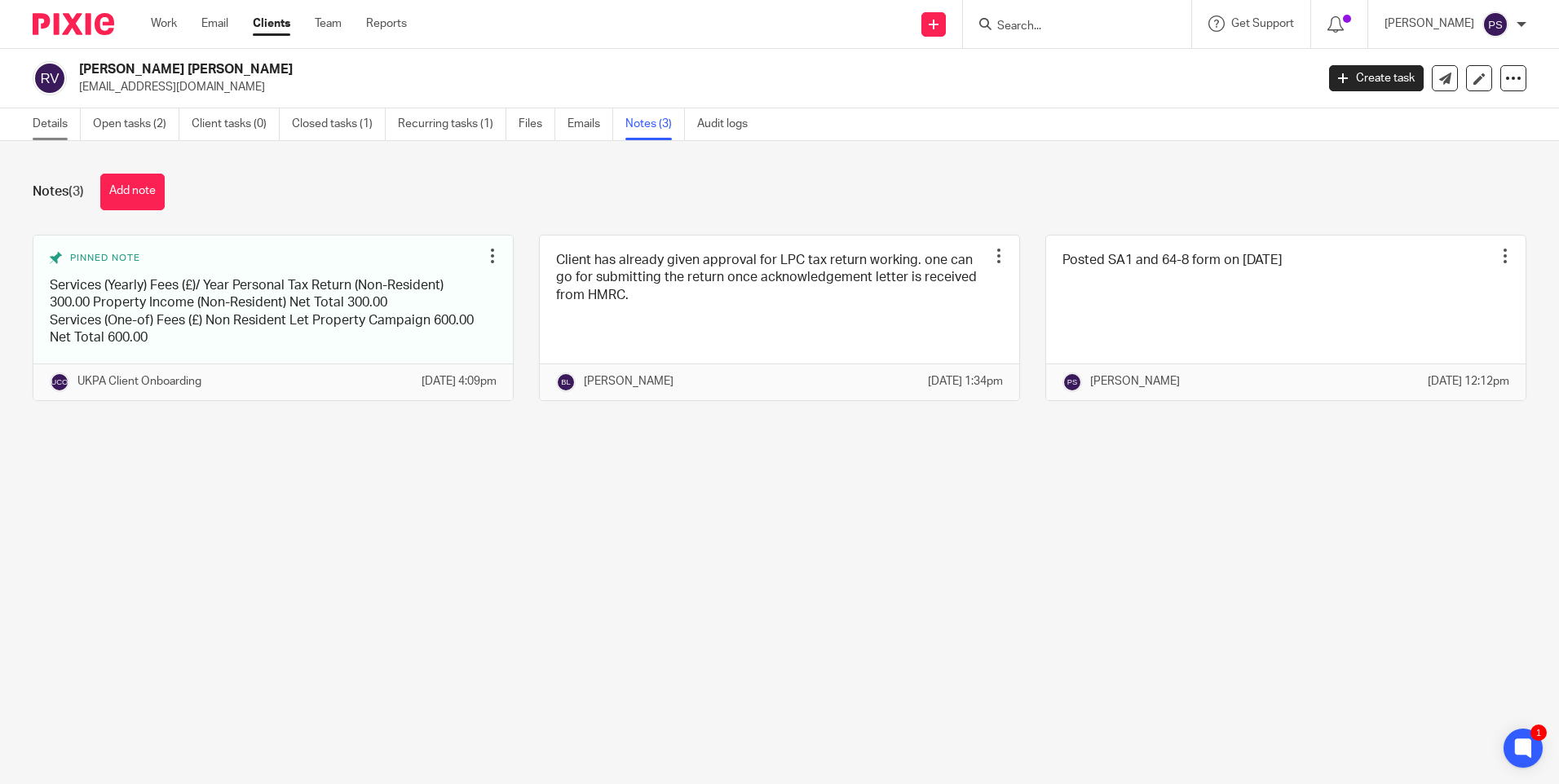
click at [72, 128] on link "Details" at bounding box center [56, 124] width 48 height 32
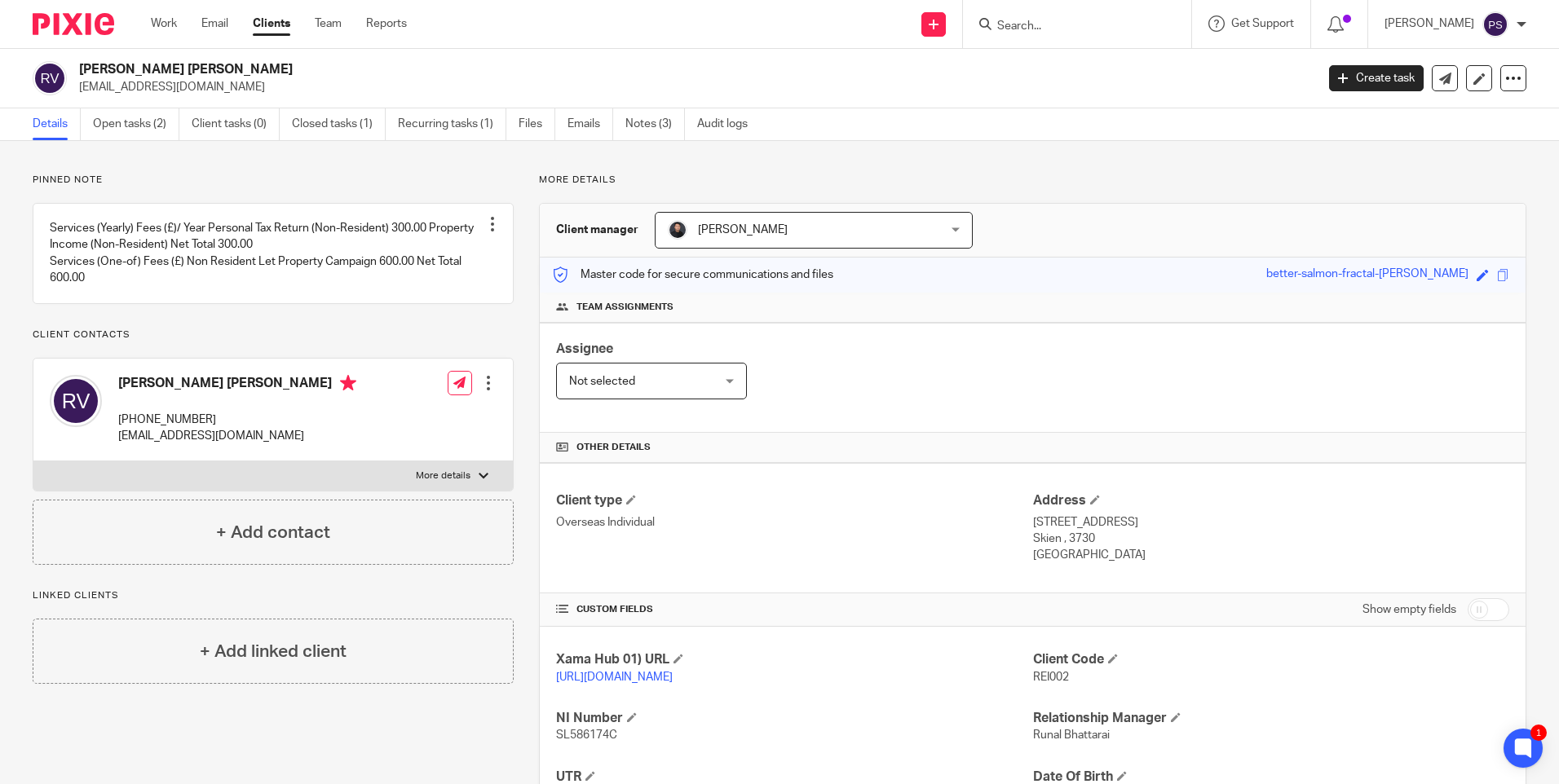
click at [208, 66] on h2 "[PERSON_NAME] [PERSON_NAME]" at bounding box center [568, 69] width 979 height 17
copy div "[PERSON_NAME] [PERSON_NAME]"
click at [209, 166] on div "Pinned note Services (Yearly) Fees (£)/ Year Personal Tax Return (Non-Resident)…" at bounding box center [779, 559] width 1559 height 836
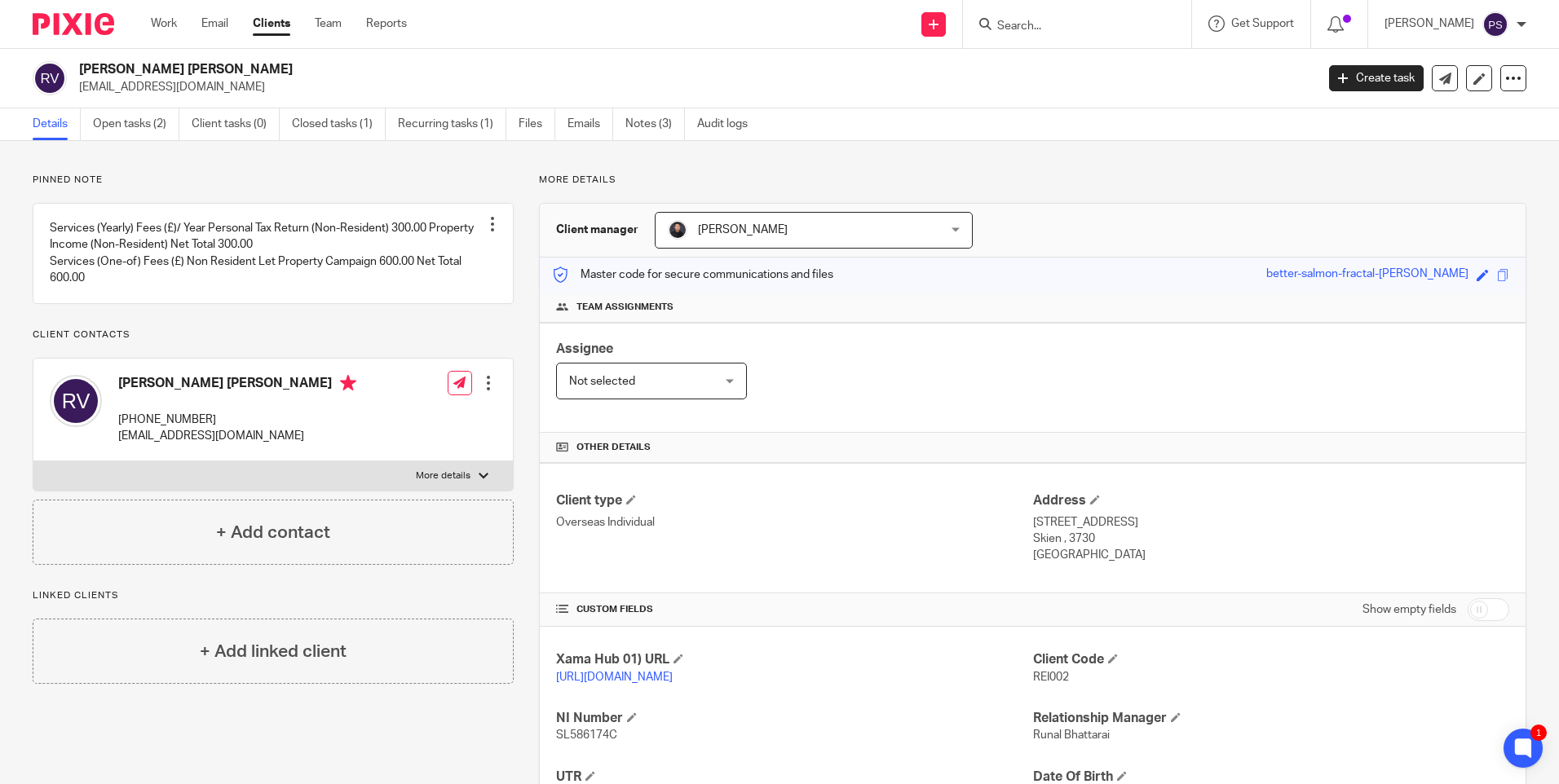
click at [224, 62] on h2 "Reinaldo Antonio Kasprik Vidal" at bounding box center [568, 69] width 979 height 17
copy div "Reinaldo Antonio Kasprik Vidal"
click at [284, 181] on p "Pinned note" at bounding box center [273, 180] width 481 height 13
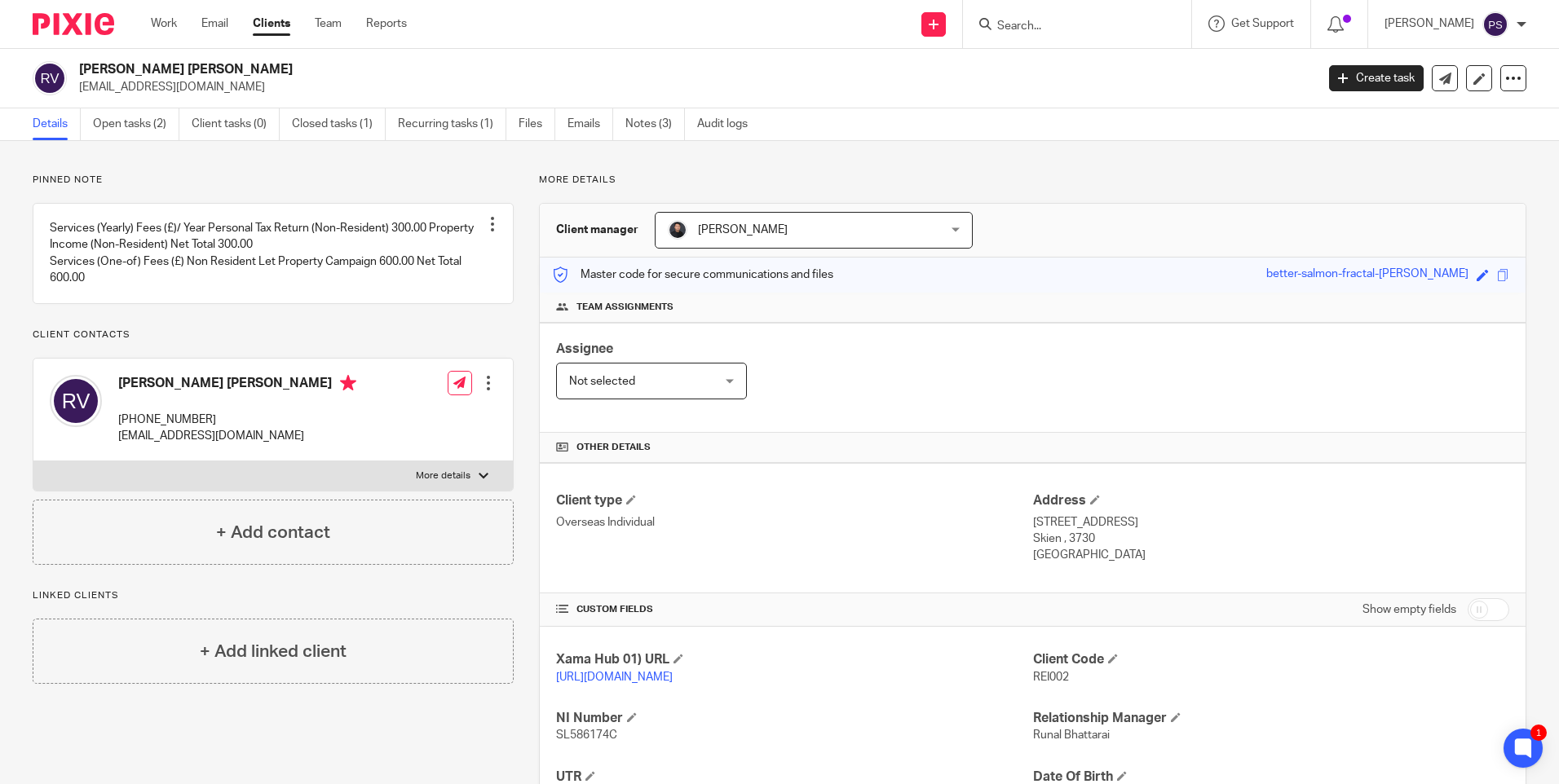
click at [1038, 23] on input "Search" at bounding box center [1069, 27] width 147 height 14
paste input "tiffanyconsultancy.ltd@gmail.com"
type input "tiffanyconsultancy.ltd@gmail.com"
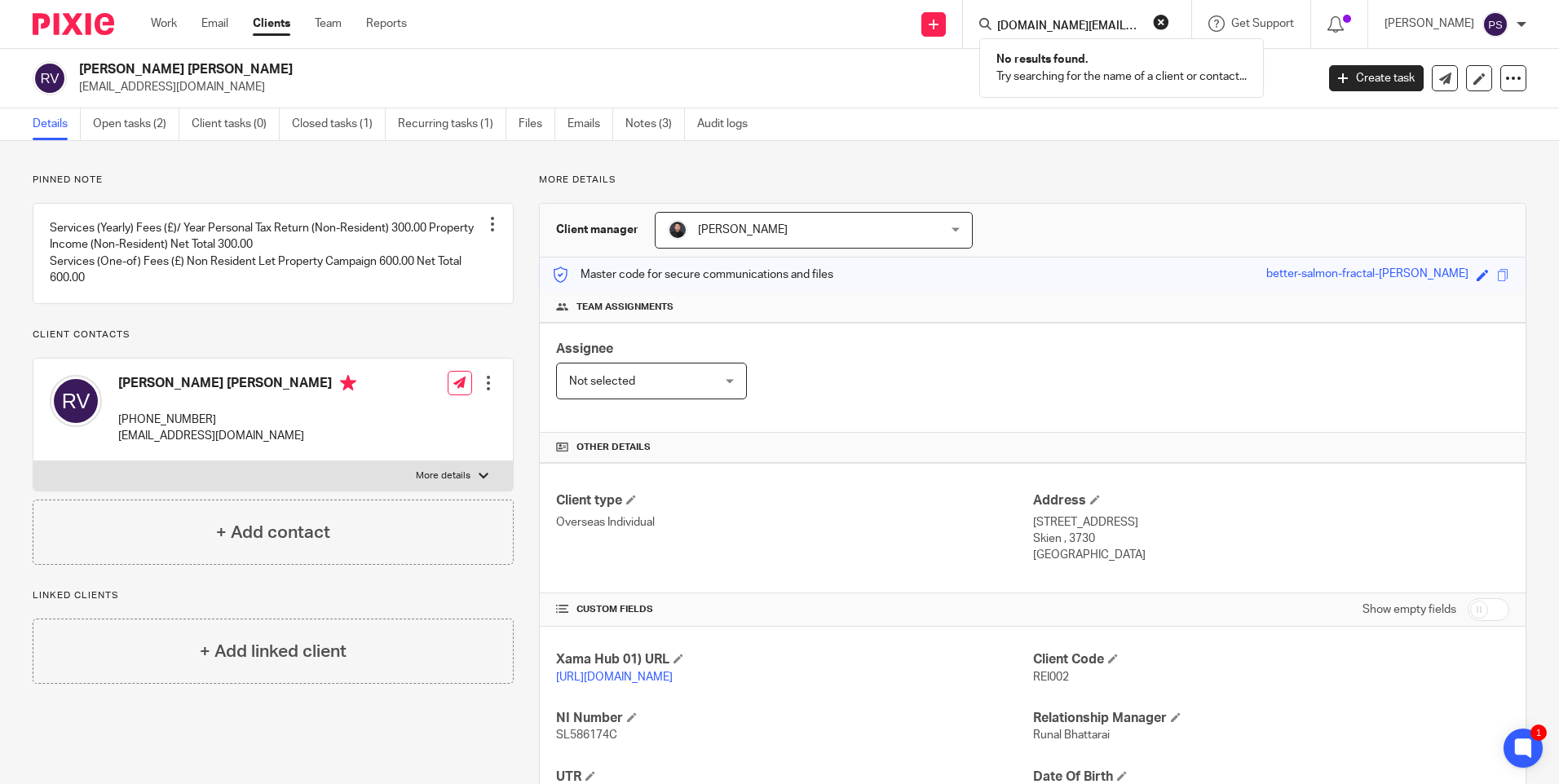
click at [1169, 19] on button "reset" at bounding box center [1161, 21] width 16 height 16
click at [1096, 32] on input "Search" at bounding box center [1069, 27] width 147 height 14
paste input "tiffanyconsultancy.ltd@gmail.com"
type input "tiffanyconsultancy.ltd@gmail.com"
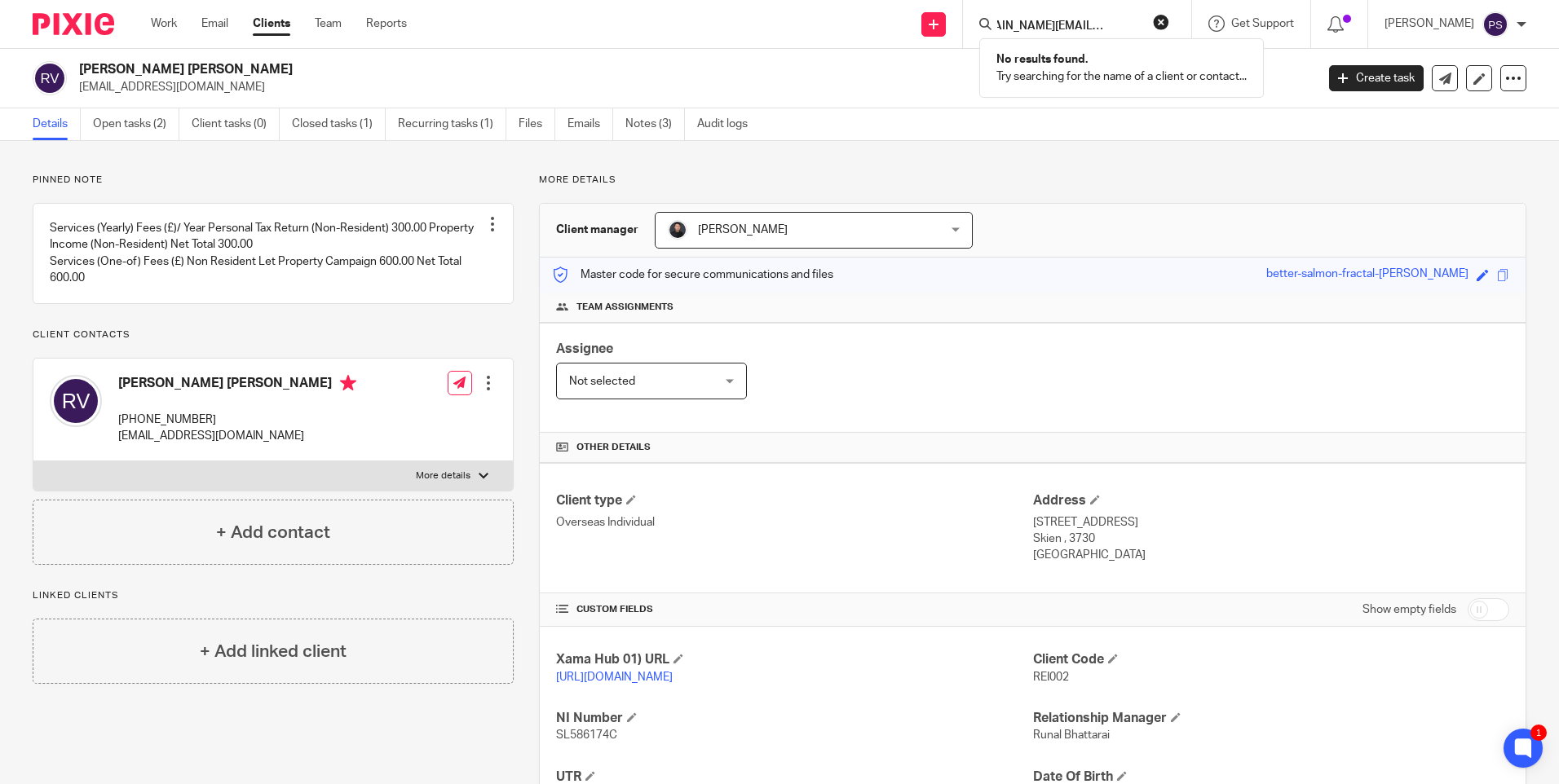
scroll to position [0, 0]
click at [1169, 27] on button "reset" at bounding box center [1161, 21] width 16 height 16
click at [1054, 30] on input "Search" at bounding box center [1069, 27] width 147 height 14
paste input "[EMAIL_ADDRESS][DOMAIN_NAME]"
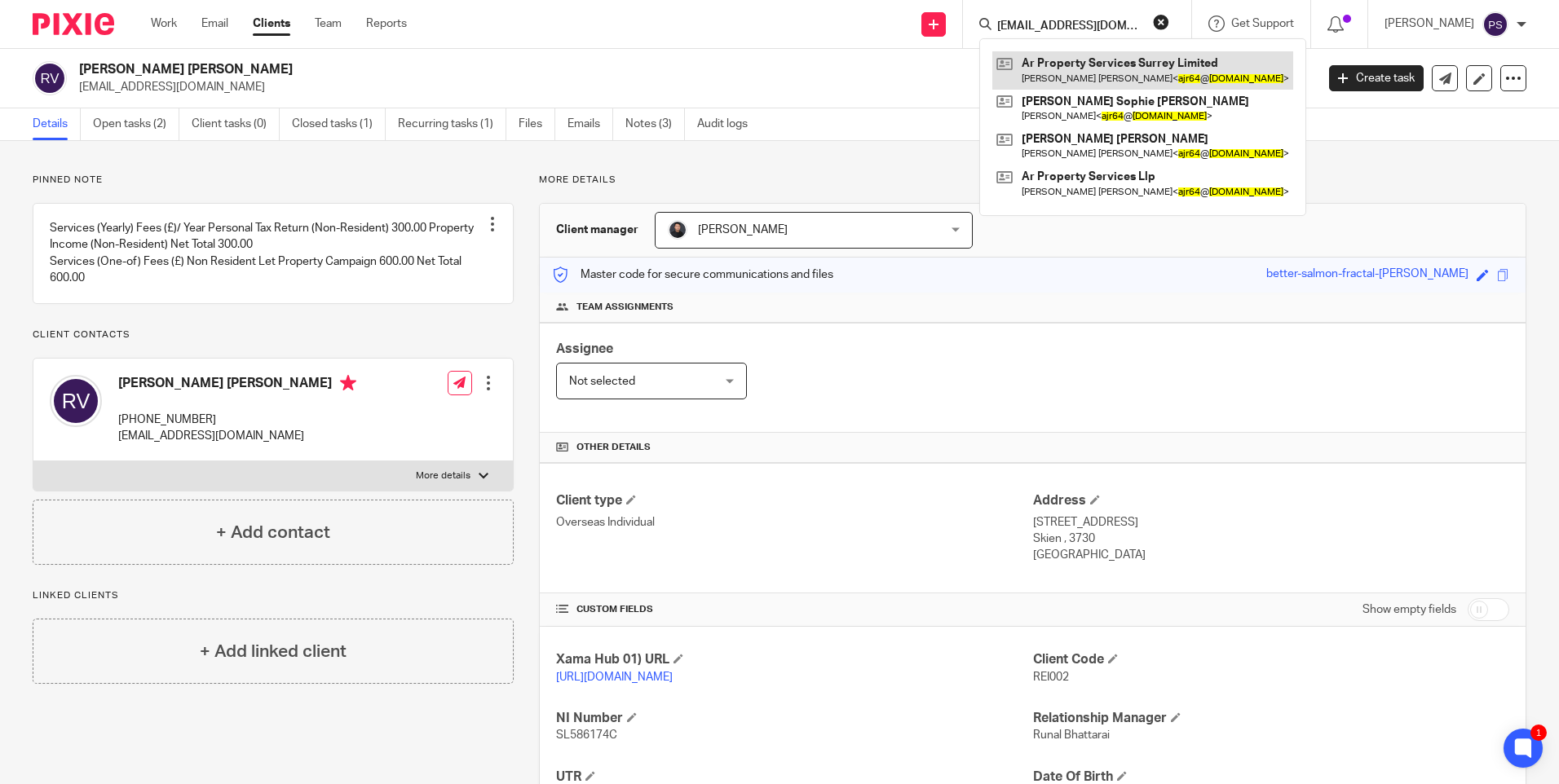
type input "[EMAIL_ADDRESS][DOMAIN_NAME]"
click at [1120, 60] on link at bounding box center [1142, 70] width 301 height 38
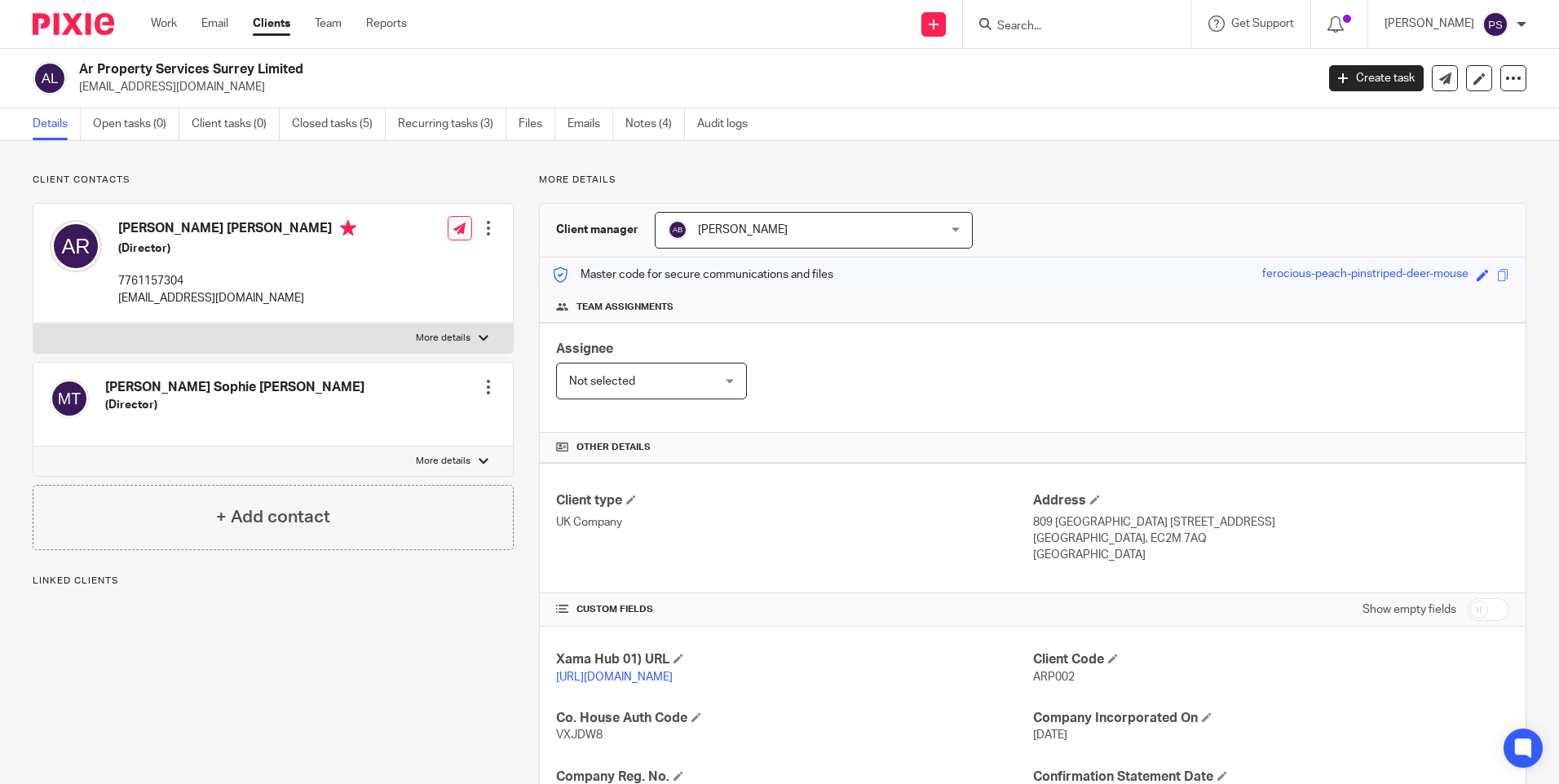
click at [263, 157] on div "Client contacts [PERSON_NAME] [PERSON_NAME] (Director) 7761157304 [EMAIL_ADDRES…" at bounding box center [779, 559] width 1559 height 836
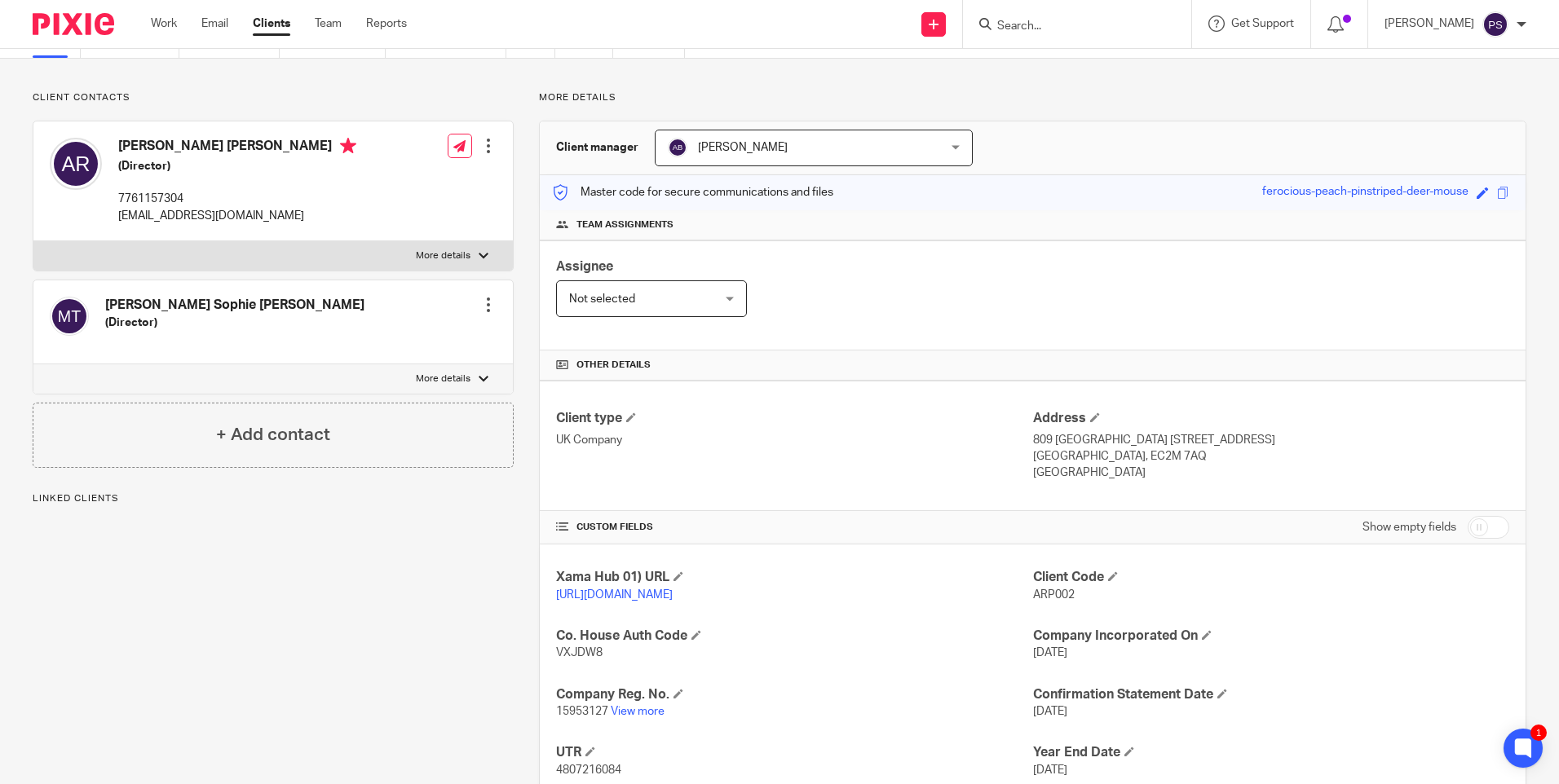
scroll to position [209, 0]
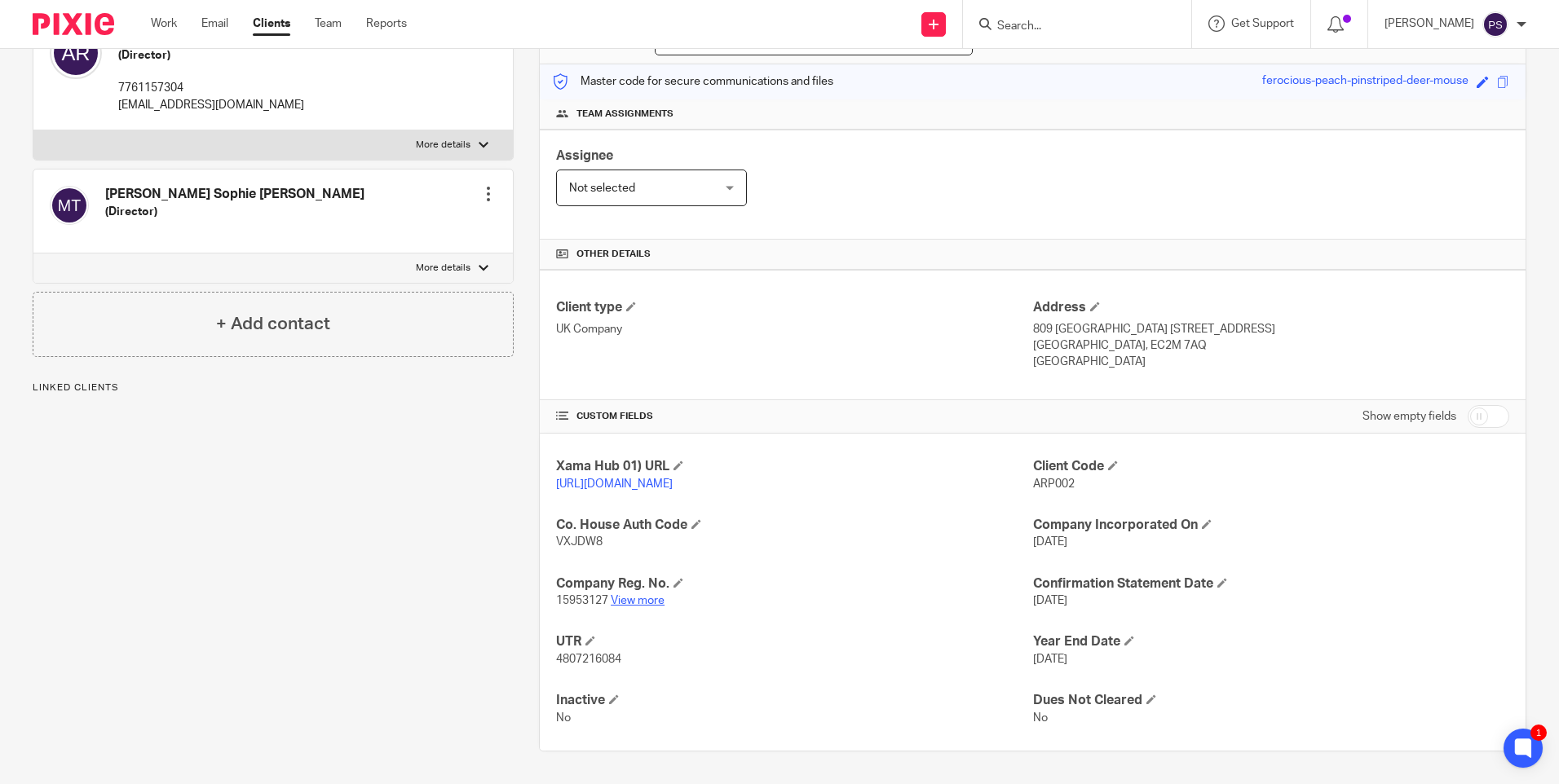
click at [646, 600] on link "View more" at bounding box center [638, 600] width 54 height 12
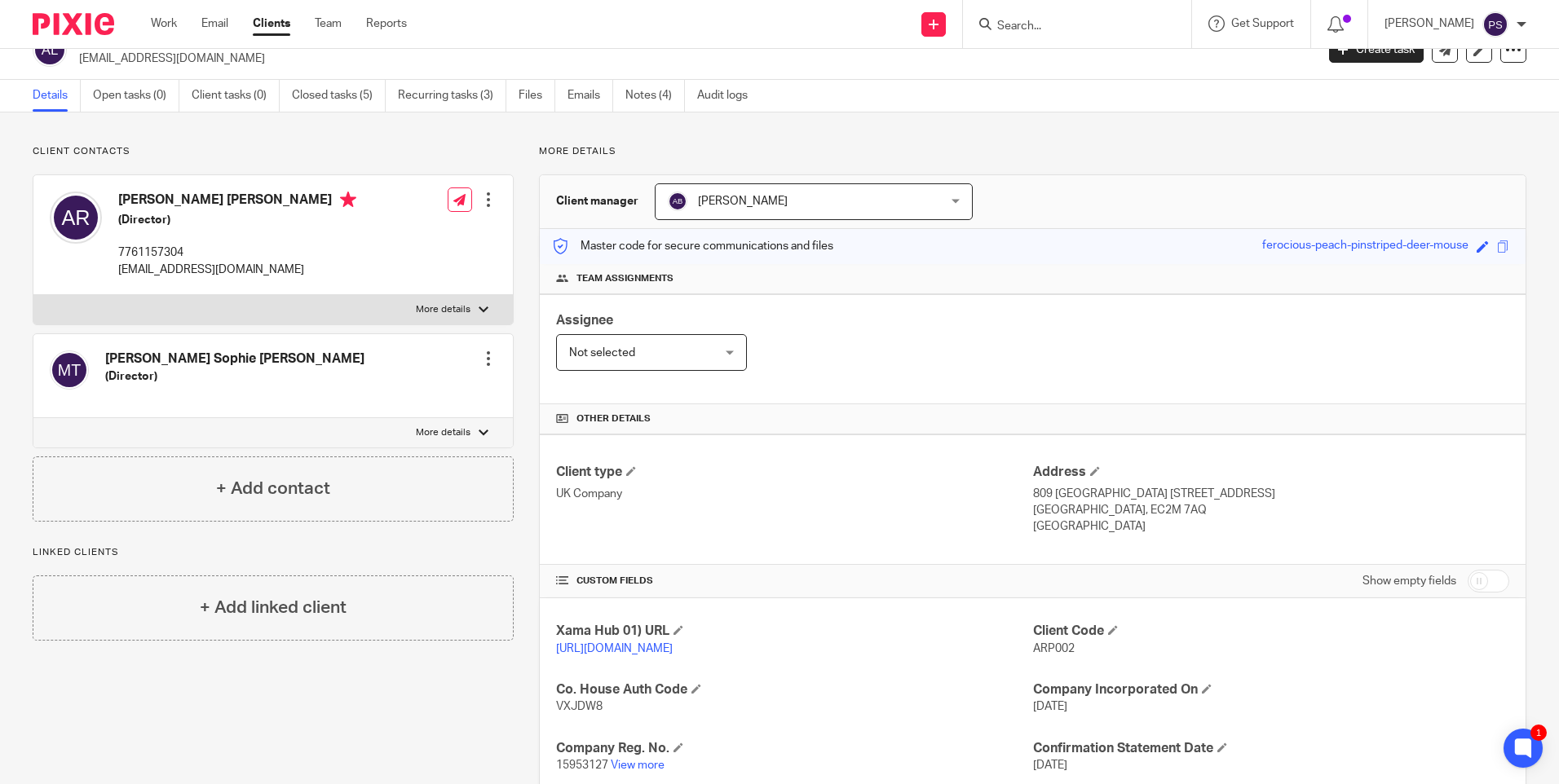
scroll to position [0, 0]
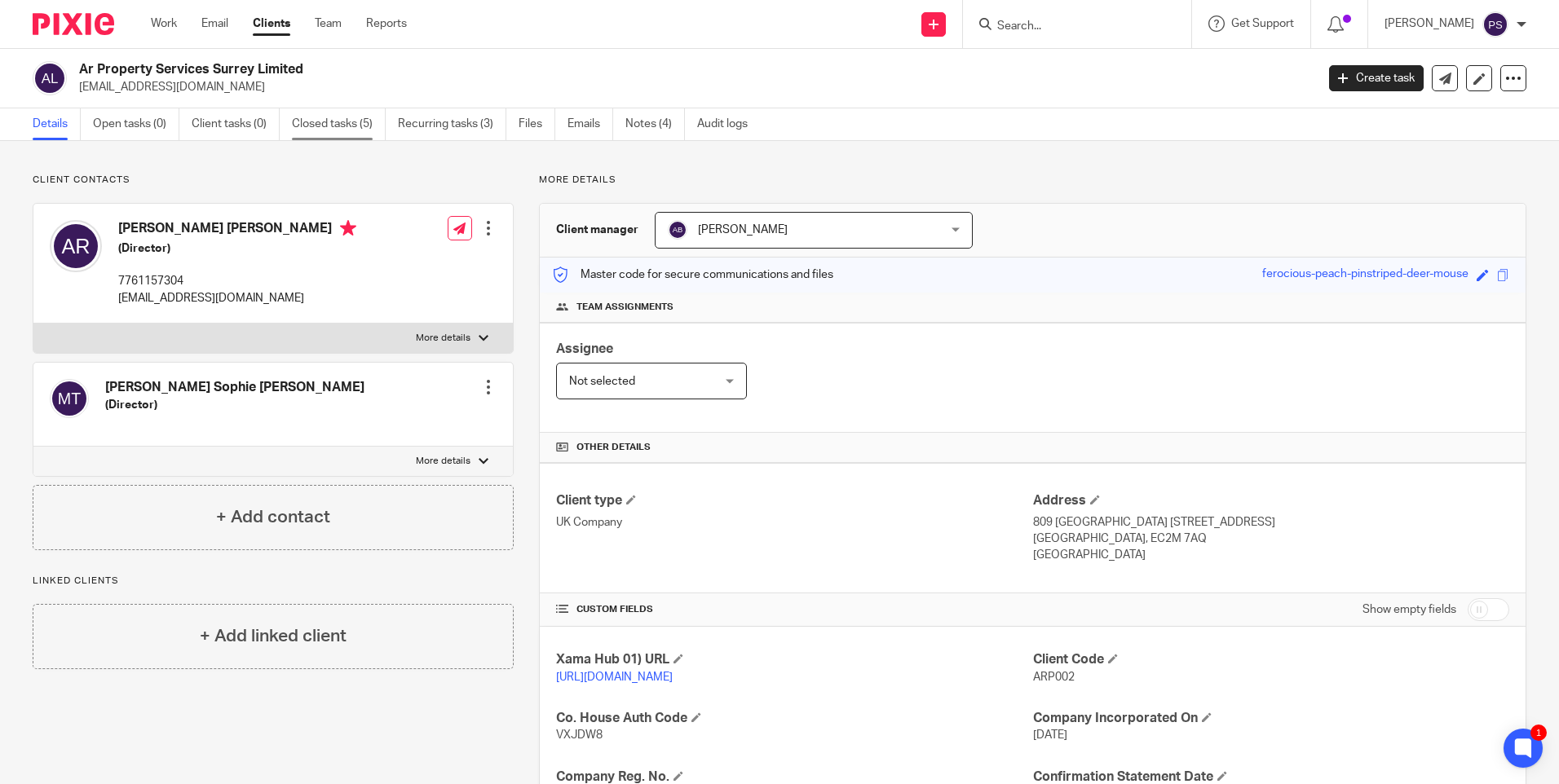
click at [324, 129] on link "Closed tasks (5)" at bounding box center [338, 124] width 94 height 32
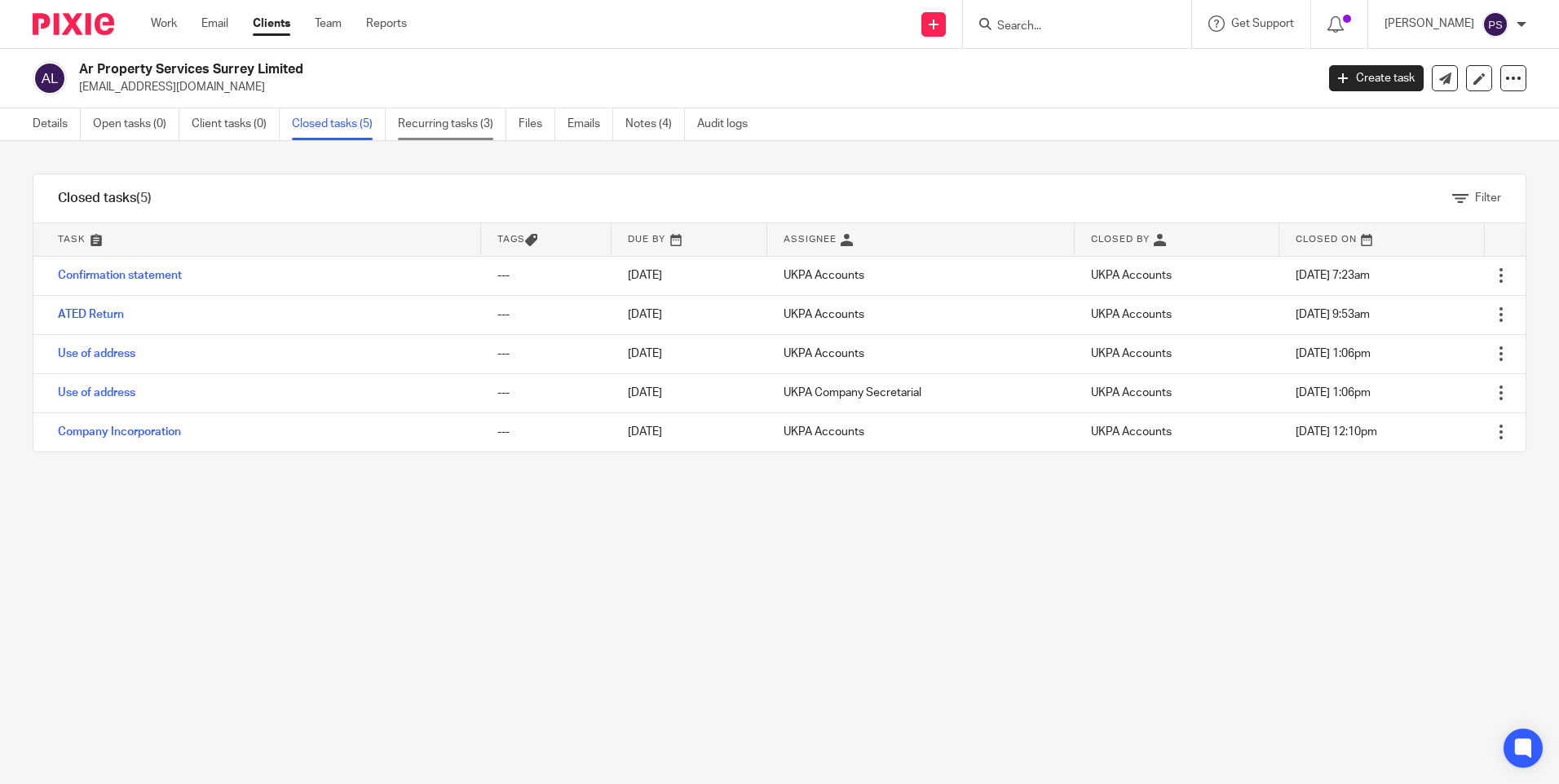
click at [459, 110] on link "Recurring tasks (3)" at bounding box center [452, 124] width 108 height 32
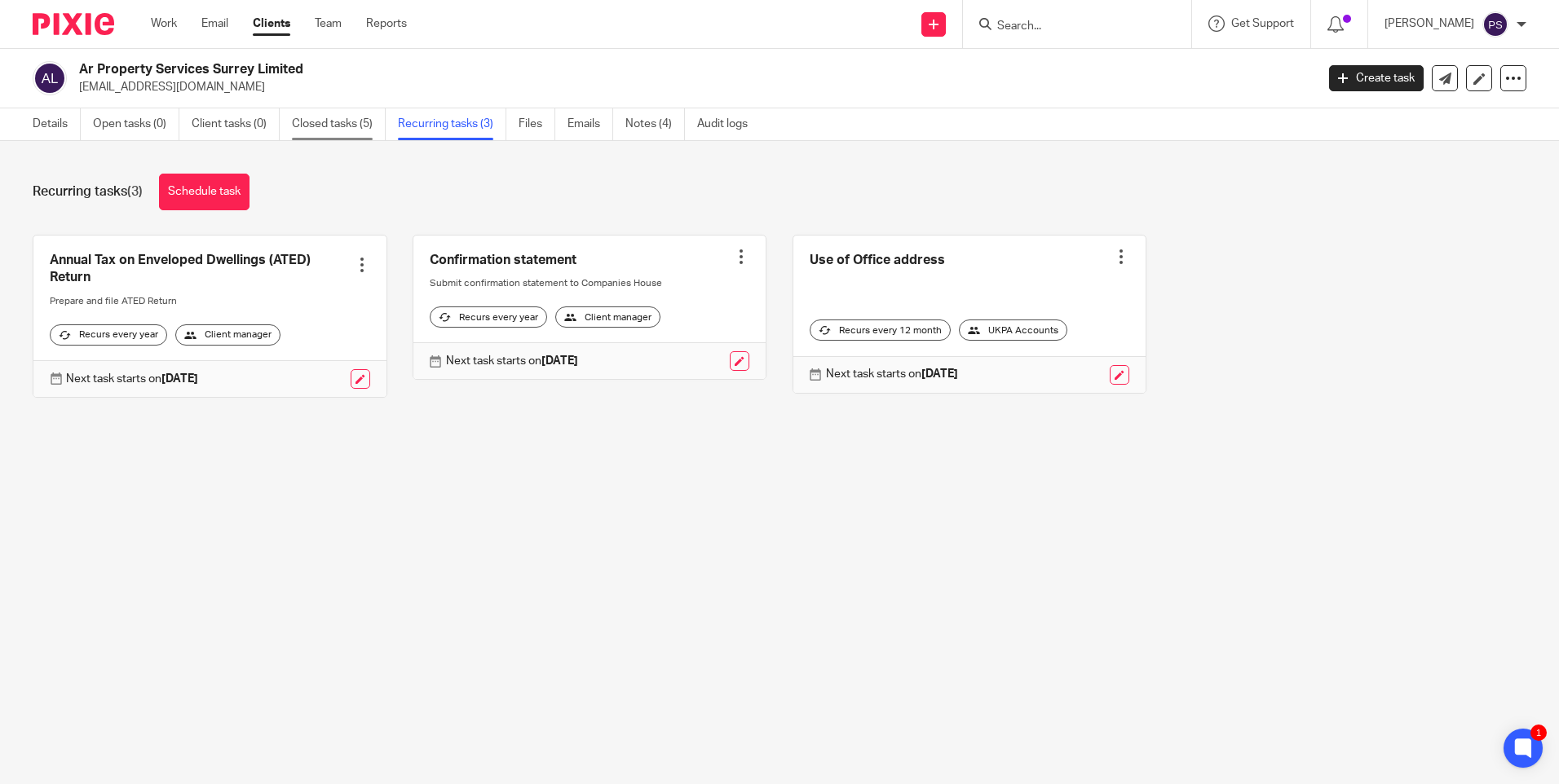
click at [335, 129] on link "Closed tasks (5)" at bounding box center [338, 124] width 94 height 32
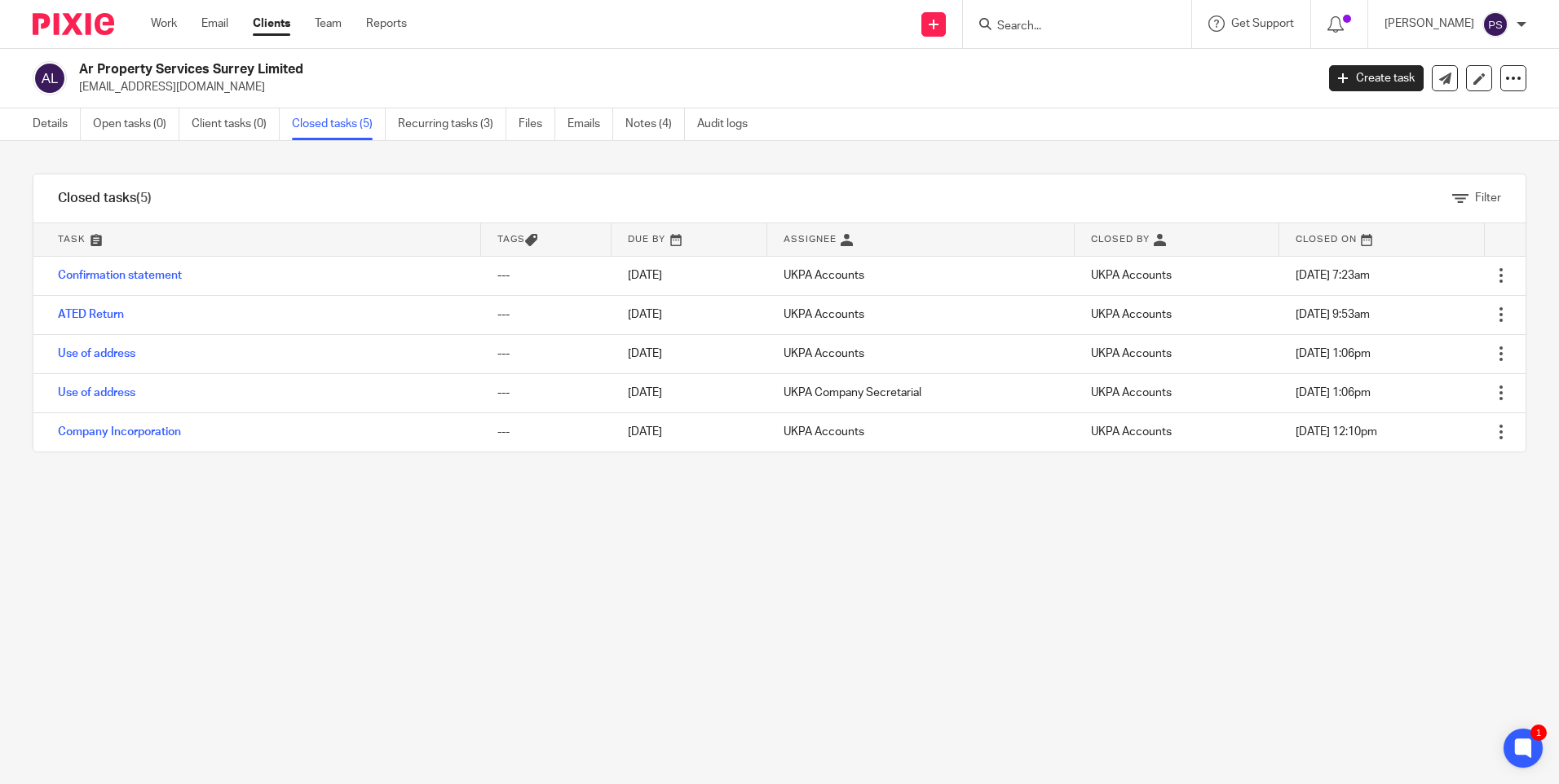
click at [1043, 23] on input "Search" at bounding box center [1069, 27] width 147 height 14
paste input "[PERSON_NAME][EMAIL_ADDRESS][DOMAIN_NAME]"
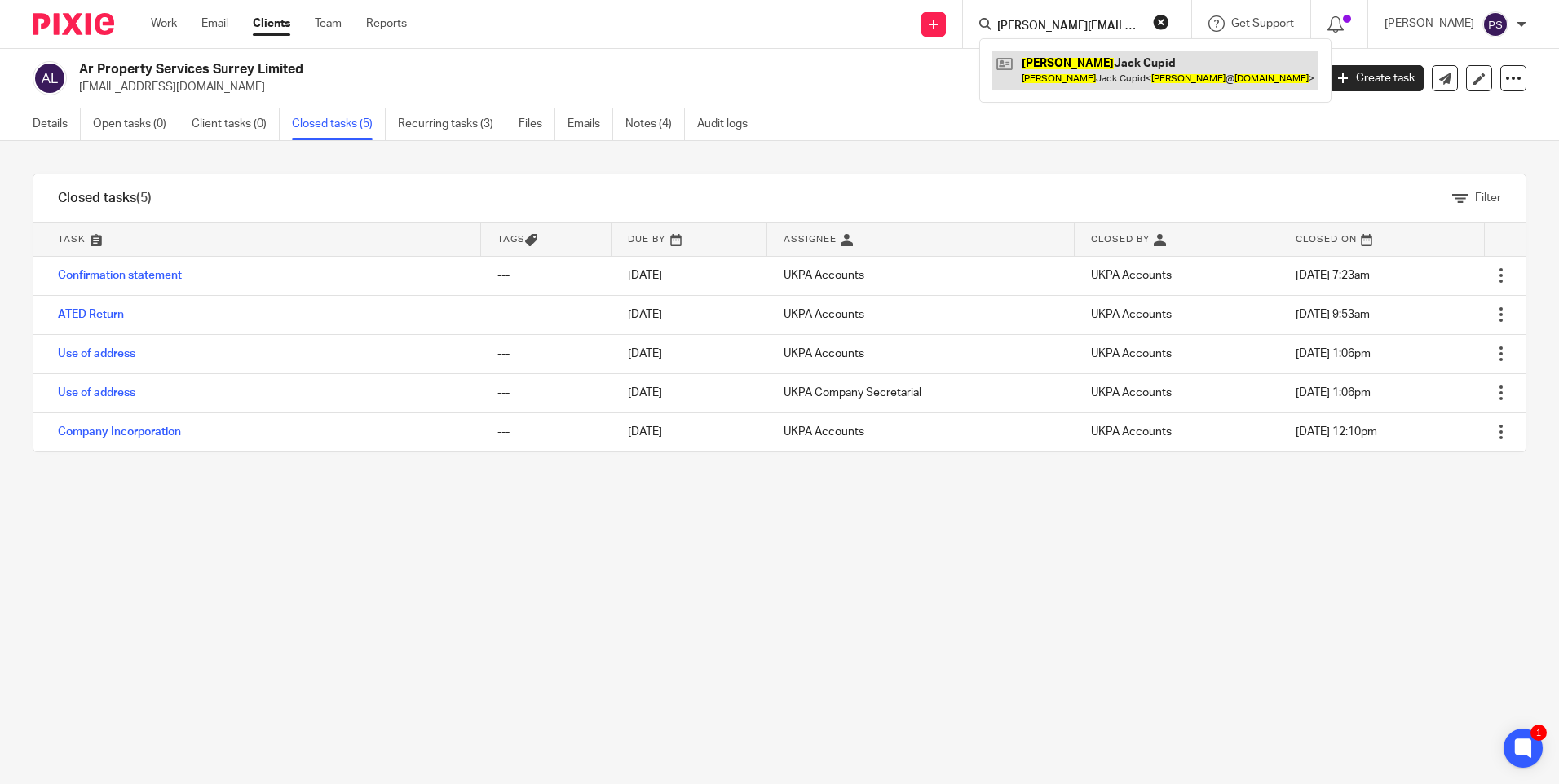
type input "[PERSON_NAME][EMAIL_ADDRESS][DOMAIN_NAME]"
click at [1055, 72] on link at bounding box center [1155, 70] width 326 height 38
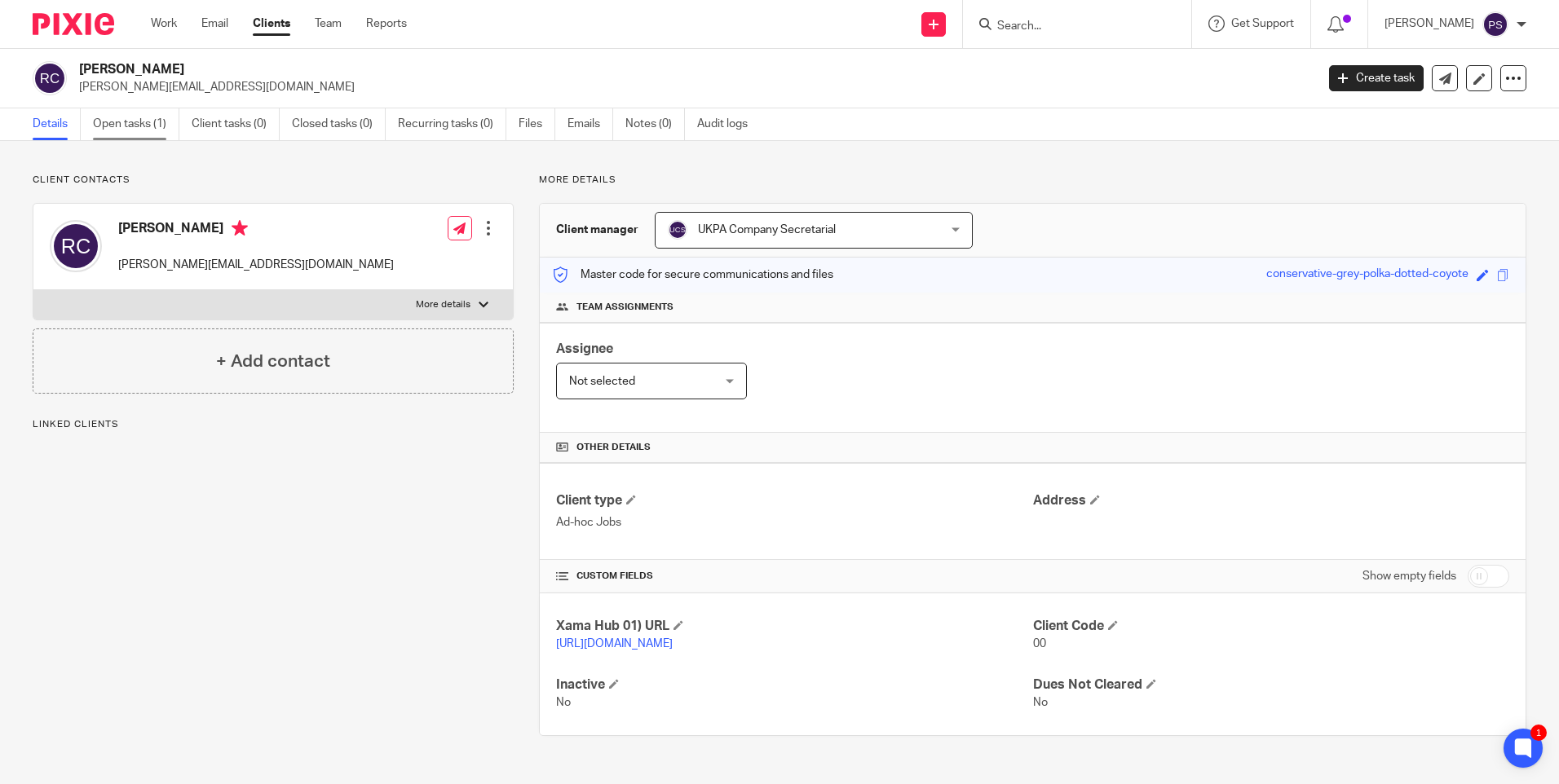
click at [121, 132] on link "Open tasks (1)" at bounding box center [136, 124] width 87 height 32
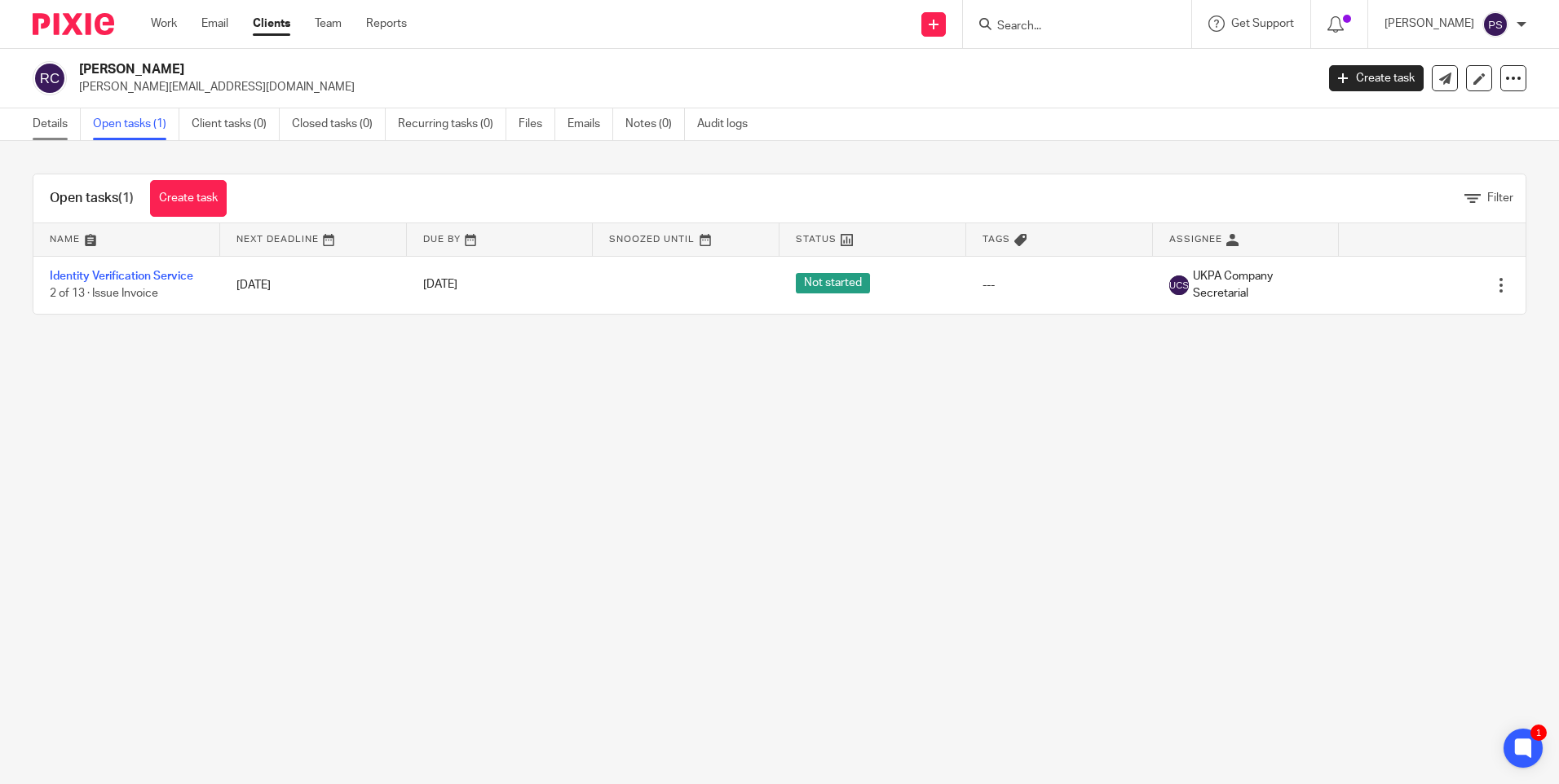
click at [45, 132] on link "Details" at bounding box center [56, 124] width 48 height 32
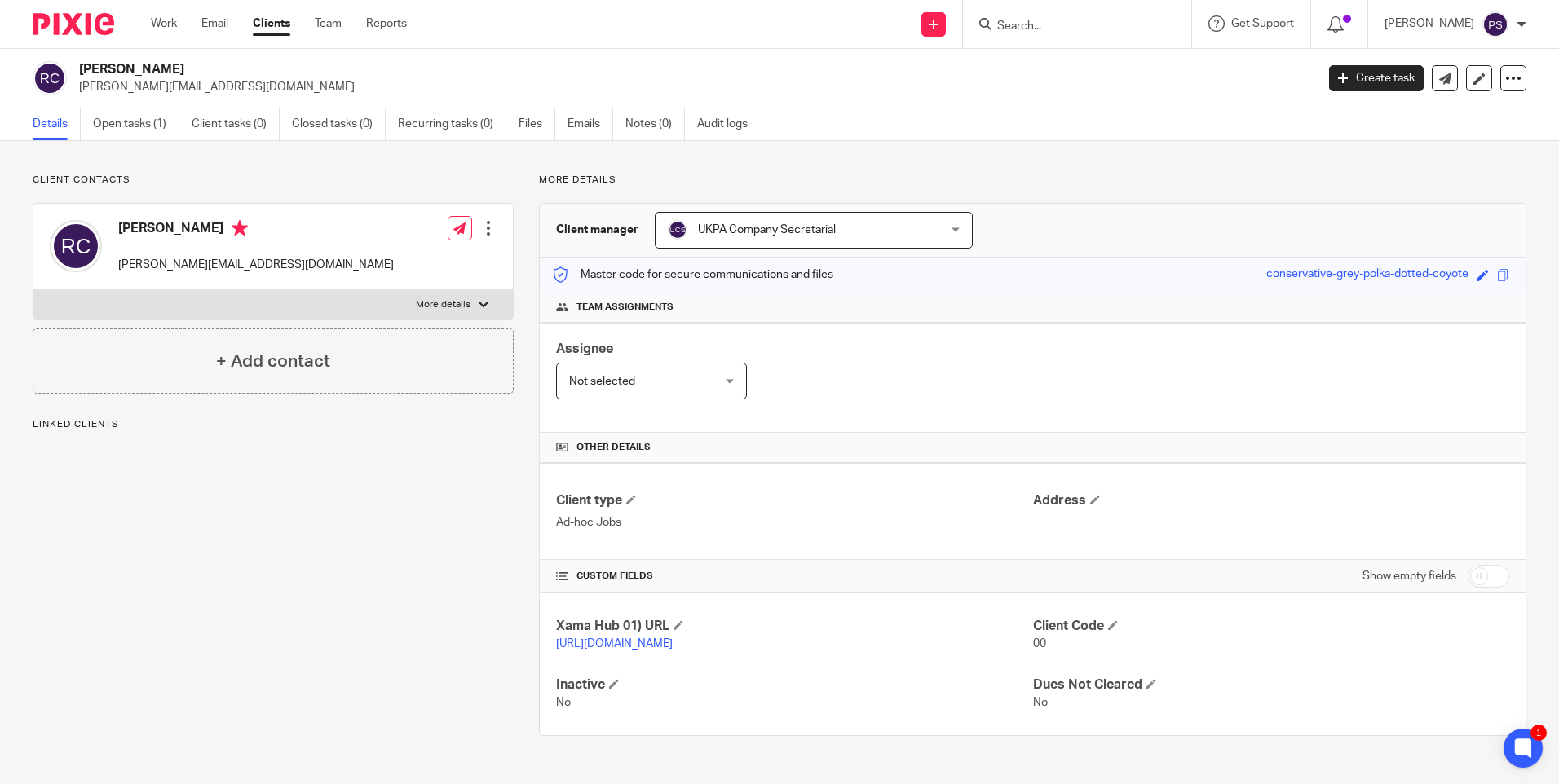
click at [1057, 30] on input "Search" at bounding box center [1069, 27] width 147 height 14
paste input "[EMAIL_ADDRESS][DOMAIN_NAME]"
type input "[EMAIL_ADDRESS][DOMAIN_NAME]"
click at [1038, 83] on link at bounding box center [1108, 70] width 233 height 38
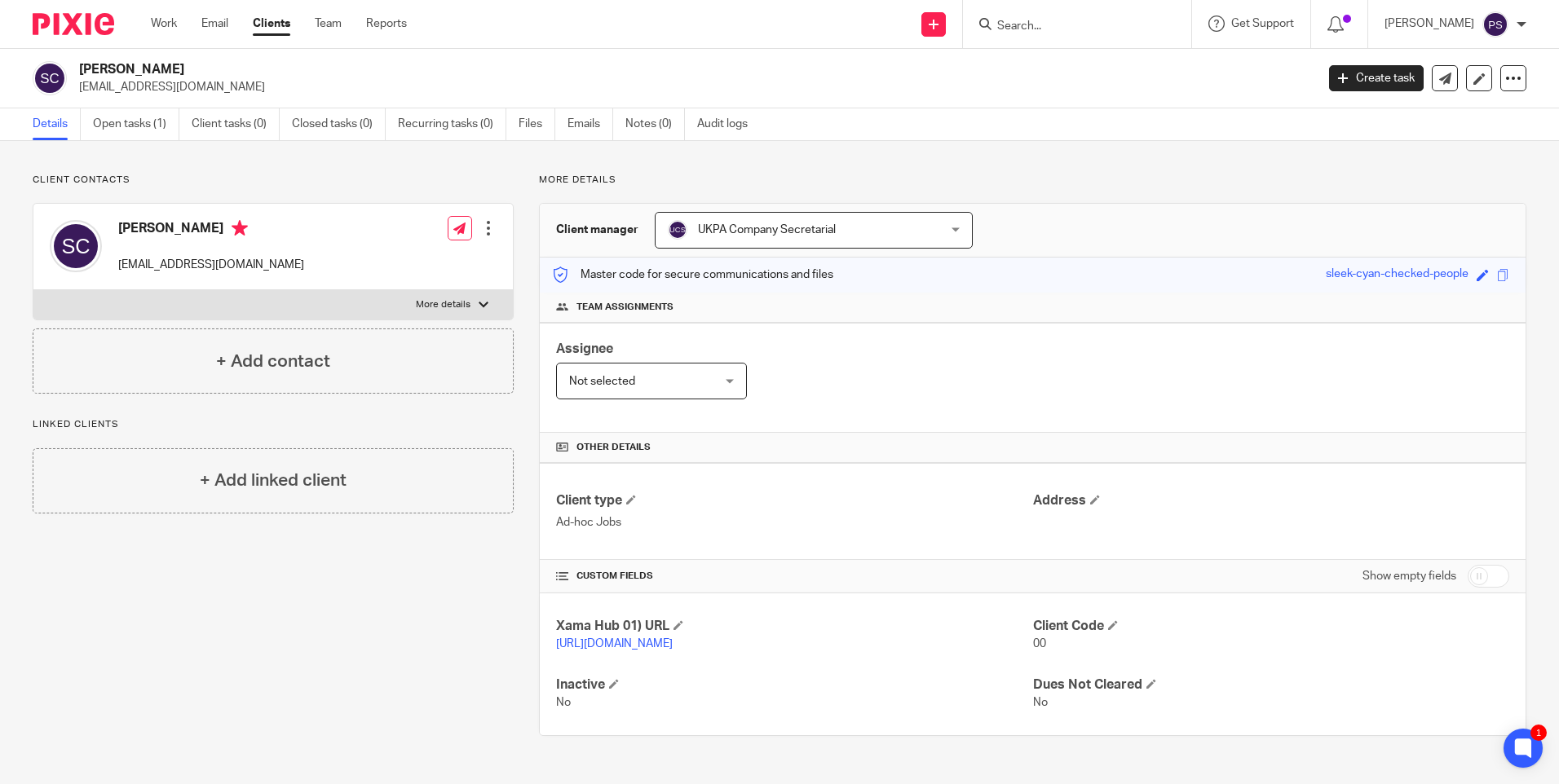
click at [1052, 32] on input "Search" at bounding box center [1069, 27] width 147 height 14
click at [1038, 24] on input "Search" at bounding box center [1069, 27] width 147 height 14
paste input "[EMAIL_ADDRESS][DOMAIN_NAME]"
type input "[EMAIL_ADDRESS][DOMAIN_NAME]"
click at [1169, 21] on button "reset" at bounding box center [1161, 21] width 16 height 16
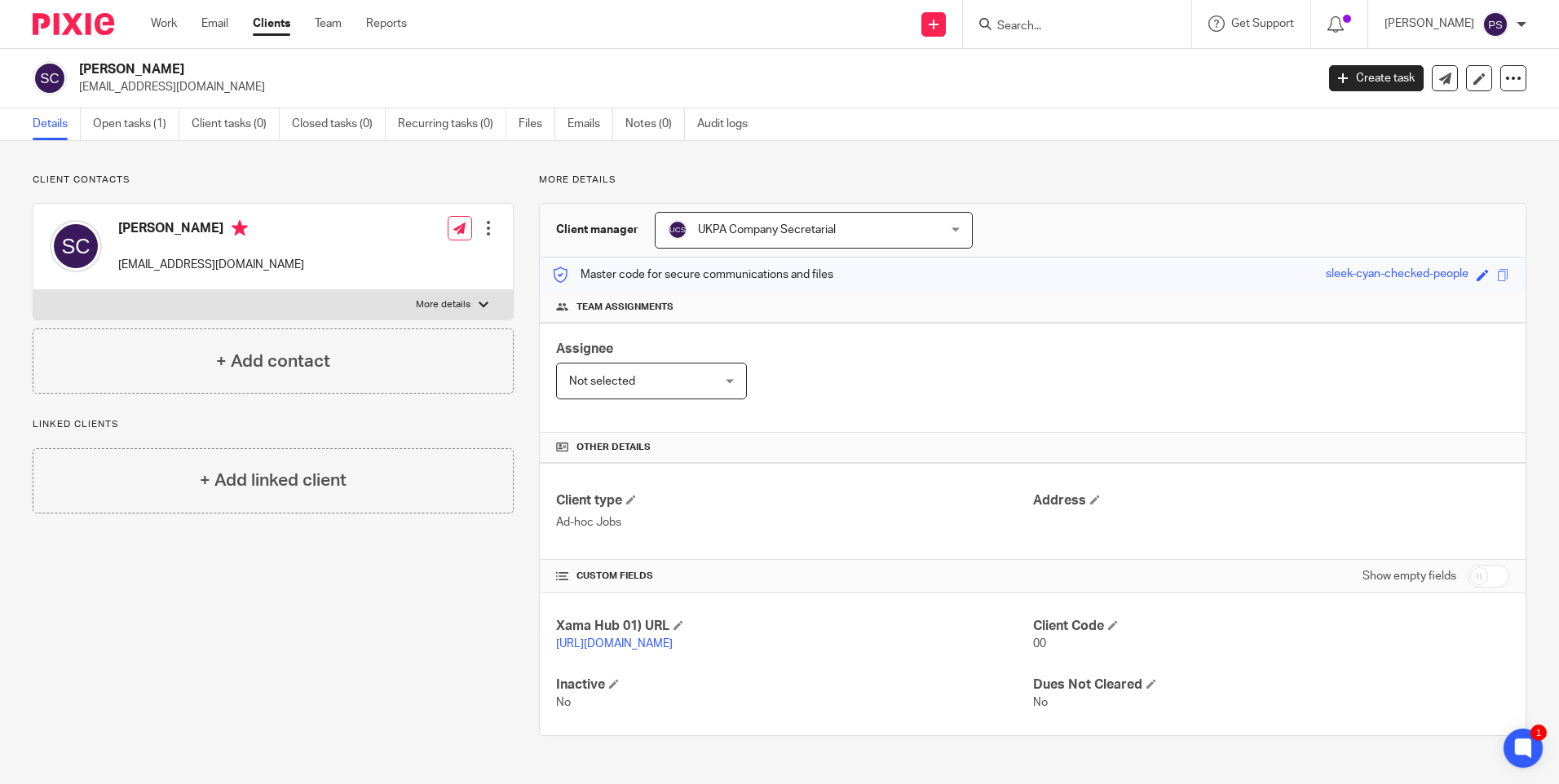
click at [1052, 28] on input "Search" at bounding box center [1069, 27] width 147 height 14
paste input "SEA [PERSON_NAME] LIMITED"
type input "SEA [PERSON_NAME] LIMITED"
click at [1190, 21] on div "SEA HAMM LIMITED No results found. Try searching for the name of a client or co…" at bounding box center [1076, 24] width 228 height 48
click at [1169, 21] on button "reset" at bounding box center [1161, 21] width 16 height 16
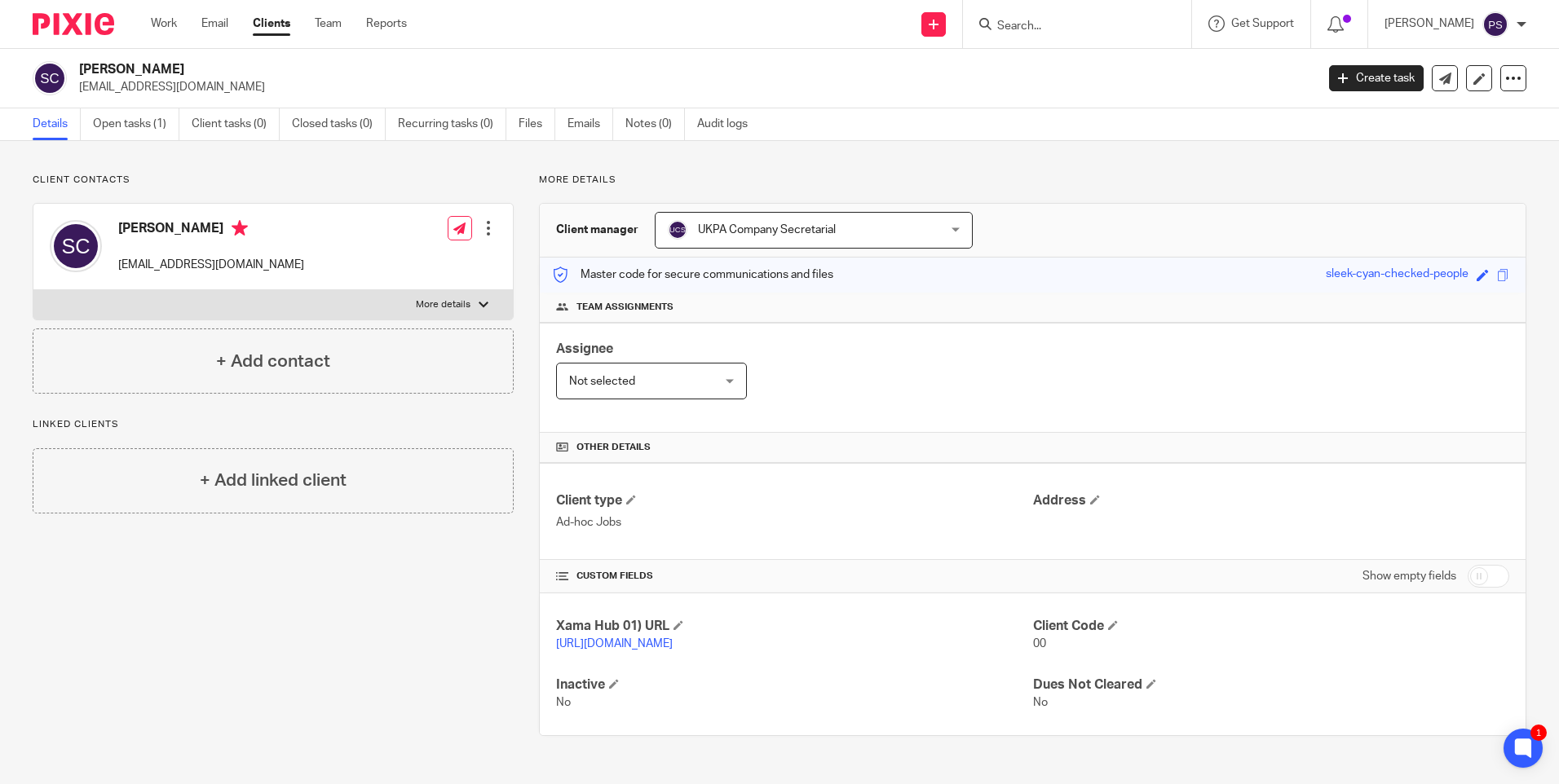
click at [1062, 32] on input "Search" at bounding box center [1069, 27] width 147 height 14
paste input "SEA HAMM LIMITED"
click at [1136, 24] on input "SEA HAMM LIMITED" at bounding box center [1069, 27] width 147 height 14
type input "SEA HAMM"
drag, startPoint x: 1182, startPoint y: 20, endPoint x: 1169, endPoint y: 25, distance: 13.9
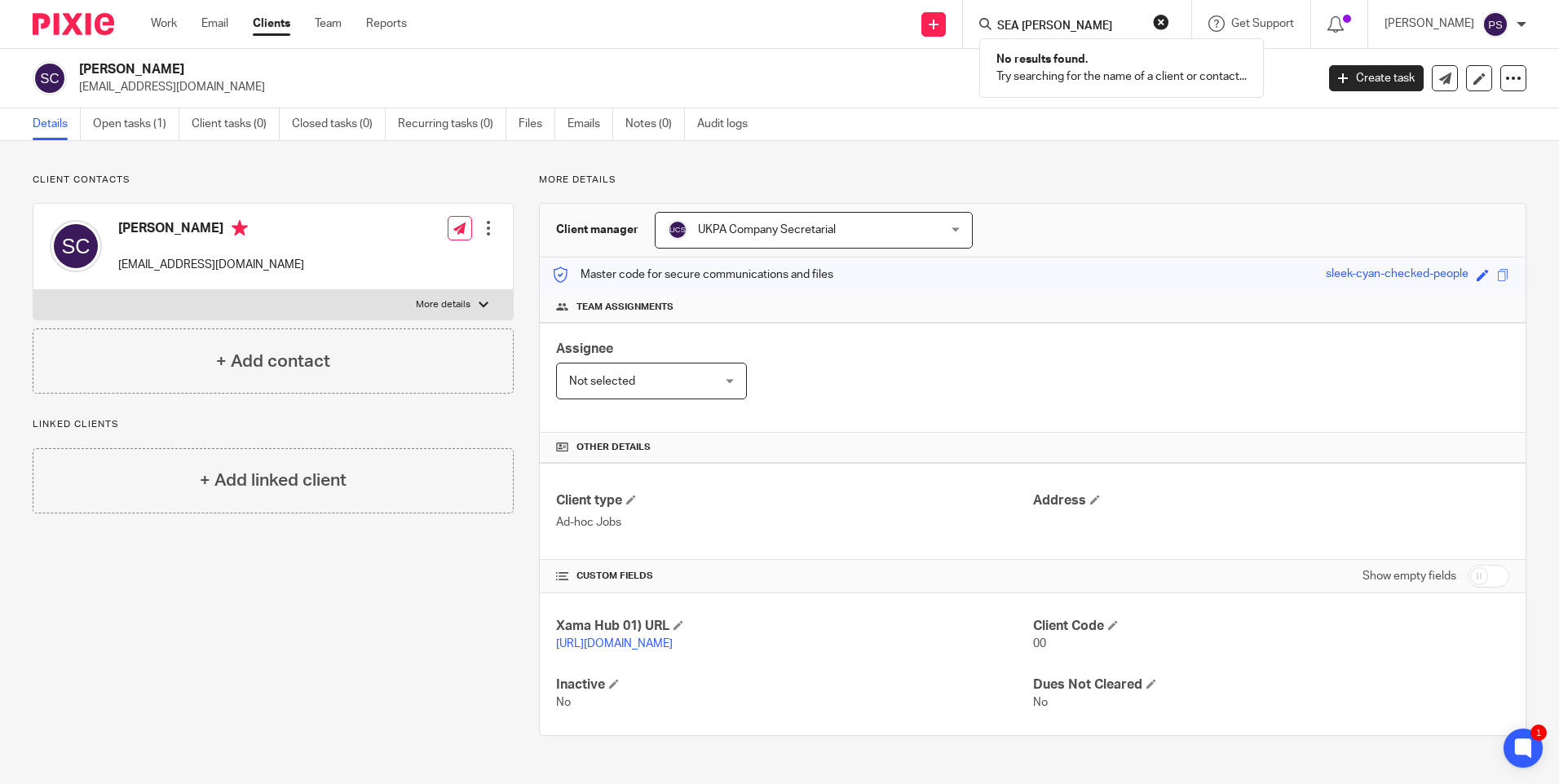
click at [1169, 21] on button "reset" at bounding box center [1161, 21] width 16 height 16
click at [909, 95] on div "Stephen James Cresswell stevec@petaworks.co.uk Create task Update from Companie…" at bounding box center [779, 79] width 1559 height 60
drag, startPoint x: 151, startPoint y: 611, endPoint x: 64, endPoint y: 400, distance: 228.2
click at [152, 611] on div "Client contacts Stephen James Cresswell stevec@petaworks.co.uk Edit contact Cre…" at bounding box center [260, 454] width 506 height 562
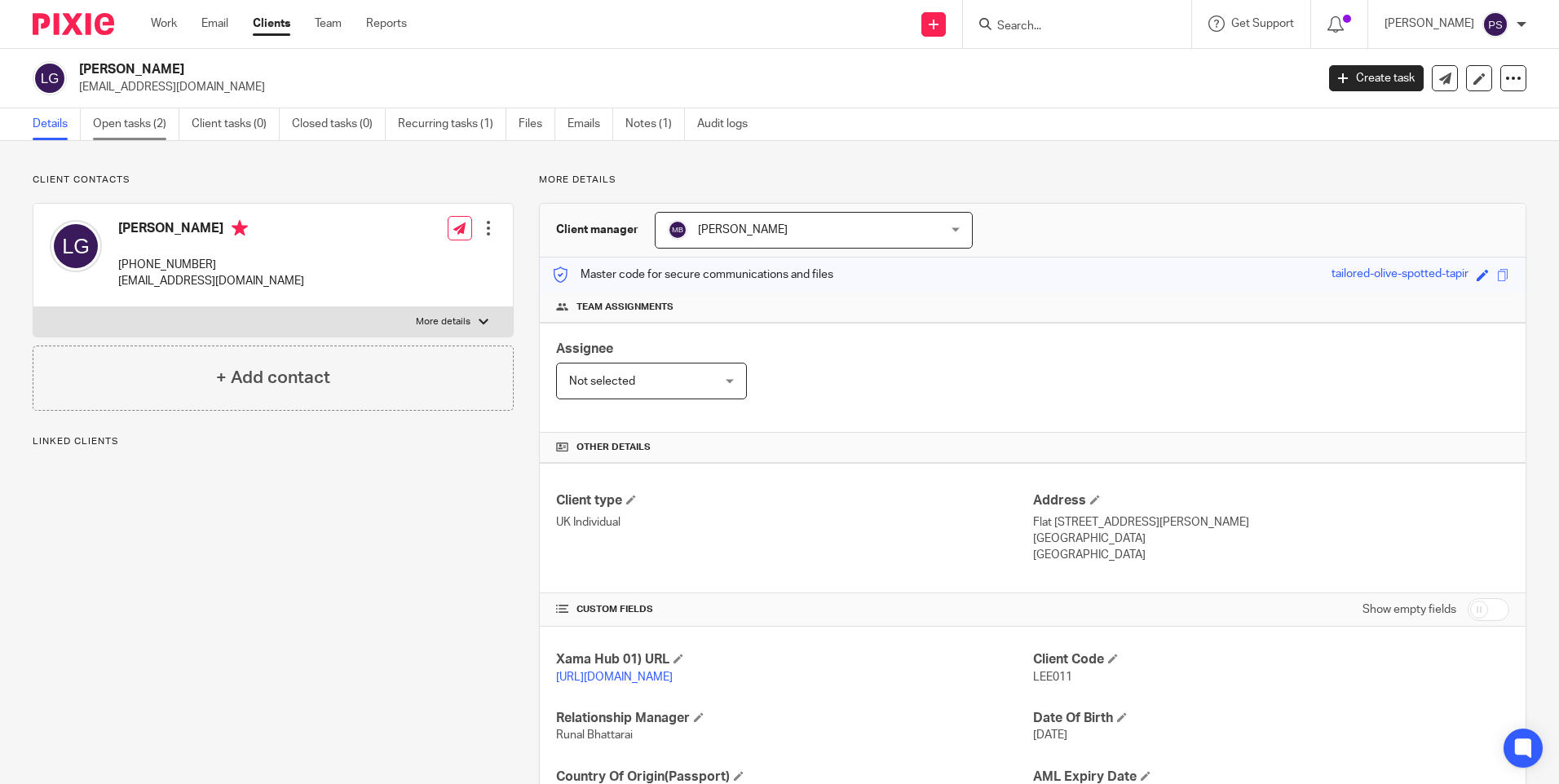
click at [140, 131] on link "Open tasks (2)" at bounding box center [136, 124] width 87 height 32
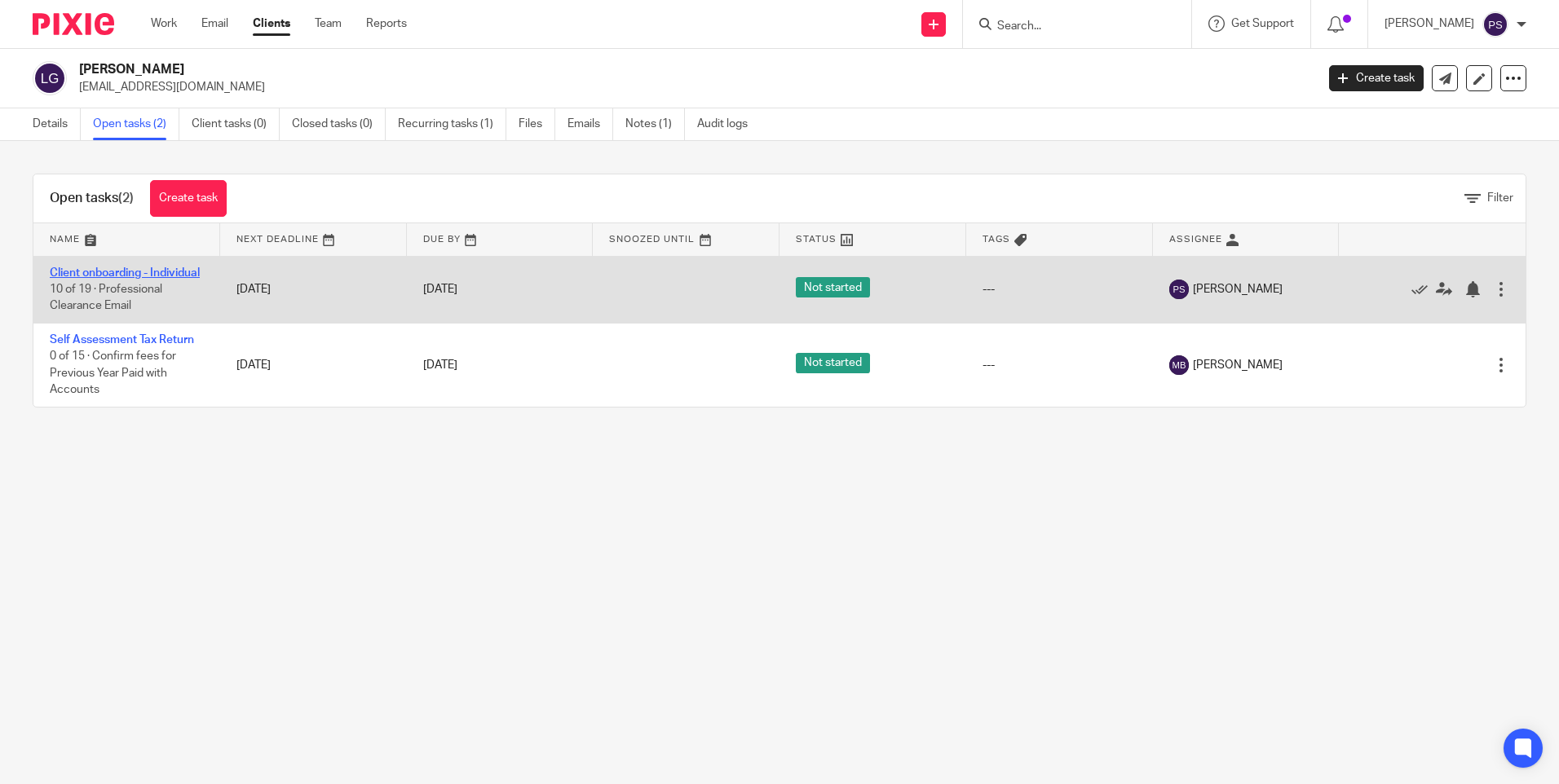
click at [87, 278] on link "Client onboarding - Individual" at bounding box center [125, 273] width 150 height 12
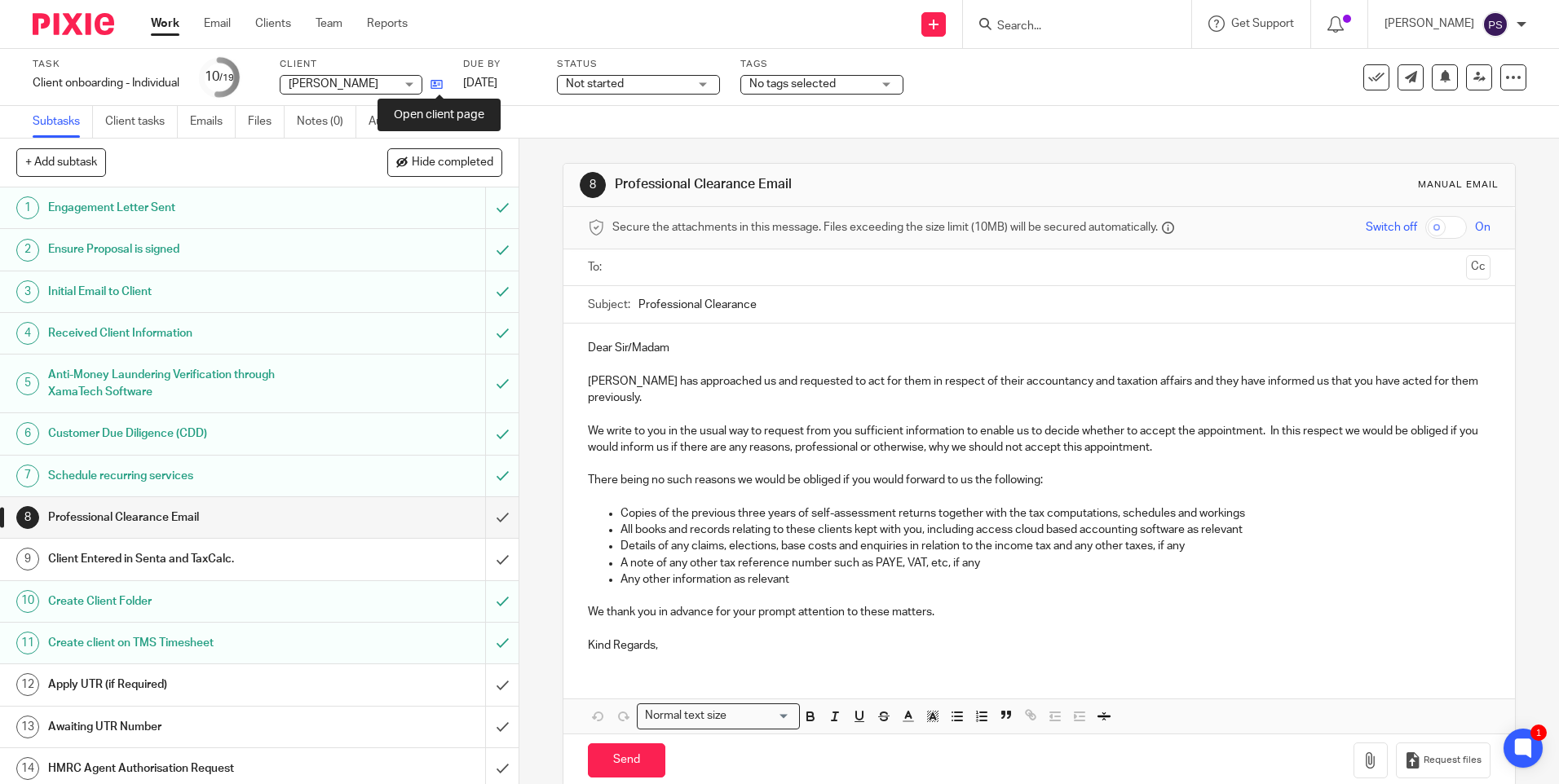
click at [437, 86] on icon at bounding box center [436, 84] width 13 height 13
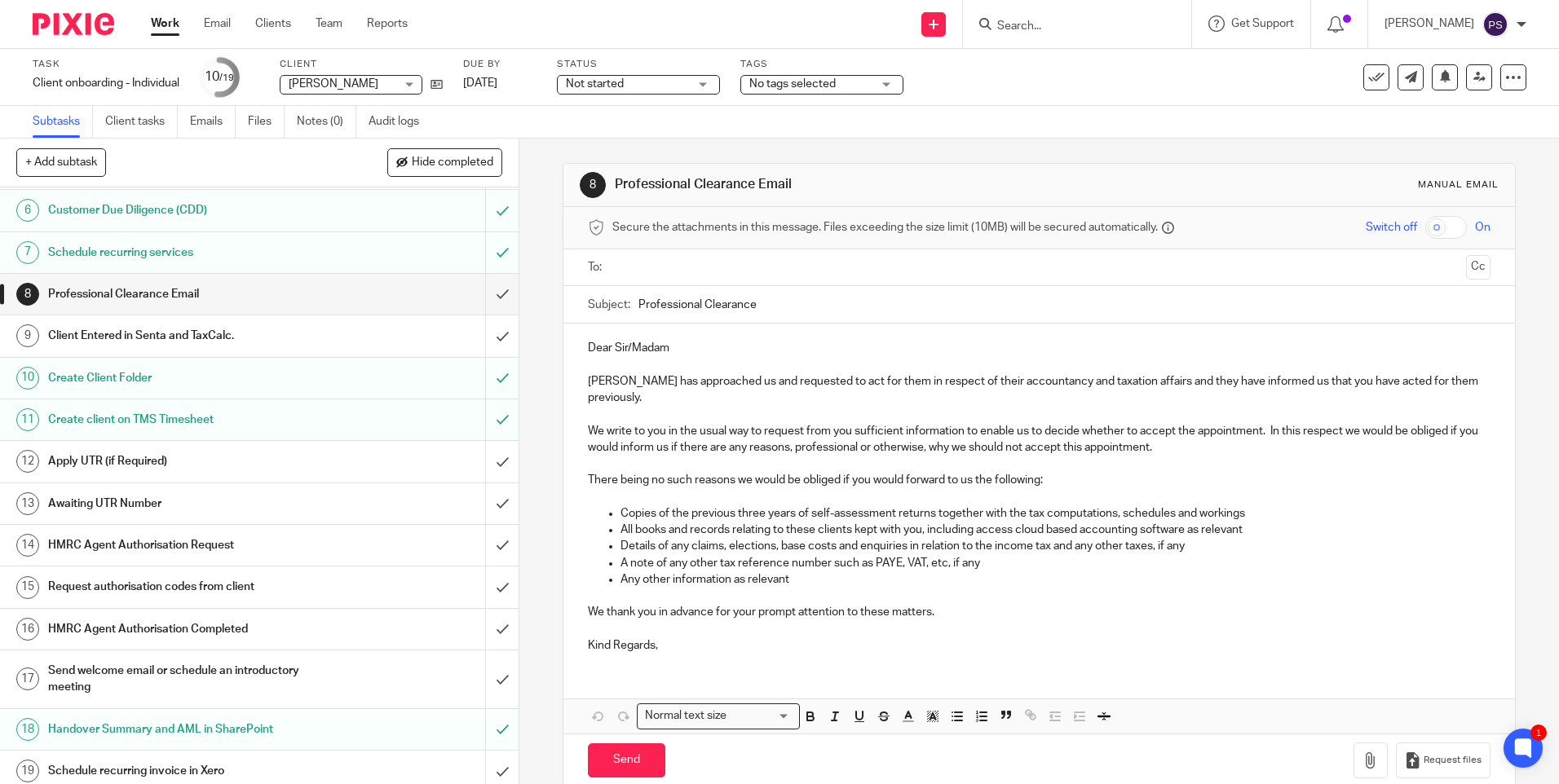
scroll to position [232, 0]
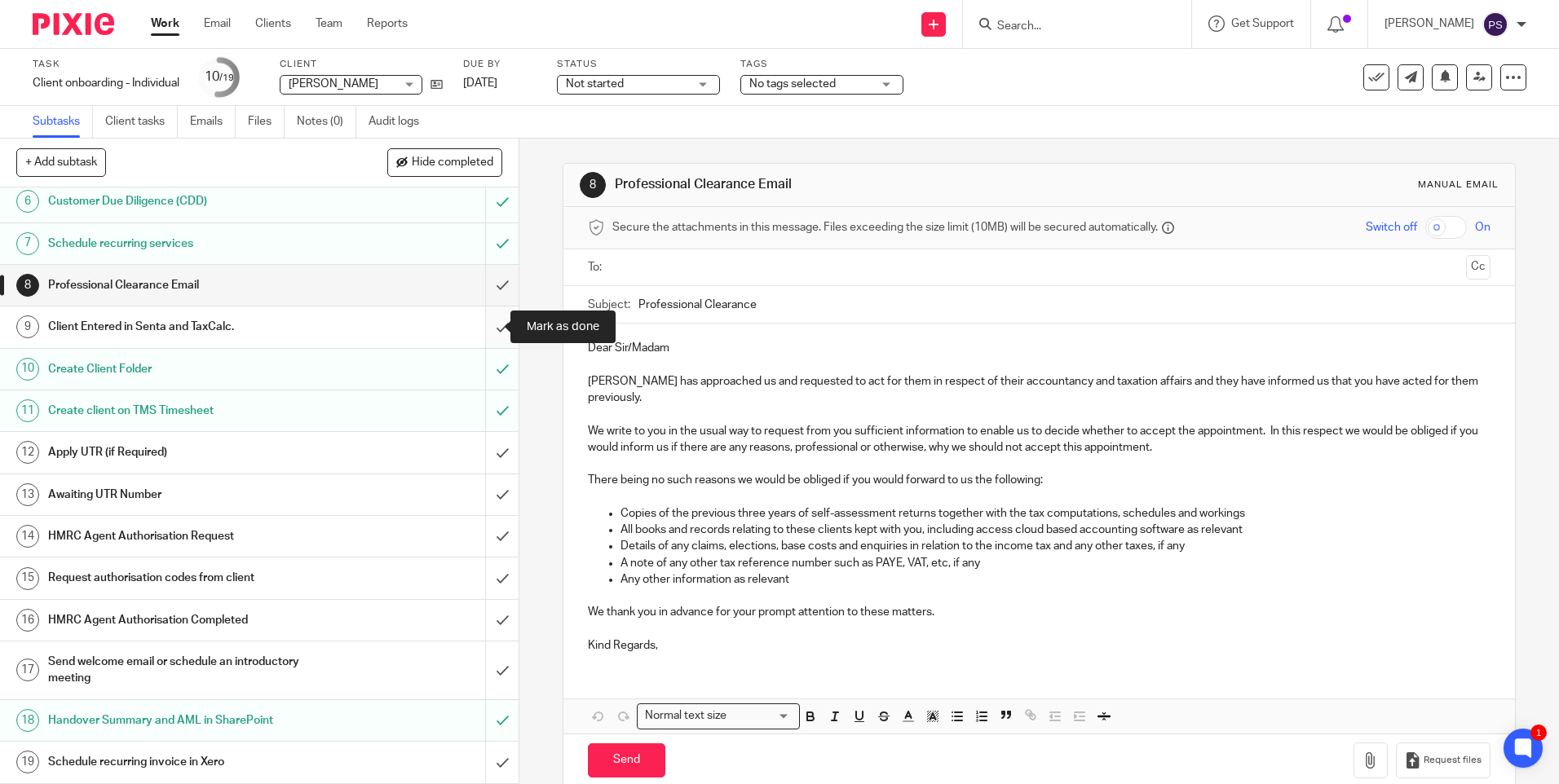
click at [482, 325] on input "submit" at bounding box center [259, 327] width 519 height 41
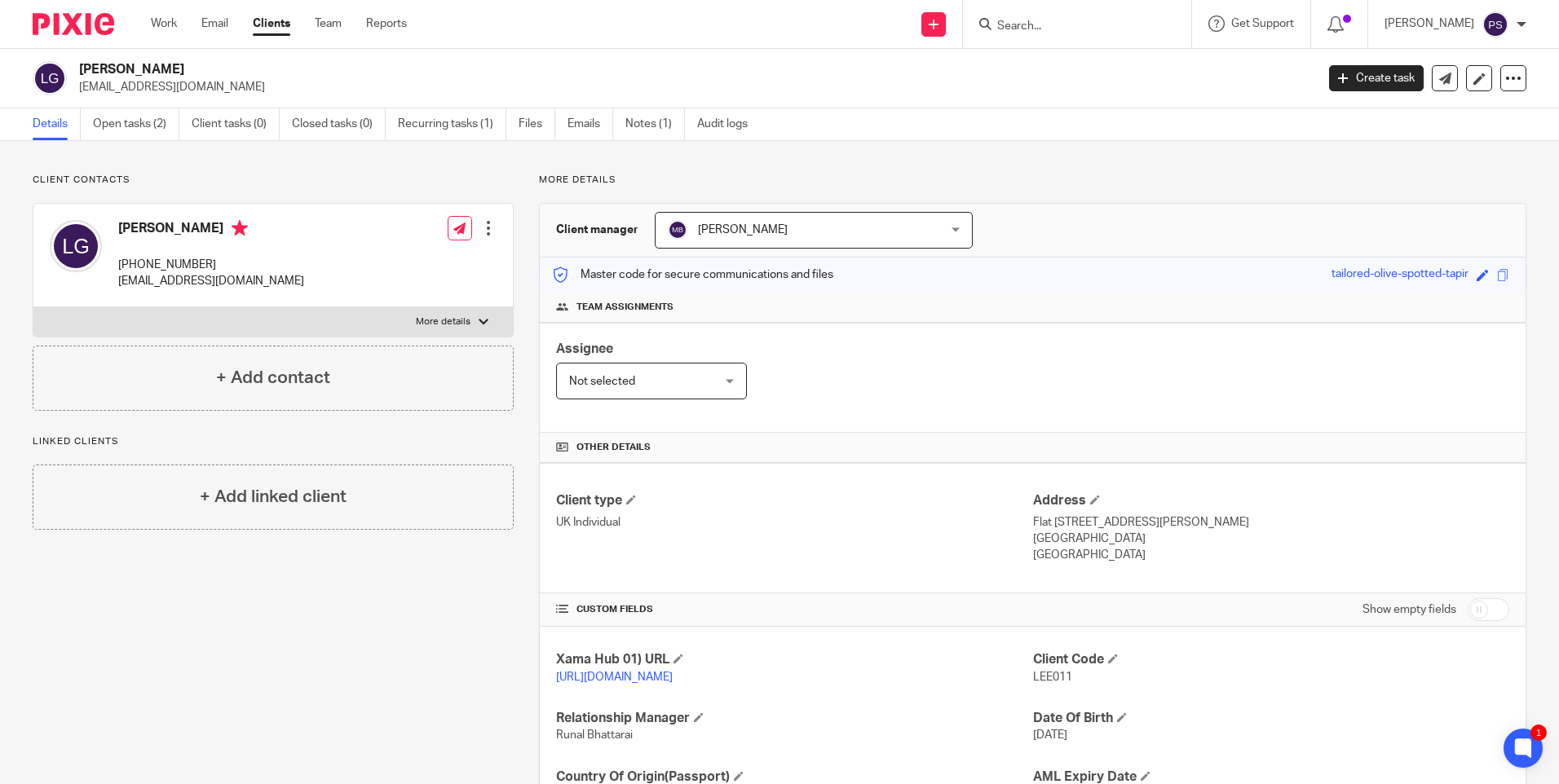
click at [1055, 681] on span "LEE011" at bounding box center [1053, 677] width 39 height 12
copy span "LEE011"
click at [130, 69] on h2 "[PERSON_NAME]" at bounding box center [568, 69] width 979 height 17
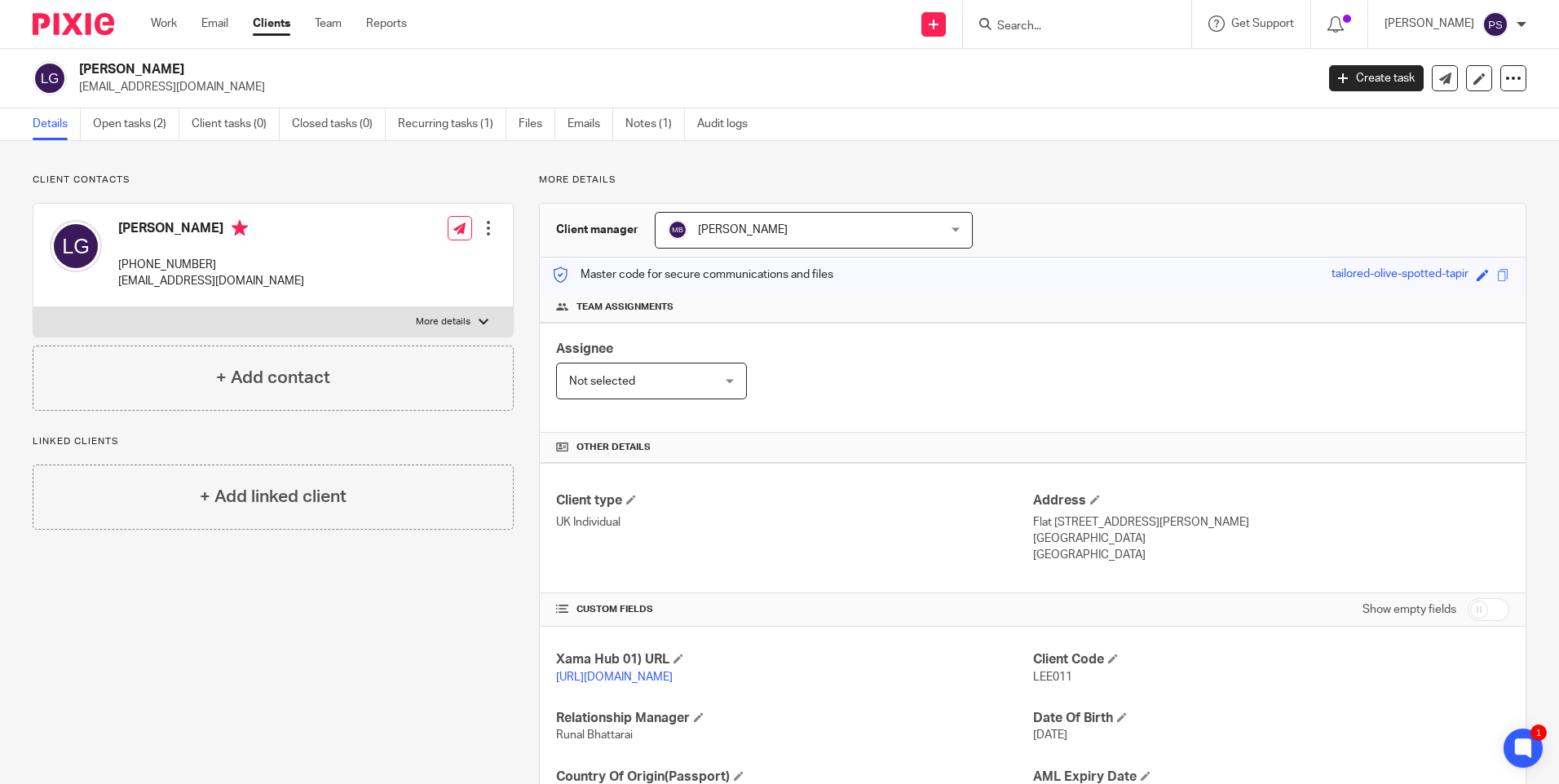
click at [130, 69] on h2 "[PERSON_NAME]" at bounding box center [568, 69] width 979 height 17
copy div "[PERSON_NAME]"
click at [229, 279] on p "leegutcher@hotmail.co.uk" at bounding box center [211, 281] width 186 height 16
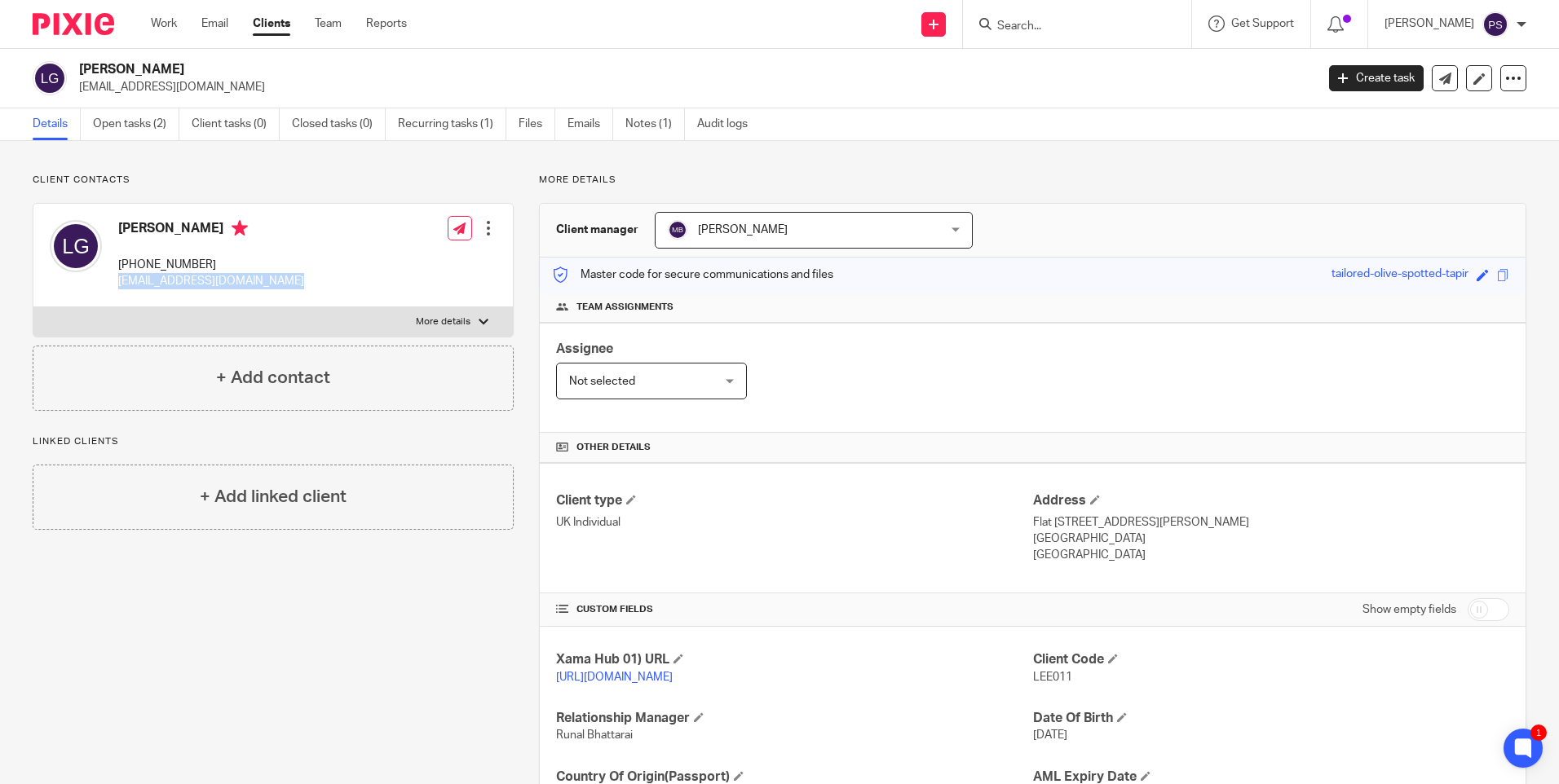
copy div "leegutcher@hotmail.co.uk"
click at [1054, 29] on input "Search" at bounding box center [1069, 27] width 147 height 14
paste input "[EMAIL_ADDRESS][DOMAIN_NAME]"
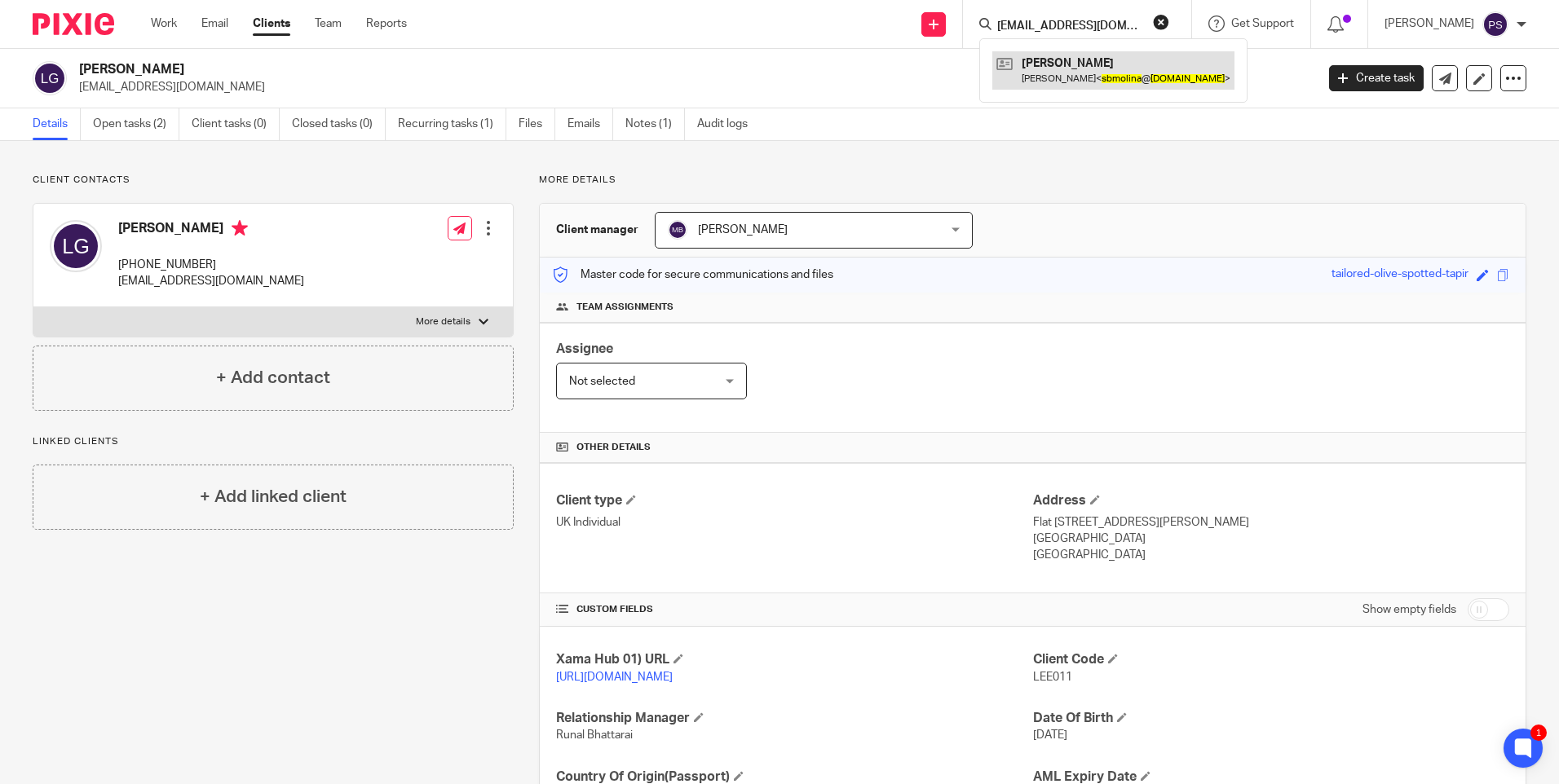
type input "[EMAIL_ADDRESS][DOMAIN_NAME]"
click at [1054, 70] on link at bounding box center [1113, 70] width 242 height 38
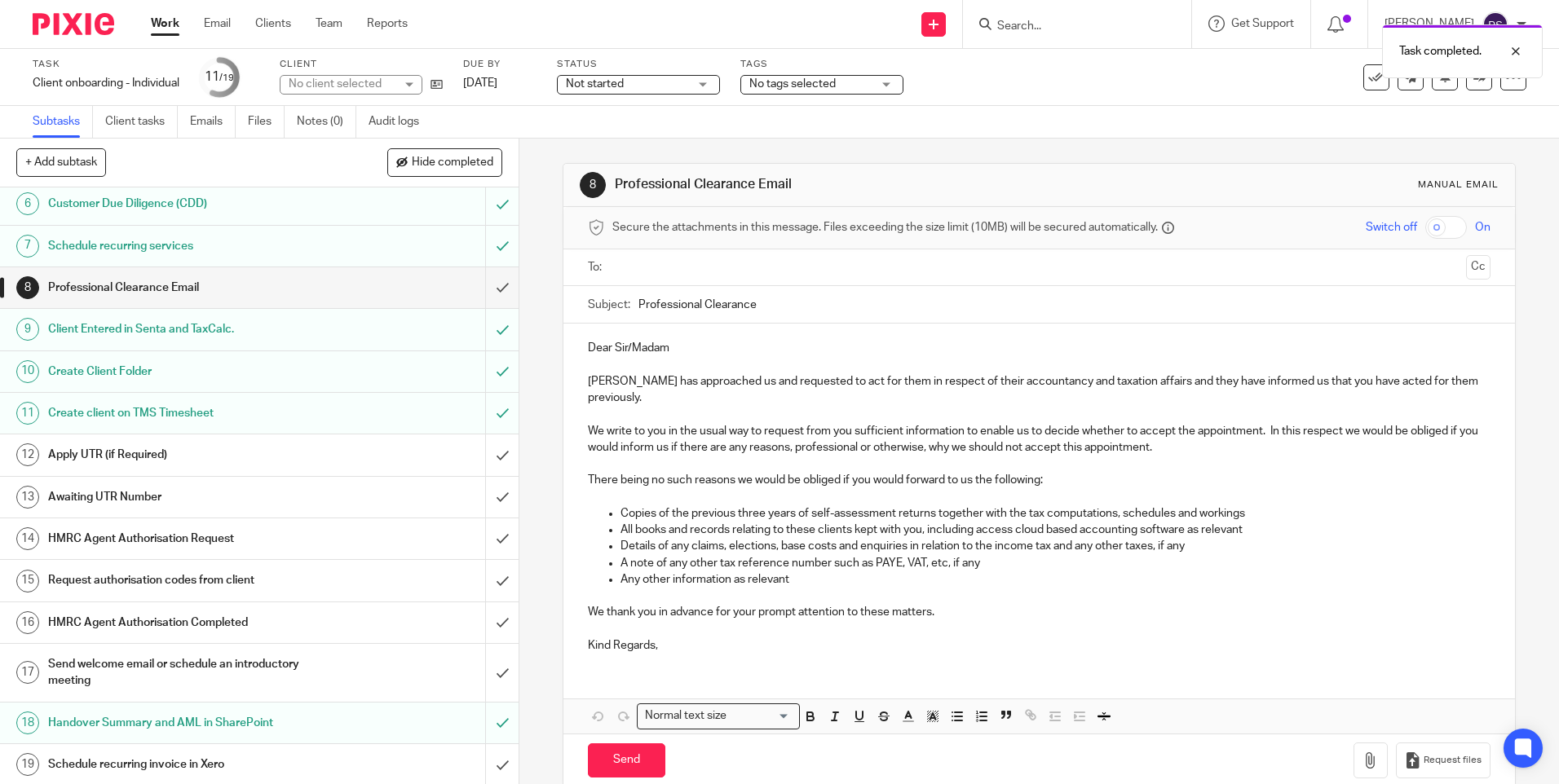
scroll to position [232, 0]
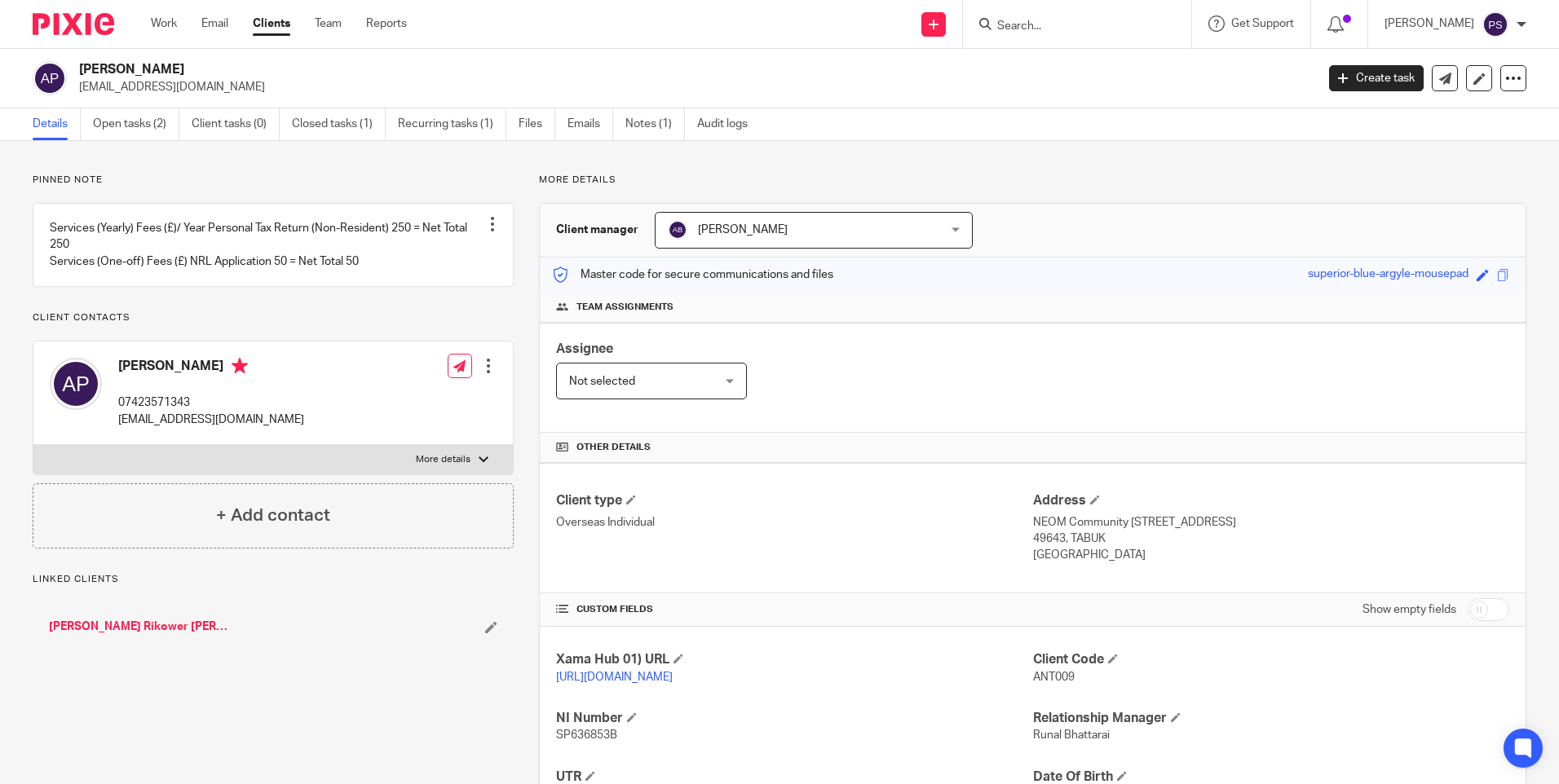
click at [90, 114] on ul "Details Open tasks (2) Client tasks (0) Closed tasks (1) Recurring tasks (1) Fi…" at bounding box center [402, 124] width 740 height 32
click at [119, 119] on link "Open tasks (2)" at bounding box center [136, 124] width 87 height 32
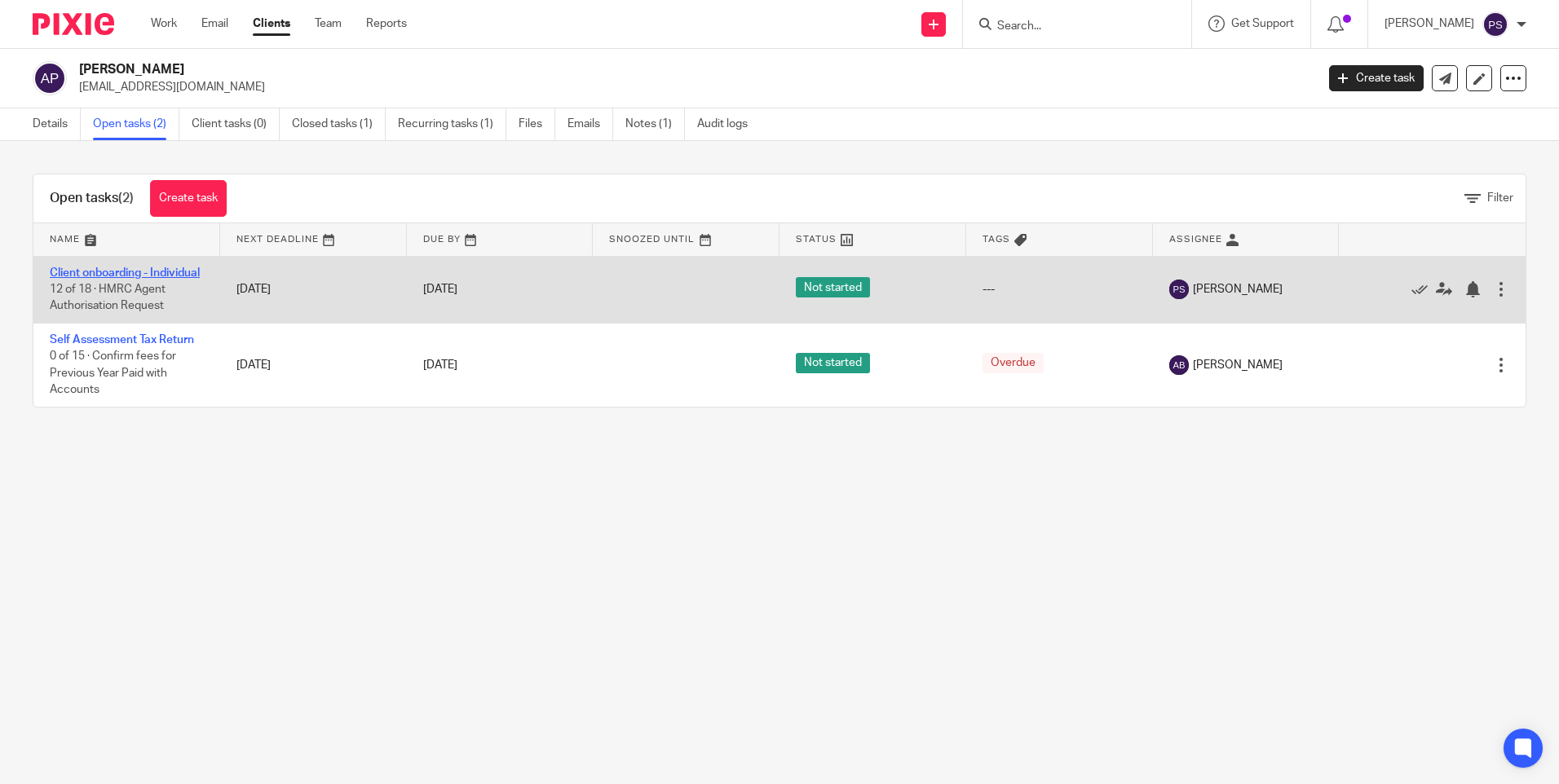
click at [72, 279] on link "Client onboarding - Individual" at bounding box center [125, 273] width 150 height 12
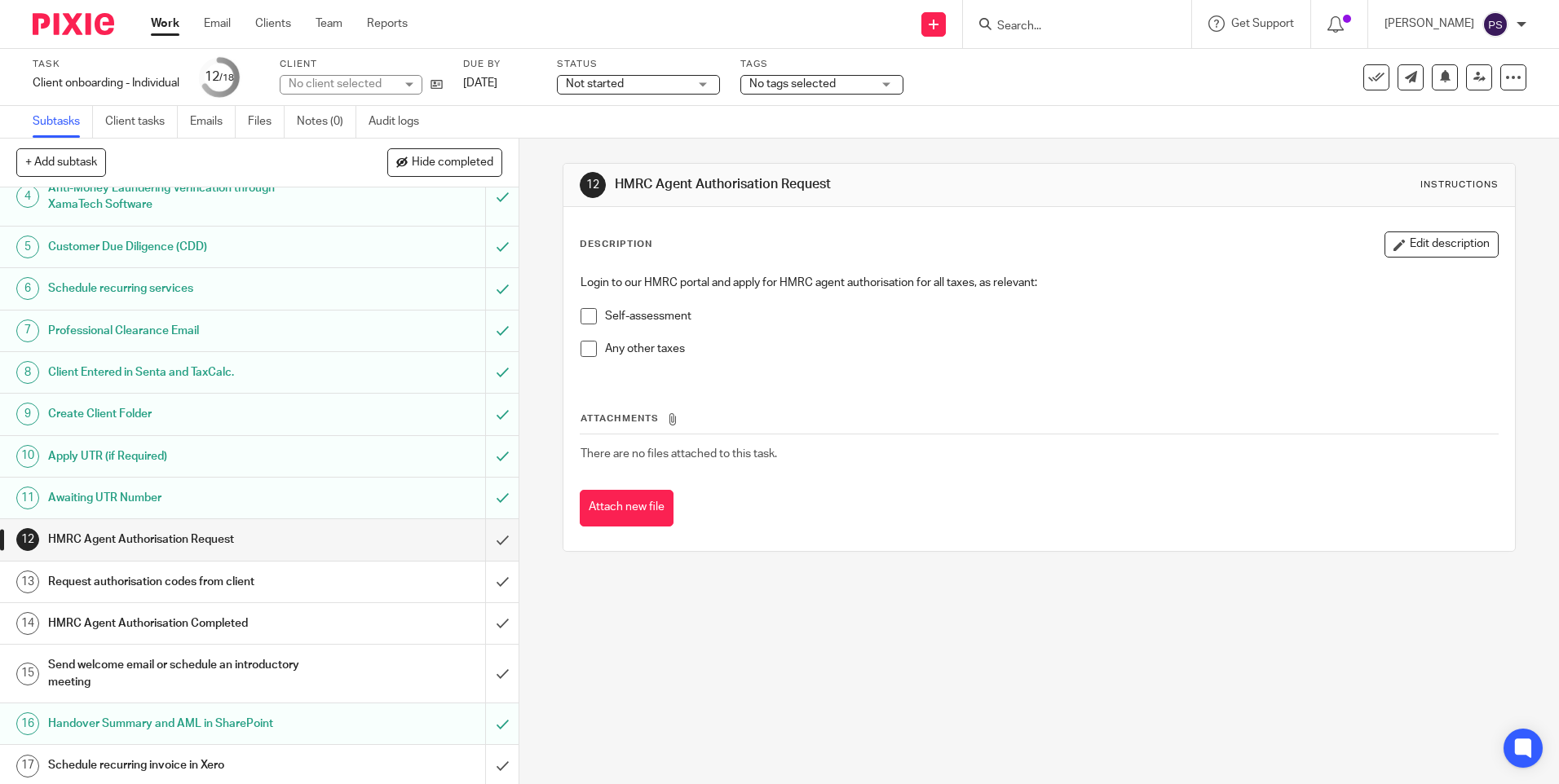
scroll to position [190, 0]
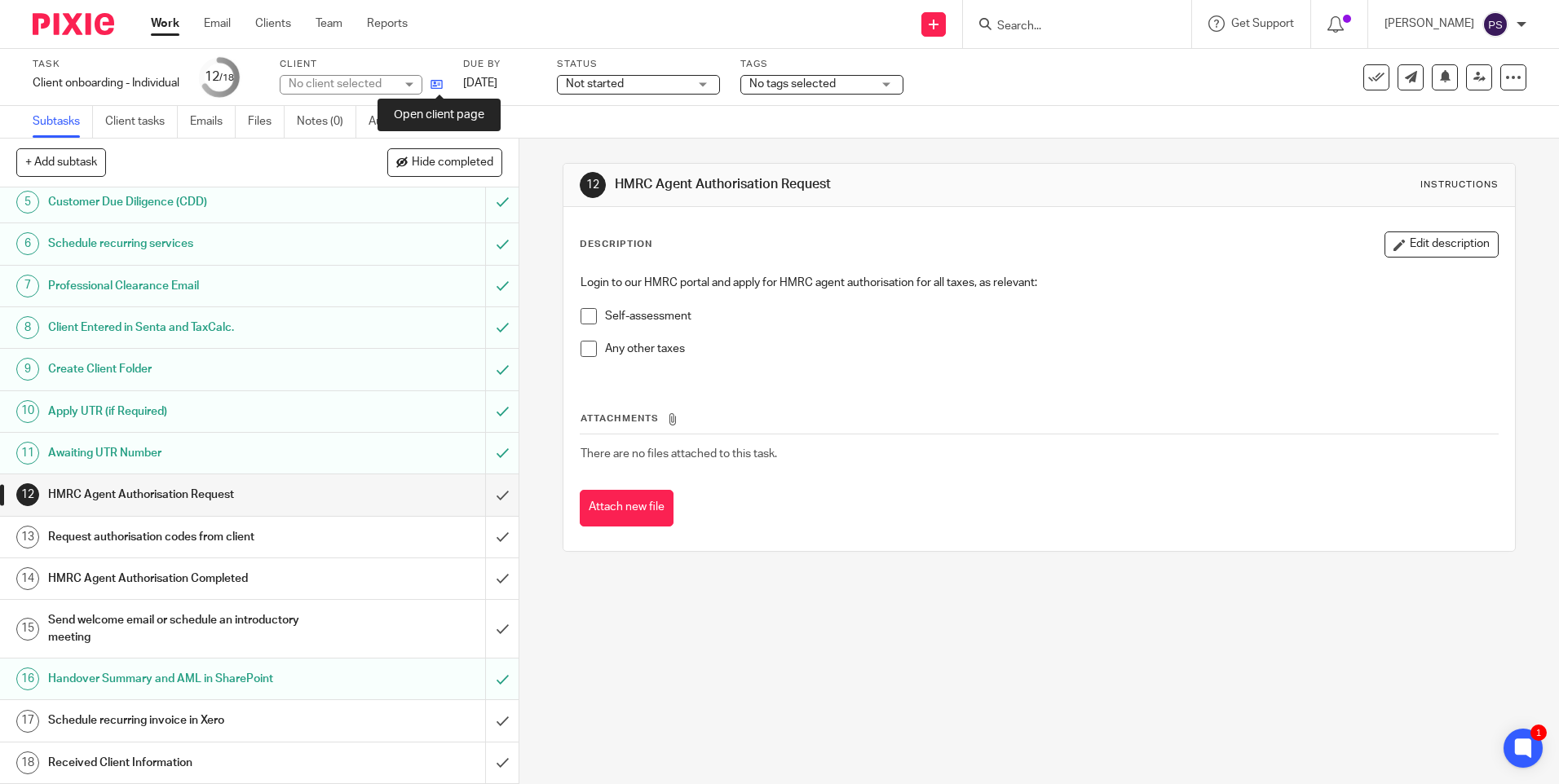
click at [443, 89] on icon at bounding box center [436, 84] width 13 height 13
click at [1052, 22] on input "Search" at bounding box center [1069, 27] width 147 height 14
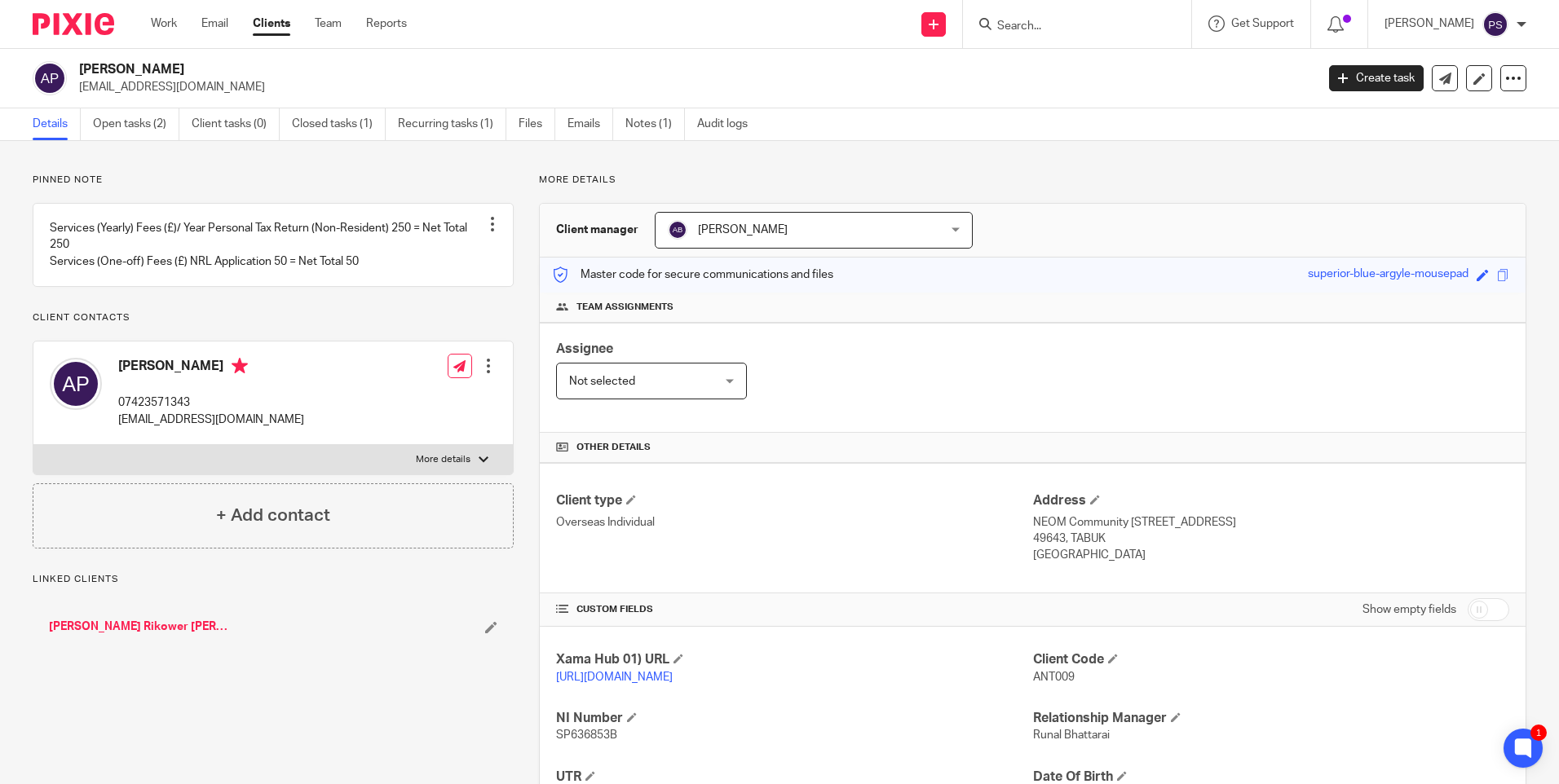
click at [157, 88] on p "[EMAIL_ADDRESS][DOMAIN_NAME]" at bounding box center [691, 87] width 1225 height 16
copy main "[EMAIL_ADDRESS][DOMAIN_NAME] Create task Update from Companies House Export dat…"
click at [226, 173] on p "Pinned note" at bounding box center [273, 180] width 481 height 13
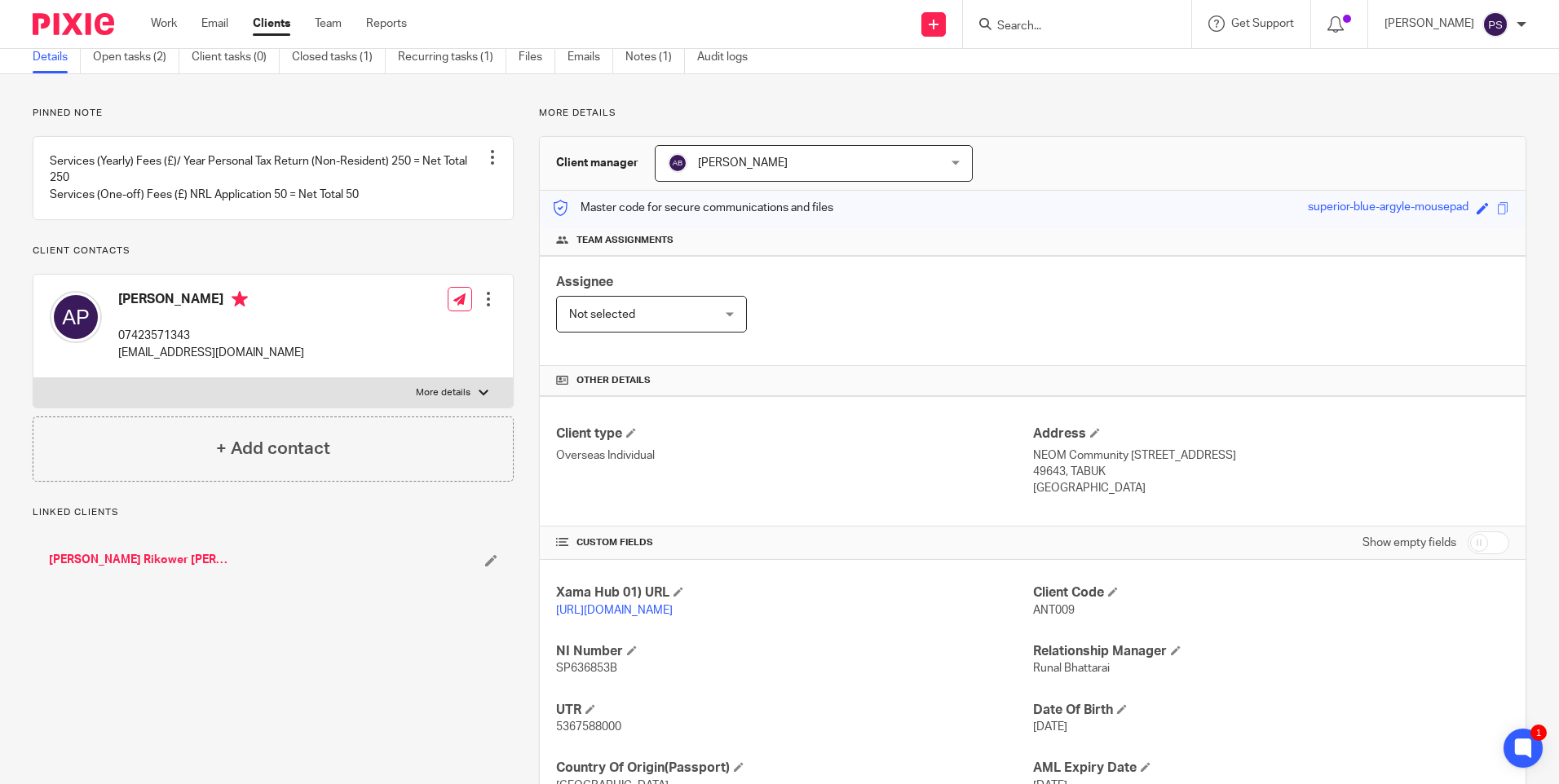
scroll to position [46, 0]
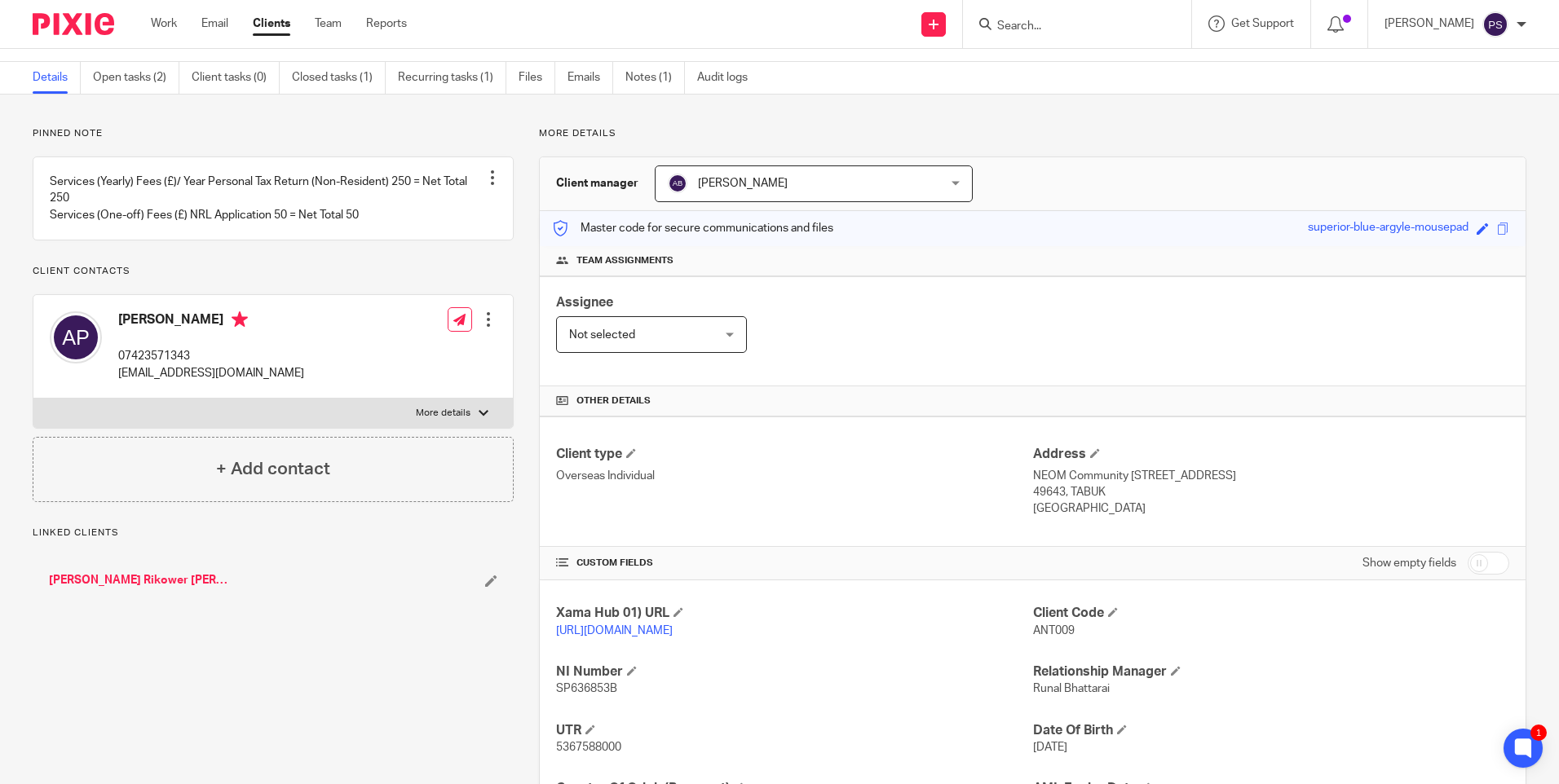
click at [233, 137] on p "Pinned note" at bounding box center [273, 133] width 481 height 13
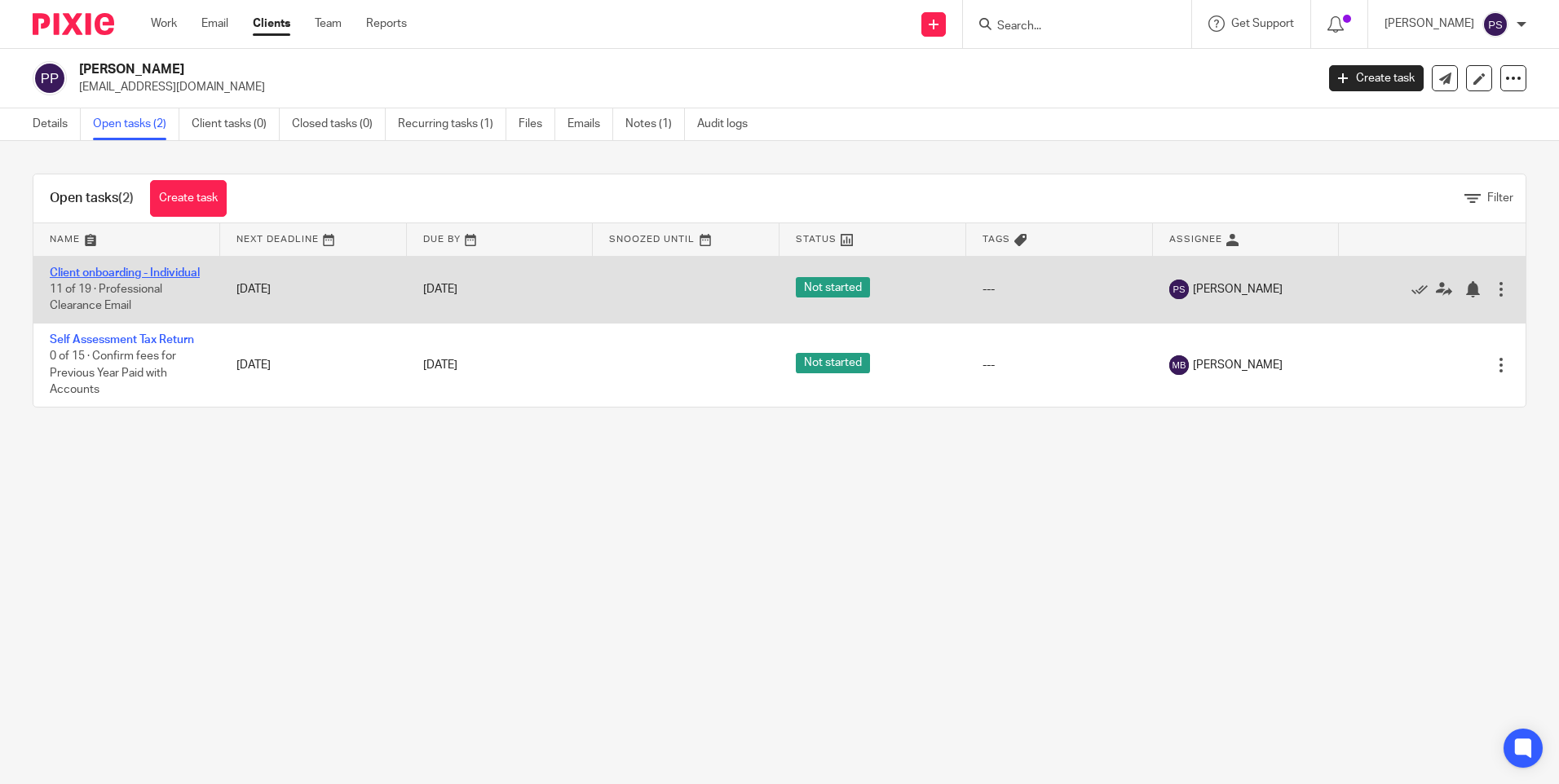
click at [64, 276] on link "Client onboarding - Individual" at bounding box center [125, 273] width 150 height 12
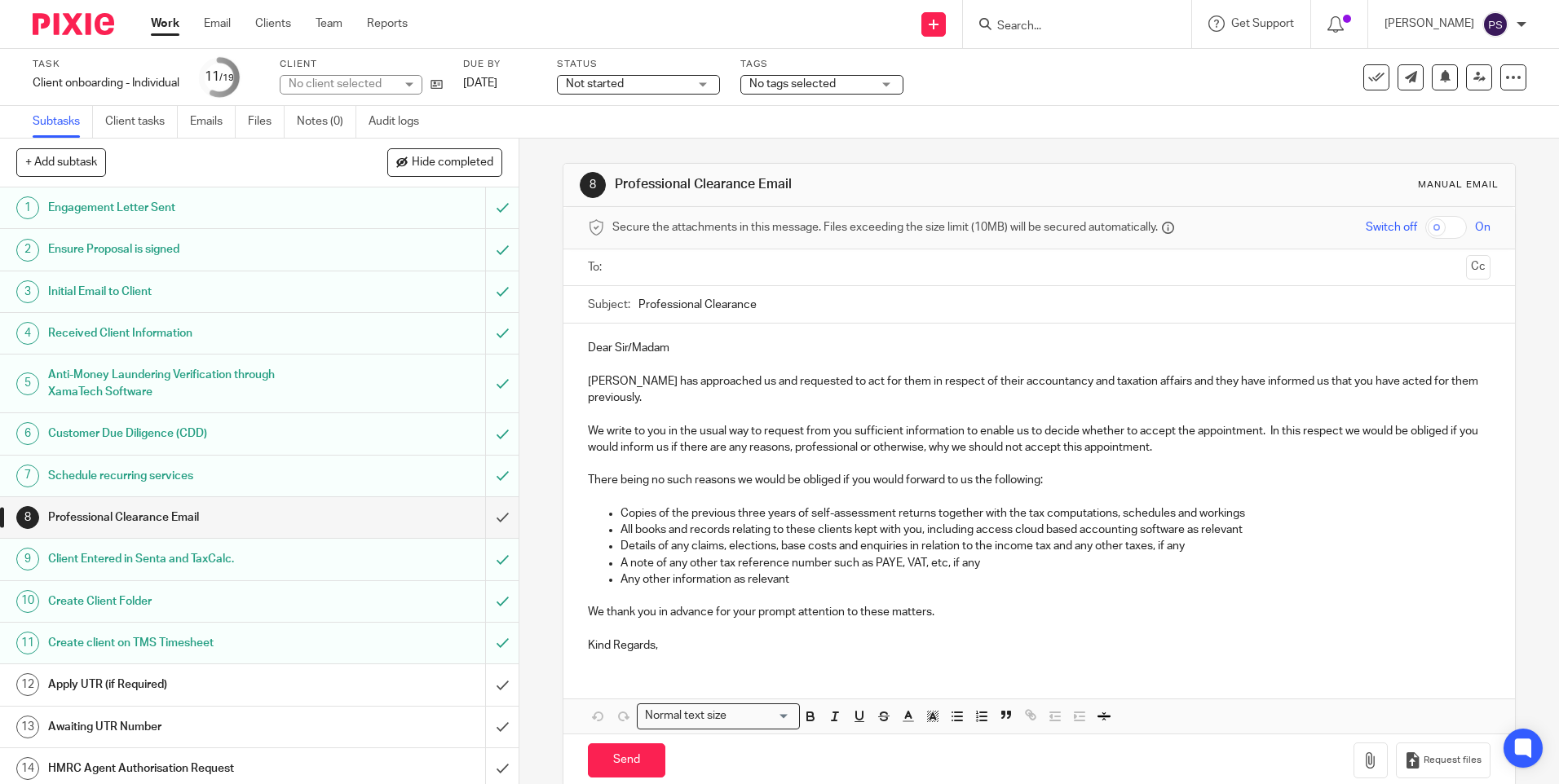
scroll to position [232, 0]
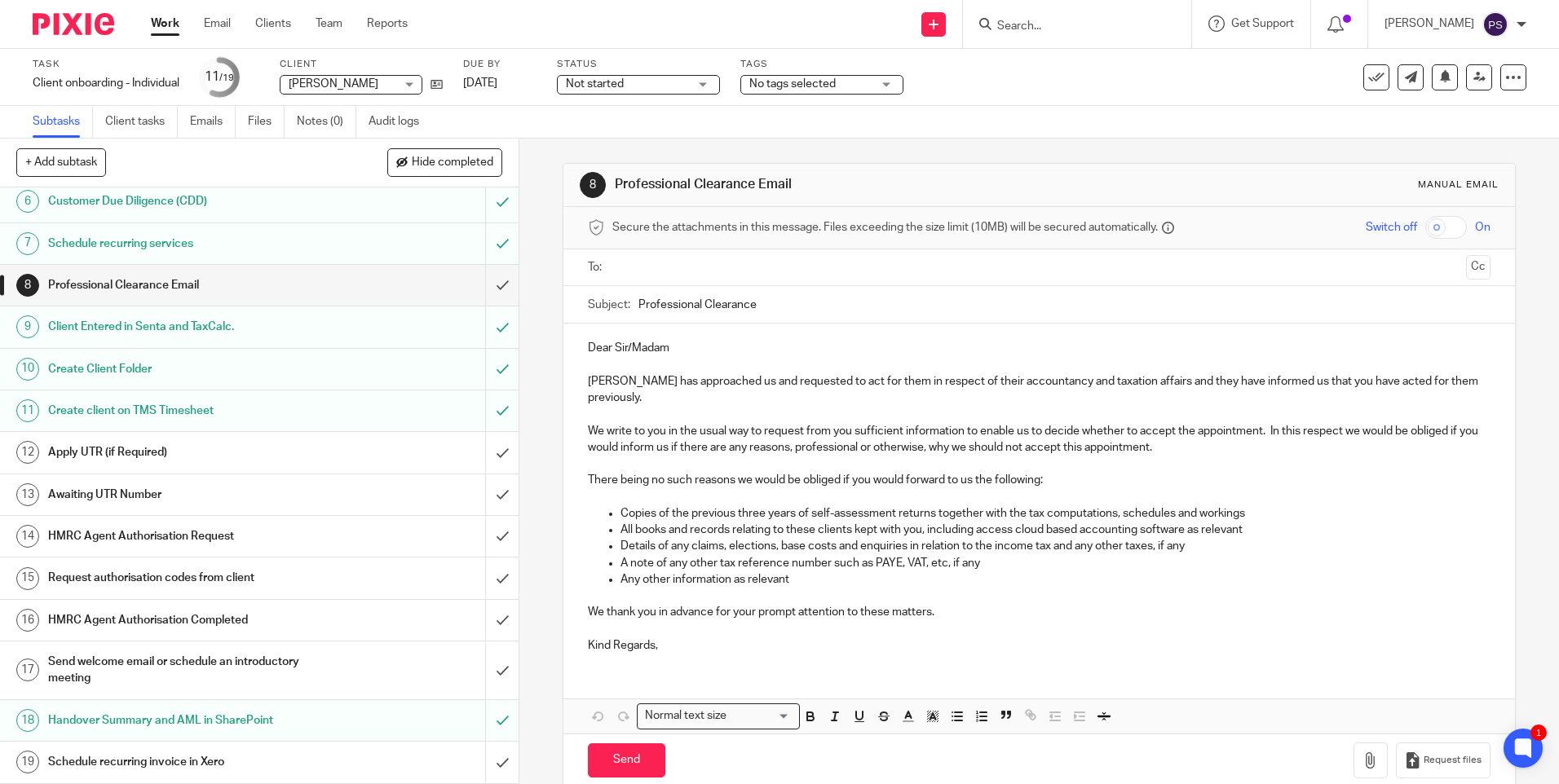
click at [1058, 23] on input "Search" at bounding box center [1069, 27] width 147 height 14
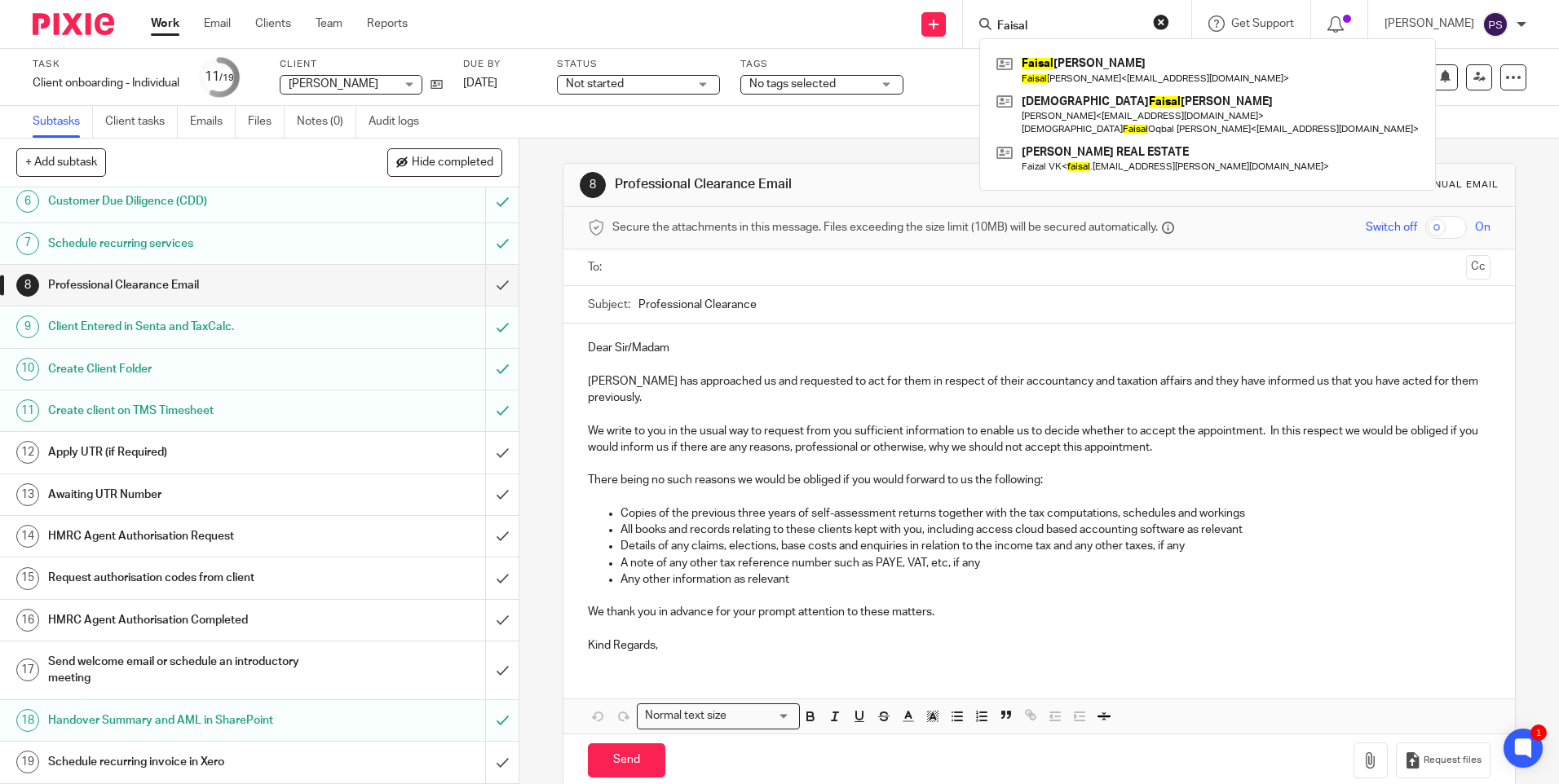
type input "Faisal"
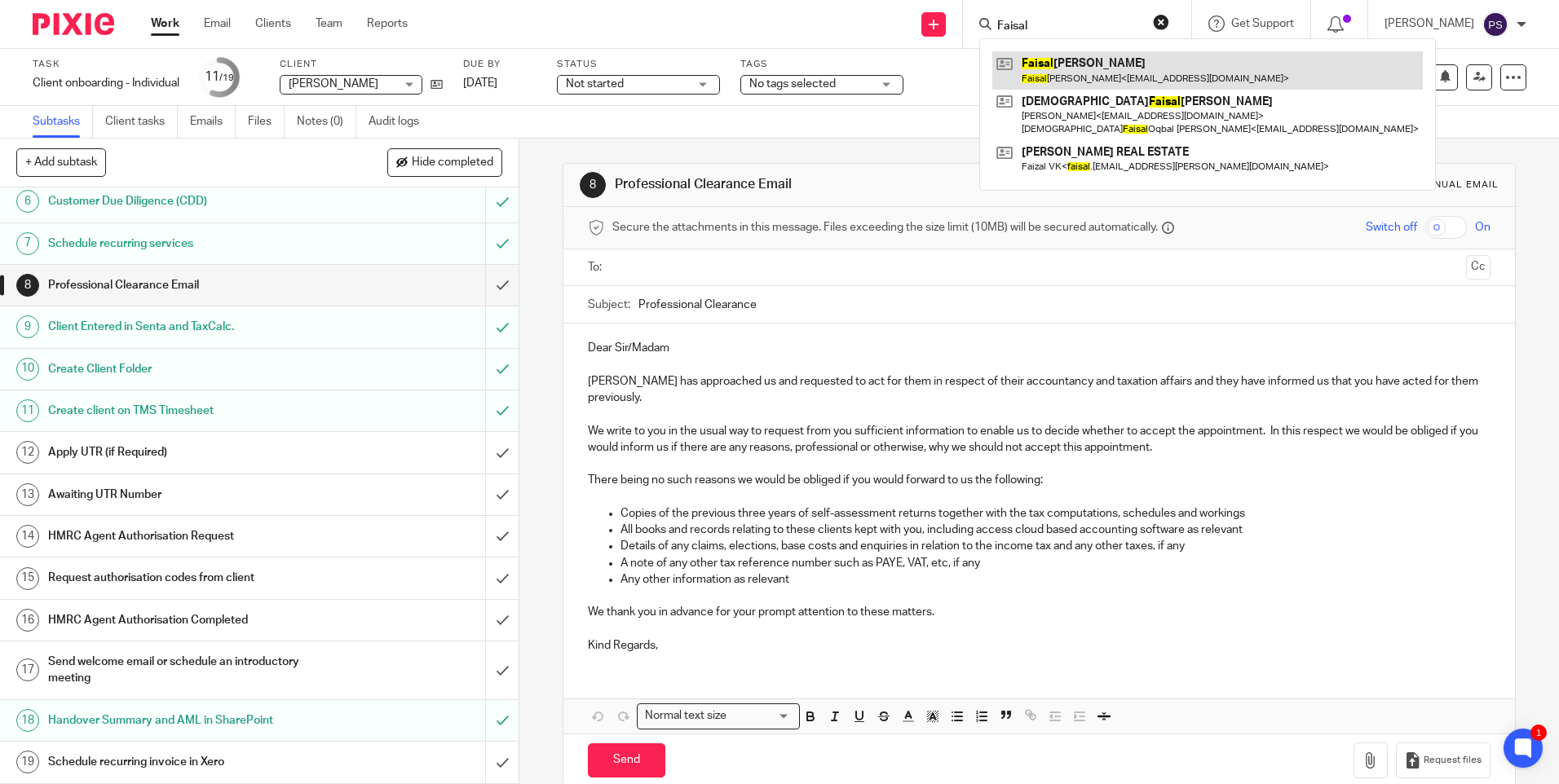
click at [1080, 81] on link at bounding box center [1207, 70] width 430 height 38
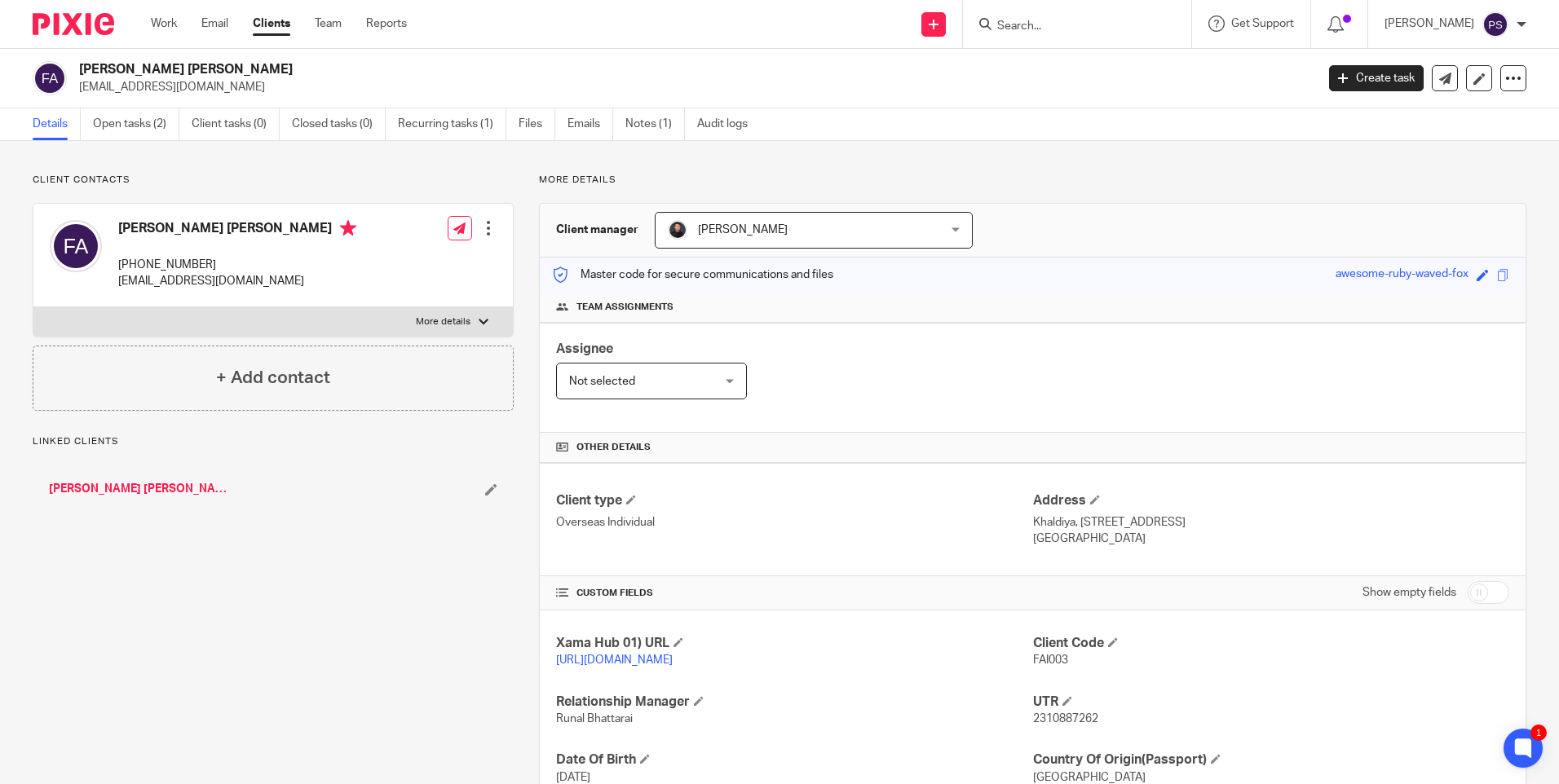
click at [214, 163] on div "Client contacts [PERSON_NAME] [PERSON_NAME][GEOGRAPHIC_DATA] [PHONE_NUMBER] [EM…" at bounding box center [779, 551] width 1559 height 820
click at [1045, 27] on input "Search" at bounding box center [1069, 27] width 147 height 14
click at [190, 173] on p "Client contacts" at bounding box center [273, 180] width 481 height 13
